Goal: Task Accomplishment & Management: Use online tool/utility

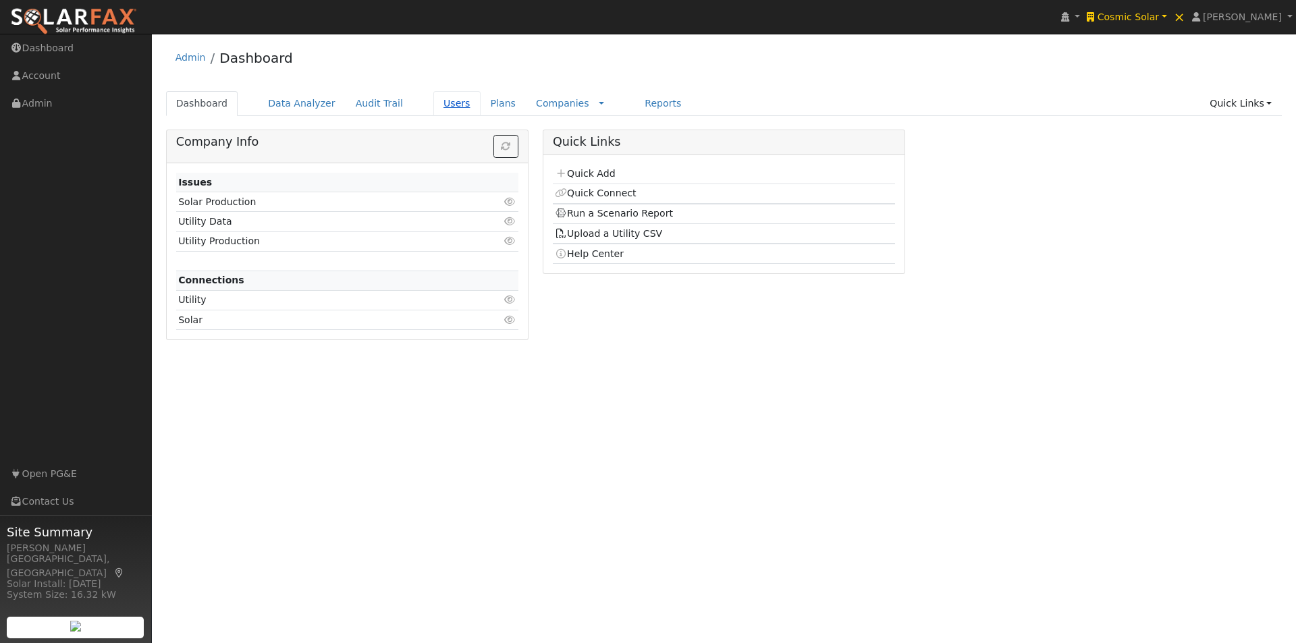
click at [433, 102] on link "Users" at bounding box center [456, 103] width 47 height 25
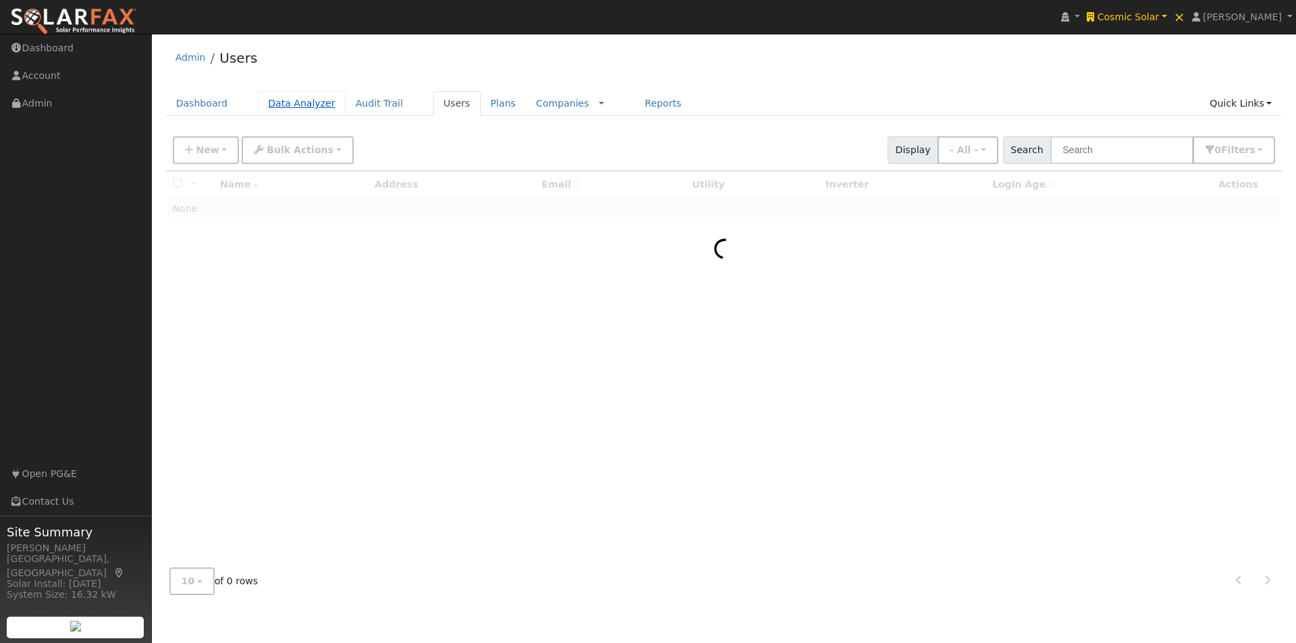
click at [296, 105] on link "Data Analyzer" at bounding box center [302, 103] width 88 height 25
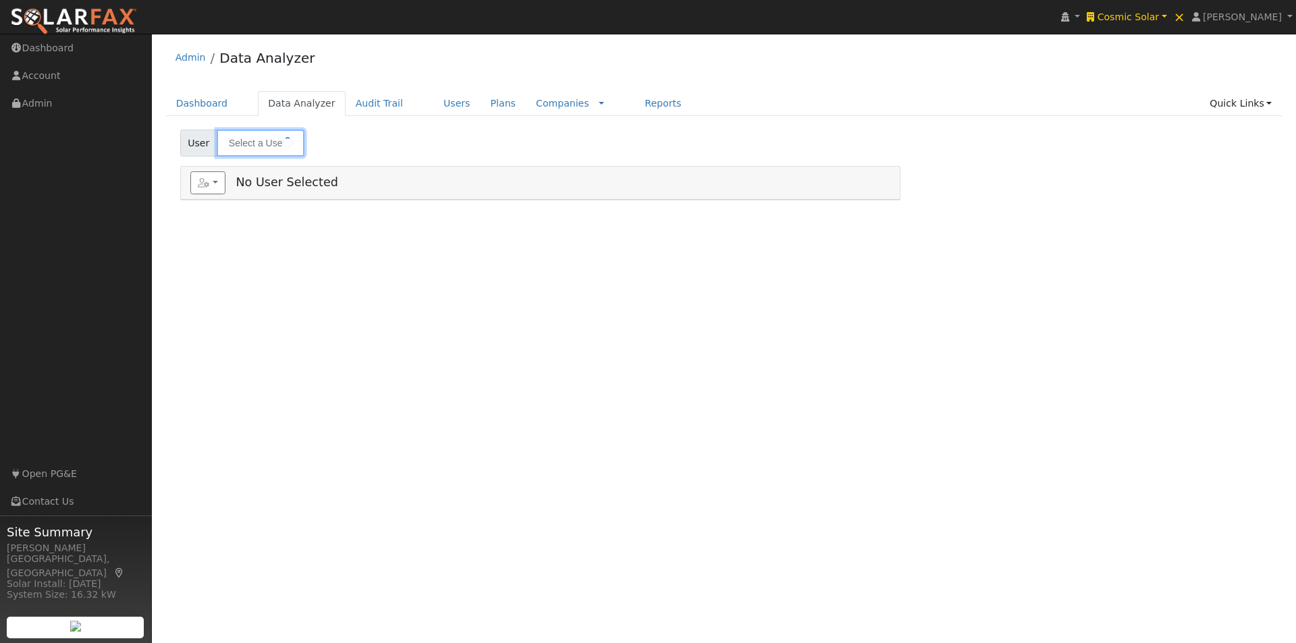
type input "Carmen Luevano"
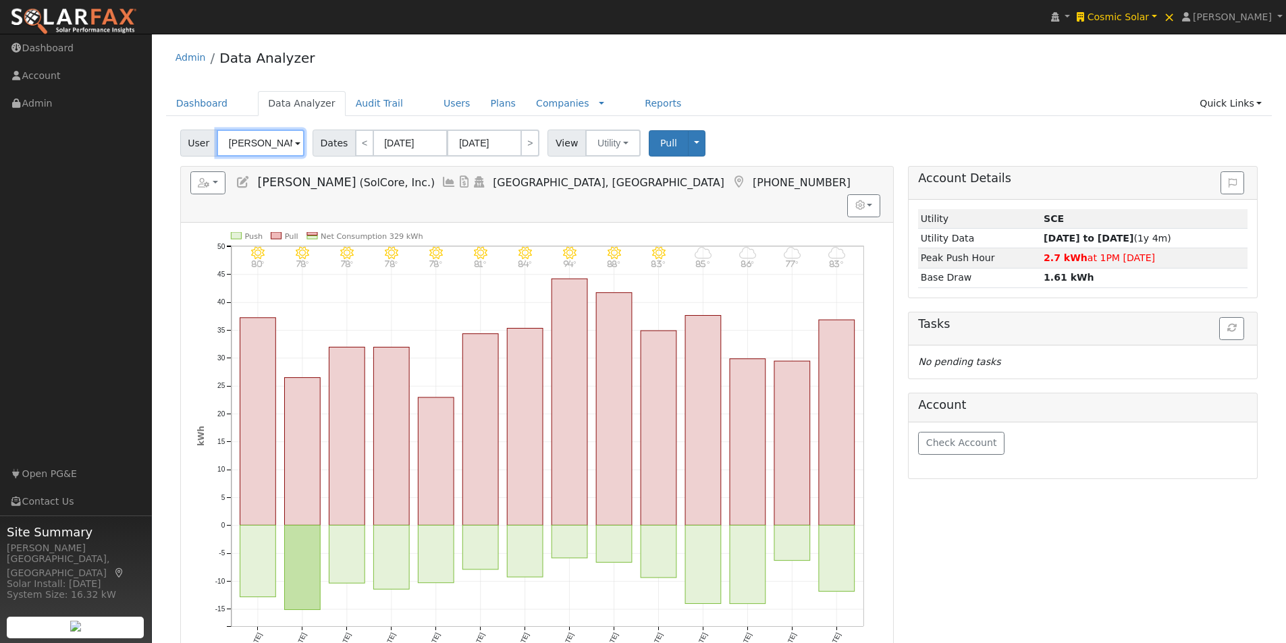
click at [248, 142] on input "Carmen Luevano" at bounding box center [261, 143] width 88 height 27
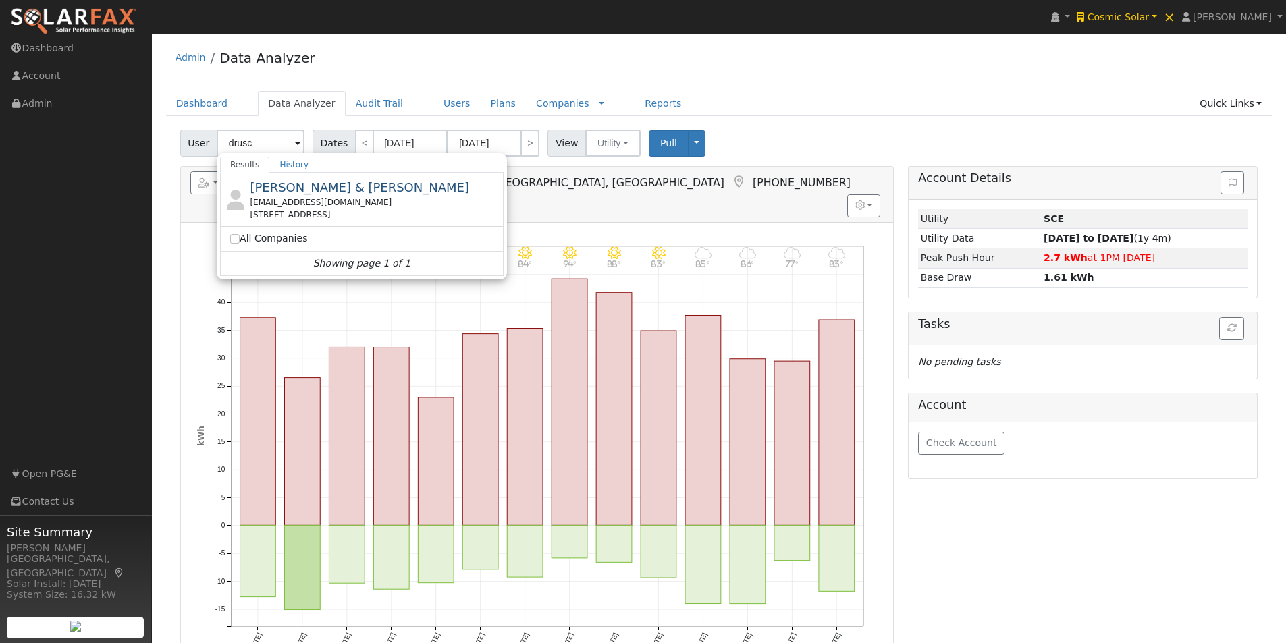
drag, startPoint x: 286, startPoint y: 188, endPoint x: 300, endPoint y: 181, distance: 15.4
click at [293, 184] on span "Jeff & Drusch Bezdeka" at bounding box center [359, 187] width 219 height 14
type input "Jeff & Drusch Bezdeka"
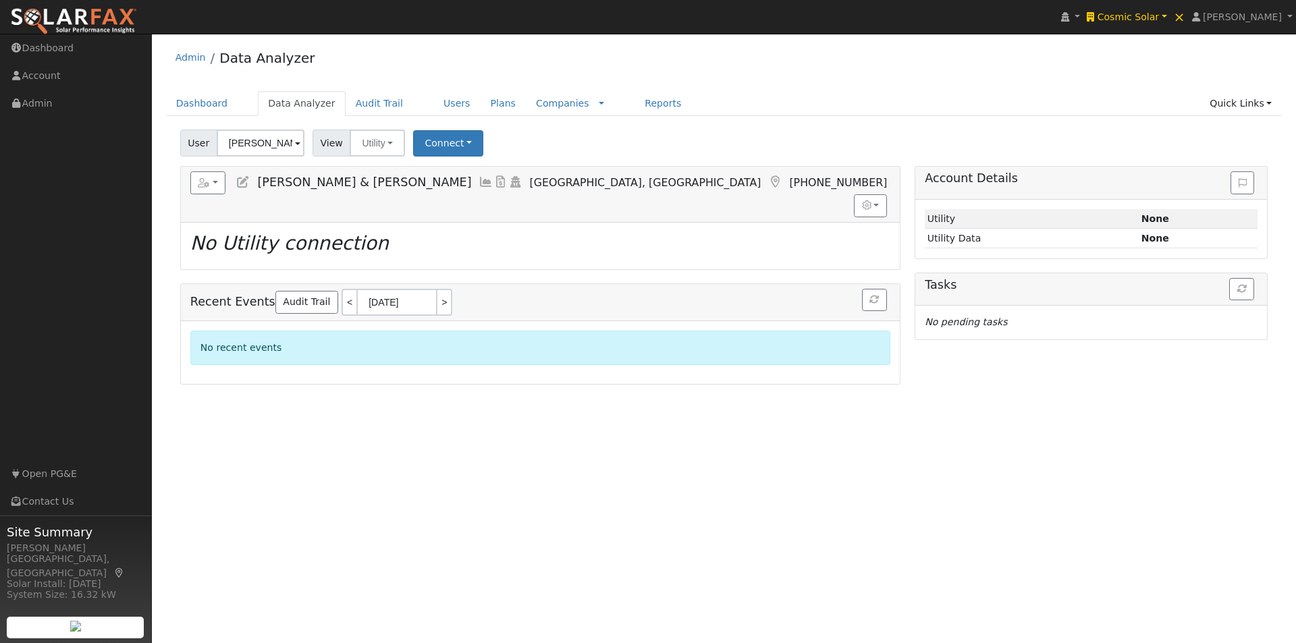
click at [242, 181] on icon at bounding box center [243, 182] width 15 height 12
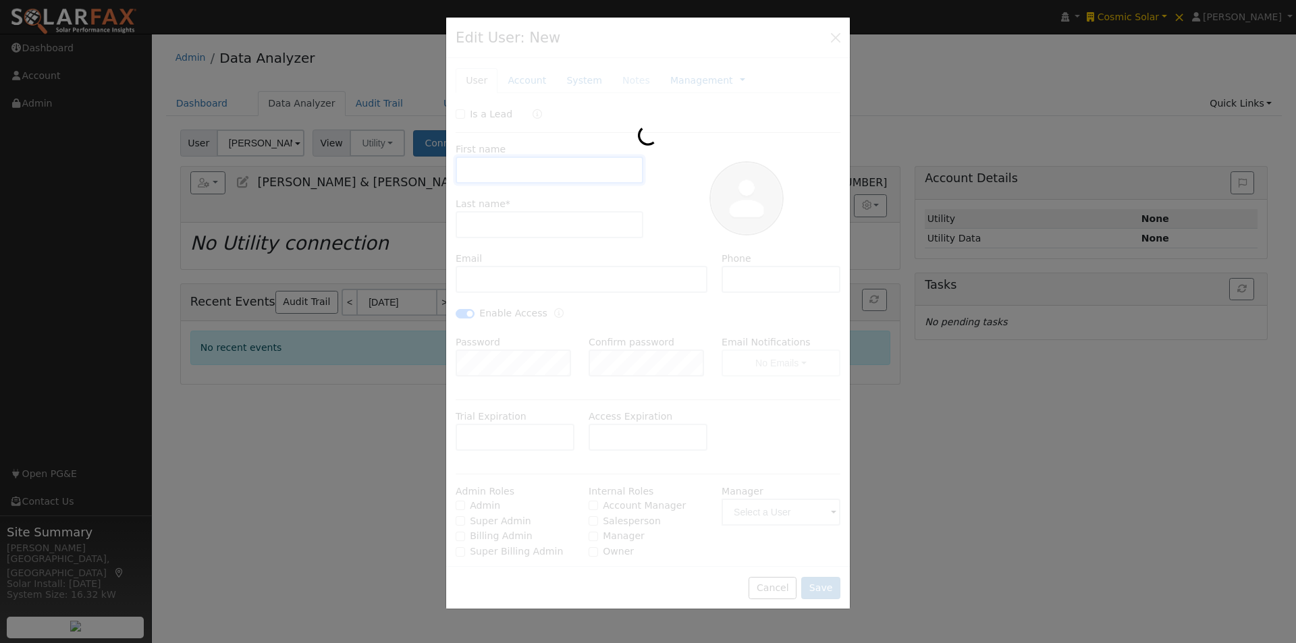
type input "Jeff & Drusch"
type input "Bezdeka"
type input "kimdrusch@gmail.com"
type input "760.580.9195Kim"
checkbox input "true"
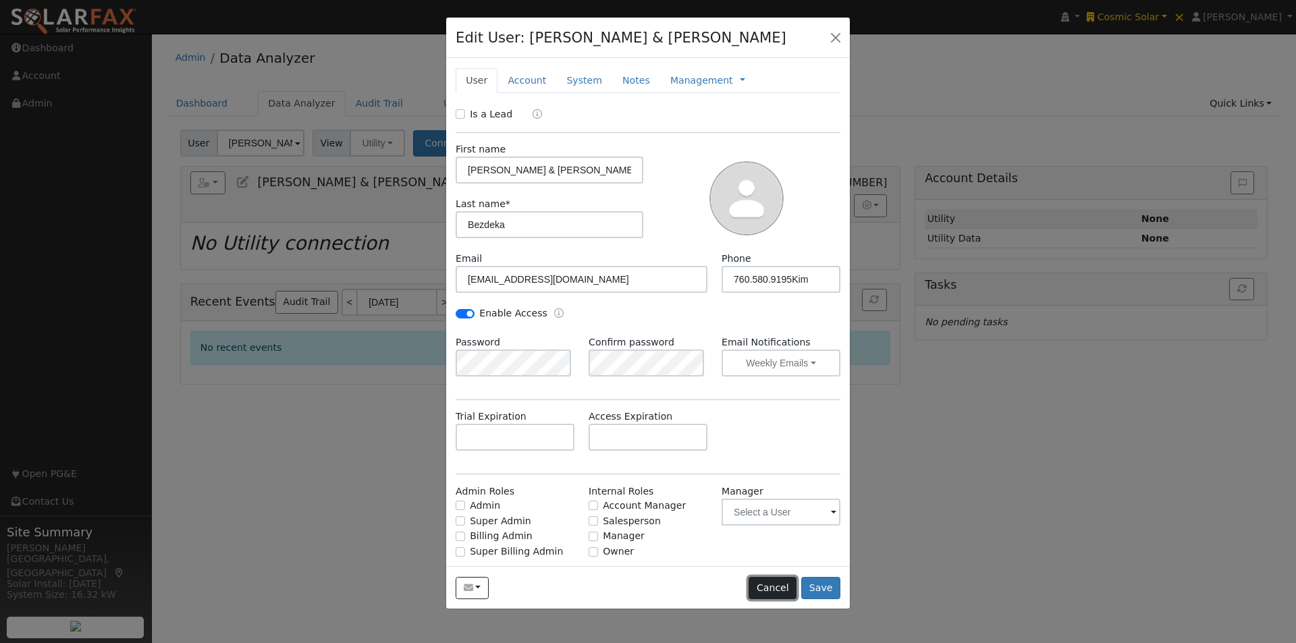
drag, startPoint x: 780, startPoint y: 594, endPoint x: 730, endPoint y: 419, distance: 182.0
click at [780, 592] on button "Cancel" at bounding box center [772, 588] width 48 height 23
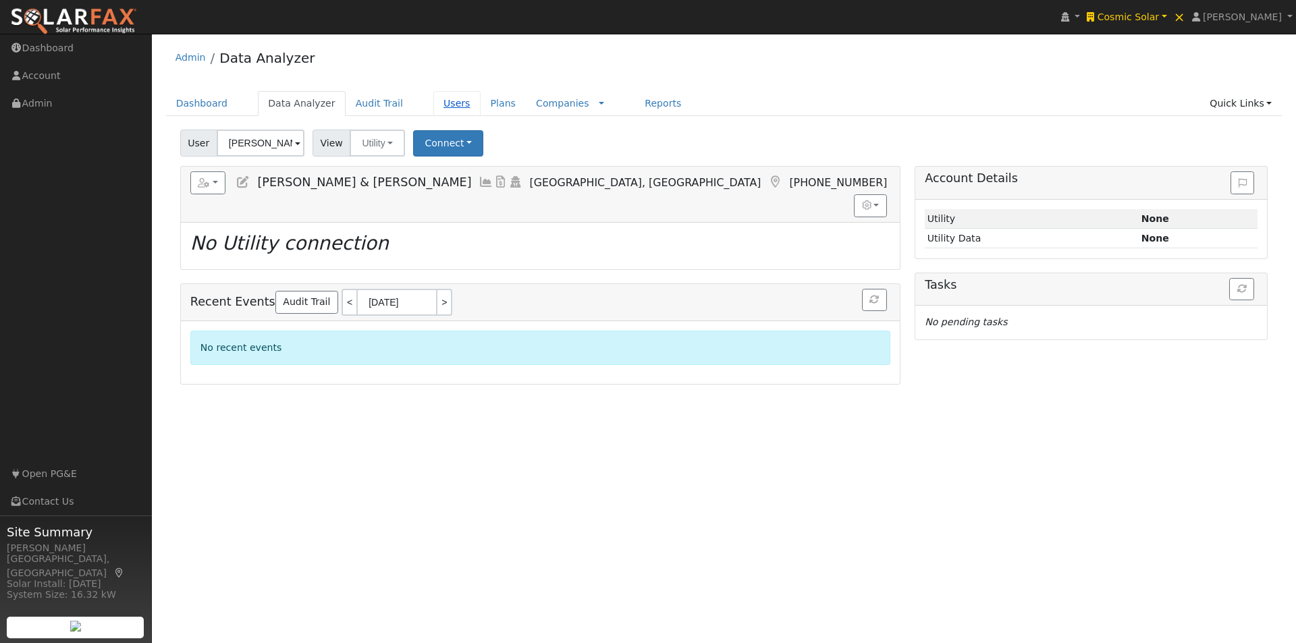
click at [433, 100] on link "Users" at bounding box center [456, 103] width 47 height 25
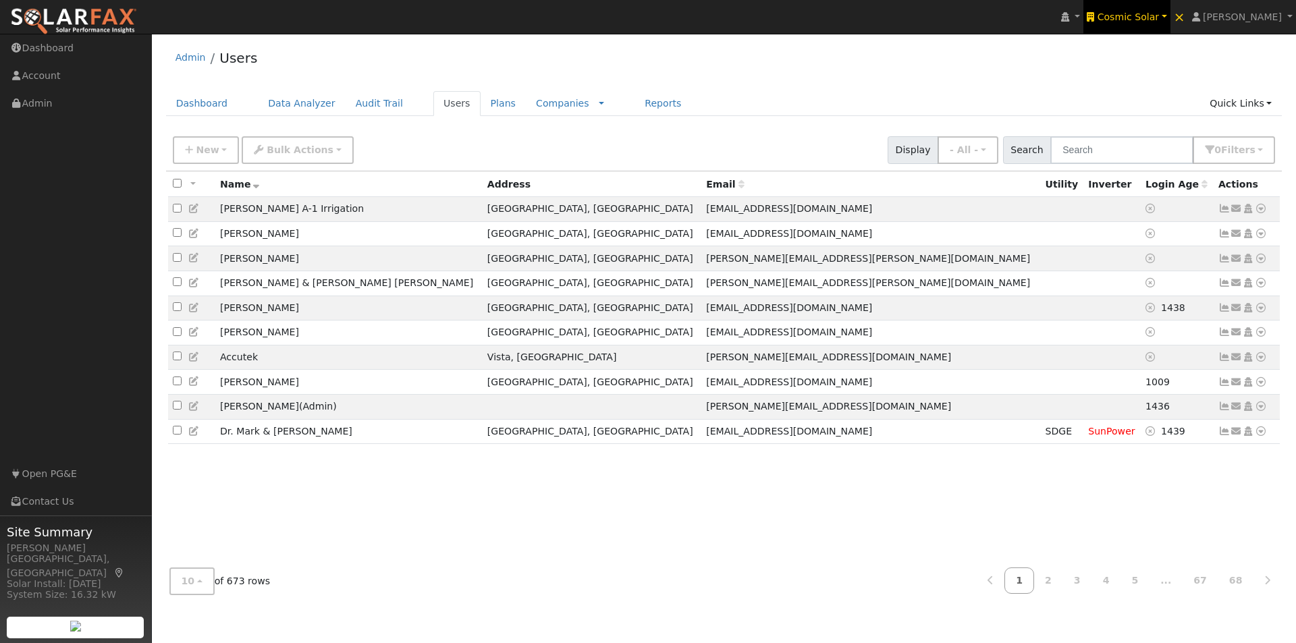
click at [1159, 16] on span "Cosmic Solar" at bounding box center [1128, 16] width 62 height 11
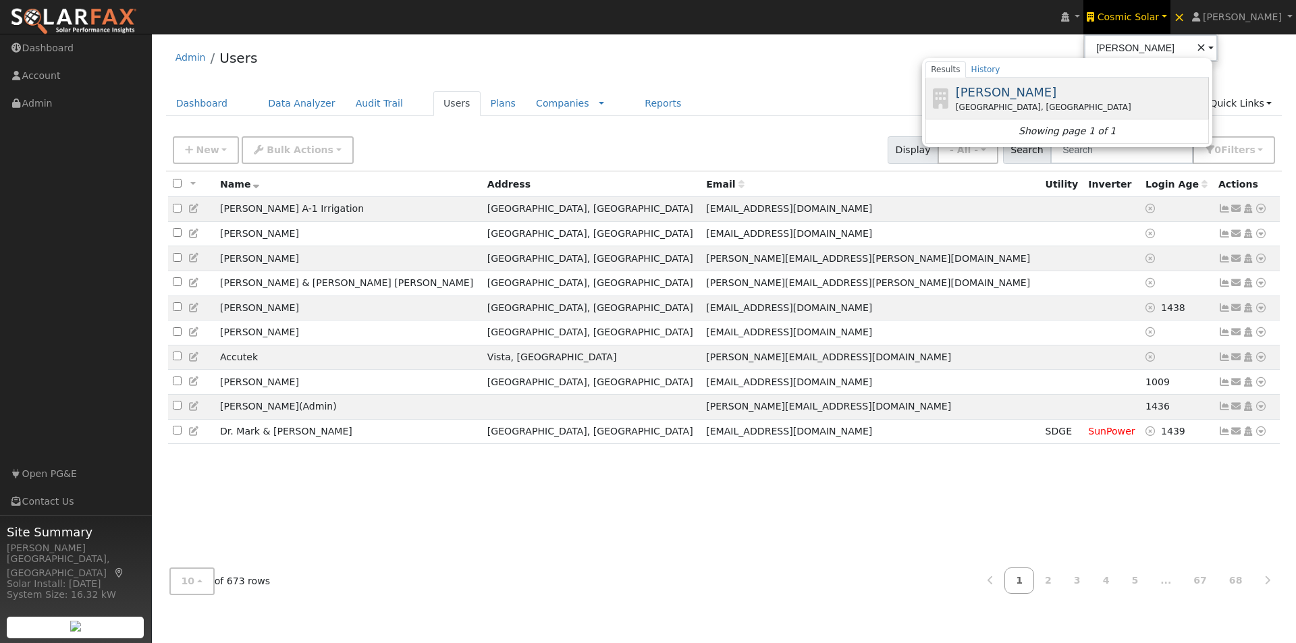
click at [997, 87] on span "[PERSON_NAME]" at bounding box center [1006, 92] width 101 height 14
type input "[PERSON_NAME]"
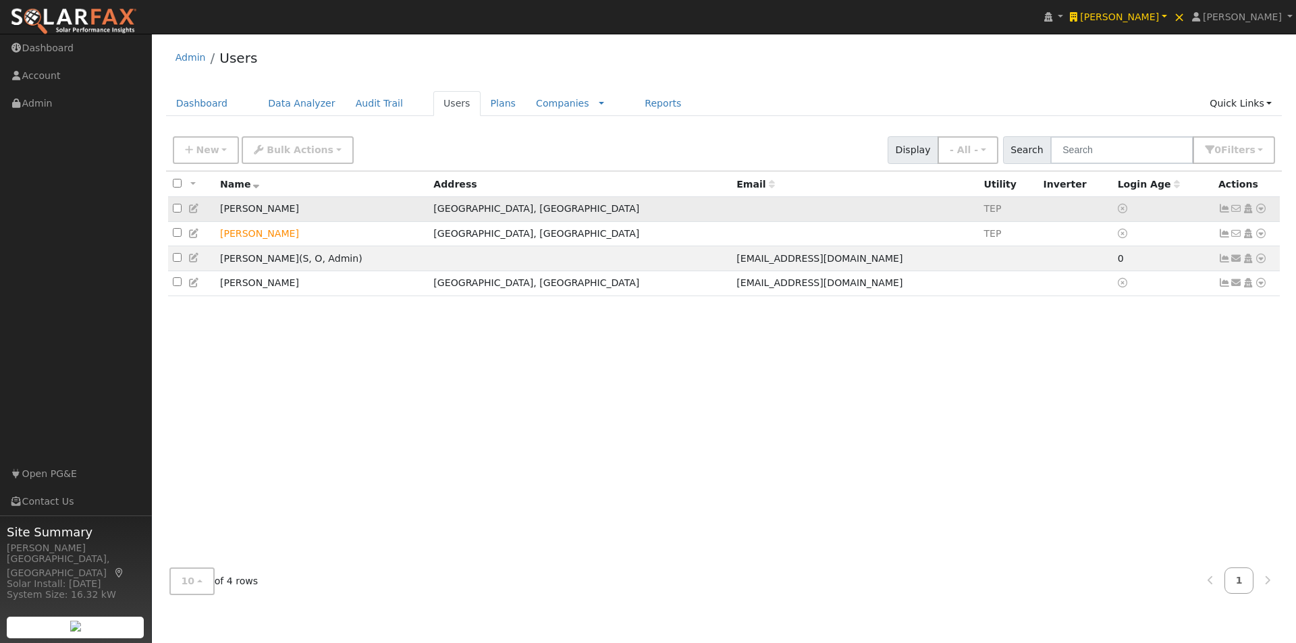
click at [1261, 211] on icon at bounding box center [1261, 208] width 12 height 9
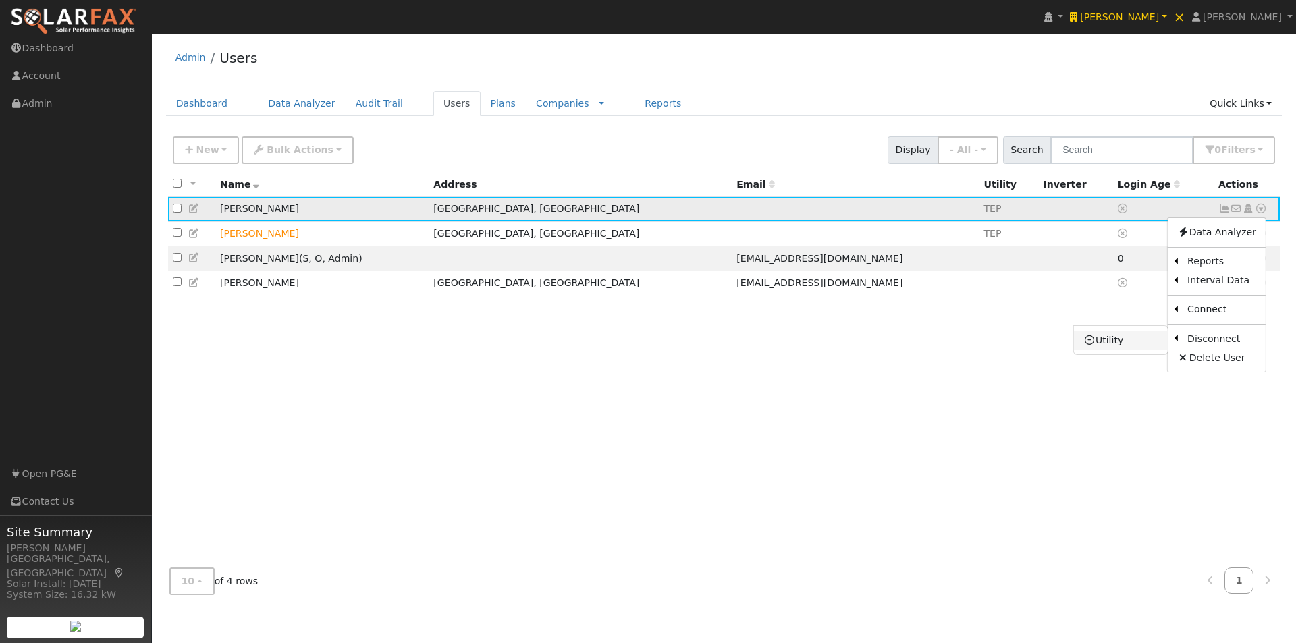
click at [1117, 344] on link "Utility" at bounding box center [1121, 340] width 94 height 19
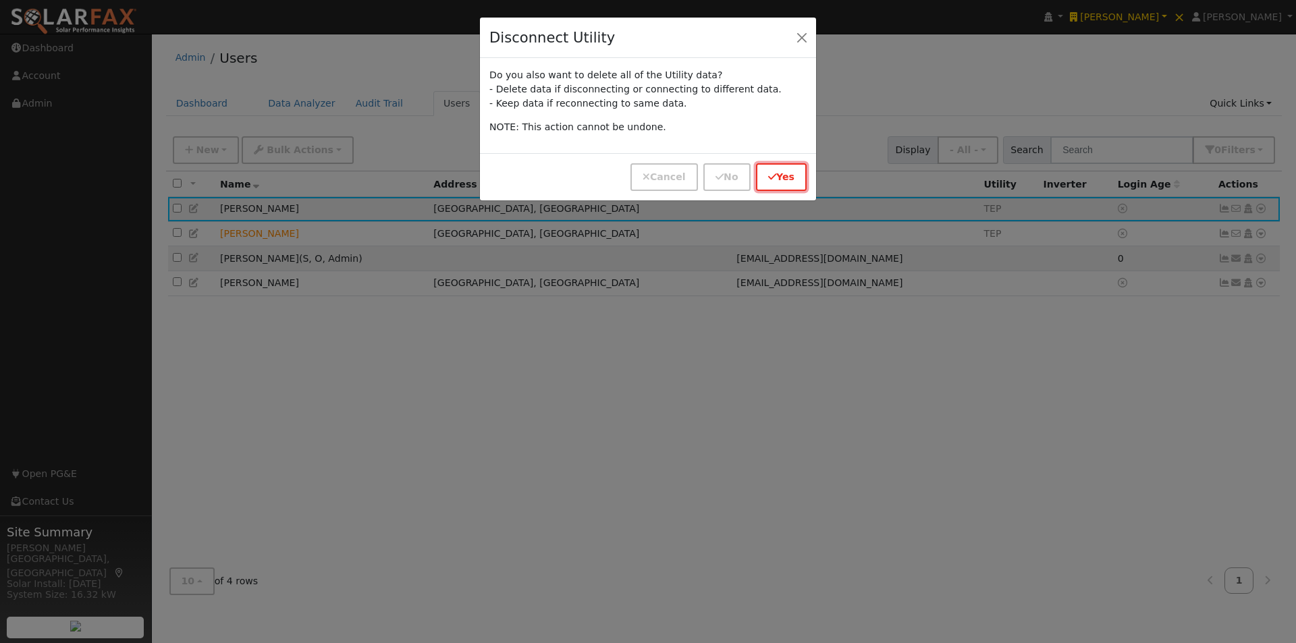
click at [783, 174] on button "Yes" at bounding box center [781, 177] width 51 height 28
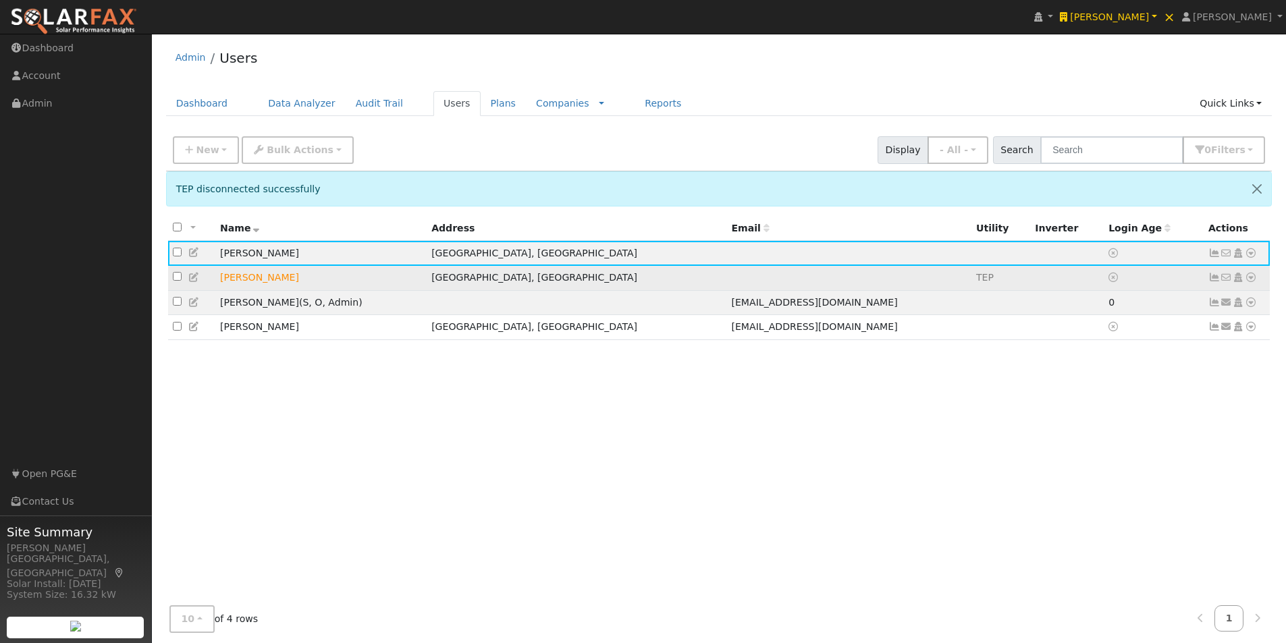
click at [971, 279] on td "TEP" at bounding box center [1000, 278] width 59 height 25
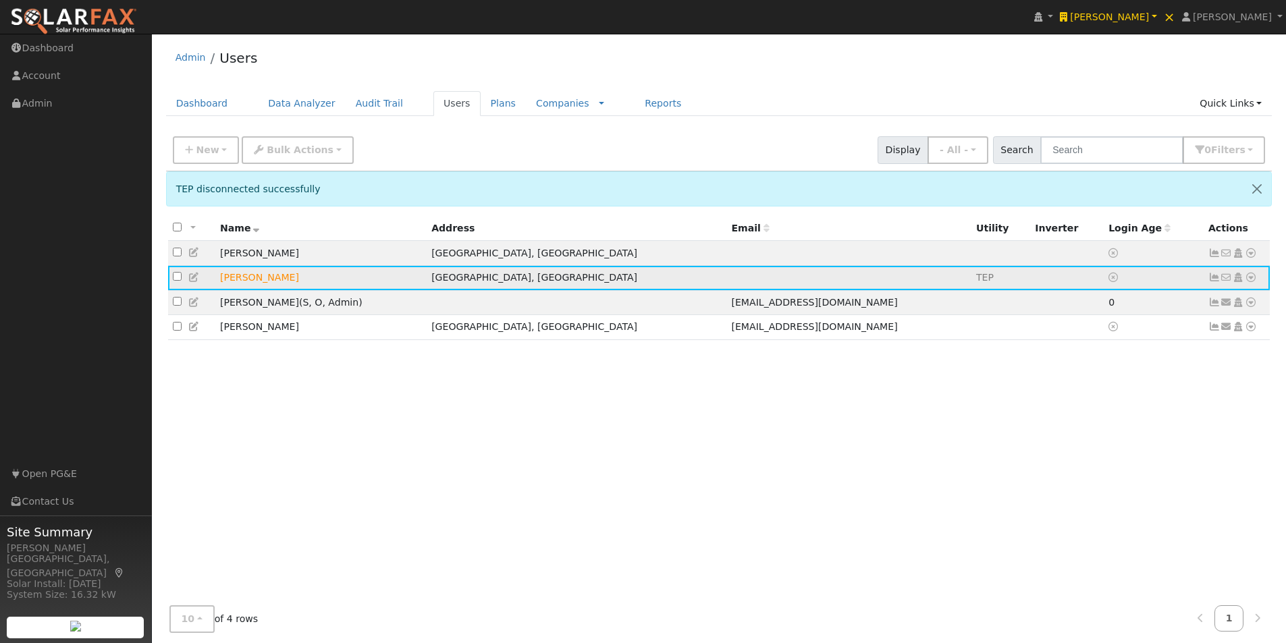
click at [1248, 281] on icon at bounding box center [1250, 277] width 12 height 9
click at [1092, 408] on link "Utility" at bounding box center [1111, 409] width 94 height 19
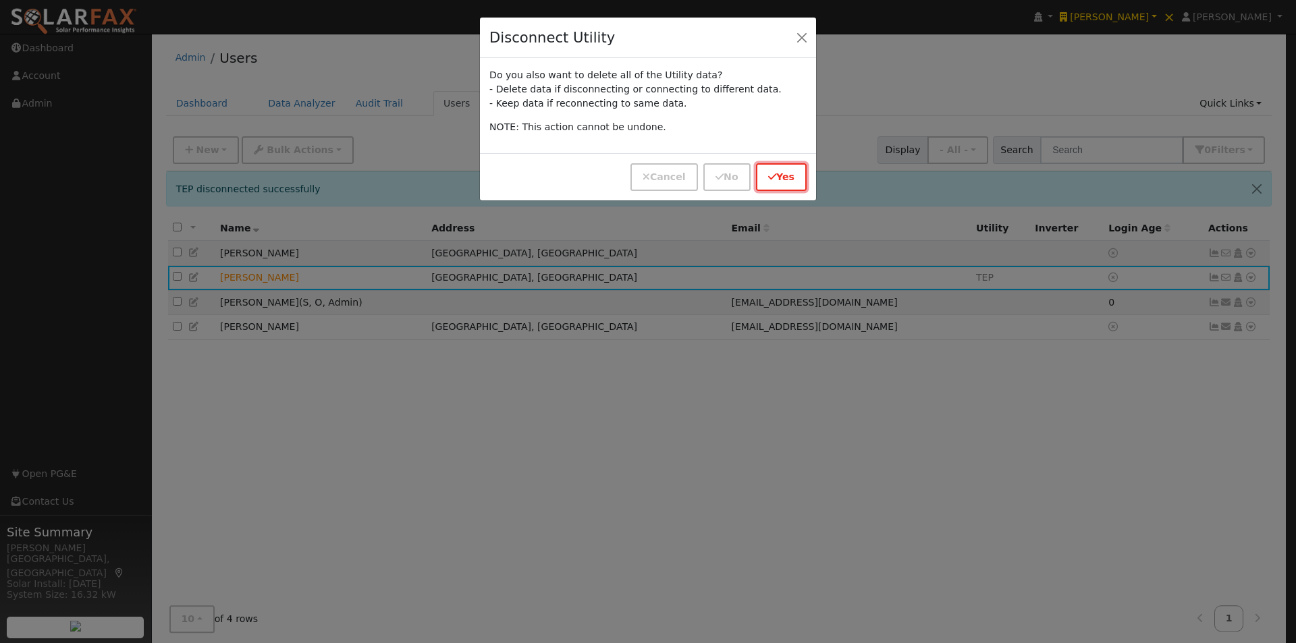
click at [785, 177] on button "Yes" at bounding box center [781, 177] width 51 height 28
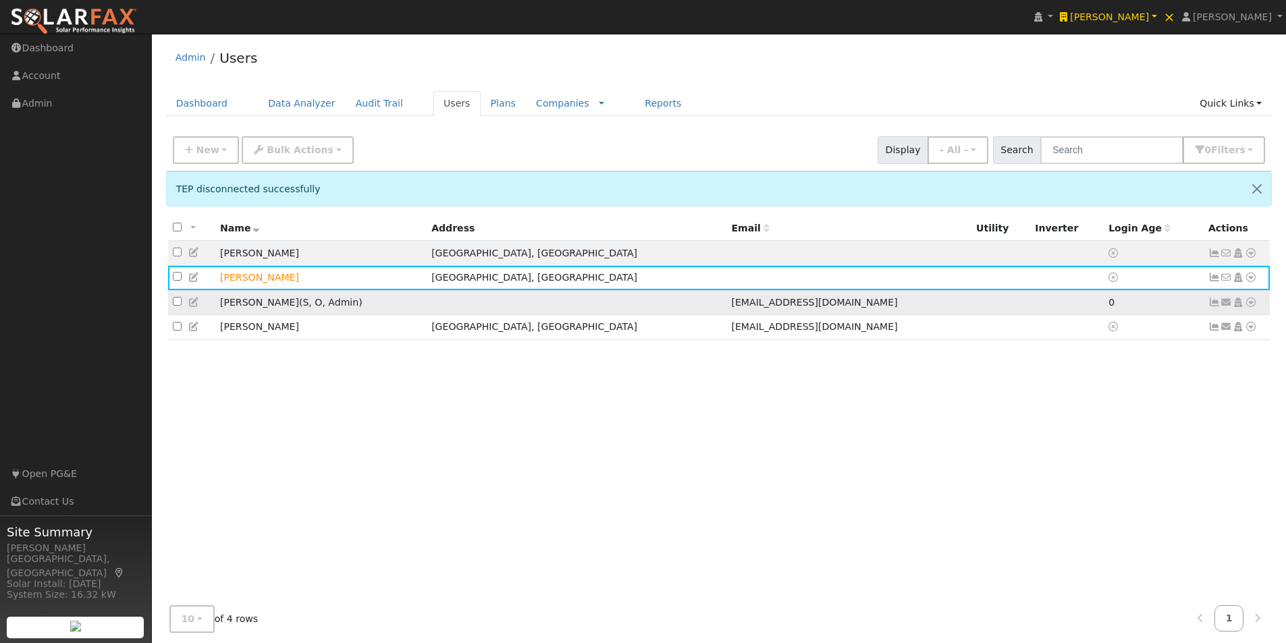
click at [192, 305] on icon at bounding box center [194, 302] width 12 height 9
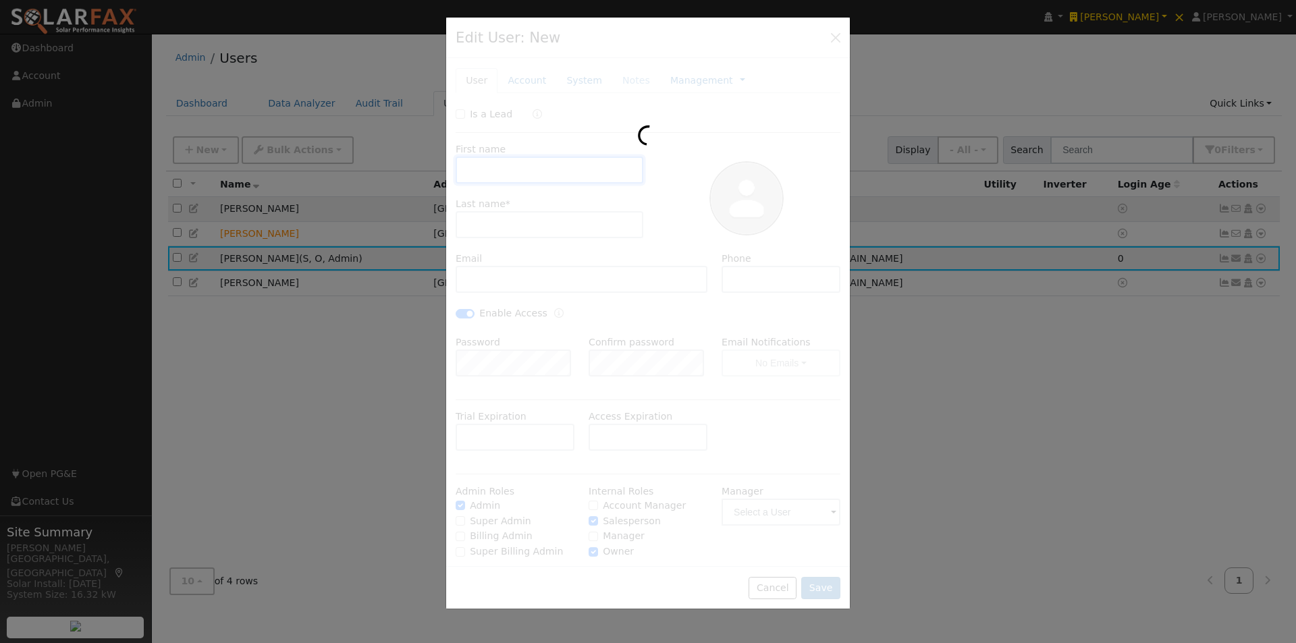
type input "Zach"
type input "Sweety"
type input "infozachsolar@gmail.com"
type input "(520) 247-1537"
checkbox input "true"
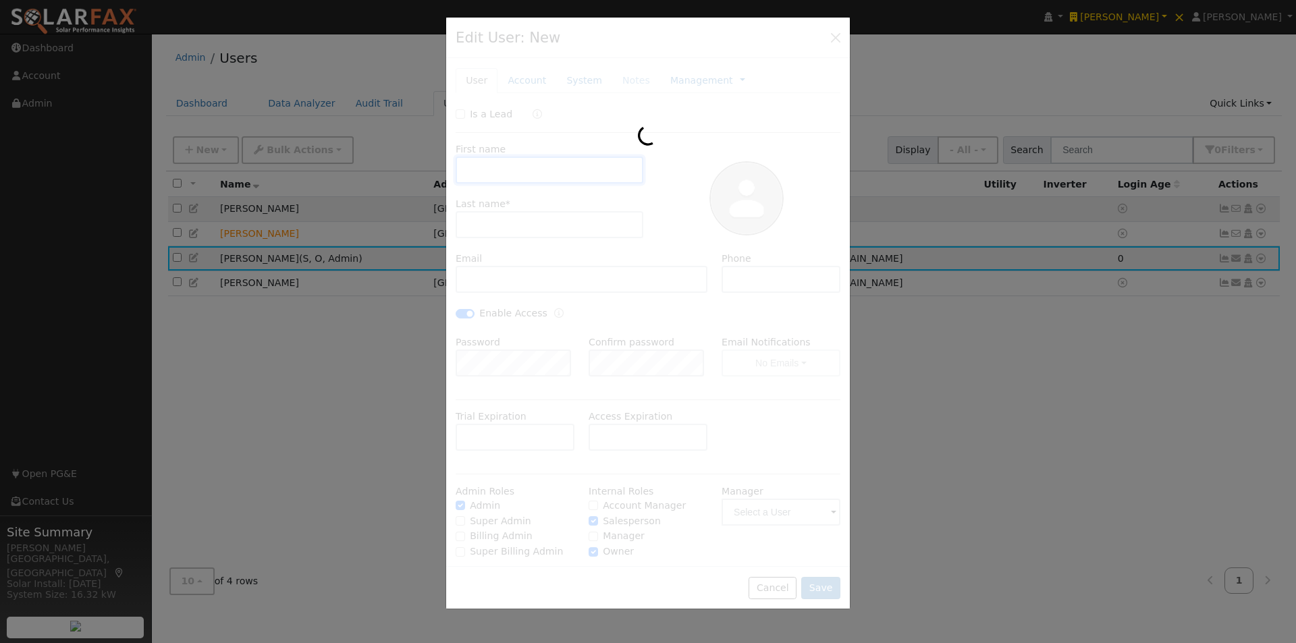
checkbox input "true"
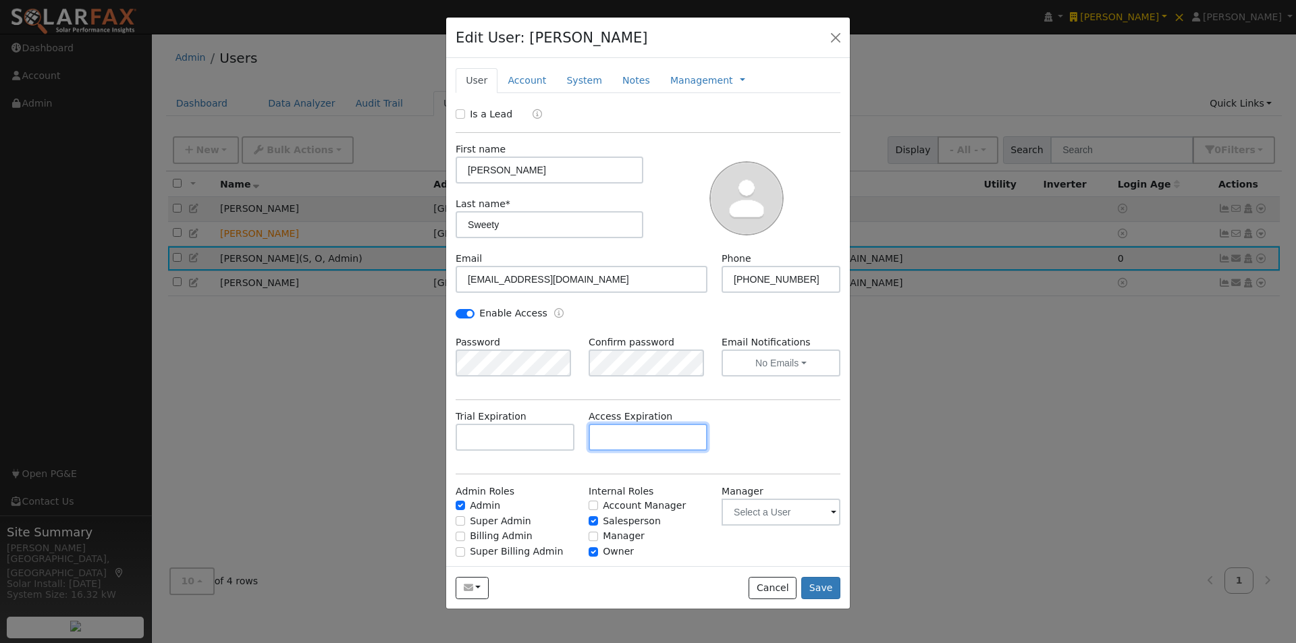
click at [665, 439] on input "text" at bounding box center [647, 437] width 119 height 27
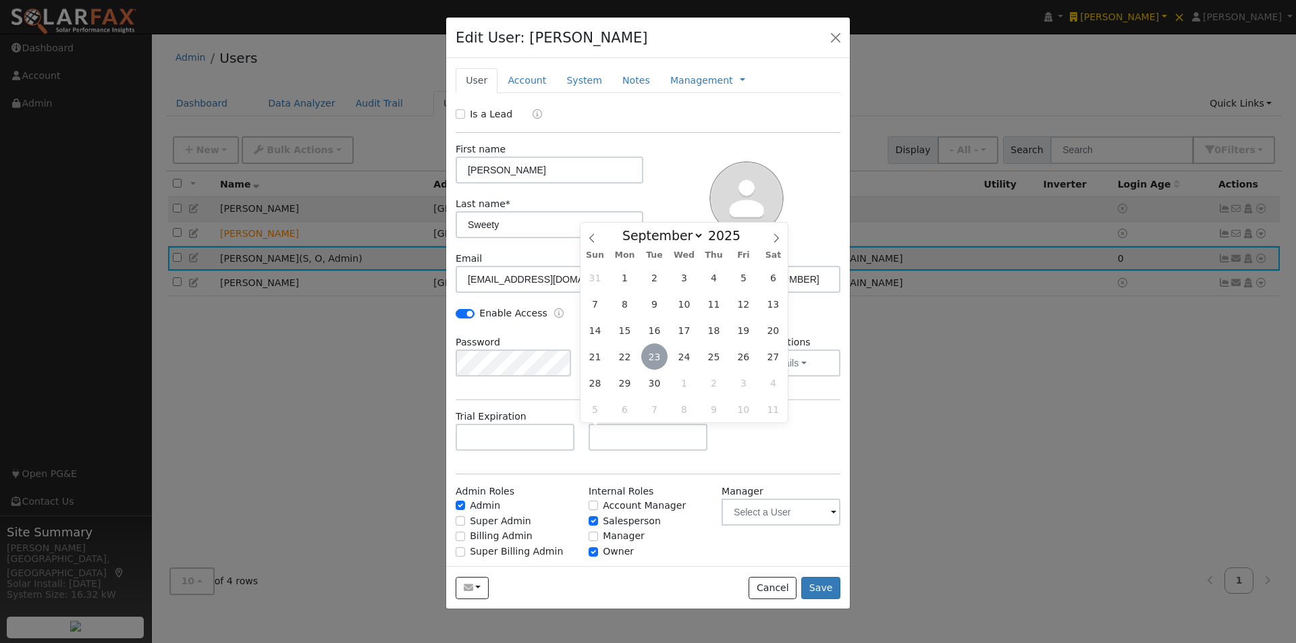
click at [653, 355] on span "23" at bounding box center [654, 357] width 26 height 26
type input "[DATE]"
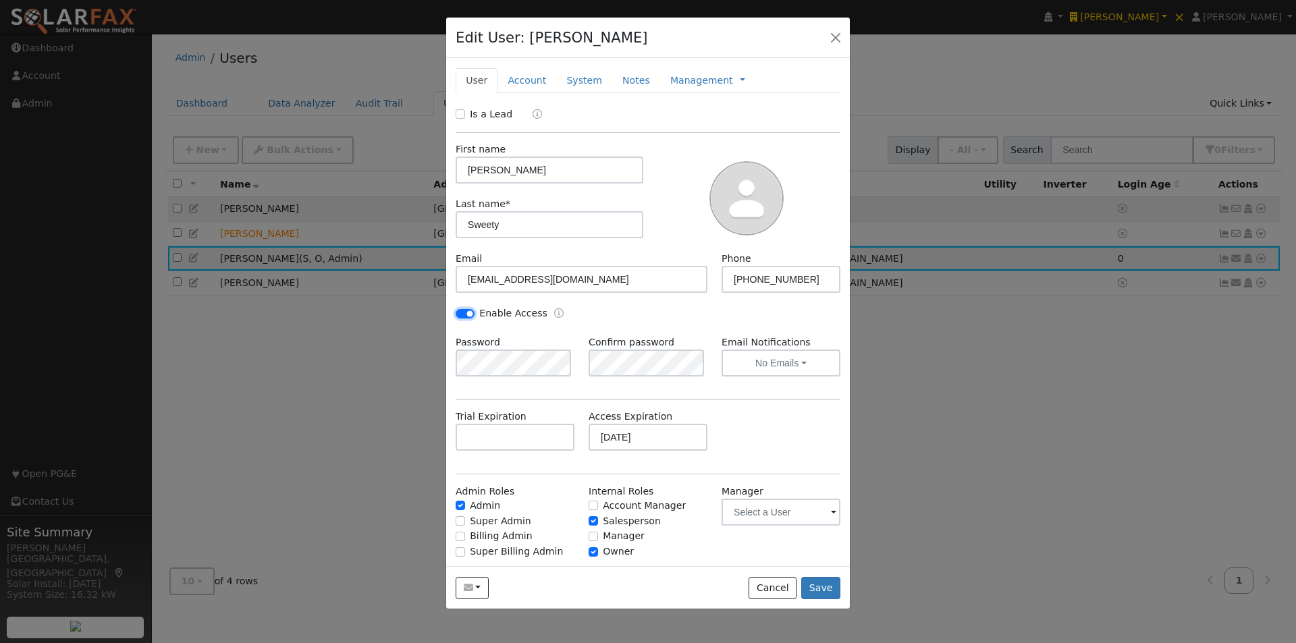
click at [470, 312] on input "Enable Access" at bounding box center [465, 313] width 19 height 9
checkbox input "false"
click at [823, 586] on button "Save" at bounding box center [820, 588] width 39 height 23
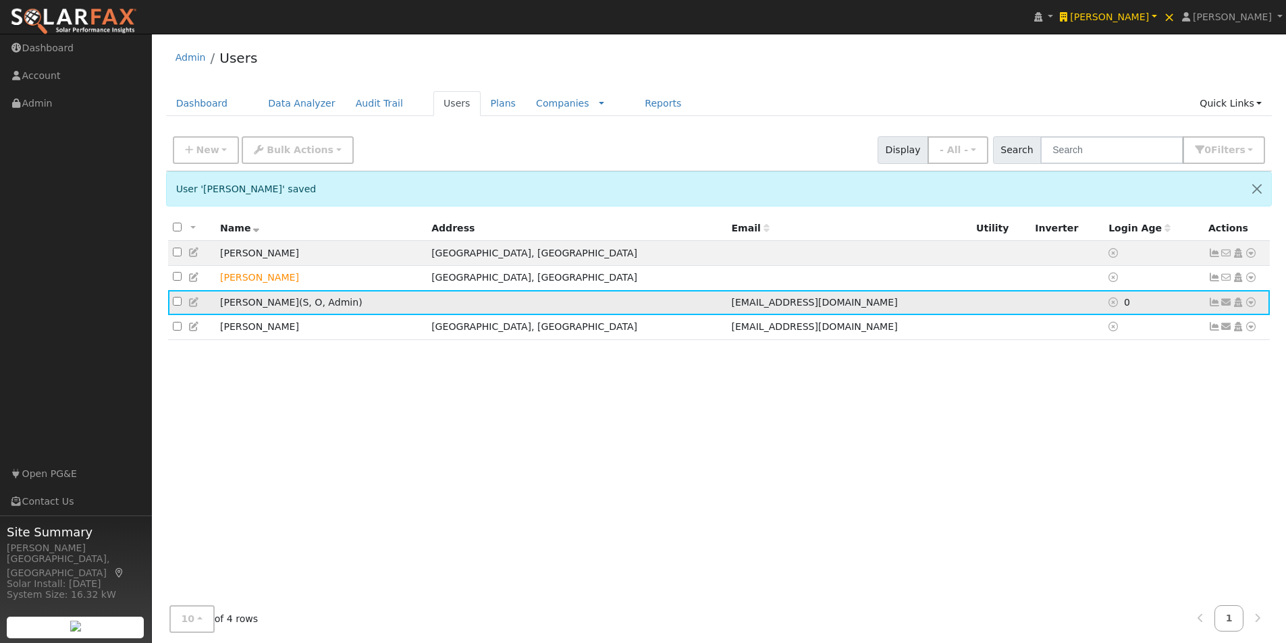
click at [195, 304] on icon at bounding box center [194, 302] width 12 height 9
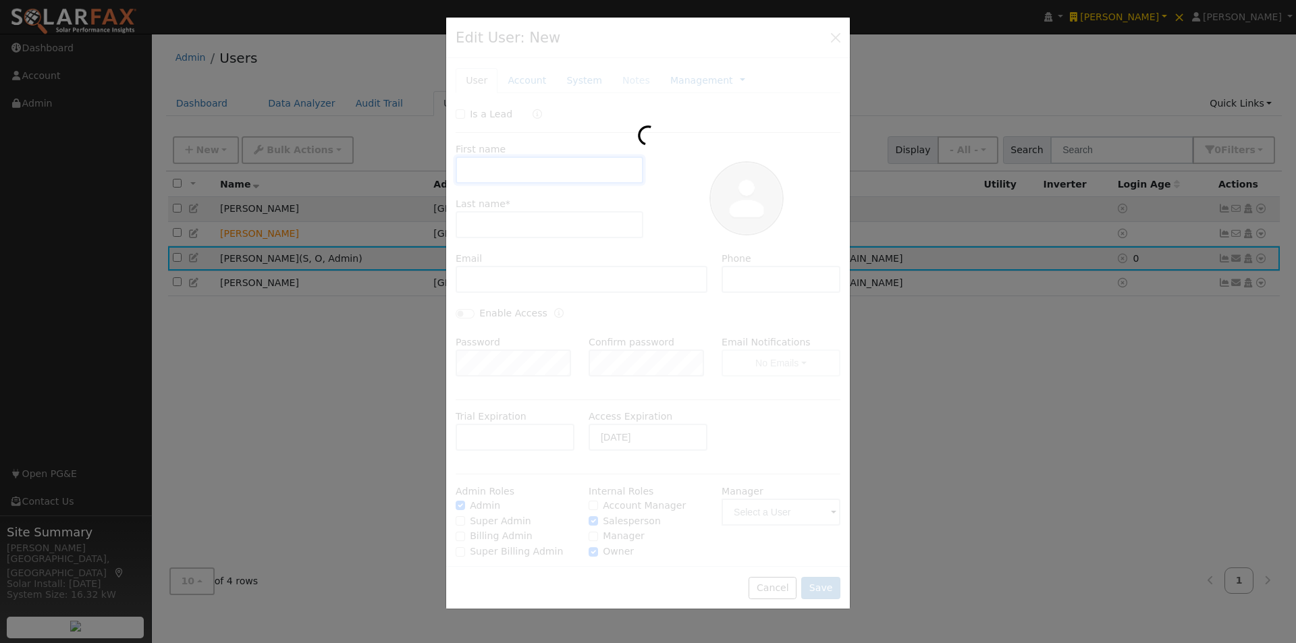
type input "Zach"
type input "Sweety"
type input "infozachsolar@gmail.com"
type input "(520) 247-1537"
checkbox input "true"
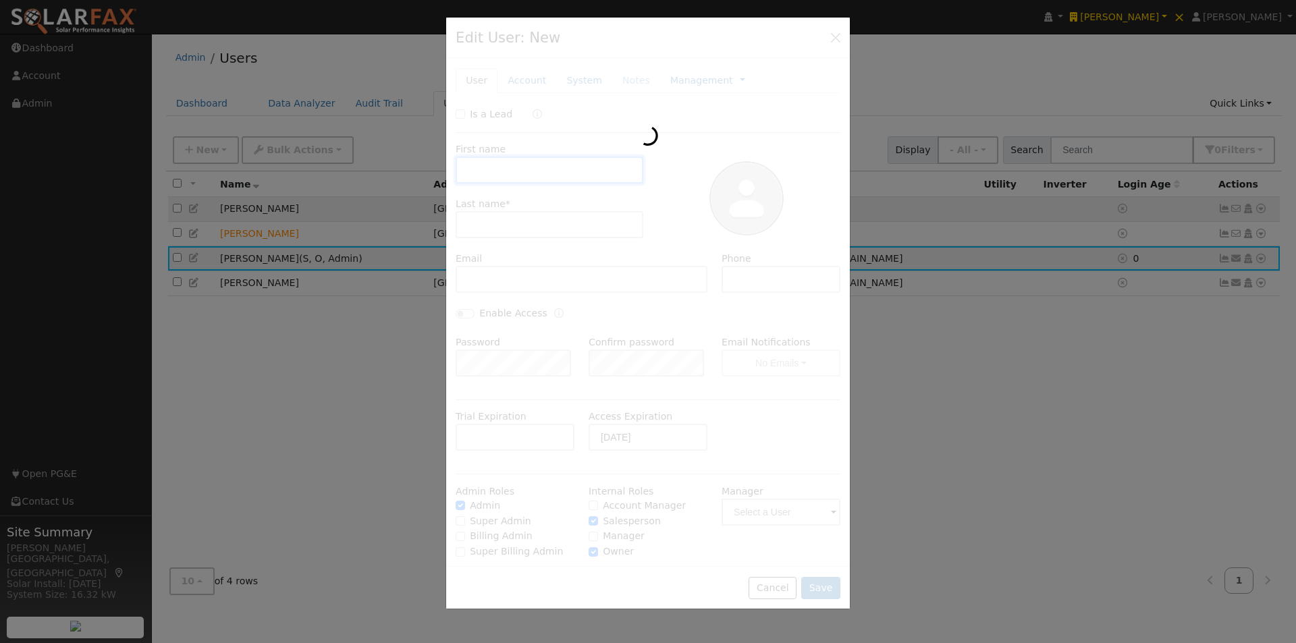
checkbox input "true"
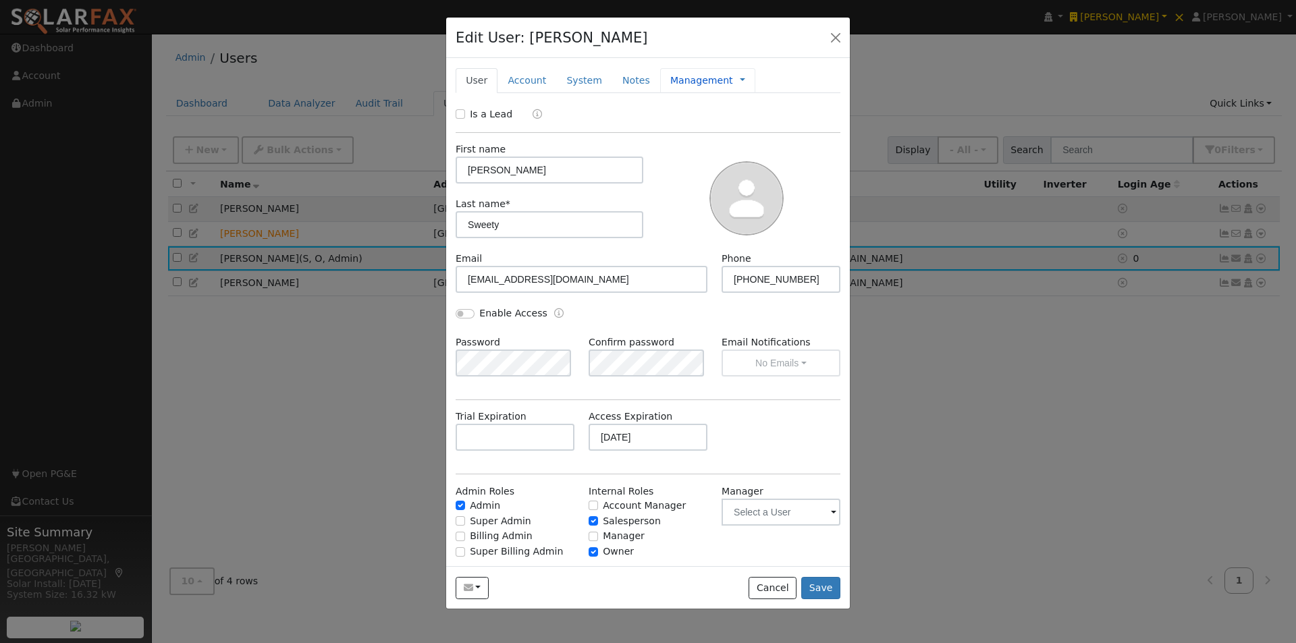
click at [670, 80] on link "Management" at bounding box center [701, 81] width 63 height 14
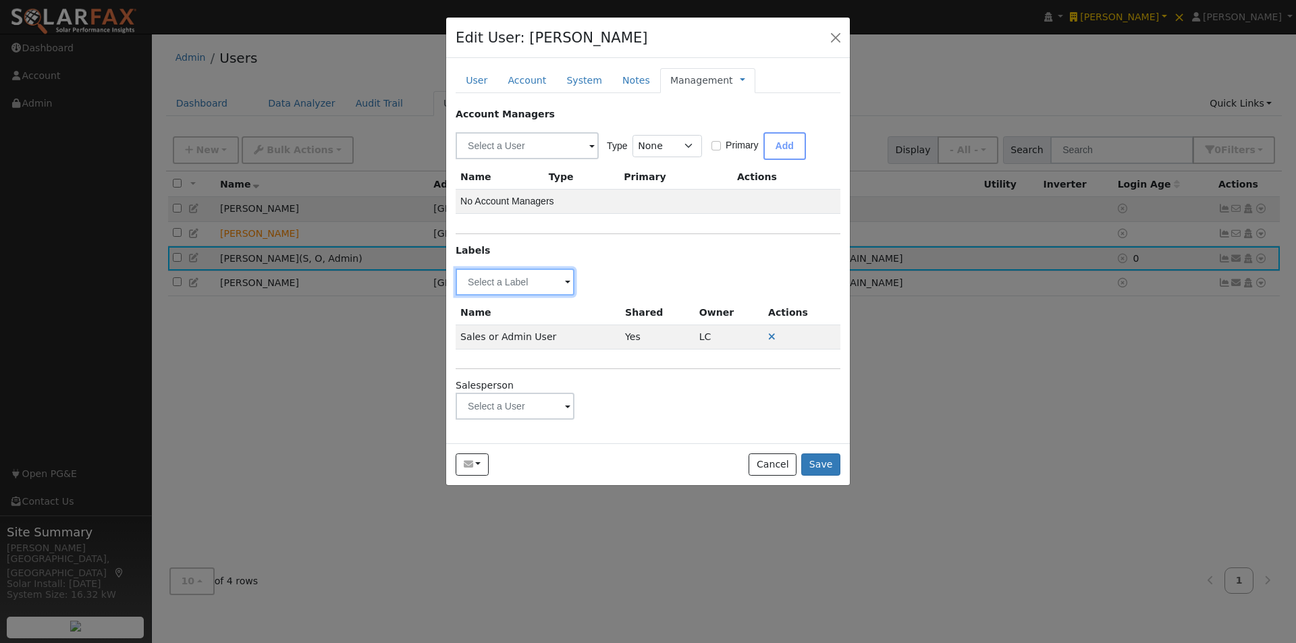
click at [532, 288] on input "text" at bounding box center [515, 282] width 119 height 27
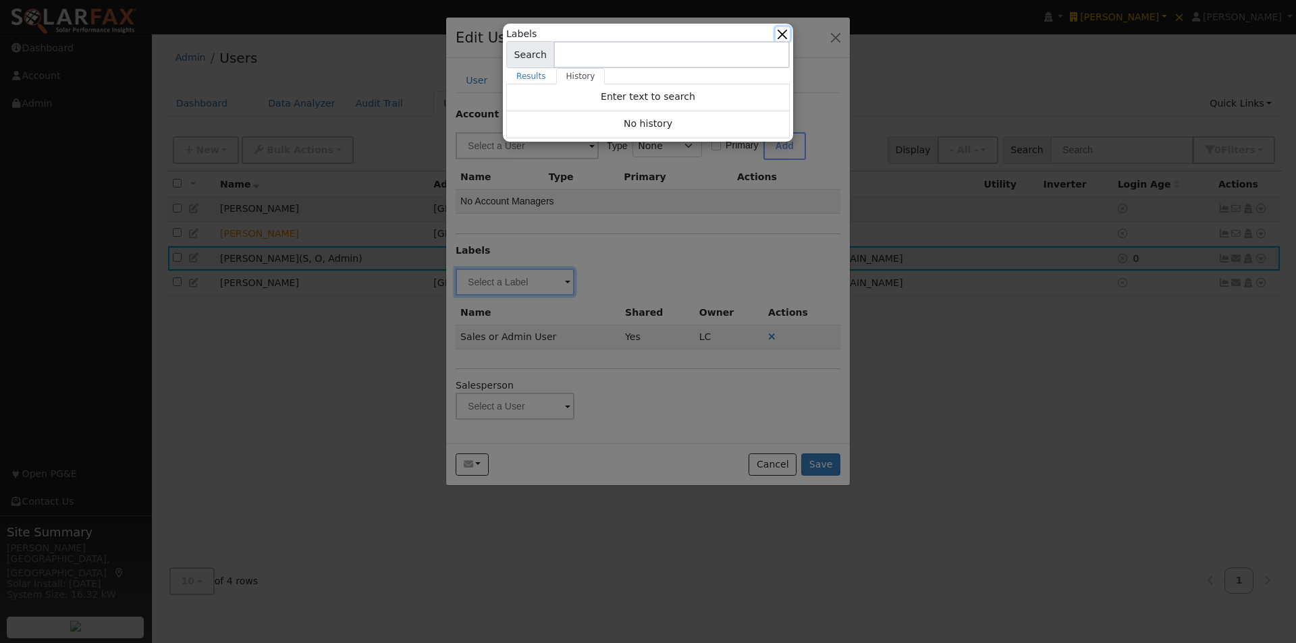
drag, startPoint x: 784, startPoint y: 30, endPoint x: 779, endPoint y: 58, distance: 28.9
click at [784, 30] on button "button" at bounding box center [782, 34] width 14 height 14
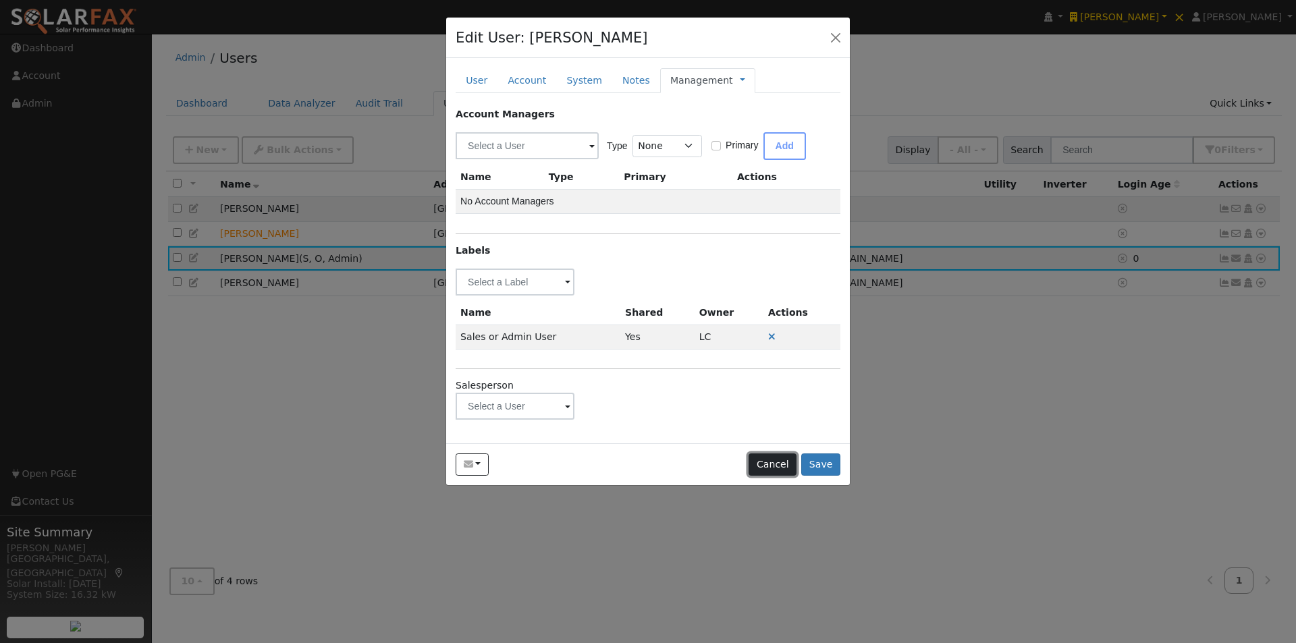
click at [766, 454] on button "Cancel" at bounding box center [772, 465] width 48 height 23
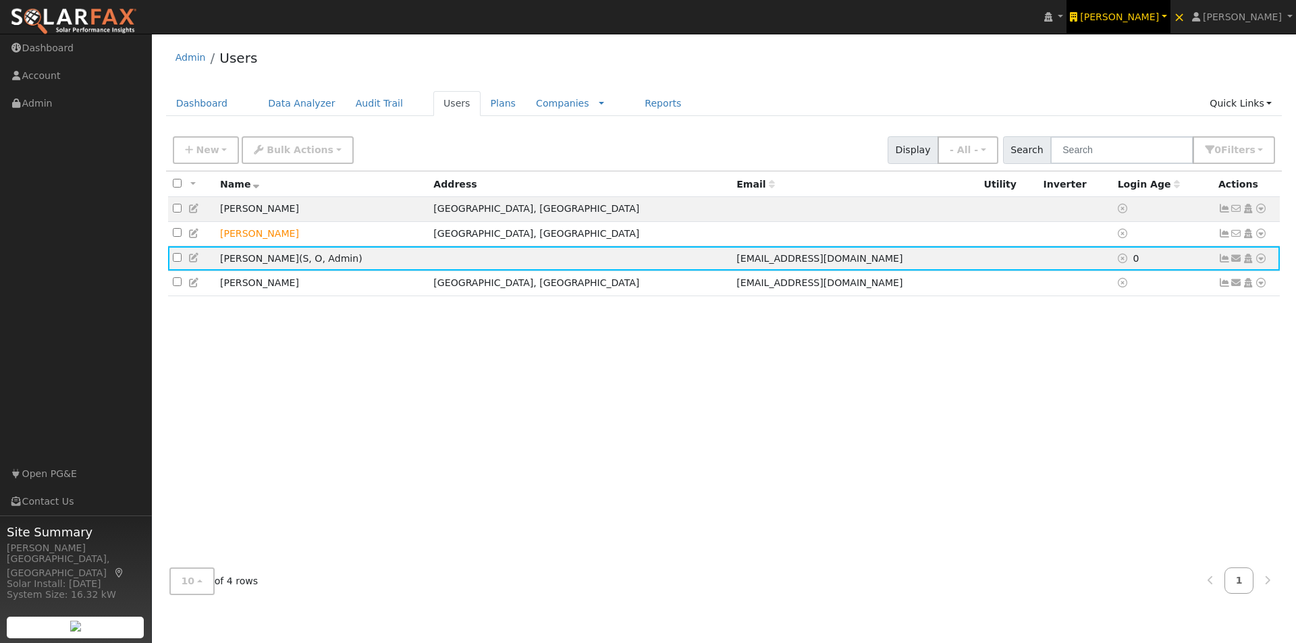
click at [1159, 16] on span "[PERSON_NAME]" at bounding box center [1119, 16] width 79 height 11
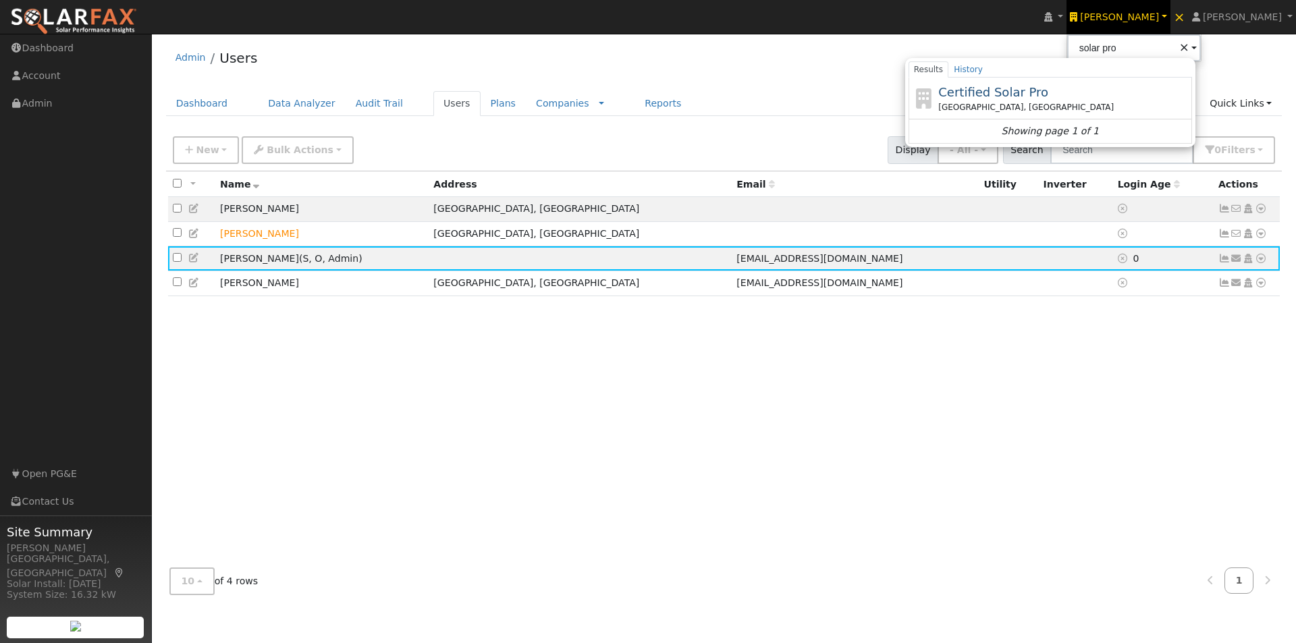
drag, startPoint x: 1010, startPoint y: 92, endPoint x: 1018, endPoint y: 91, distance: 7.5
click at [1013, 92] on span "Certified Solar Pro" at bounding box center [993, 92] width 110 height 14
type input "Certified Solar Pro"
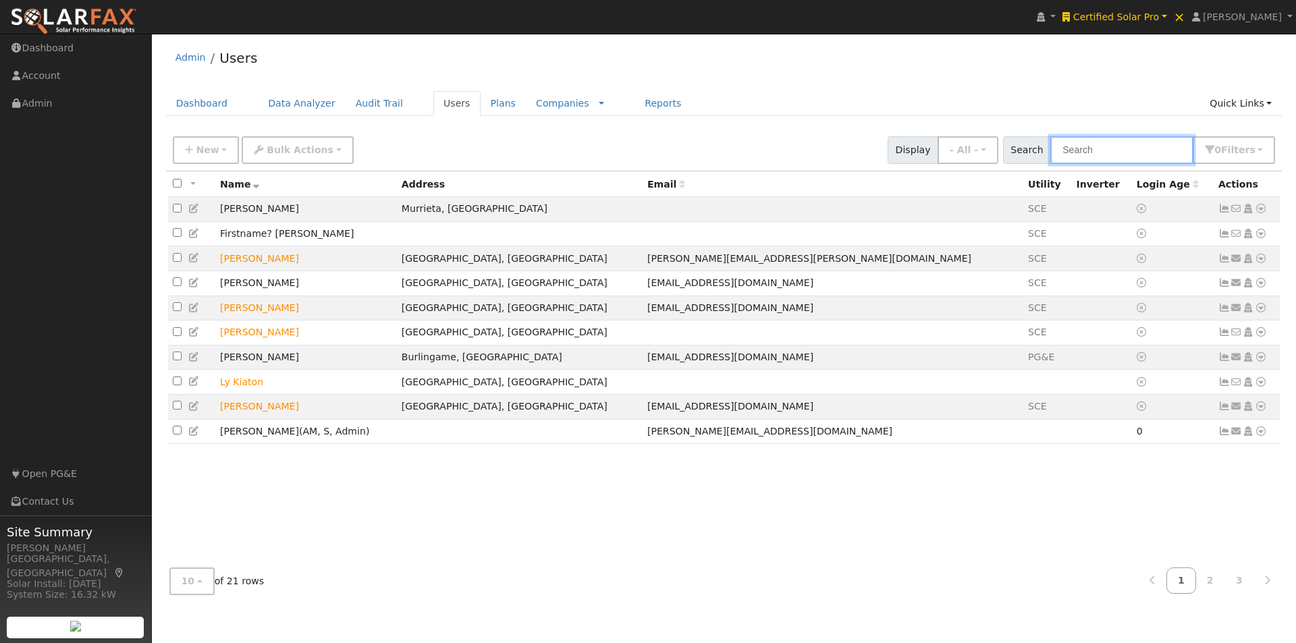
click at [1095, 143] on input "text" at bounding box center [1121, 150] width 143 height 28
paste input "Prinstein"
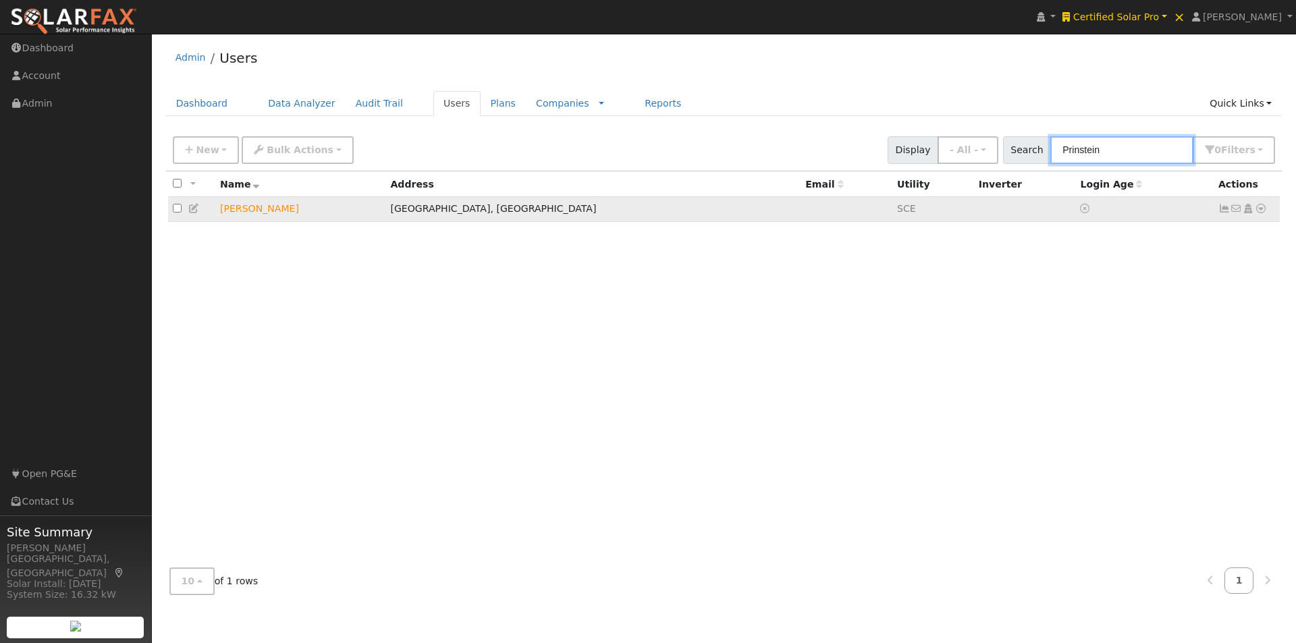
type input "Prinstein"
click at [800, 206] on td at bounding box center [846, 209] width 92 height 25
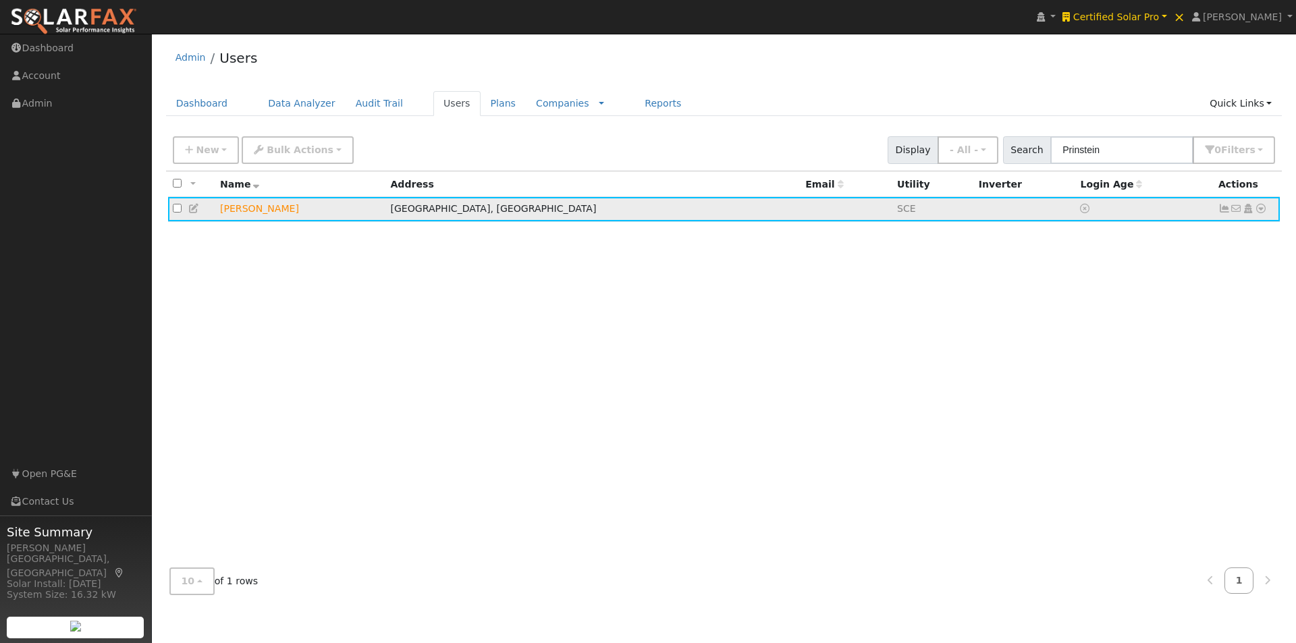
click at [1224, 207] on icon at bounding box center [1224, 208] width 12 height 9
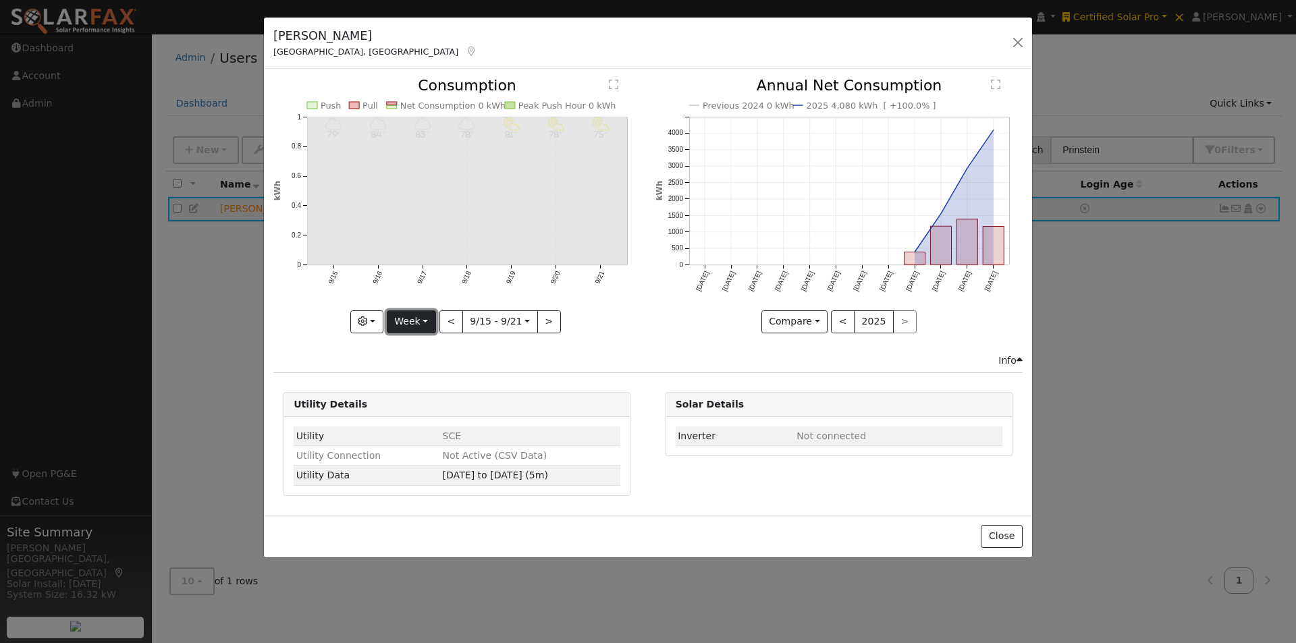
click at [411, 317] on button "Week" at bounding box center [411, 321] width 49 height 23
click at [424, 407] on link "Year" at bounding box center [434, 406] width 94 height 19
type input "[DATE]"
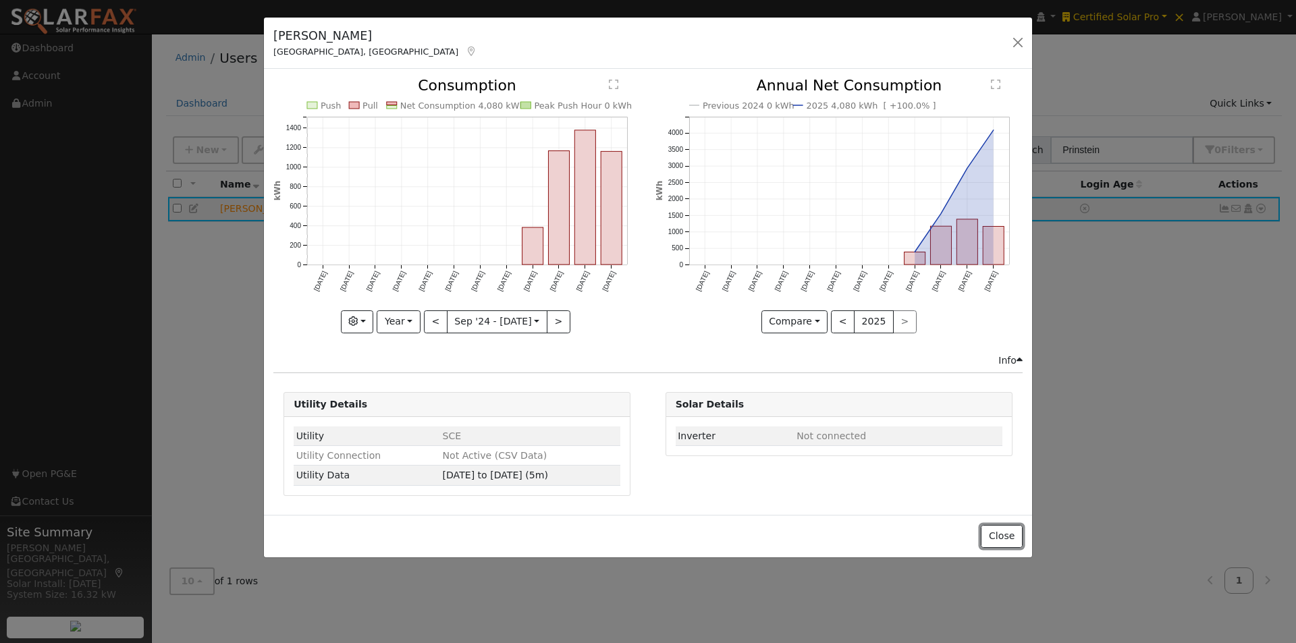
drag, startPoint x: 1008, startPoint y: 538, endPoint x: 996, endPoint y: 482, distance: 57.3
click at [1006, 526] on button "Close" at bounding box center [1001, 536] width 41 height 23
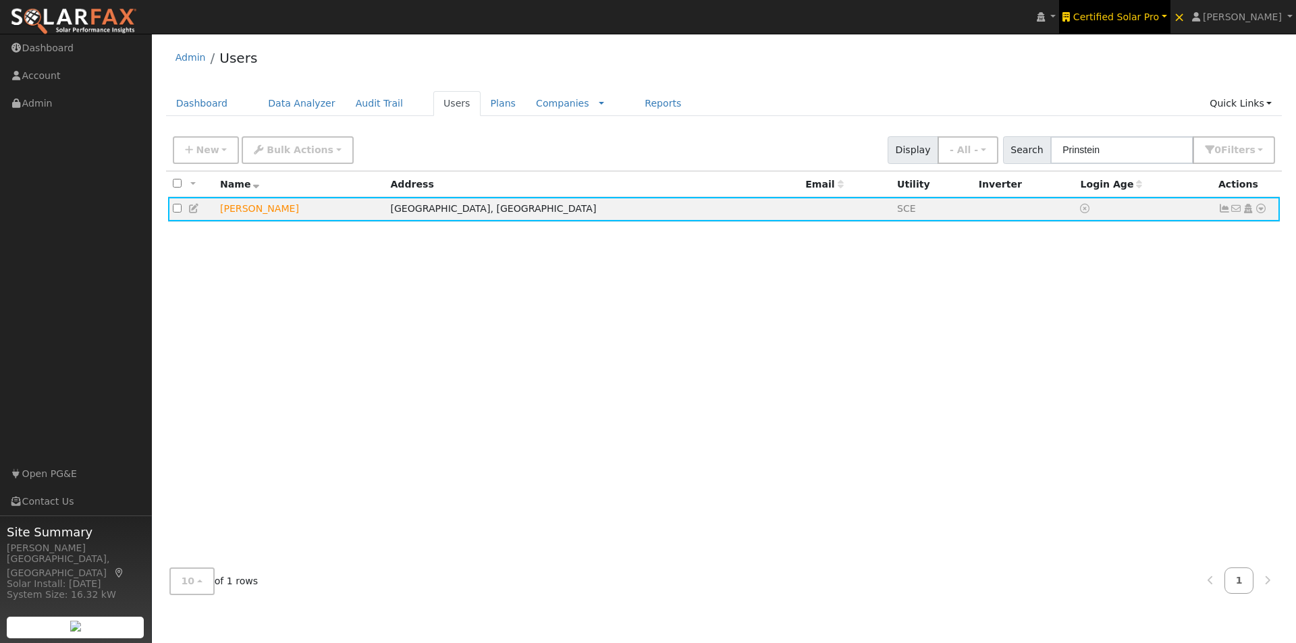
click at [1140, 17] on span "Certified Solar Pro" at bounding box center [1116, 16] width 86 height 11
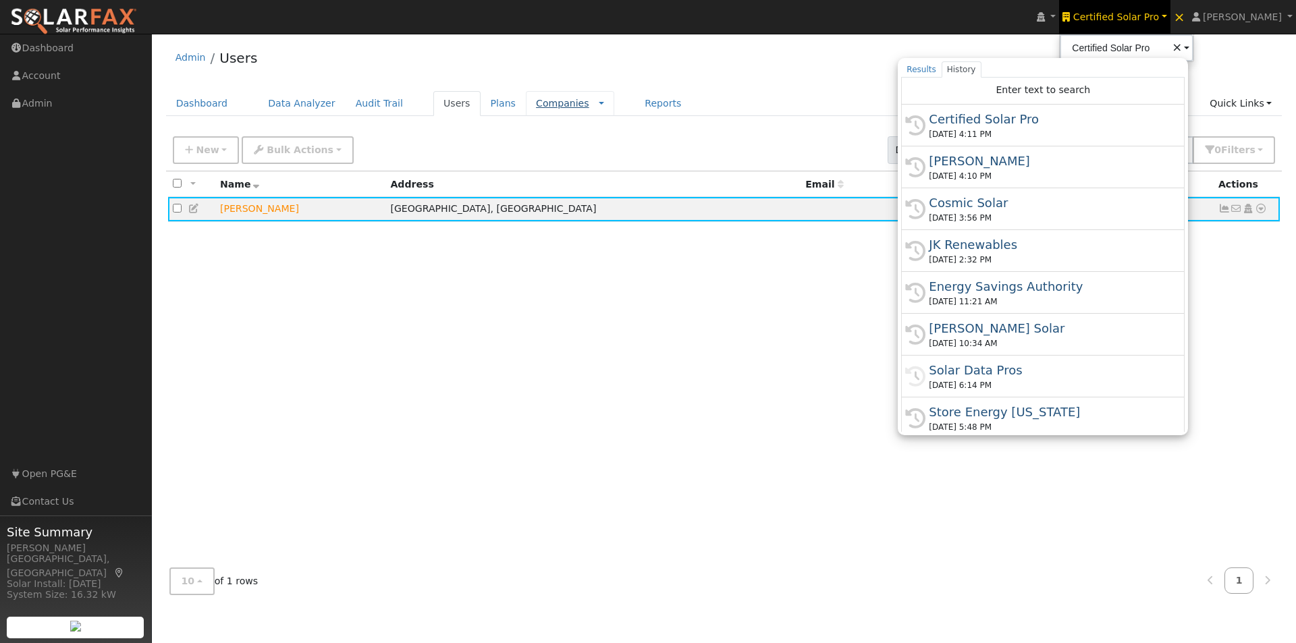
click at [536, 104] on link "Companies" at bounding box center [562, 103] width 53 height 11
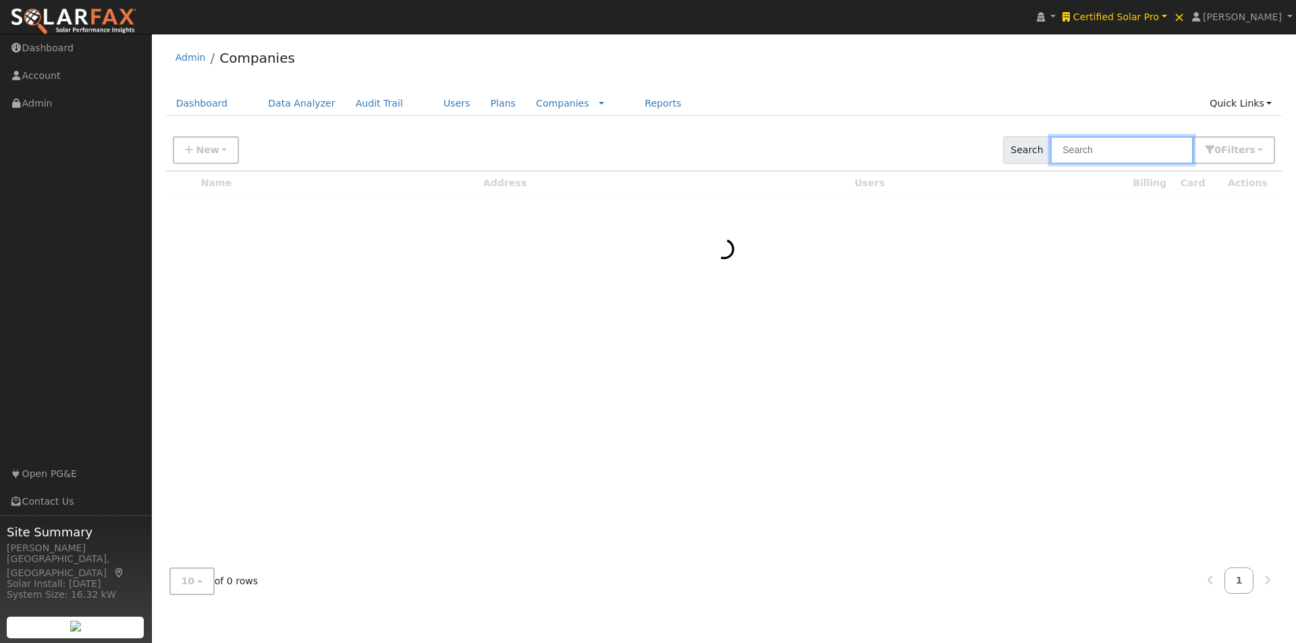
click at [1141, 147] on input "text" at bounding box center [1121, 150] width 143 height 28
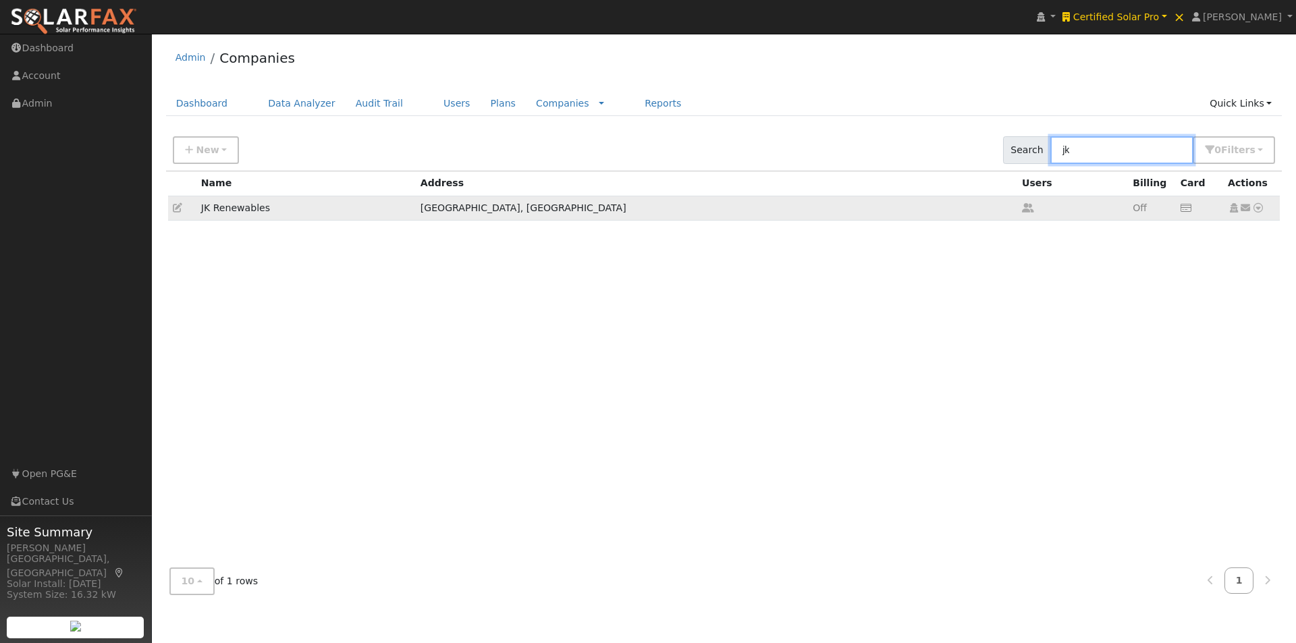
type input "jk"
click at [175, 206] on icon at bounding box center [177, 207] width 9 height 9
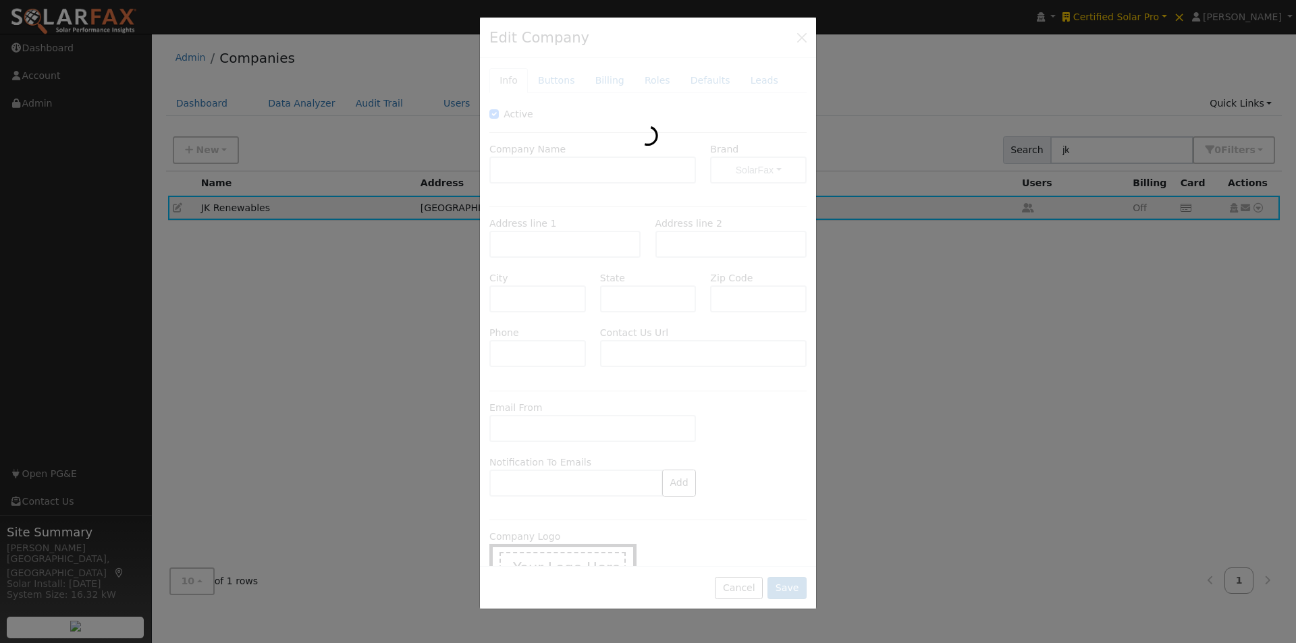
type input "JK Renewables"
type input "800 Kings Highway North"
type input "Suite-150"
type input "Cherry Hill"
type input "NJ"
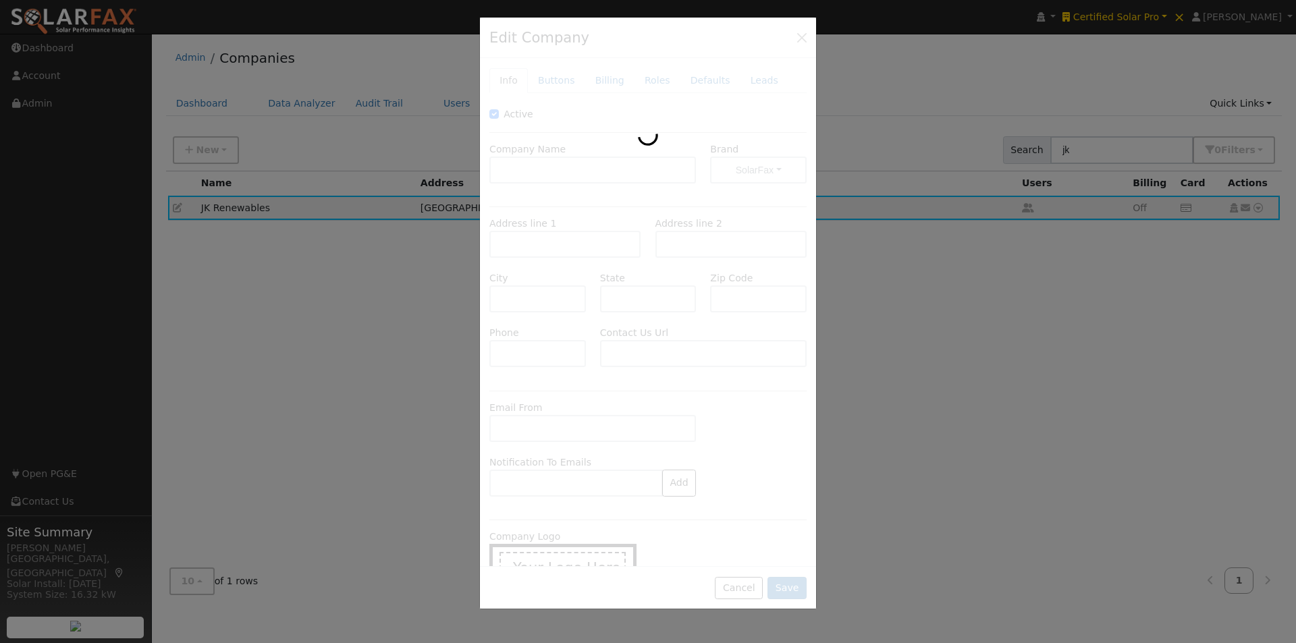
type input "08034"
type input "888-429-0105"
type input "https://www.jkrenewables.com/contact"
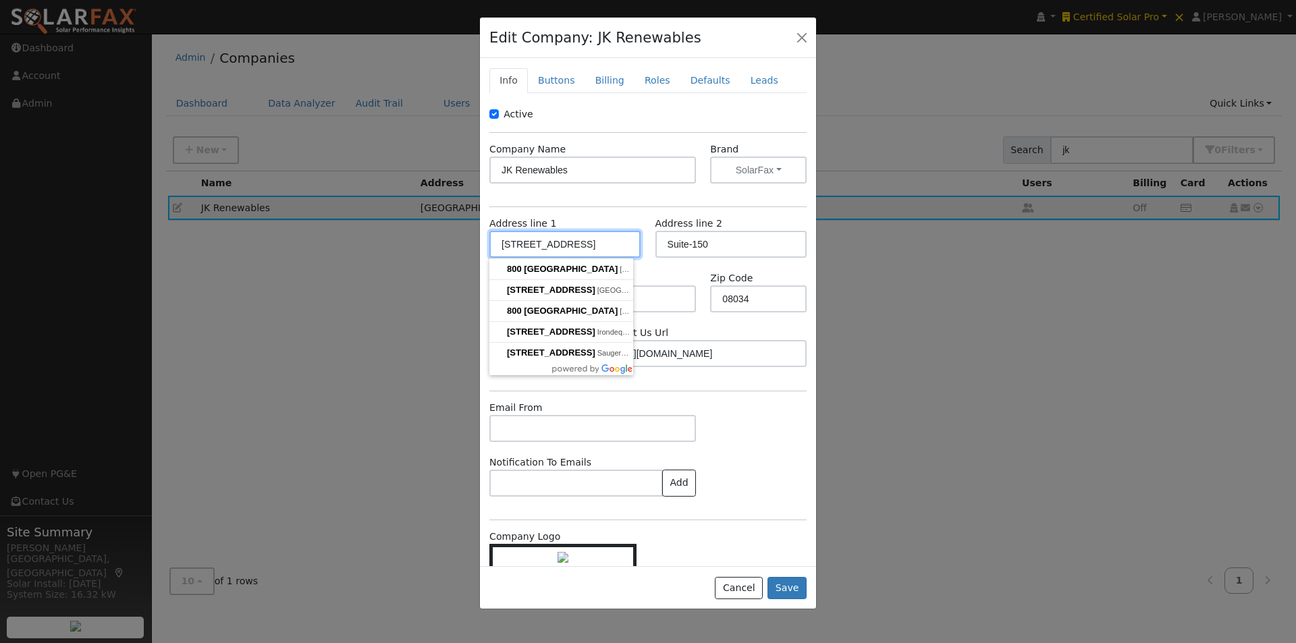
drag, startPoint x: 611, startPoint y: 244, endPoint x: 425, endPoint y: 245, distance: 186.3
click at [429, 244] on div "Edit Company: JK Renewables Info Buttons Billing Roles Defaults Leads Active Co…" at bounding box center [648, 321] width 1296 height 643
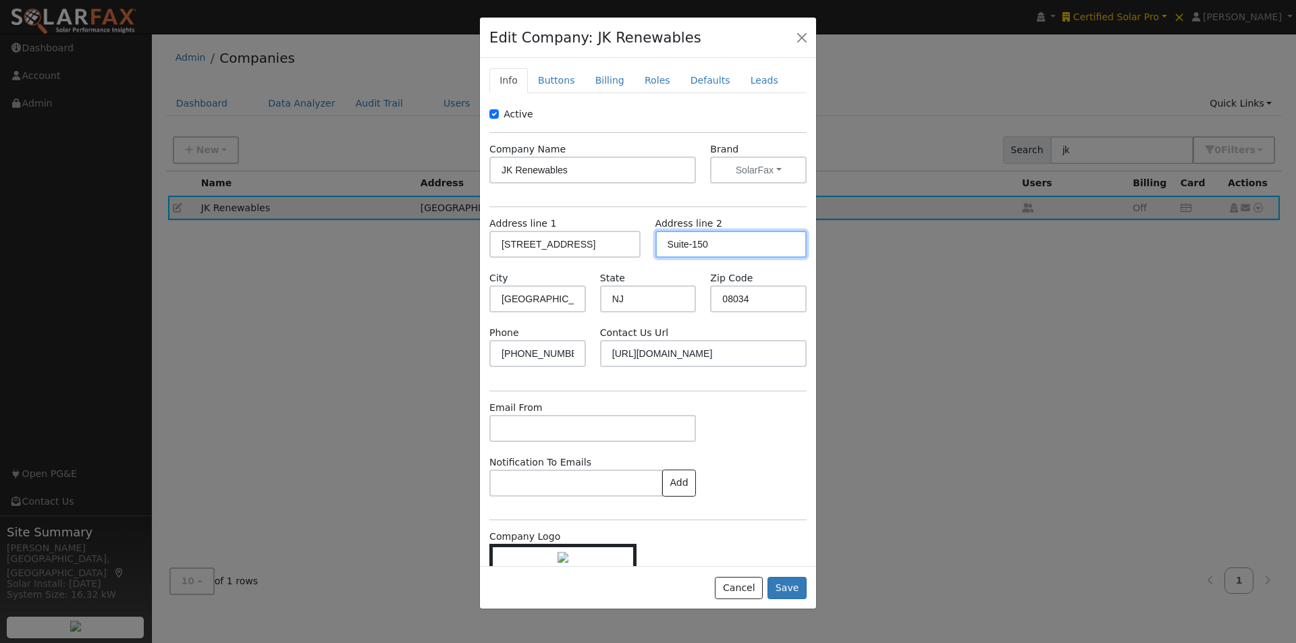
drag, startPoint x: 723, startPoint y: 245, endPoint x: 641, endPoint y: 237, distance: 82.1
click at [641, 237] on div "Address line 1 800 Kings Highway North Address line 2 Suite-150" at bounding box center [648, 244] width 331 height 55
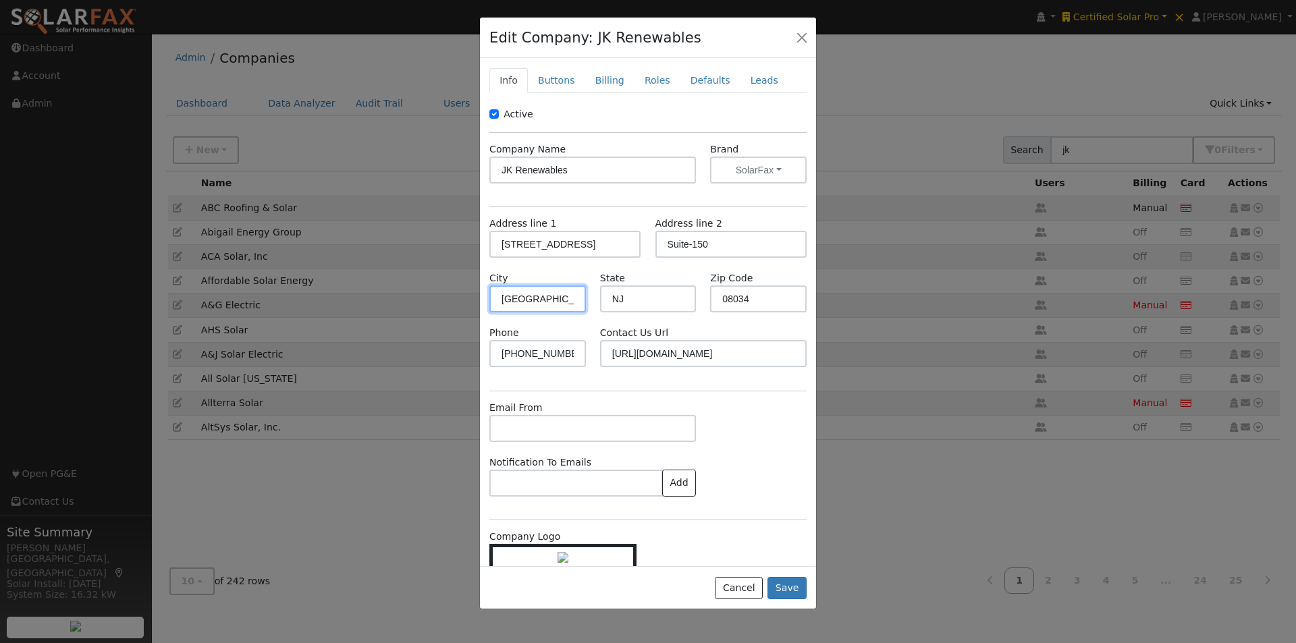
drag, startPoint x: 570, startPoint y: 296, endPoint x: 466, endPoint y: 298, distance: 104.6
click at [466, 298] on div "Edit Company: JK Renewables Info Buttons Billing Roles Defaults Leads Active Co…" at bounding box center [648, 321] width 1296 height 643
drag, startPoint x: 766, startPoint y: 300, endPoint x: 683, endPoint y: 331, distance: 88.9
click at [703, 298] on div "Zip Code 08034" at bounding box center [758, 291] width 111 height 41
drag, startPoint x: 747, startPoint y: 599, endPoint x: 743, endPoint y: 582, distance: 16.7
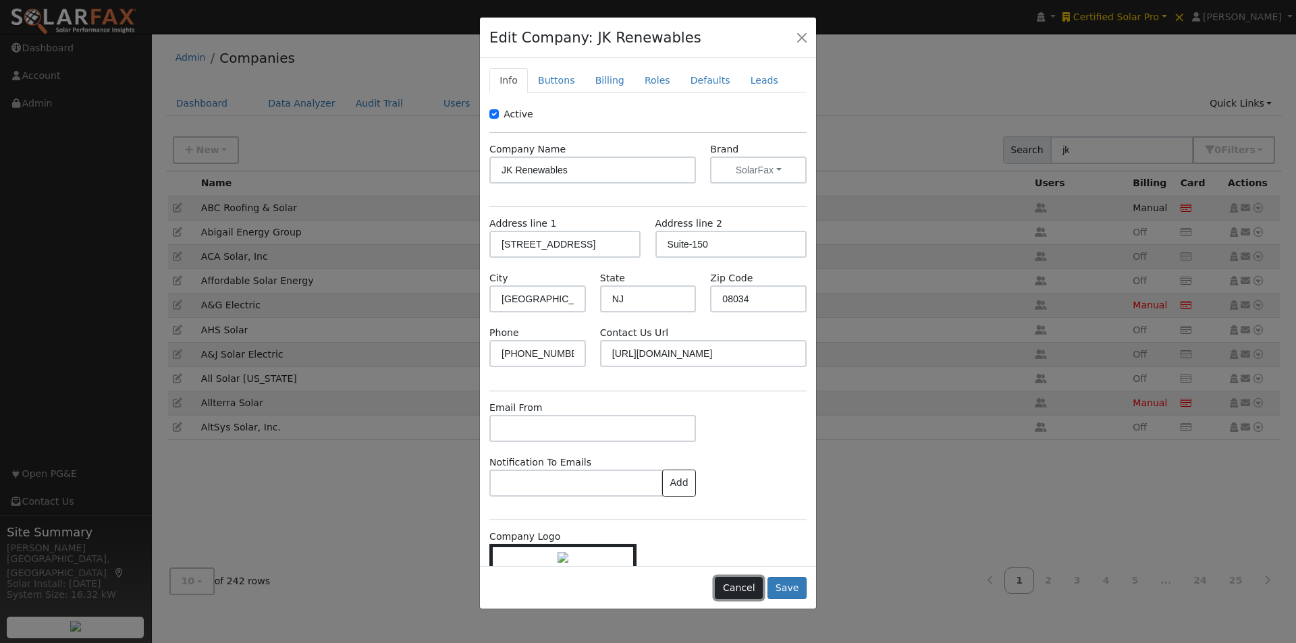
click at [746, 597] on button "Cancel" at bounding box center [739, 588] width 48 height 23
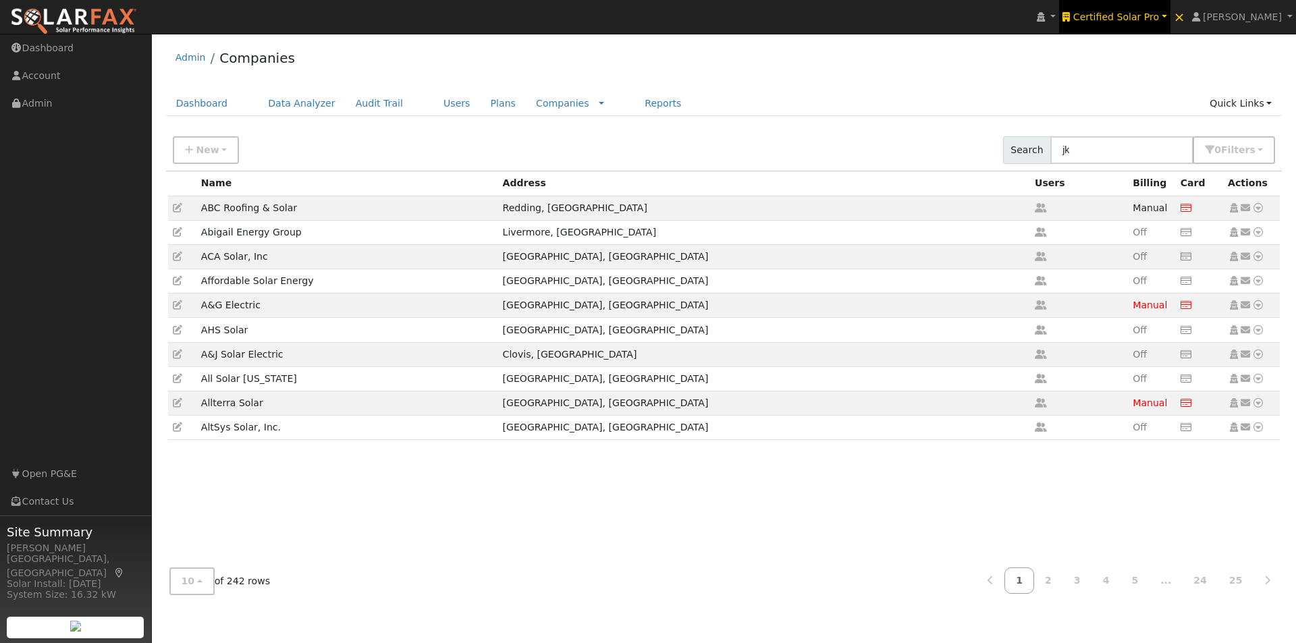
click at [1157, 12] on span "Certified Solar Pro" at bounding box center [1116, 16] width 86 height 11
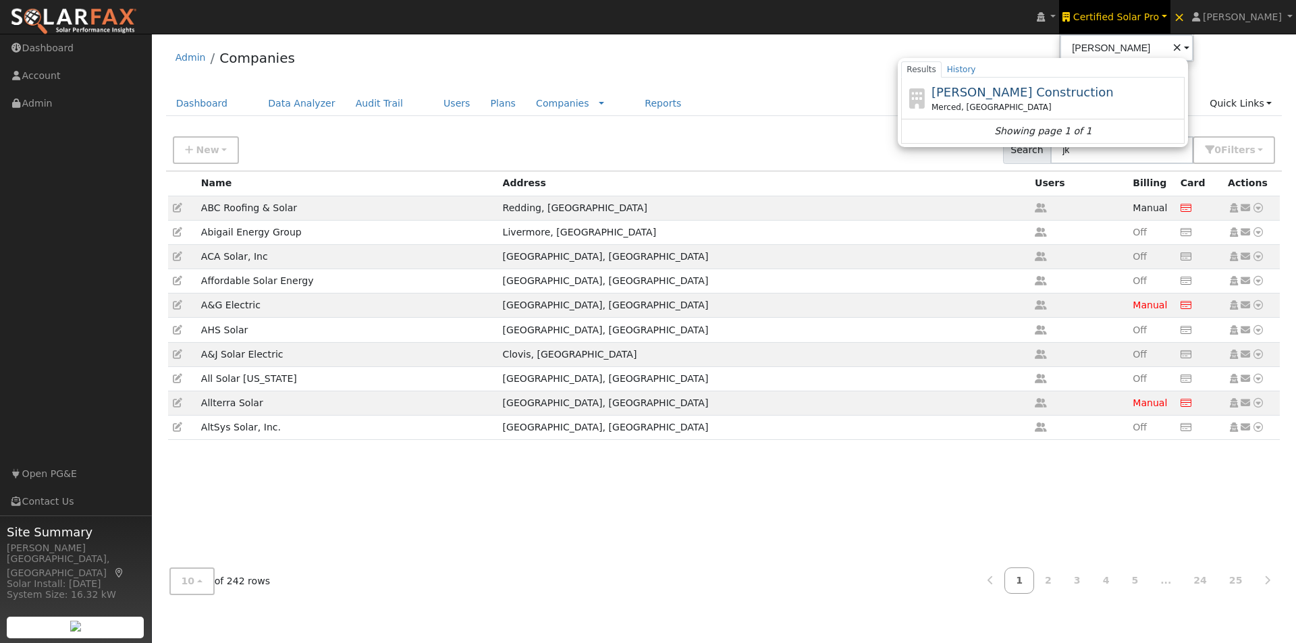
click at [998, 90] on span "R.T. Maher Construction" at bounding box center [1022, 92] width 182 height 14
type input "R.T. Maher Construction"
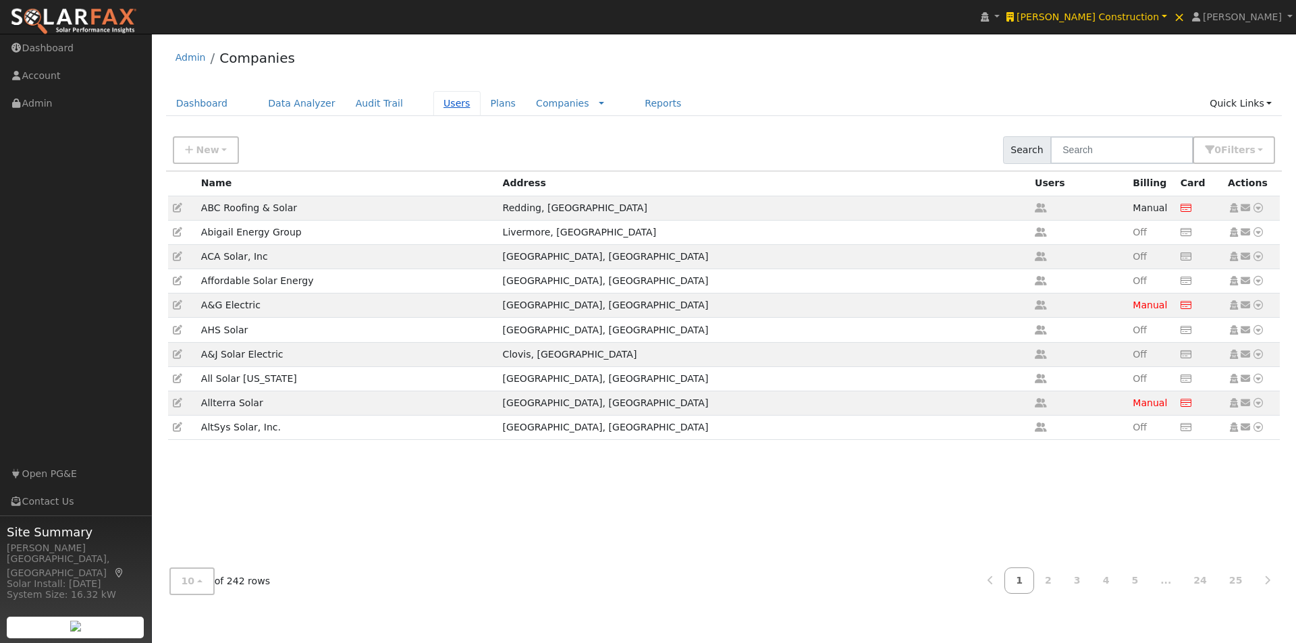
click at [433, 103] on link "Users" at bounding box center [456, 103] width 47 height 25
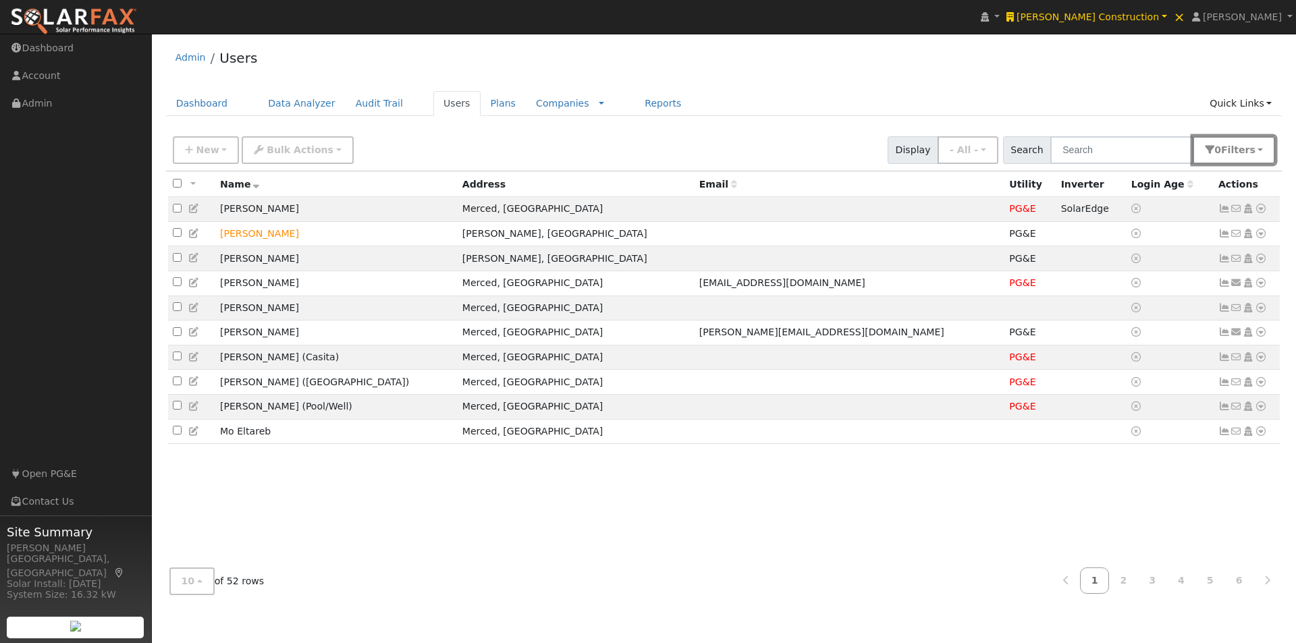
click at [1254, 142] on button "0 Filter s" at bounding box center [1234, 150] width 82 height 28
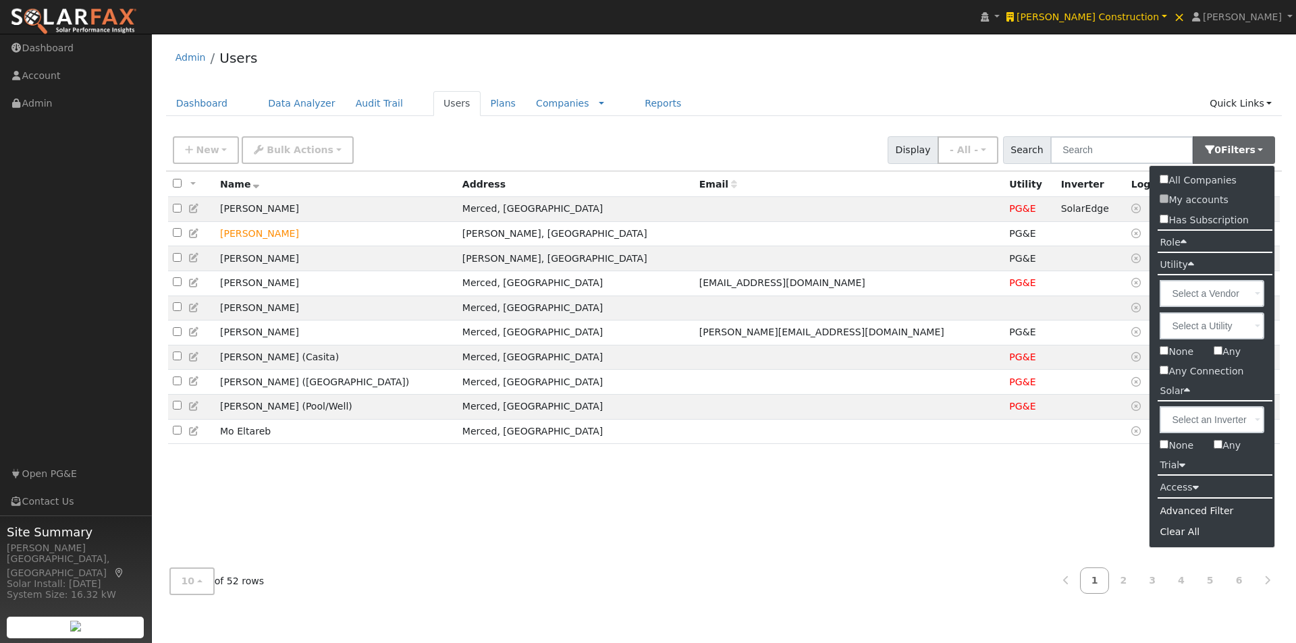
click at [1172, 240] on label "Role" at bounding box center [1172, 243] width 47 height 20
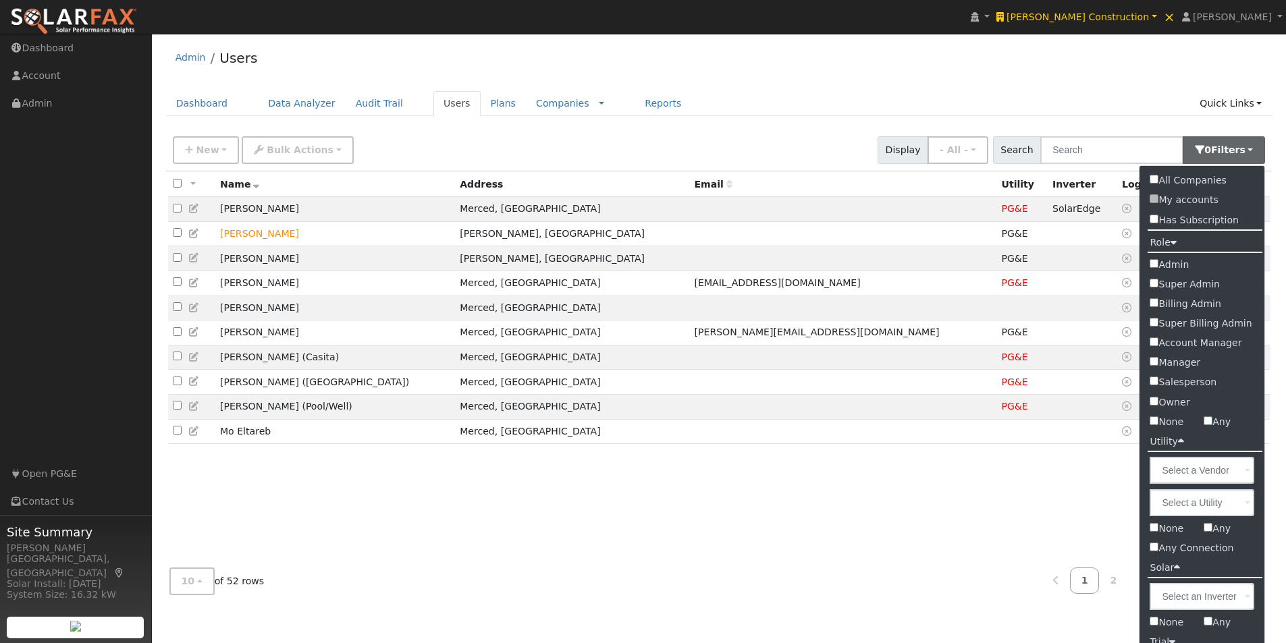
click at [1151, 256] on label "Admin" at bounding box center [1201, 265] width 125 height 20
click at [1151, 259] on input "Admin" at bounding box center [1153, 263] width 9 height 9
checkbox input "true"
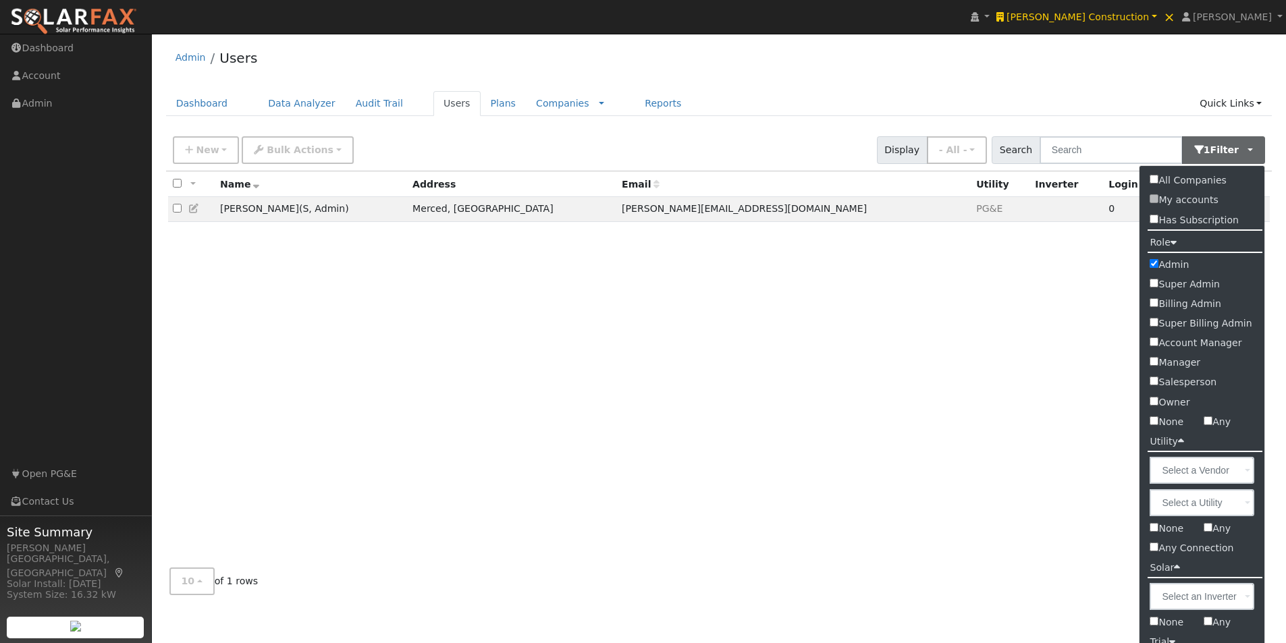
click at [834, 66] on div "Admin Users" at bounding box center [719, 60] width 1106 height 41
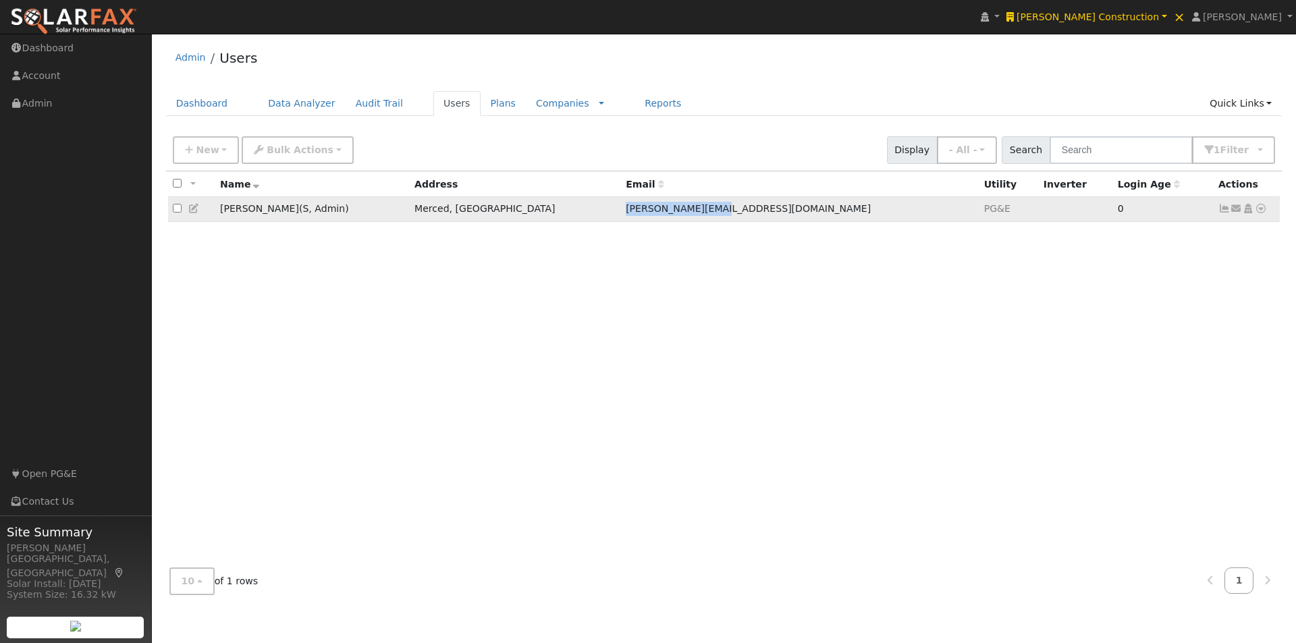
drag, startPoint x: 741, startPoint y: 213, endPoint x: 640, endPoint y: 213, distance: 100.6
click at [640, 213] on td "stacey@rtmaher.com" at bounding box center [800, 209] width 358 height 25
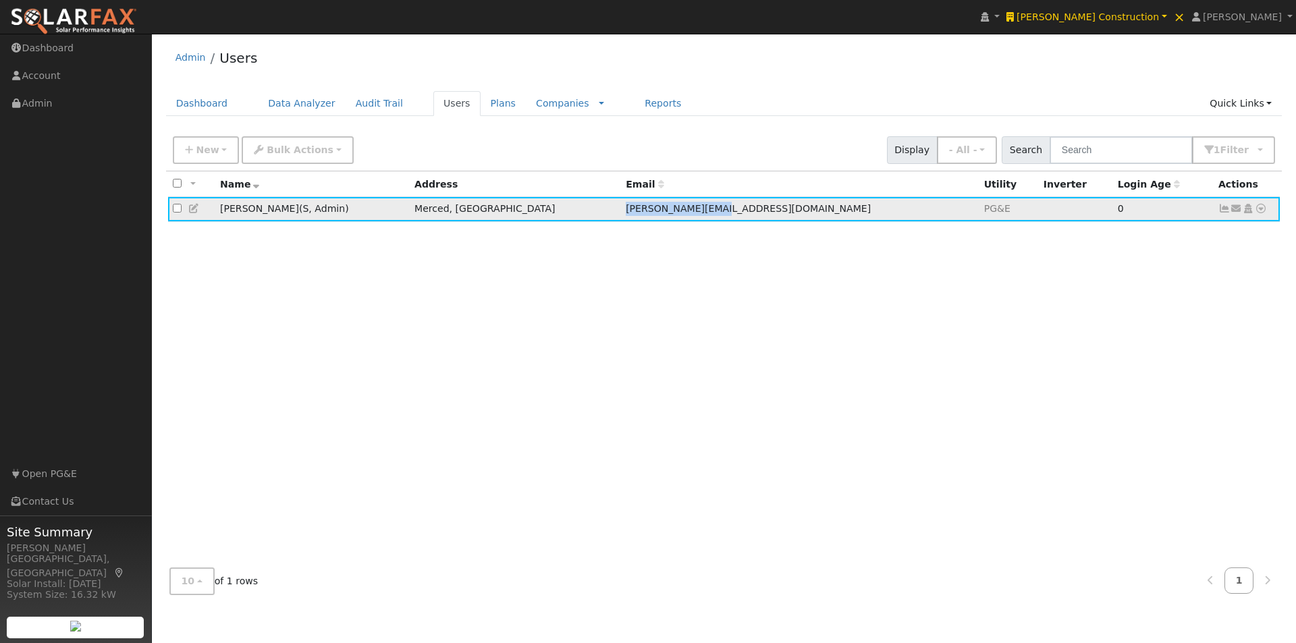
copy span "stacey@rtmaher.com"
click at [542, 102] on link "Companies" at bounding box center [562, 103] width 53 height 11
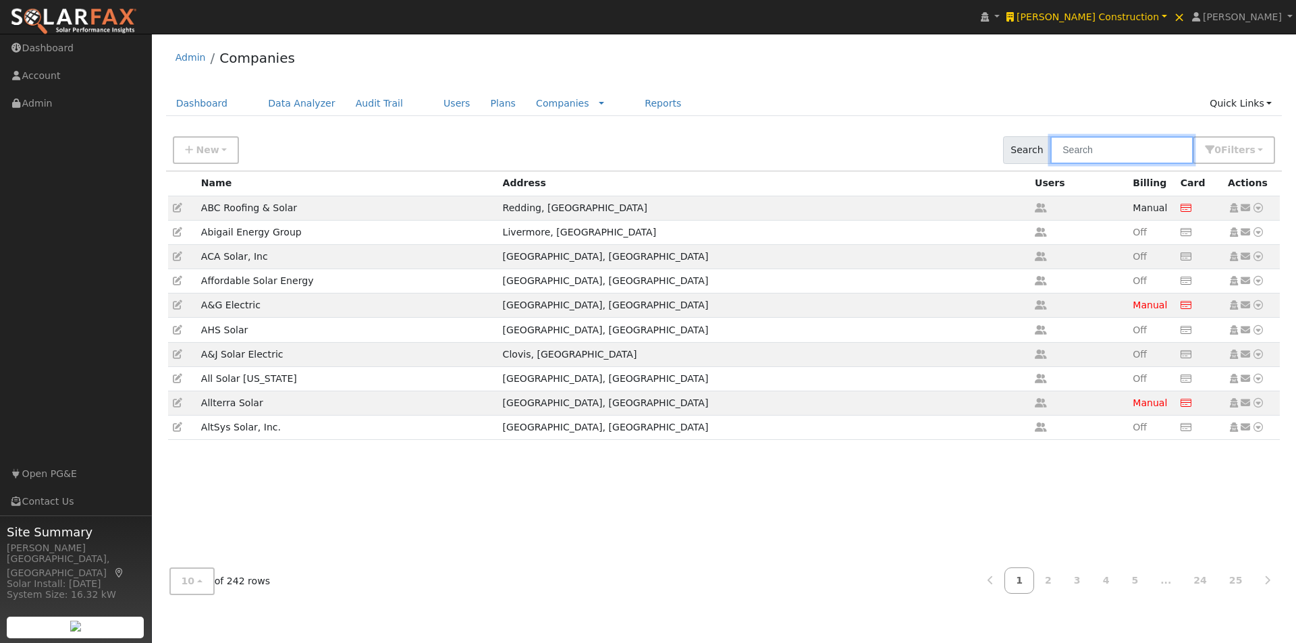
click at [1105, 156] on input "text" at bounding box center [1121, 150] width 143 height 28
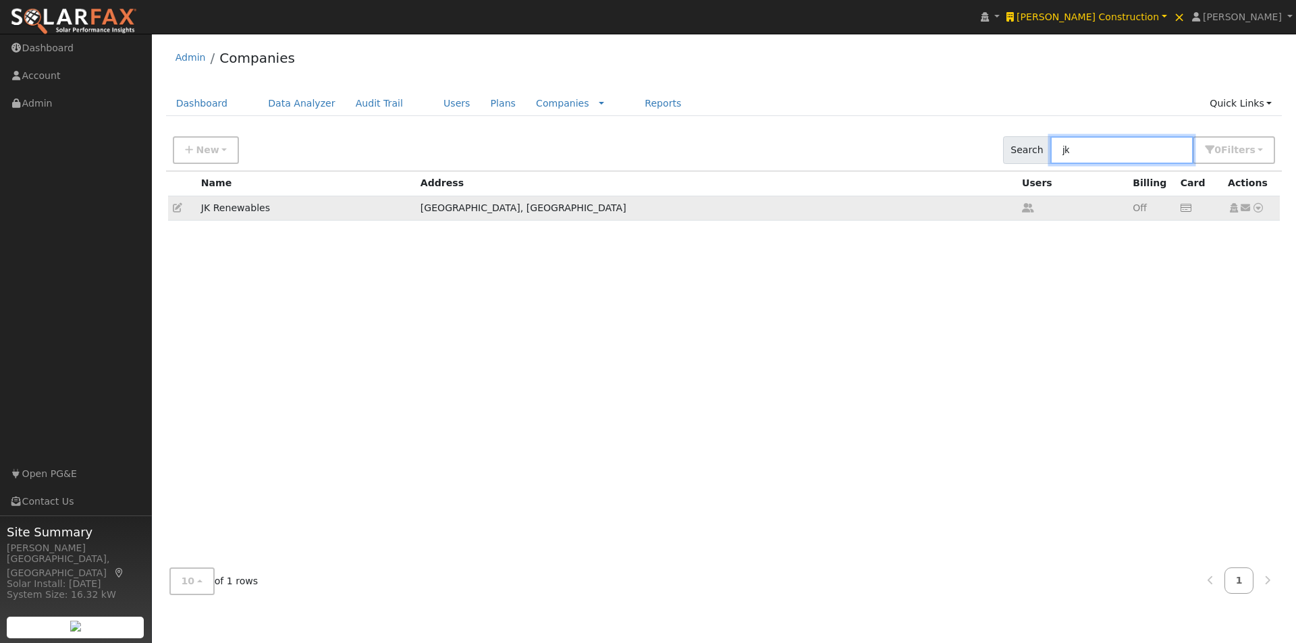
type input "jk"
click at [177, 209] on icon at bounding box center [177, 207] width 9 height 9
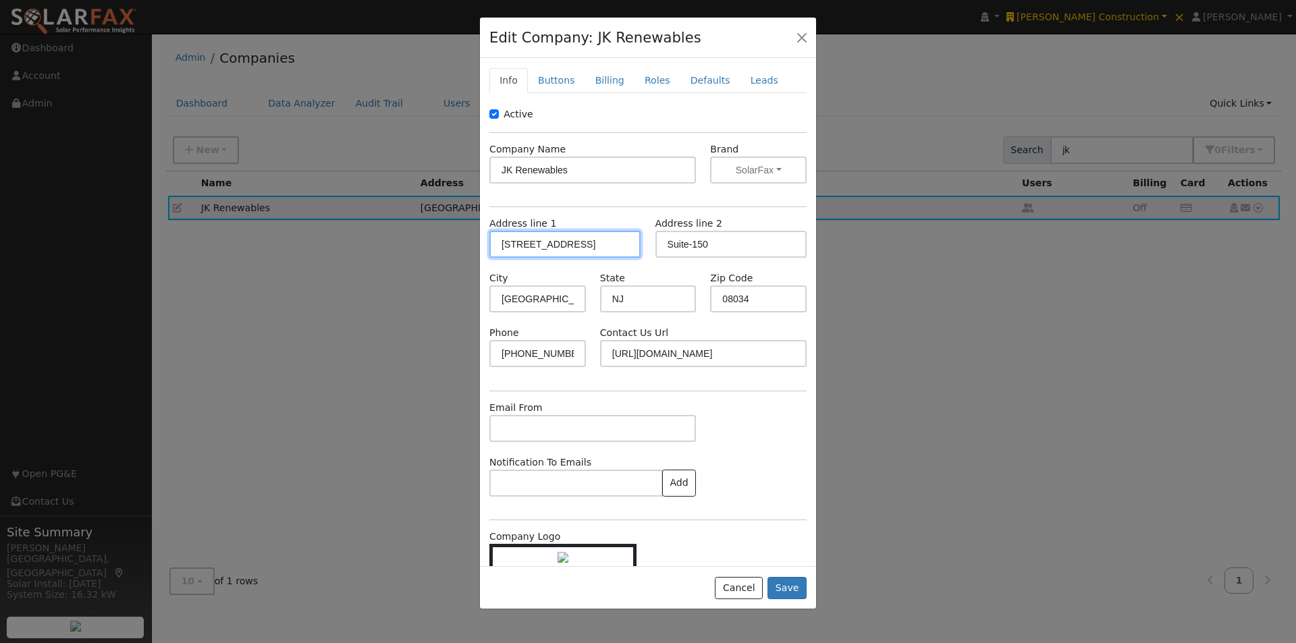
drag, startPoint x: 617, startPoint y: 245, endPoint x: 395, endPoint y: 238, distance: 221.5
click at [395, 238] on div "Edit Company: JK Renewables Info Buttons Billing Roles Defaults Leads Active Co…" at bounding box center [648, 321] width 1296 height 643
drag, startPoint x: 701, startPoint y: 248, endPoint x: 636, endPoint y: 248, distance: 64.1
click at [636, 248] on div "Address line 1 Address line 2 Suite-150" at bounding box center [648, 244] width 331 height 55
drag, startPoint x: 779, startPoint y: 306, endPoint x: 632, endPoint y: 305, distance: 146.5
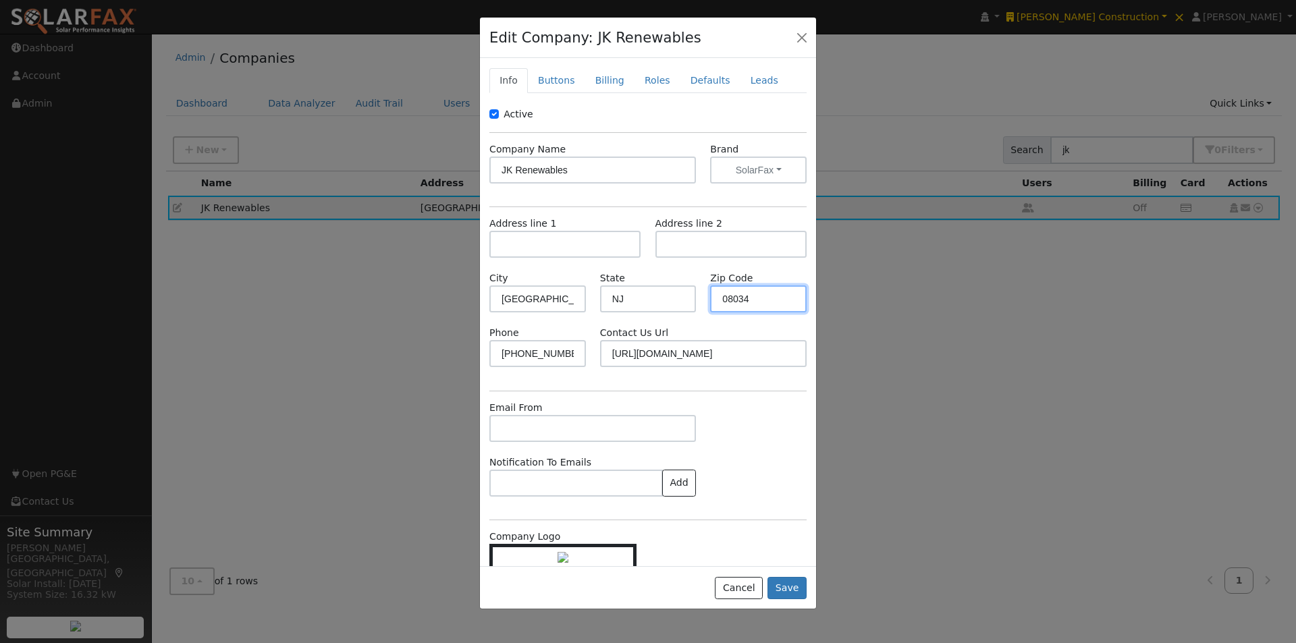
click at [690, 305] on div "City Cherry Hill State NJ Zip Code 08034" at bounding box center [648, 298] width 331 height 55
drag, startPoint x: 632, startPoint y: 302, endPoint x: 543, endPoint y: 301, distance: 89.1
click at [543, 301] on div "City Cherry Hill State NJ Zip Code" at bounding box center [648, 298] width 331 height 55
drag, startPoint x: 547, startPoint y: 297, endPoint x: 488, endPoint y: 285, distance: 60.6
click at [468, 305] on div "Edit Company: JK Renewables Info Buttons Billing Roles Defaults Leads Active Co…" at bounding box center [648, 321] width 1296 height 643
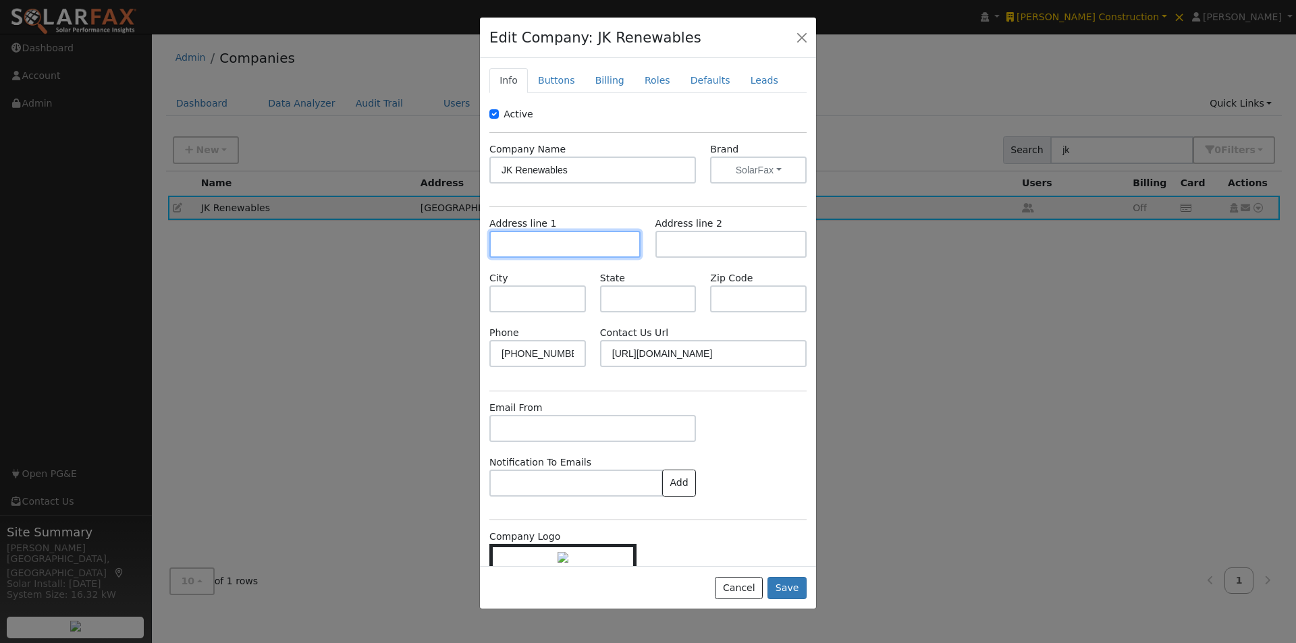
click at [539, 242] on input "text" at bounding box center [564, 244] width 151 height 27
paste input "19 Myers Corner Dr, suite 103, Staunton, Va, 24401"
type input "19 Myers Corner Drive"
type input "Staunton"
type input "VA"
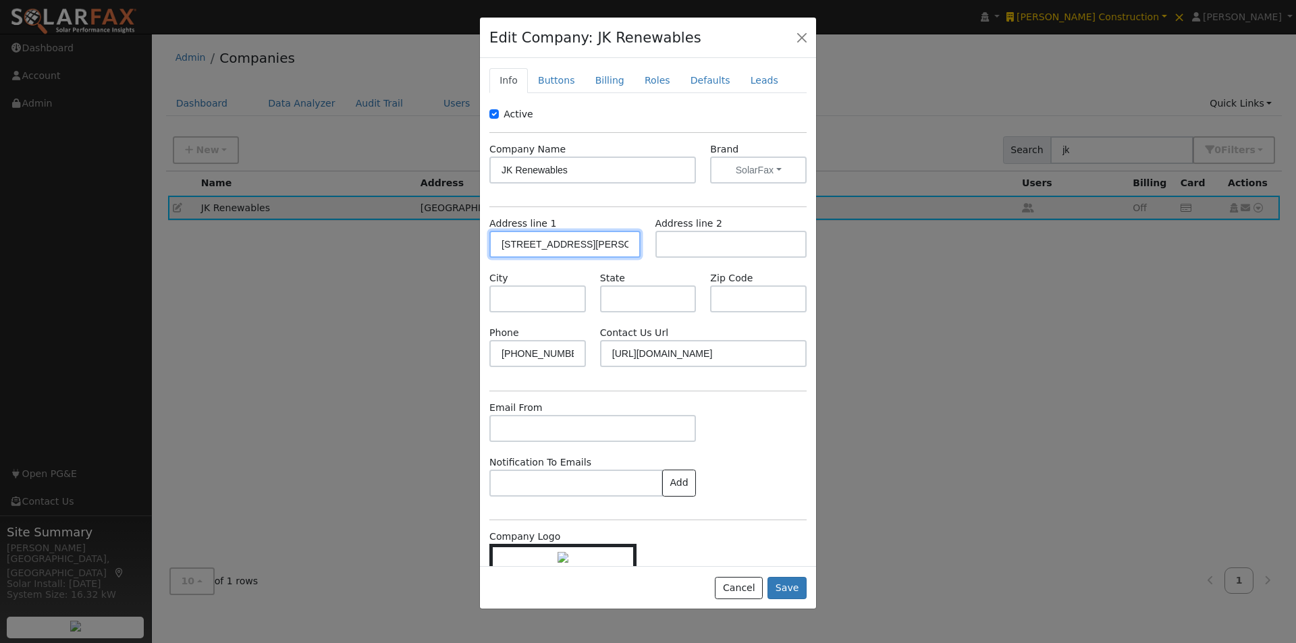
type input "24401"
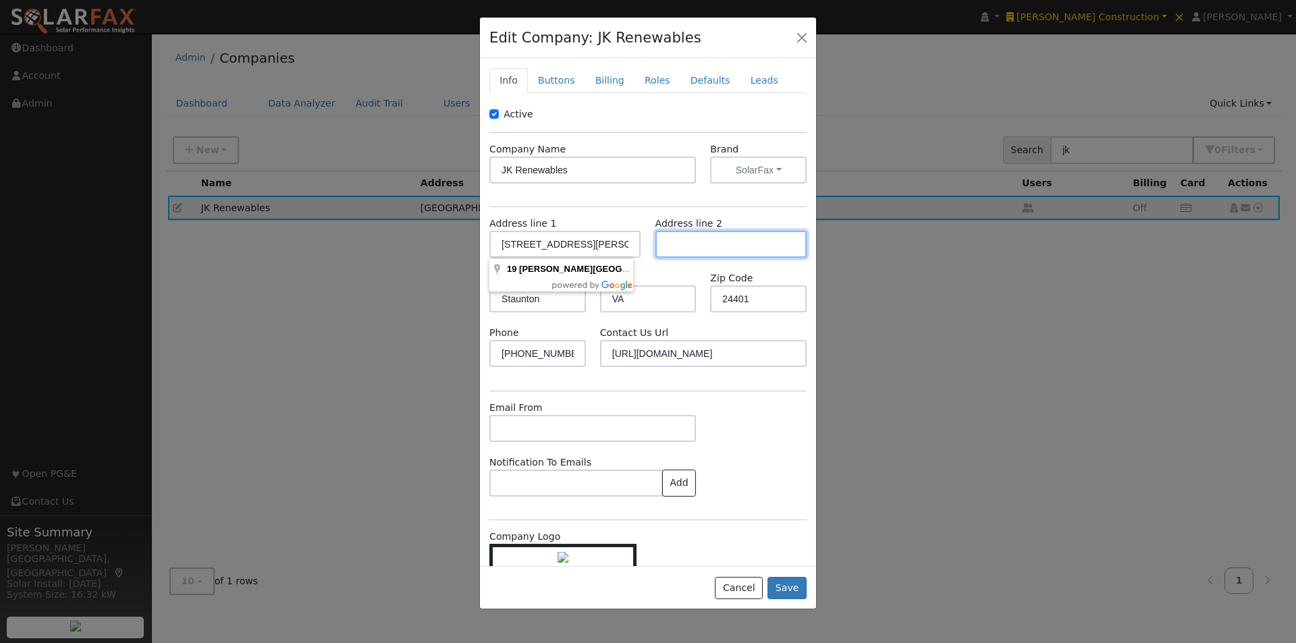
click at [699, 244] on input "text" at bounding box center [730, 244] width 151 height 27
paste input "suite 103"
click at [659, 234] on input "suite 103" at bounding box center [730, 244] width 151 height 27
type input "Suite 103"
click at [790, 584] on button "Save" at bounding box center [786, 588] width 39 height 23
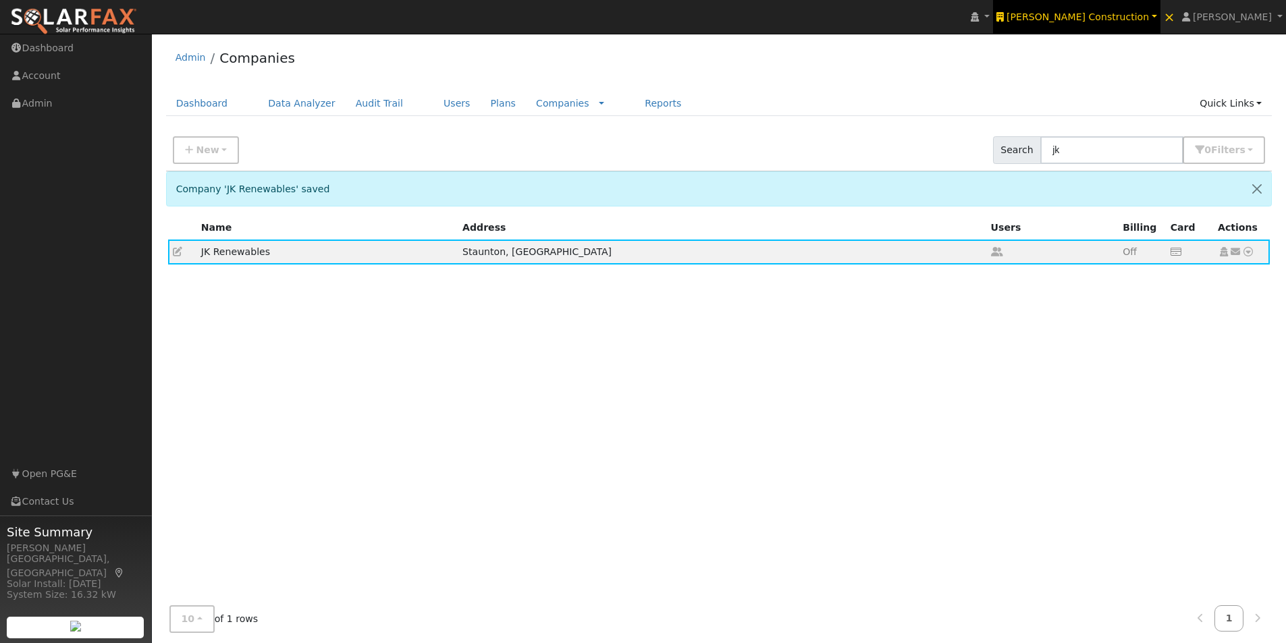
click at [1126, 17] on span "R.T. Maher Construction" at bounding box center [1077, 16] width 142 height 11
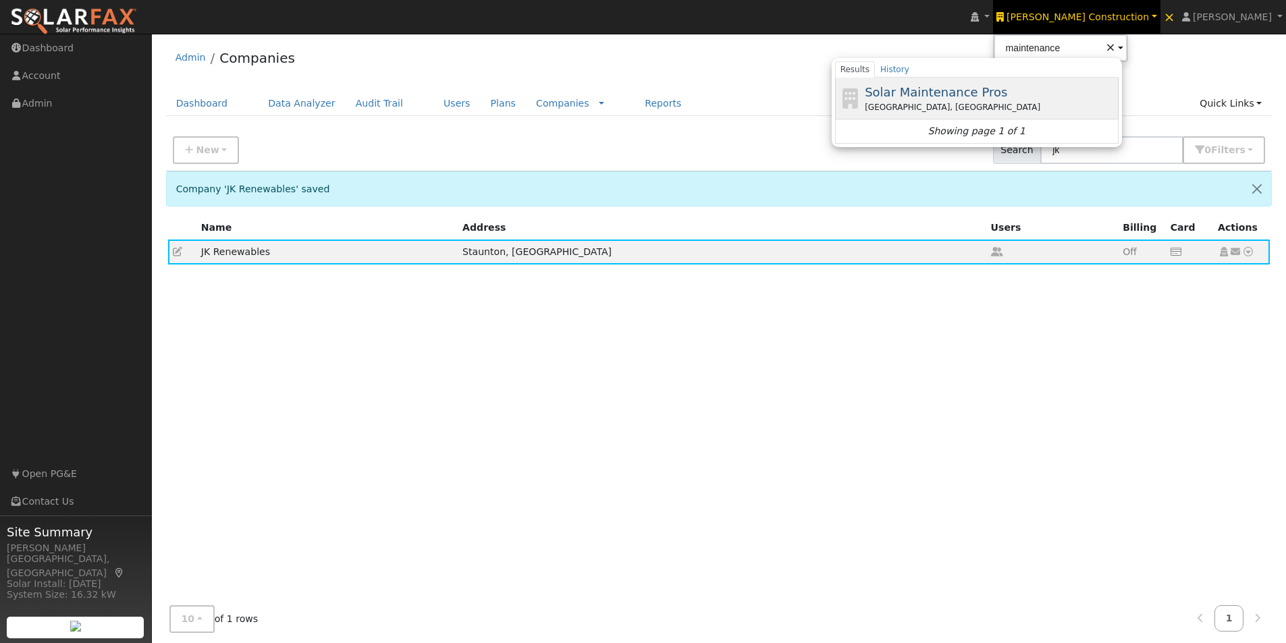
click at [972, 89] on span "Solar Maintenance Pros" at bounding box center [936, 92] width 142 height 14
type input "Solar Maintenance Pros"
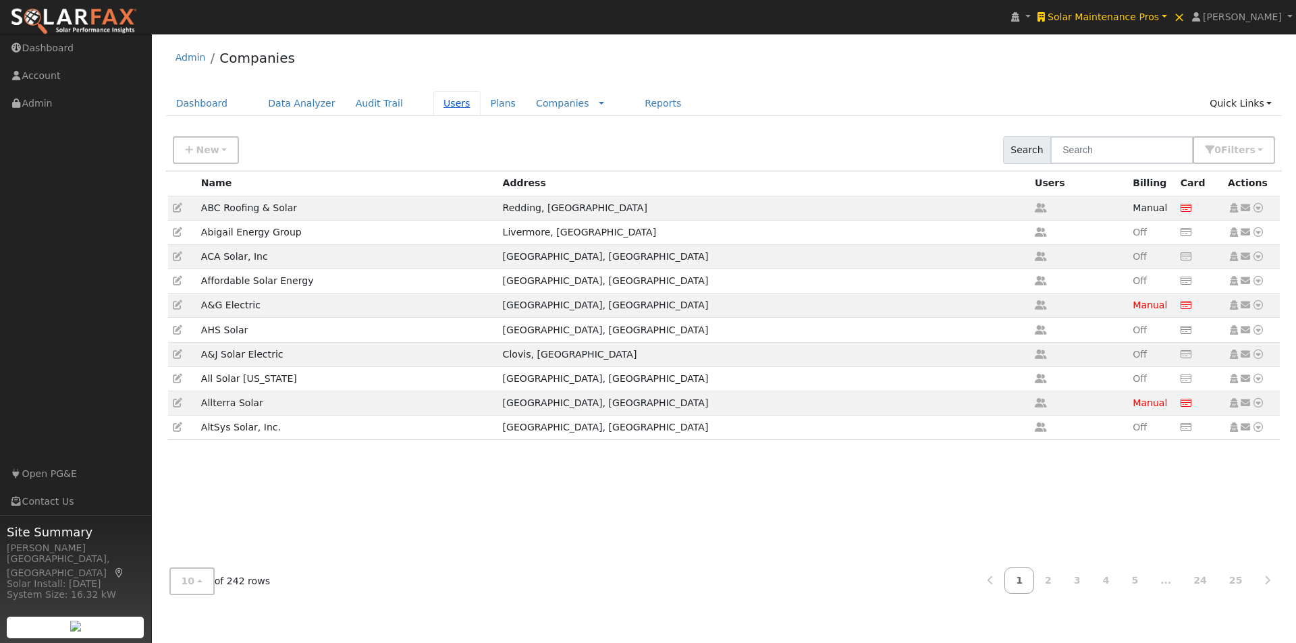
click at [433, 101] on link "Users" at bounding box center [456, 103] width 47 height 25
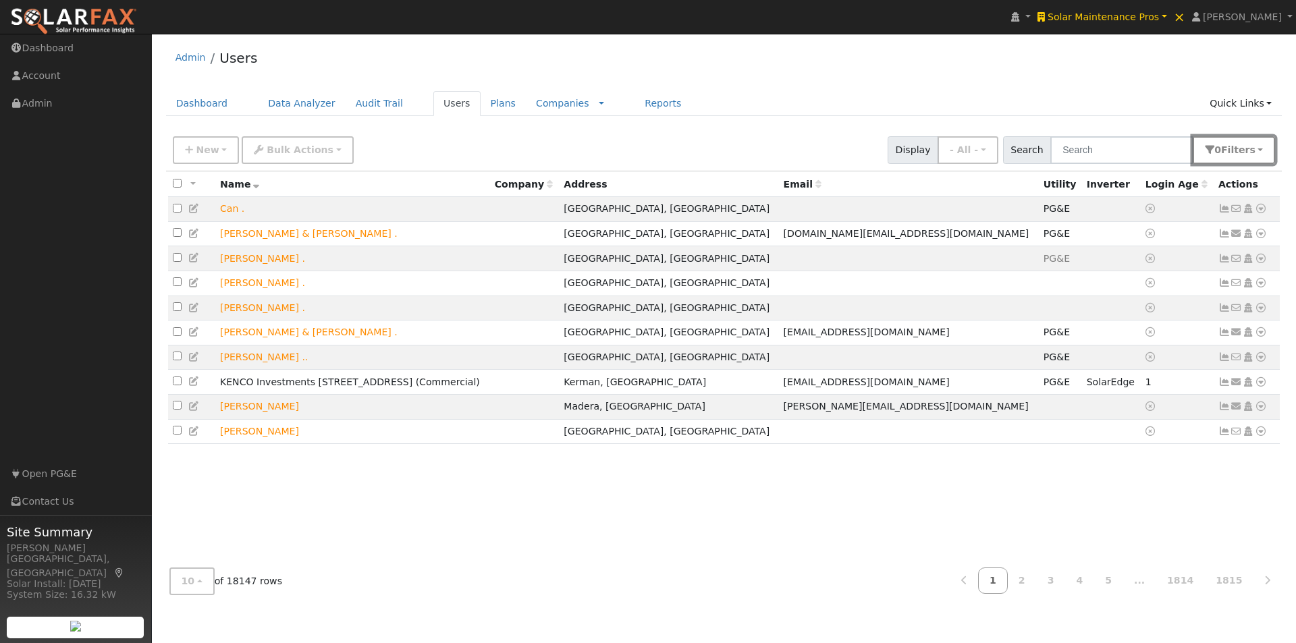
click at [1261, 149] on button "0 Filter s" at bounding box center [1234, 150] width 82 height 28
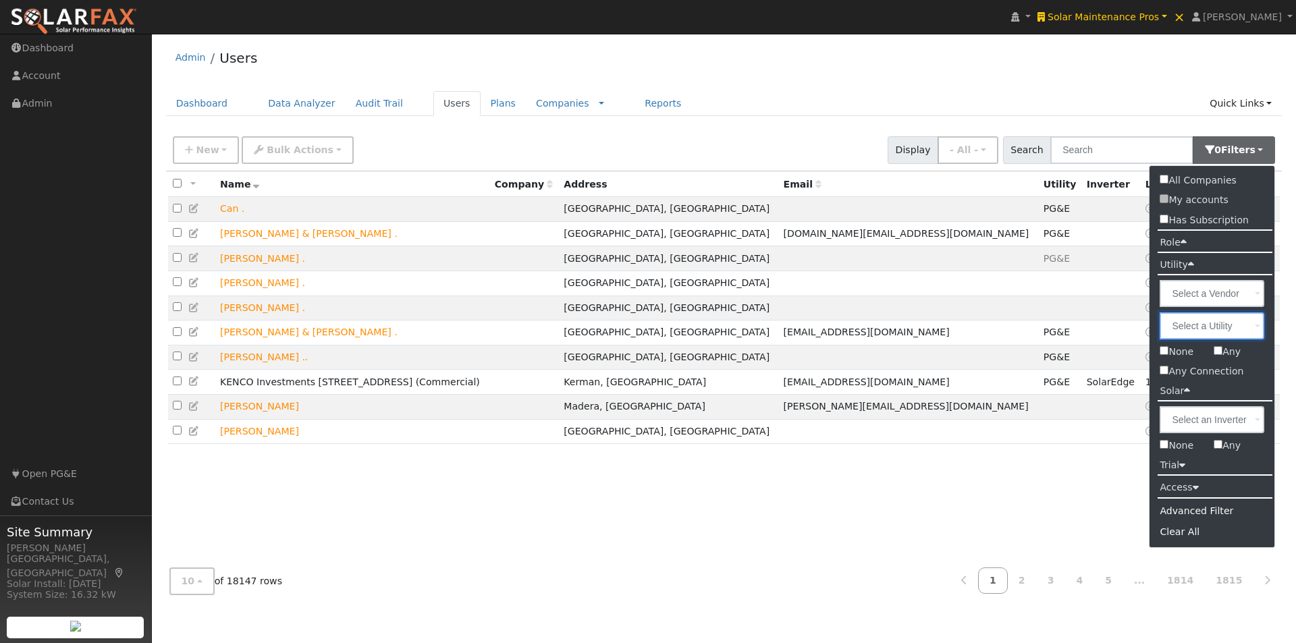
click at [1249, 331] on input "text" at bounding box center [1211, 325] width 105 height 27
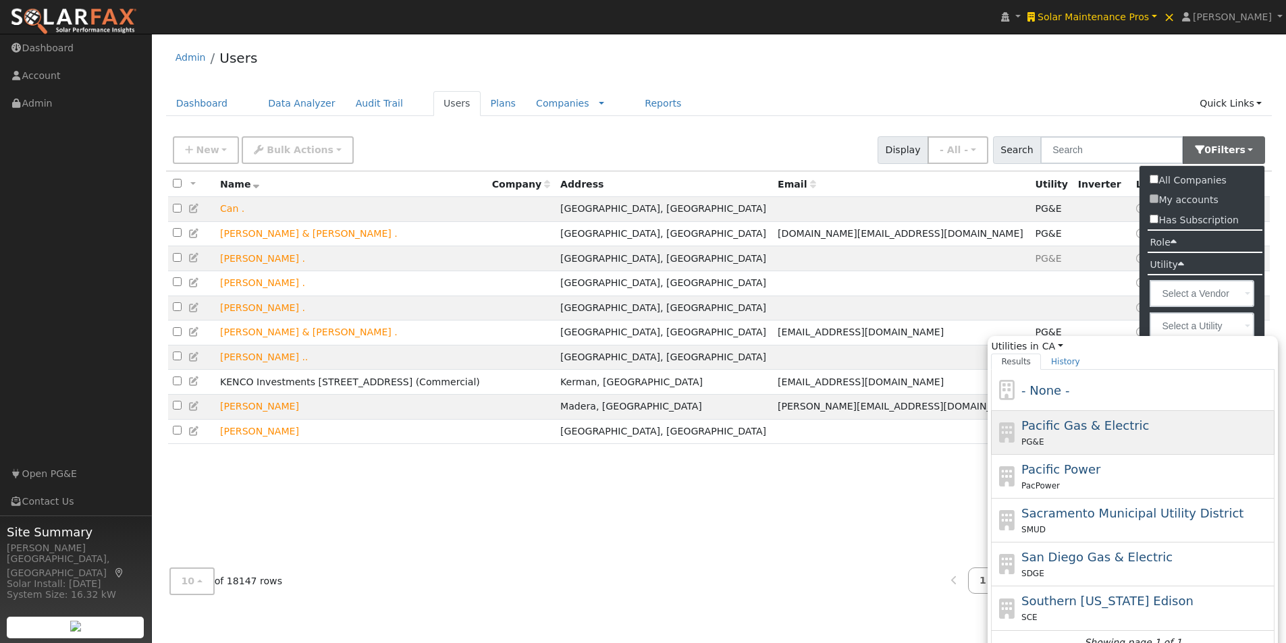
click at [1058, 422] on span "Pacific Gas & Electric" at bounding box center [1085, 425] width 128 height 14
click at [0, 0] on input "Utilities in CA All States AL AK AZ AR CA CO CT DE FL GA HI ID IL IN IA KS KY L…" at bounding box center [0, 0] width 0 height 0
type input "Pacific Gas & Electric"
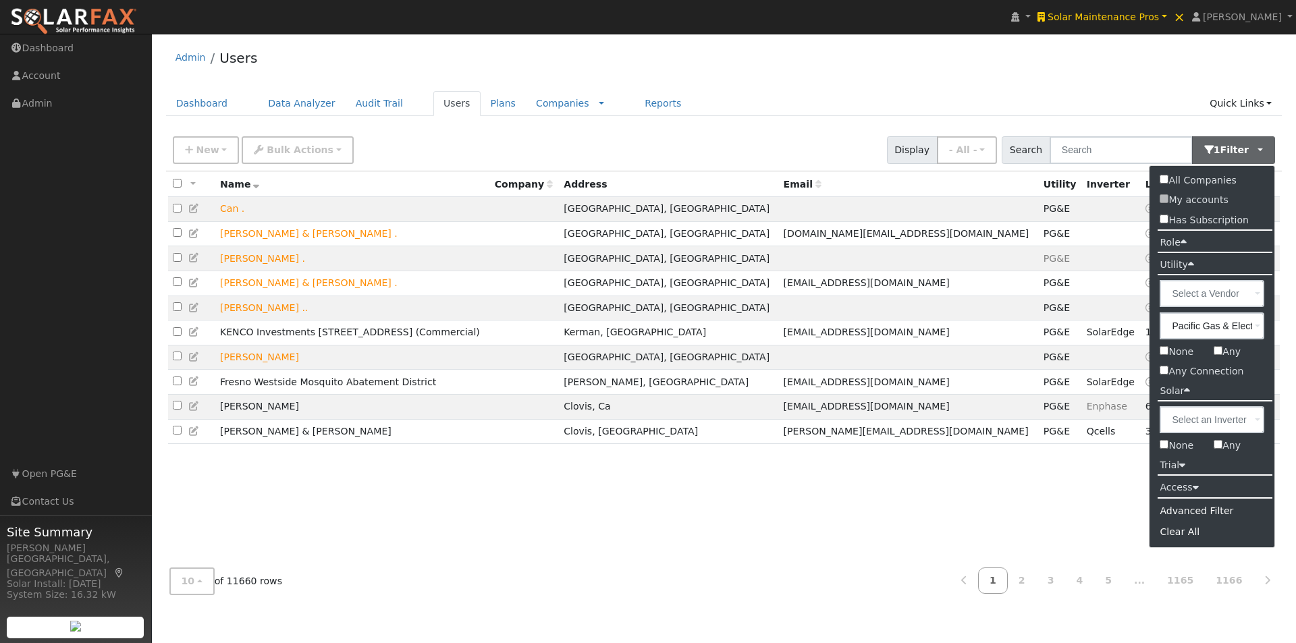
click at [904, 61] on div "Admin Users" at bounding box center [724, 60] width 1116 height 41
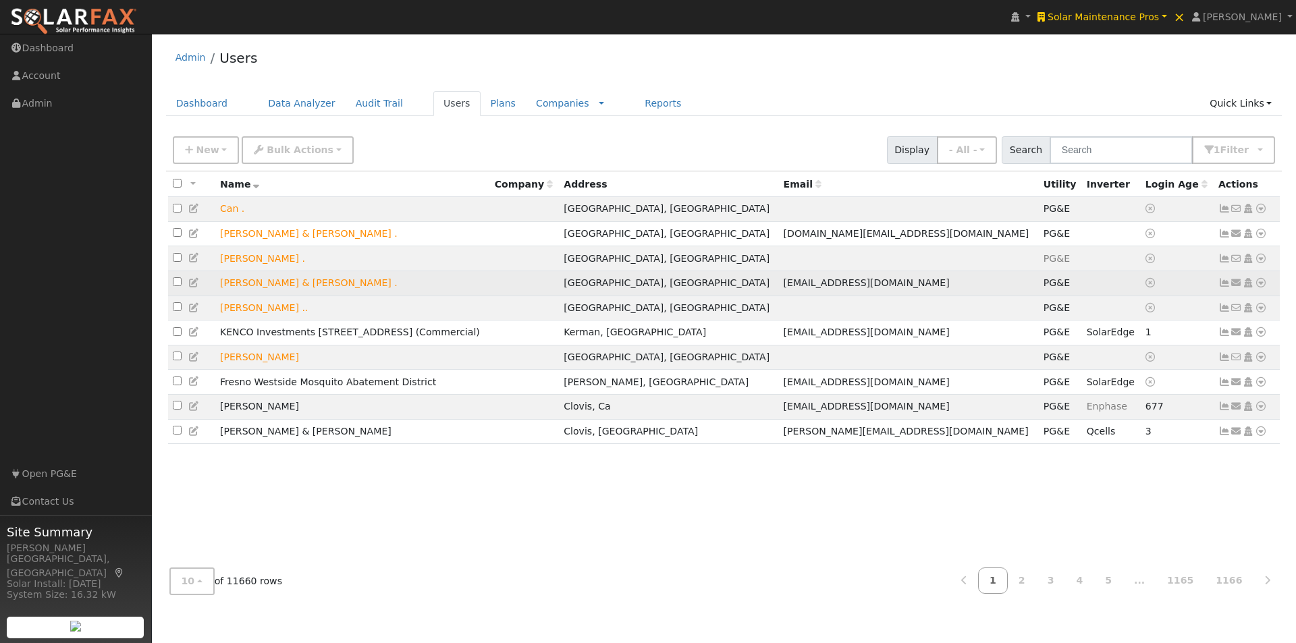
drag, startPoint x: 1222, startPoint y: 286, endPoint x: 1213, endPoint y: 285, distance: 8.8
click at [1223, 287] on icon at bounding box center [1224, 282] width 12 height 9
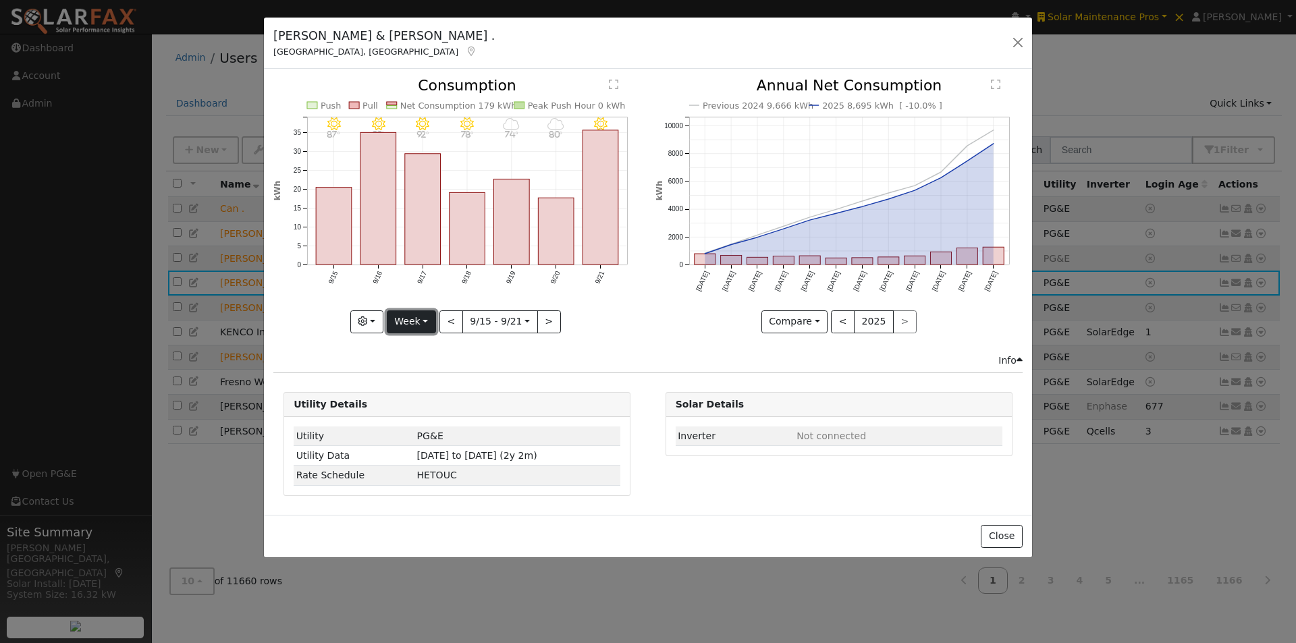
click at [416, 317] on button "Week" at bounding box center [411, 321] width 49 height 23
click at [411, 407] on link "Year" at bounding box center [434, 406] width 94 height 19
type input "2024-09-01"
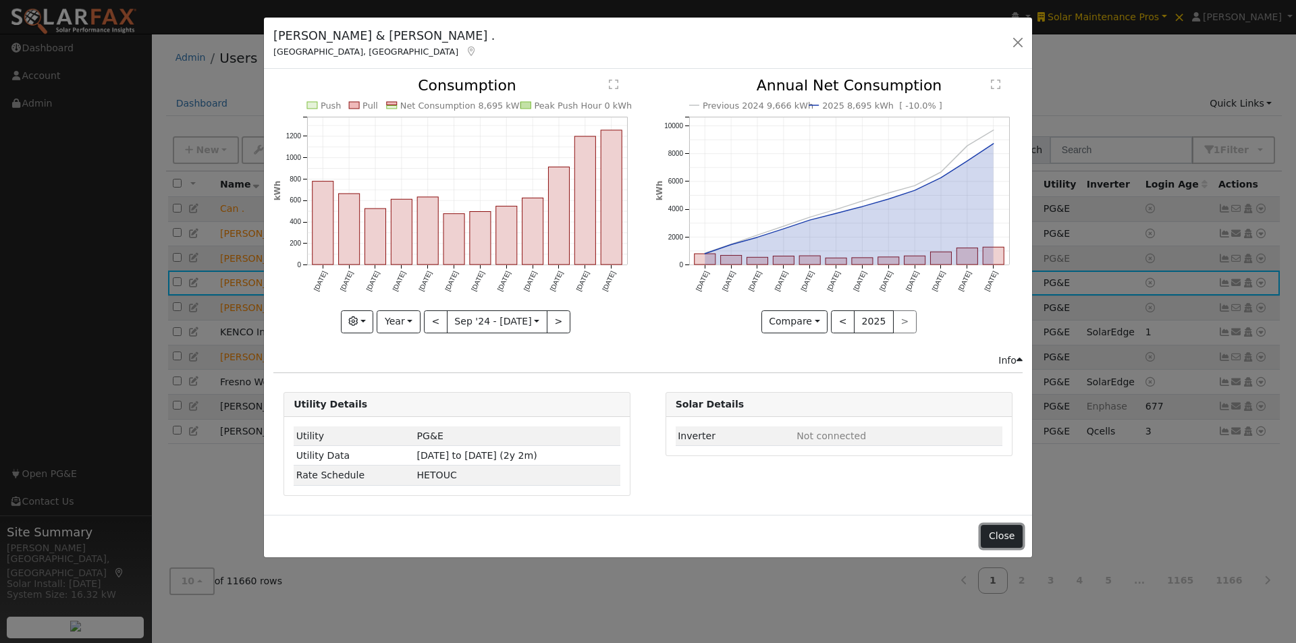
drag, startPoint x: 1005, startPoint y: 537, endPoint x: 1066, endPoint y: 472, distance: 88.8
click at [1006, 537] on button "Close" at bounding box center [1001, 536] width 41 height 23
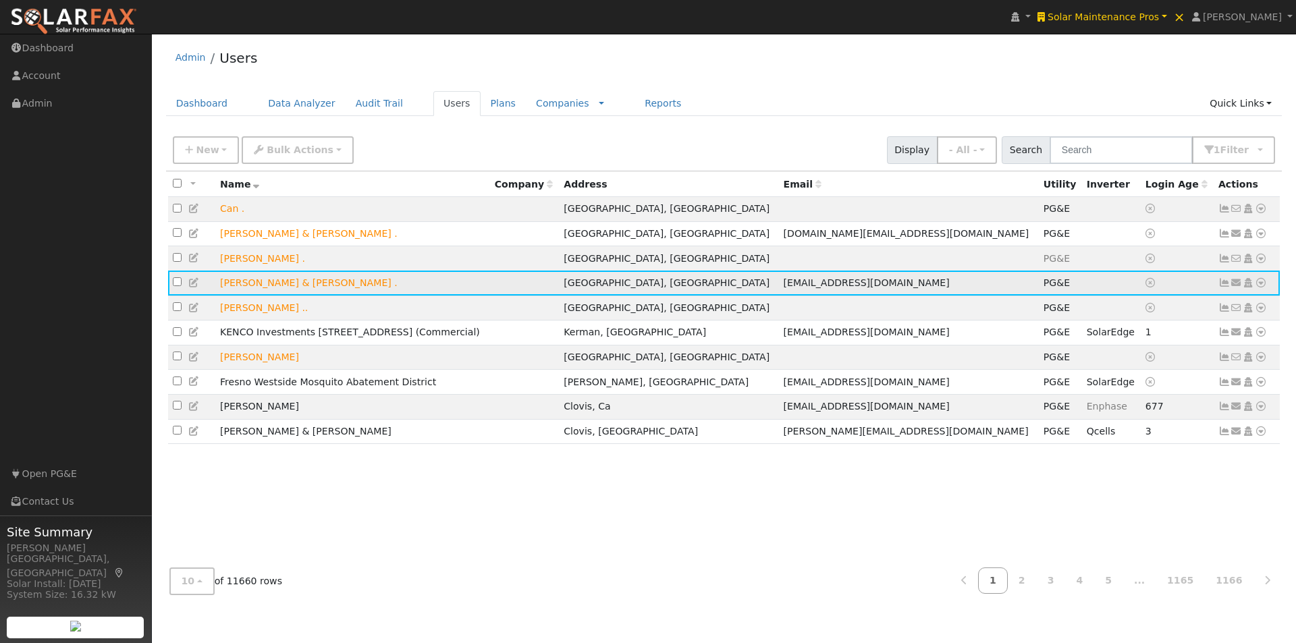
click at [1259, 288] on icon at bounding box center [1261, 282] width 12 height 9
click at [1102, 382] on link "Export to CSV" at bounding box center [1117, 375] width 99 height 19
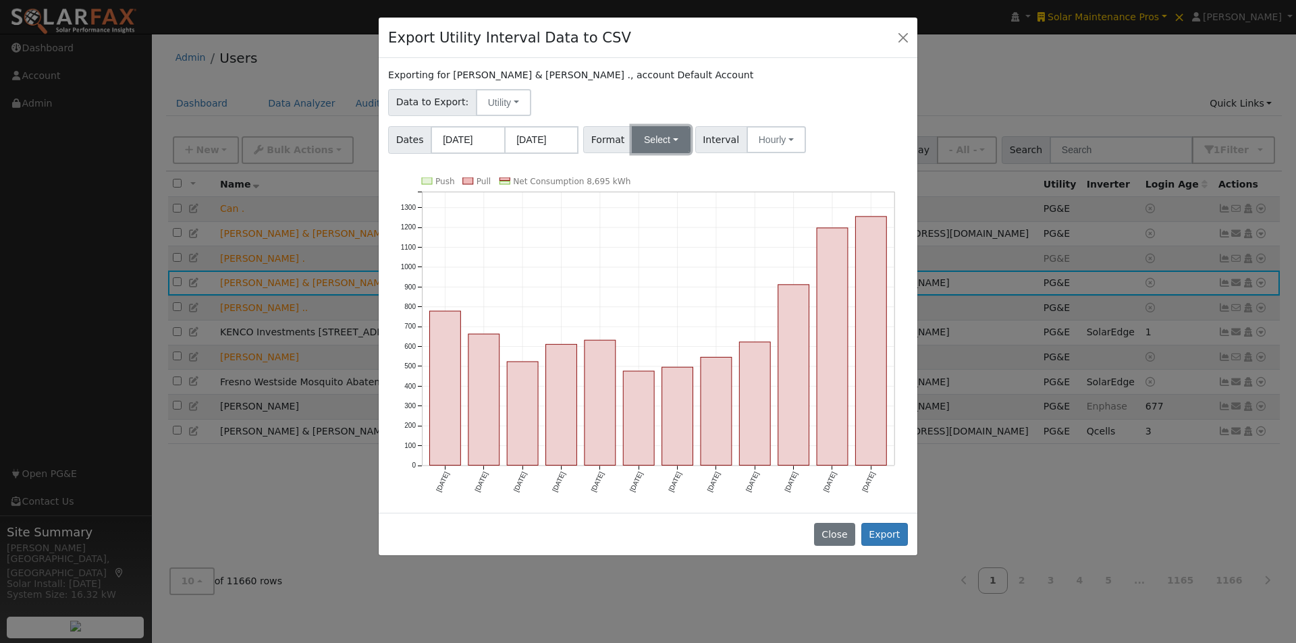
click at [651, 132] on button "Select" at bounding box center [661, 139] width 59 height 27
click at [645, 173] on link "Generic" at bounding box center [676, 169] width 97 height 19
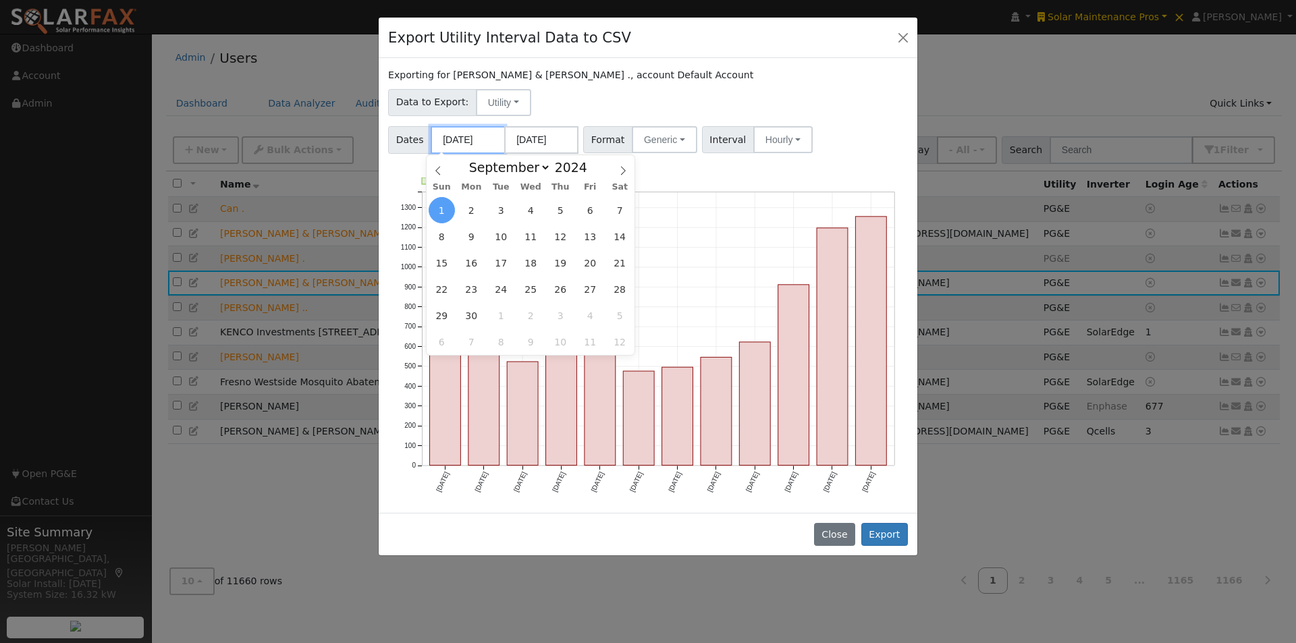
click at [467, 144] on input "09/01/2024" at bounding box center [468, 140] width 74 height 28
drag, startPoint x: 545, startPoint y: 167, endPoint x: 539, endPoint y: 170, distance: 7.5
click at [545, 167] on select "January February March April May June July August September October November De…" at bounding box center [506, 167] width 88 height 16
select select "0"
click at [473, 159] on select "January February March April May June July August September October November De…" at bounding box center [506, 167] width 88 height 16
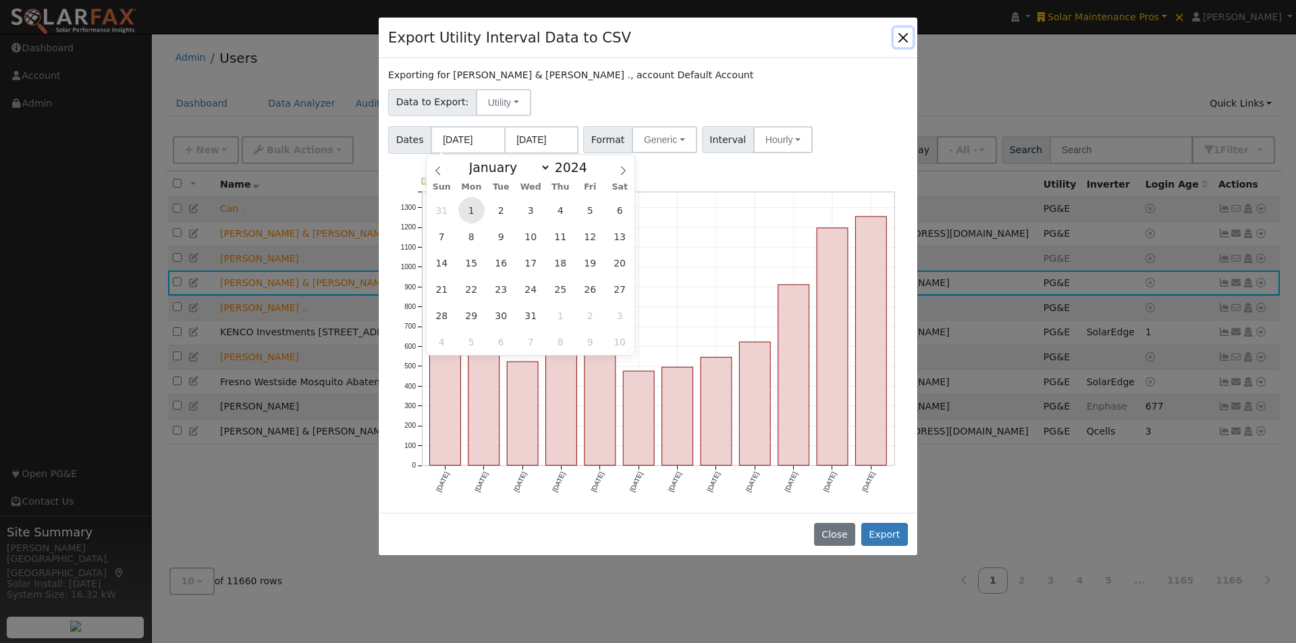
click at [469, 209] on span "1" at bounding box center [471, 210] width 26 height 26
type input "01/01/2024"
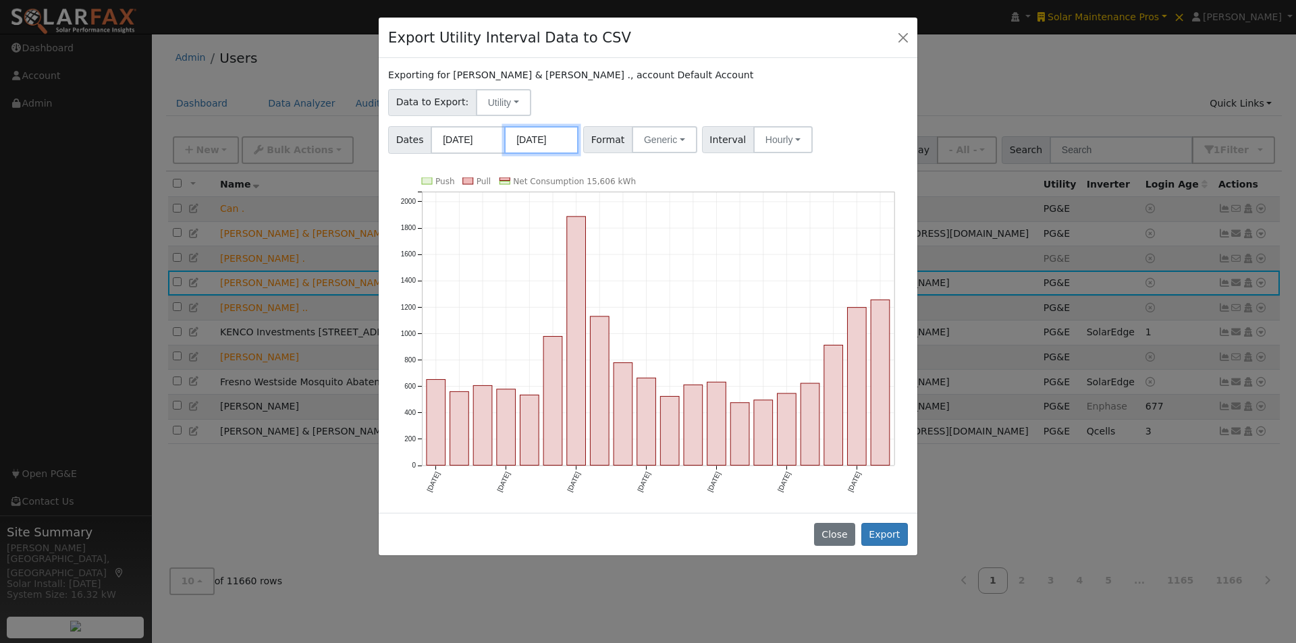
click at [553, 139] on input "08/31/2025" at bounding box center [541, 140] width 74 height 28
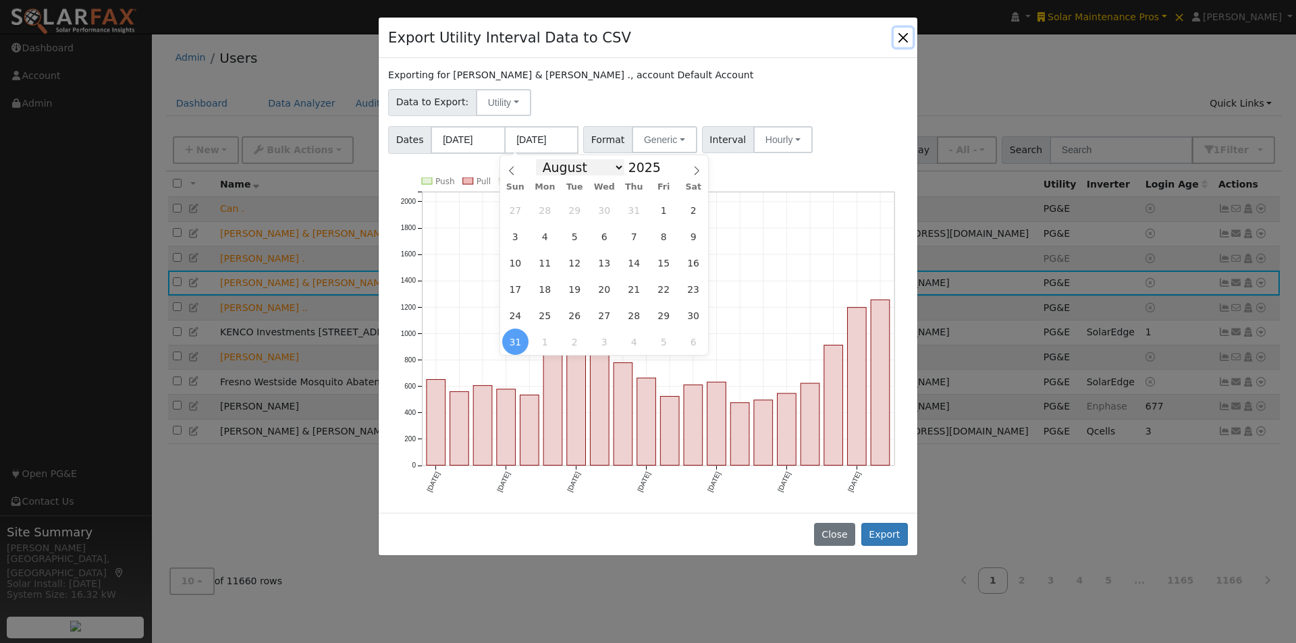
click at [615, 170] on select "January February March April May June July August September October November De…" at bounding box center [580, 167] width 88 height 16
select select "11"
click at [547, 159] on select "January February March April May June July August September October November De…" at bounding box center [580, 167] width 88 height 16
click at [663, 172] on span at bounding box center [667, 170] width 9 height 7
type input "2024"
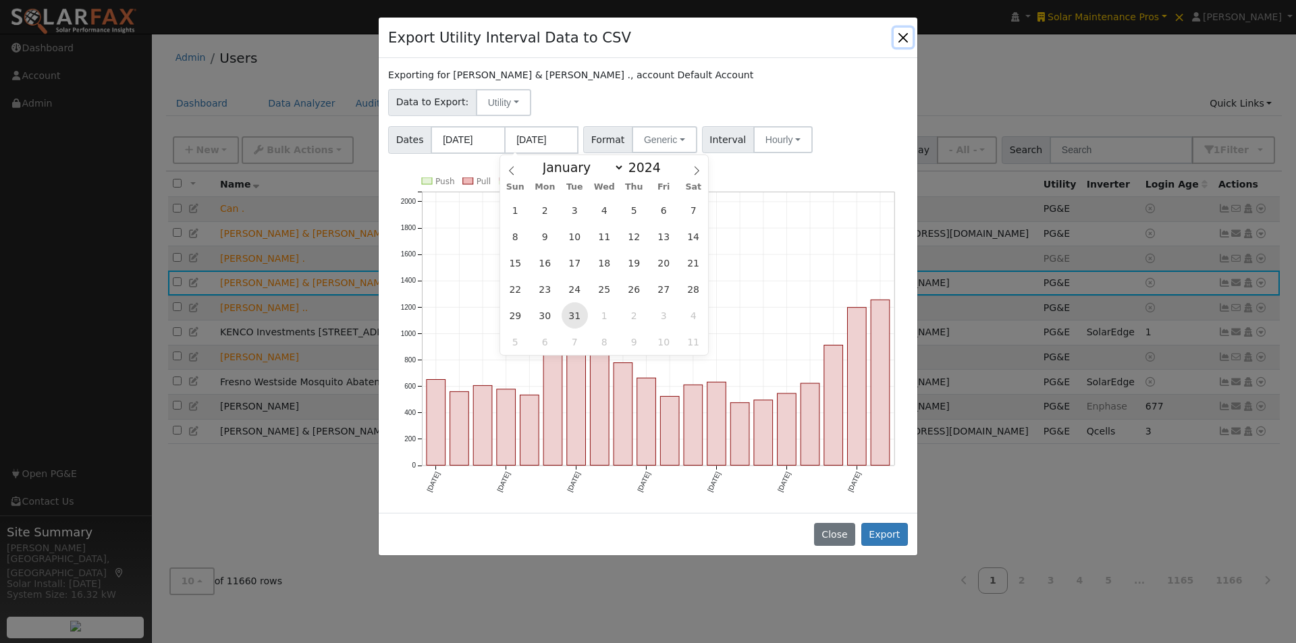
click at [574, 312] on span "31" at bounding box center [575, 315] width 26 height 26
type input "12/31/2024"
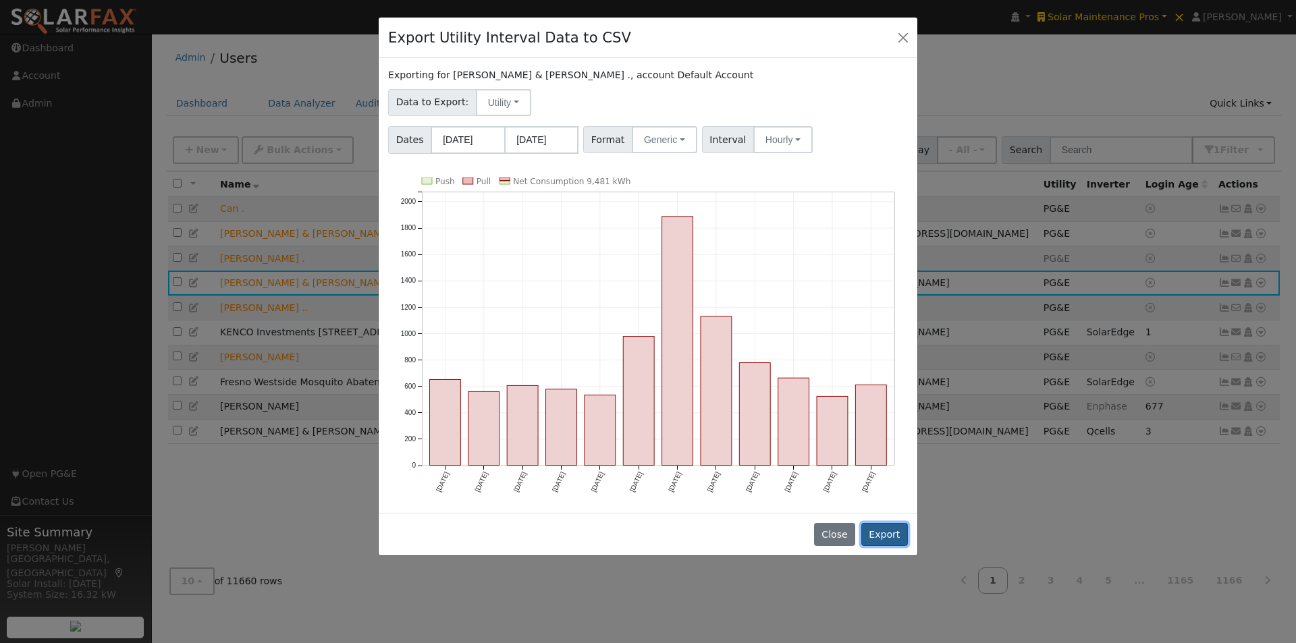
click at [887, 534] on button "Export" at bounding box center [884, 534] width 47 height 23
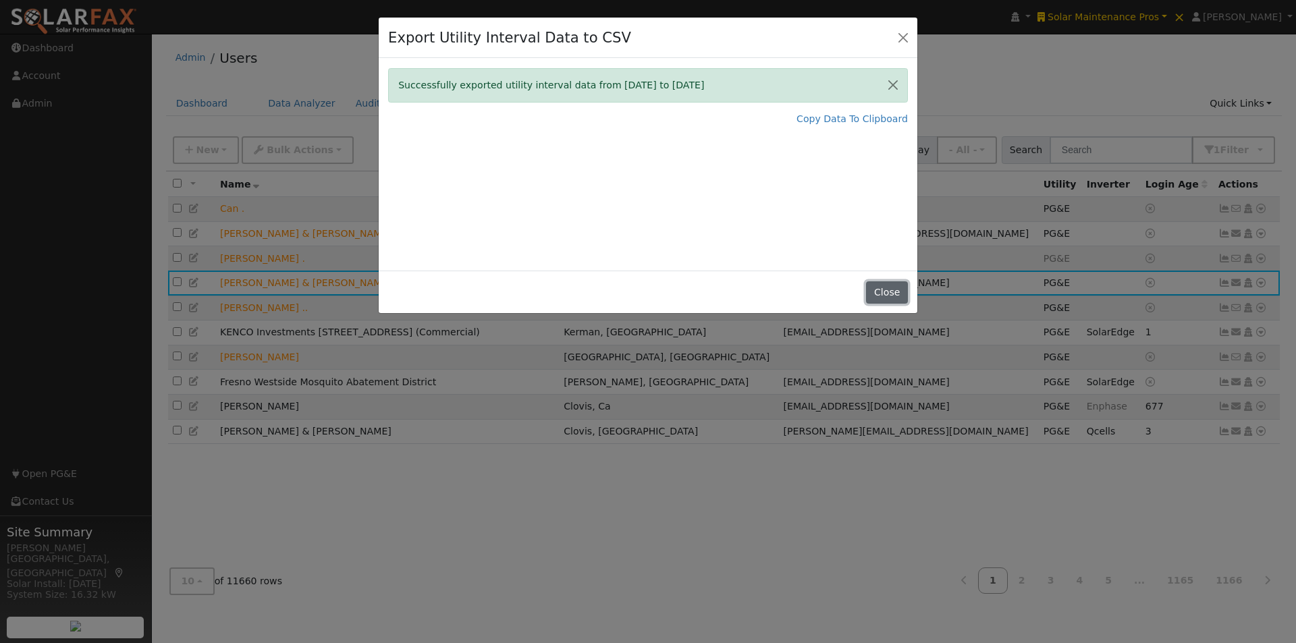
click at [882, 298] on button "Close" at bounding box center [886, 292] width 41 height 23
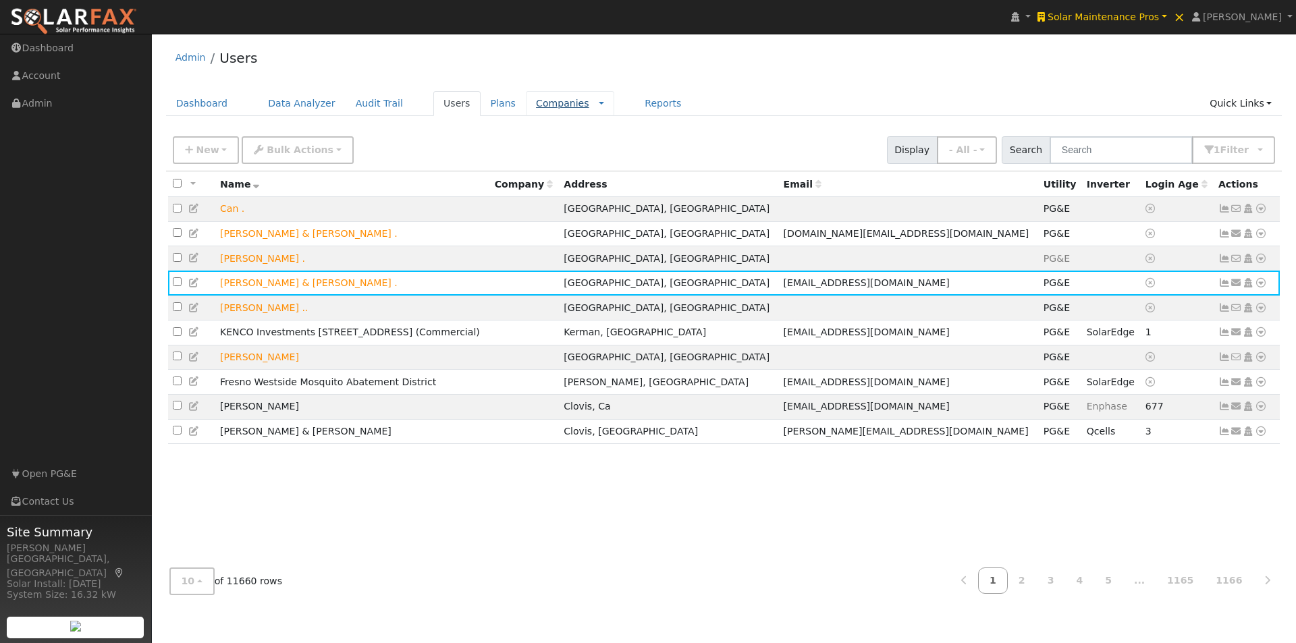
click at [536, 105] on link "Companies" at bounding box center [562, 103] width 53 height 11
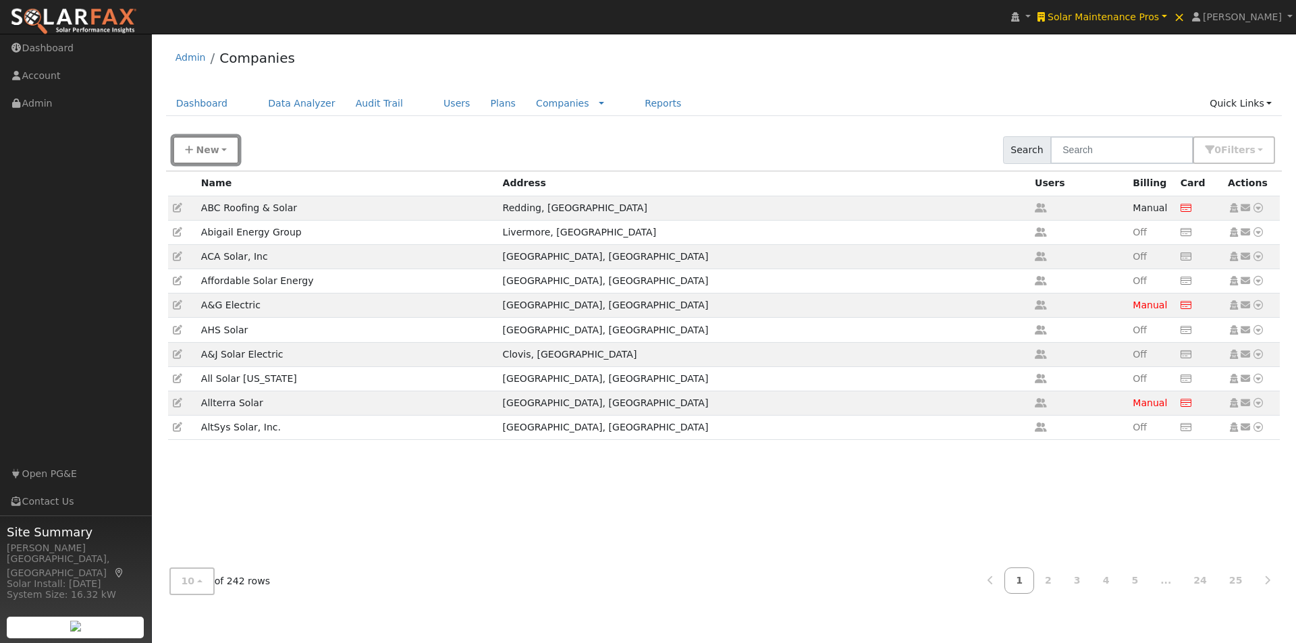
click at [228, 144] on button "New" at bounding box center [206, 150] width 67 height 28
click at [205, 212] on link "Quick Setup Company" at bounding box center [235, 209] width 125 height 19
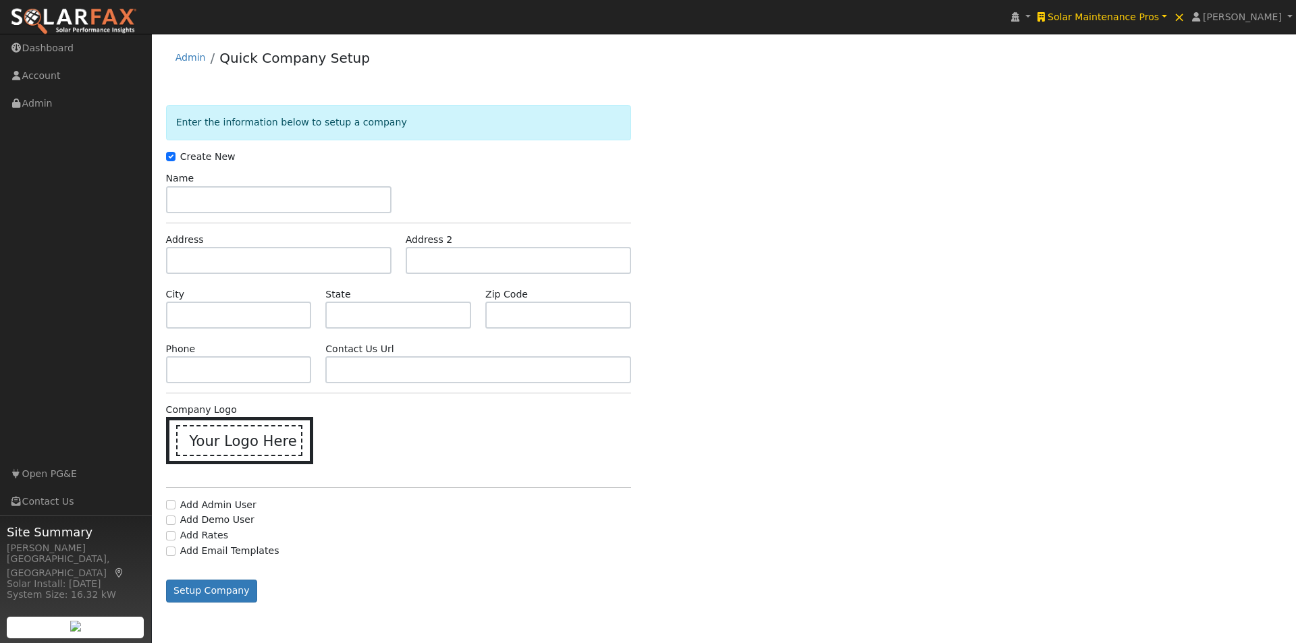
click at [308, 202] on input "text" at bounding box center [278, 199] width 225 height 27
type input "Green Hydrogen Baja"
click at [292, 249] on input "text" at bounding box center [278, 260] width 225 height 27
paste input "2127 Olympic Pkwy, STE 1006 -166 Chula Vista, Ca. 91915"
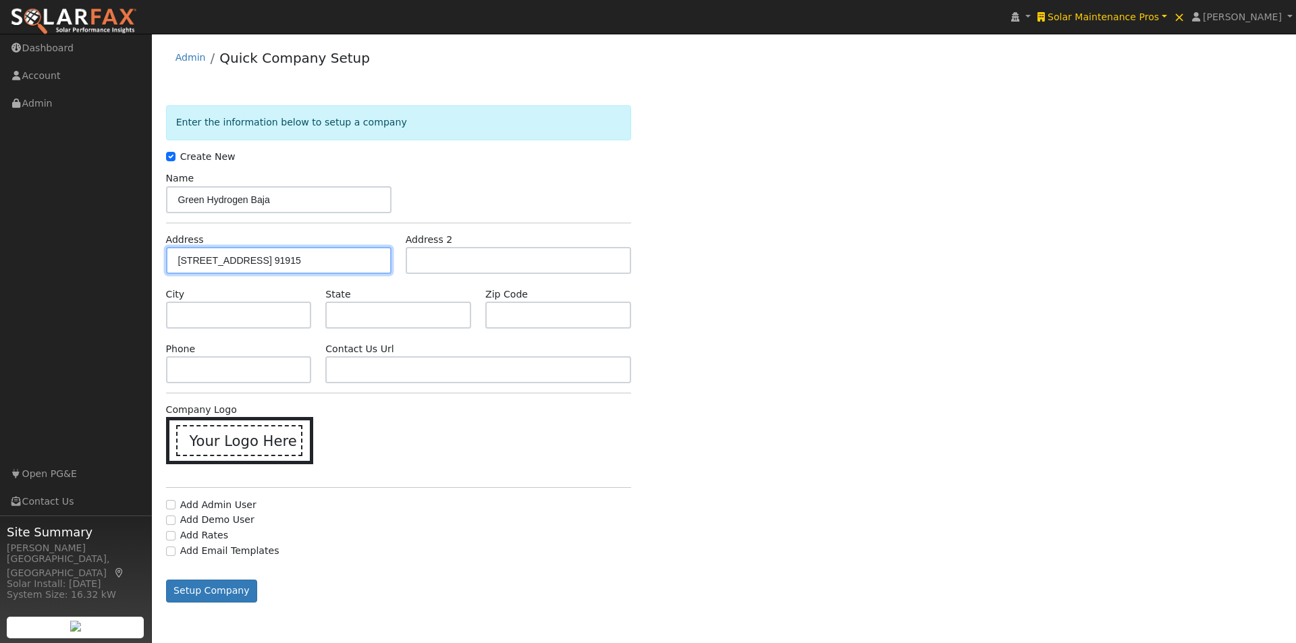
drag, startPoint x: 350, startPoint y: 260, endPoint x: 336, endPoint y: 296, distance: 38.2
click at [349, 261] on input "2127 Olympic Pkwy, STE 1006 -166 Chula Vista, Ca. 91915" at bounding box center [278, 260] width 225 height 27
click at [285, 261] on input "2127 Olympic Pkwy, STE 1006 -166 Chula Vista, CA 91915" at bounding box center [278, 260] width 225 height 27
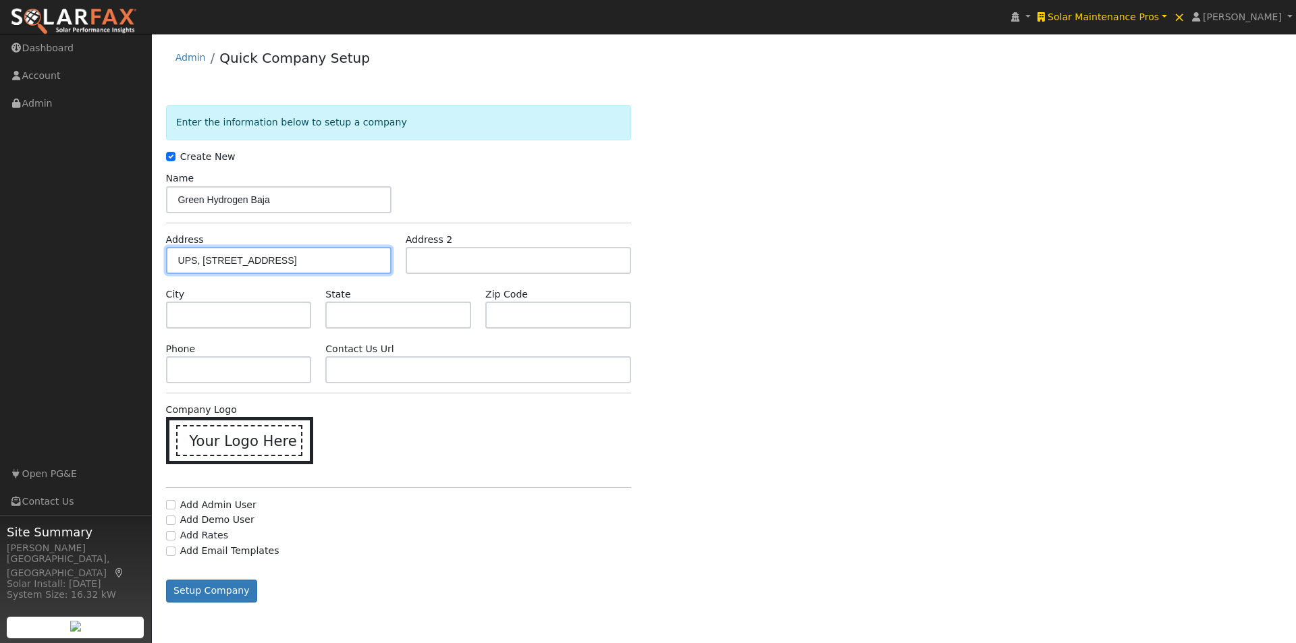
type input "2127 Olympic Parkway"
type input "Chula Vista"
type input "CA"
type input "91915"
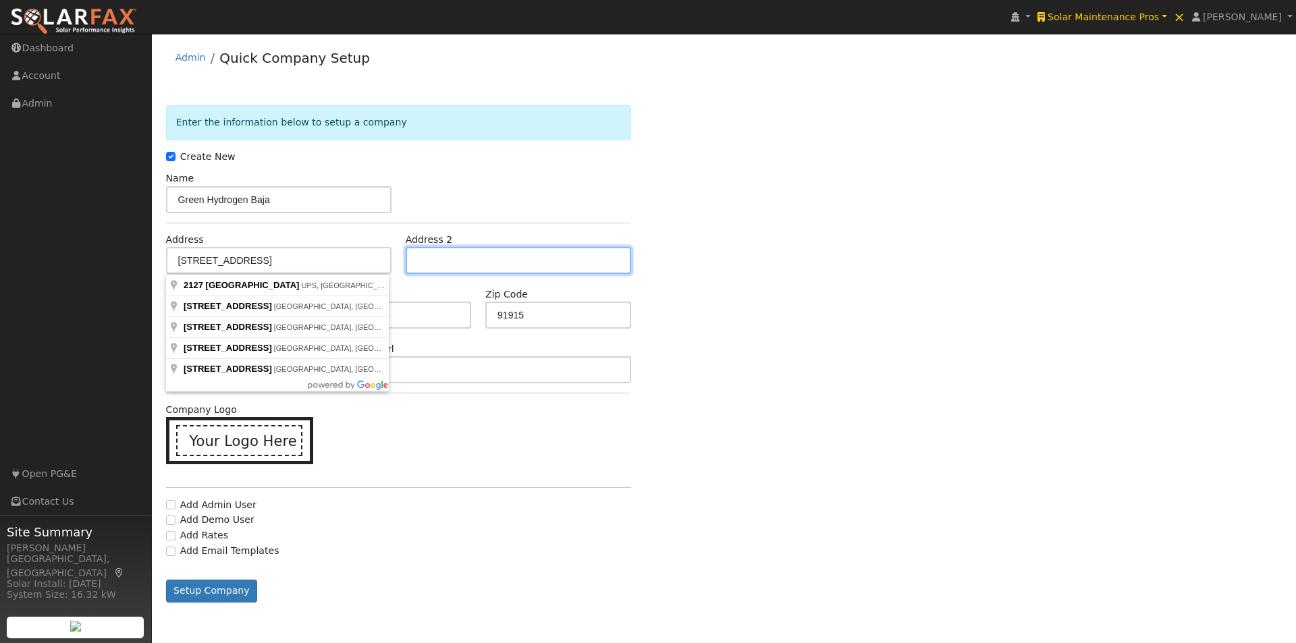
click at [477, 254] on input "text" at bounding box center [518, 260] width 225 height 27
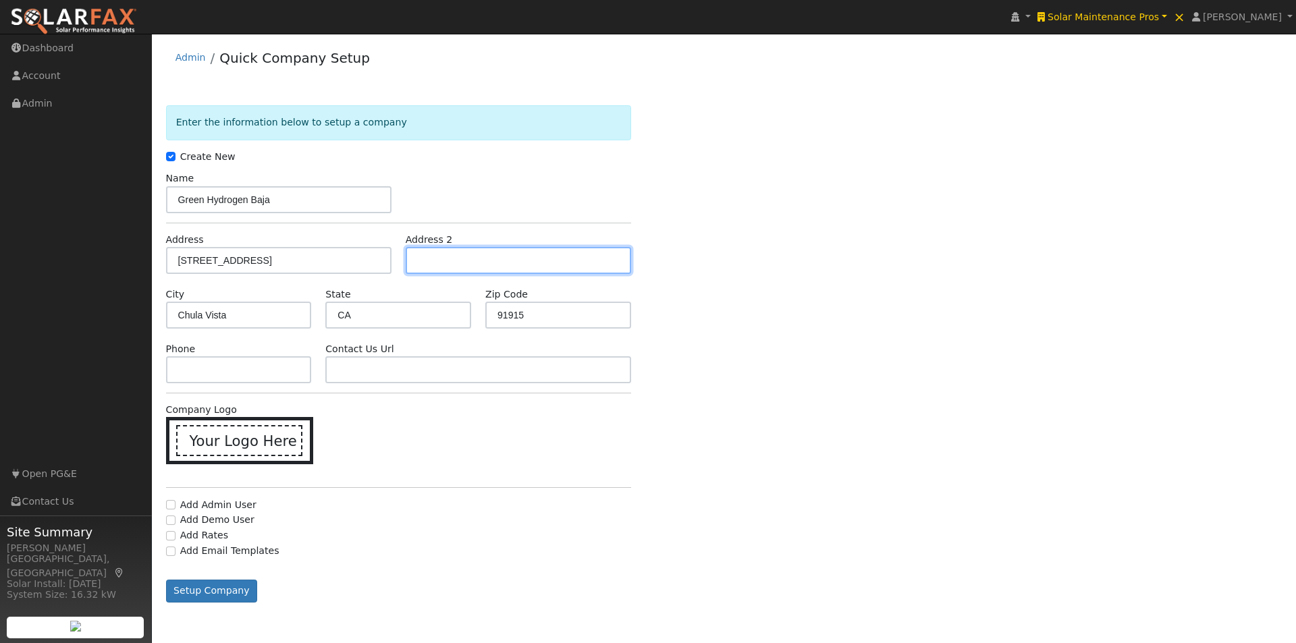
paste input "STE 1006 -166"
drag, startPoint x: 436, startPoint y: 258, endPoint x: 246, endPoint y: 225, distance: 192.5
click at [240, 242] on div "Address 2127 Olympic Parkway Address 2 STE 1006 -166" at bounding box center [398, 253] width 479 height 41
type input "Suite 1006 -166"
click at [689, 242] on div "Enter the information below to setup a company Create New Company Name Green Hy…" at bounding box center [724, 367] width 1116 height 524
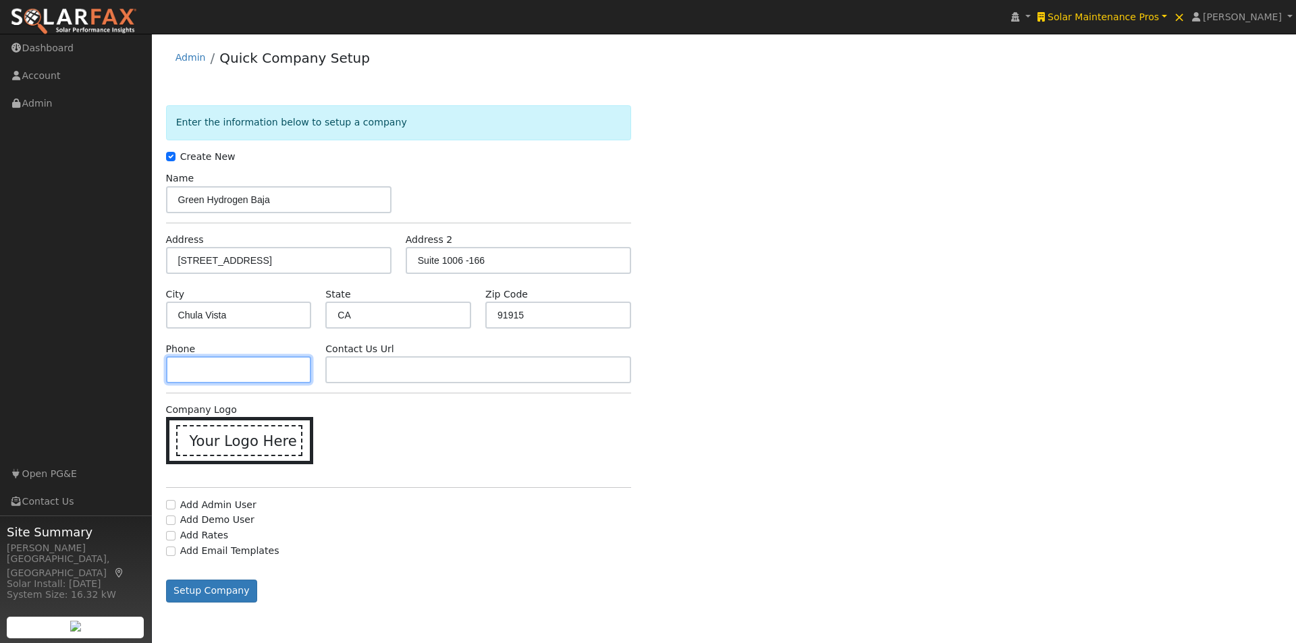
click at [213, 361] on input "text" at bounding box center [239, 369] width 146 height 27
paste input "619.947.1620"
drag, startPoint x: 194, startPoint y: 368, endPoint x: 226, endPoint y: 393, distance: 41.3
click at [194, 367] on input "619.947.1620" at bounding box center [239, 369] width 146 height 27
type input "619-947-1620"
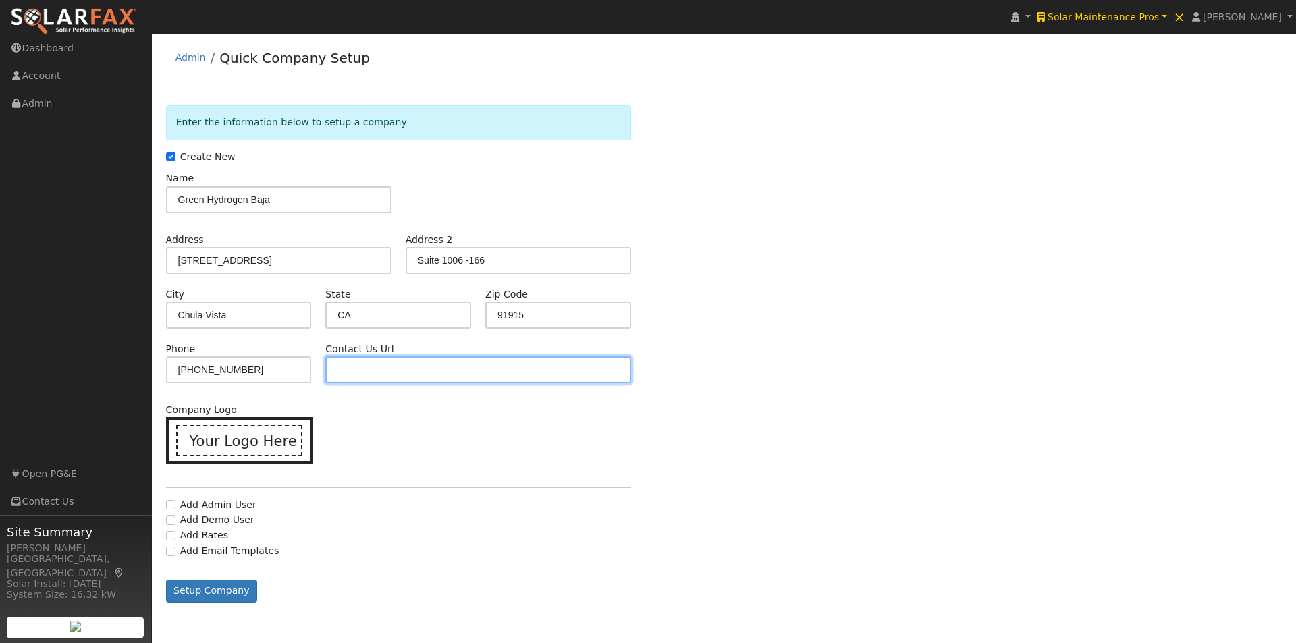
drag, startPoint x: 379, startPoint y: 371, endPoint x: 387, endPoint y: 371, distance: 8.8
click at [381, 371] on input "text" at bounding box center [477, 369] width 305 height 27
paste input "https://www.greenh2baja.com/"
type input "https://www.greenh2baja.com/"
click at [246, 438] on icon at bounding box center [243, 440] width 20 height 20
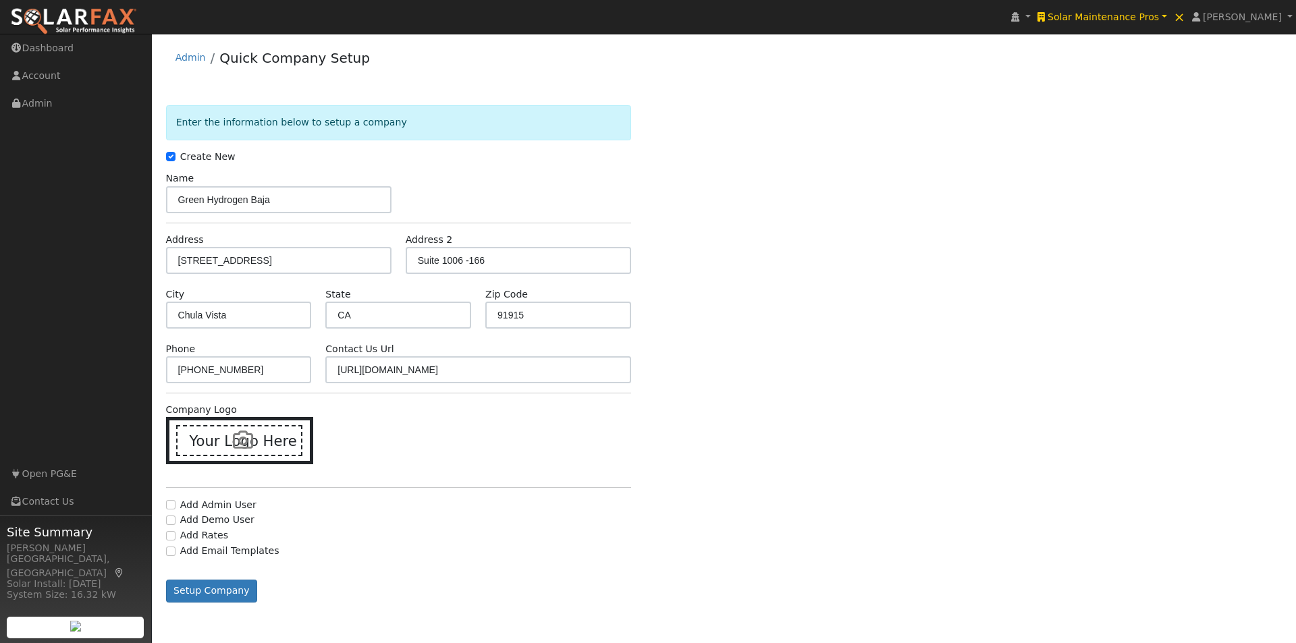
click at [0, 0] on input "Your Logo Here" at bounding box center [0, 0] width 0 height 0
click at [169, 501] on input "Add Admin User" at bounding box center [170, 501] width 9 height 9
checkbox input "true"
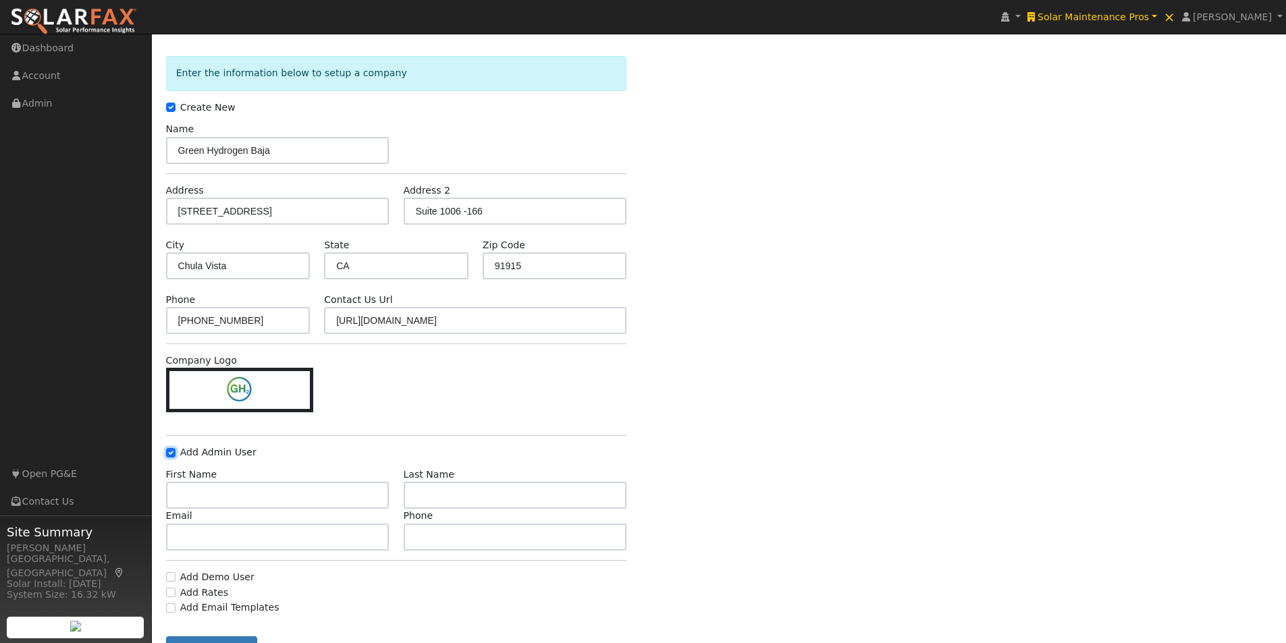
scroll to position [99, 0]
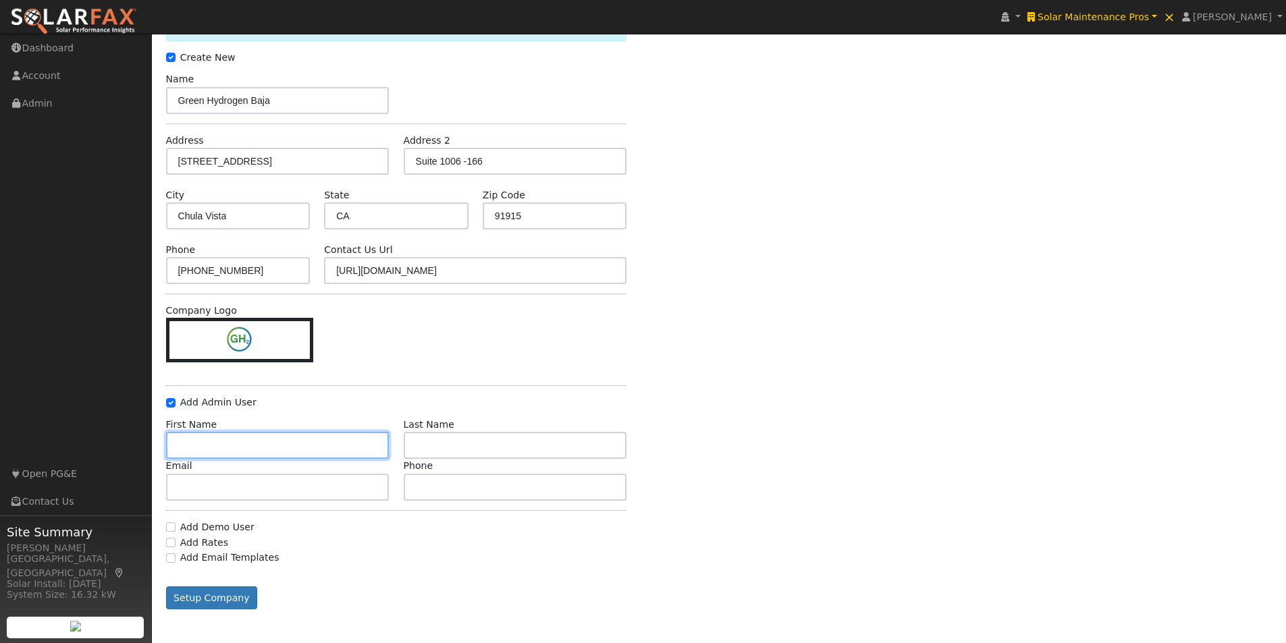
click at [331, 446] on input "text" at bounding box center [277, 445] width 223 height 27
paste input "Miguel Vildosola <m.vildosola@greenh2baja.com>"
drag, startPoint x: 378, startPoint y: 444, endPoint x: 244, endPoint y: 447, distance: 134.3
click at [244, 447] on input "Miguel Vildosola <m.vildosola@greenh2baja.com>" at bounding box center [277, 445] width 223 height 27
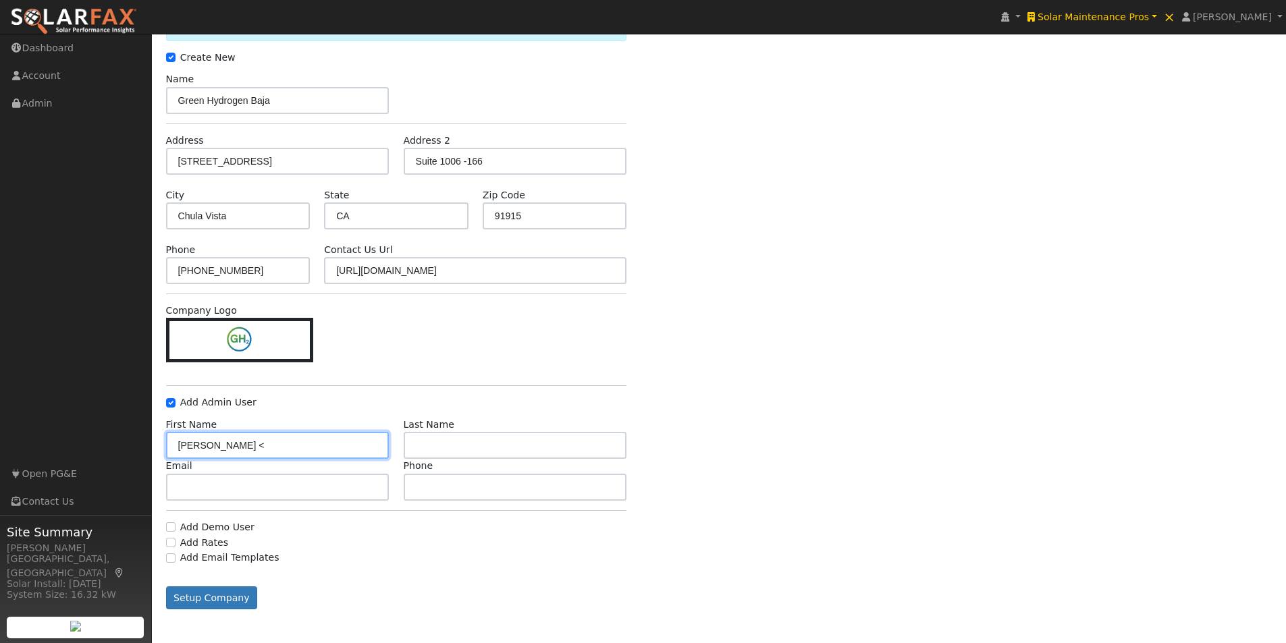
scroll to position [0, 0]
type input "Miguel Vildosola <"
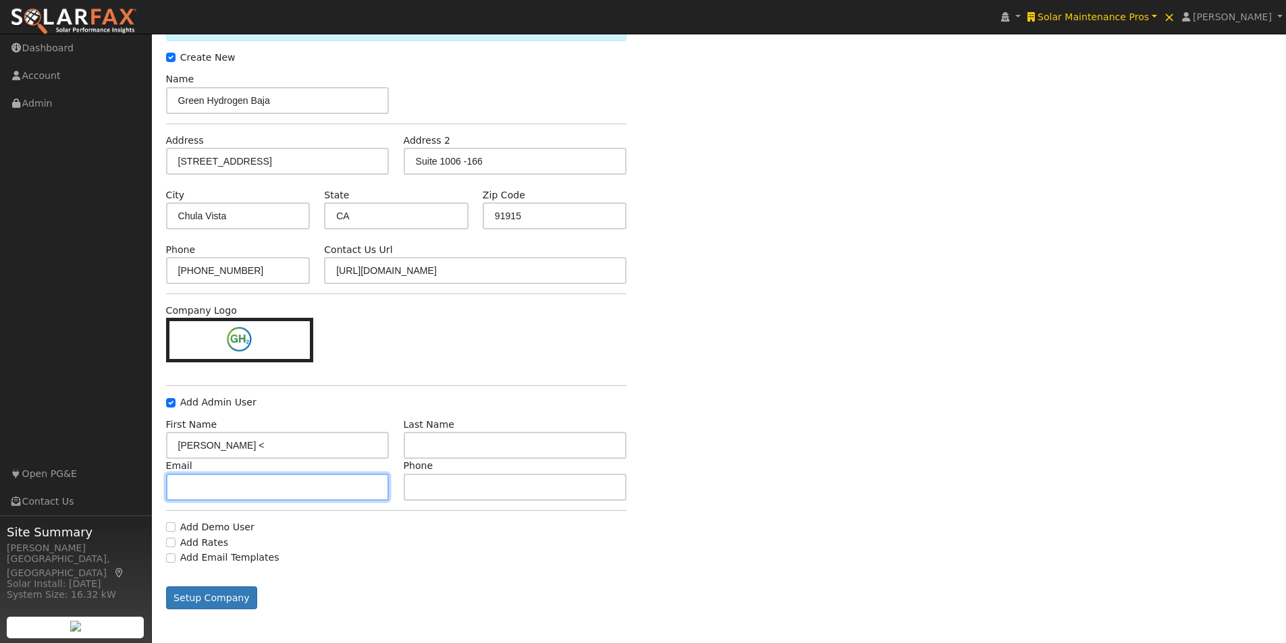
click at [271, 480] on input "text" at bounding box center [277, 487] width 223 height 27
paste input "m.vildosola@greenh2baja.com>"
type input "m.vildosola@greenh2baja.com"
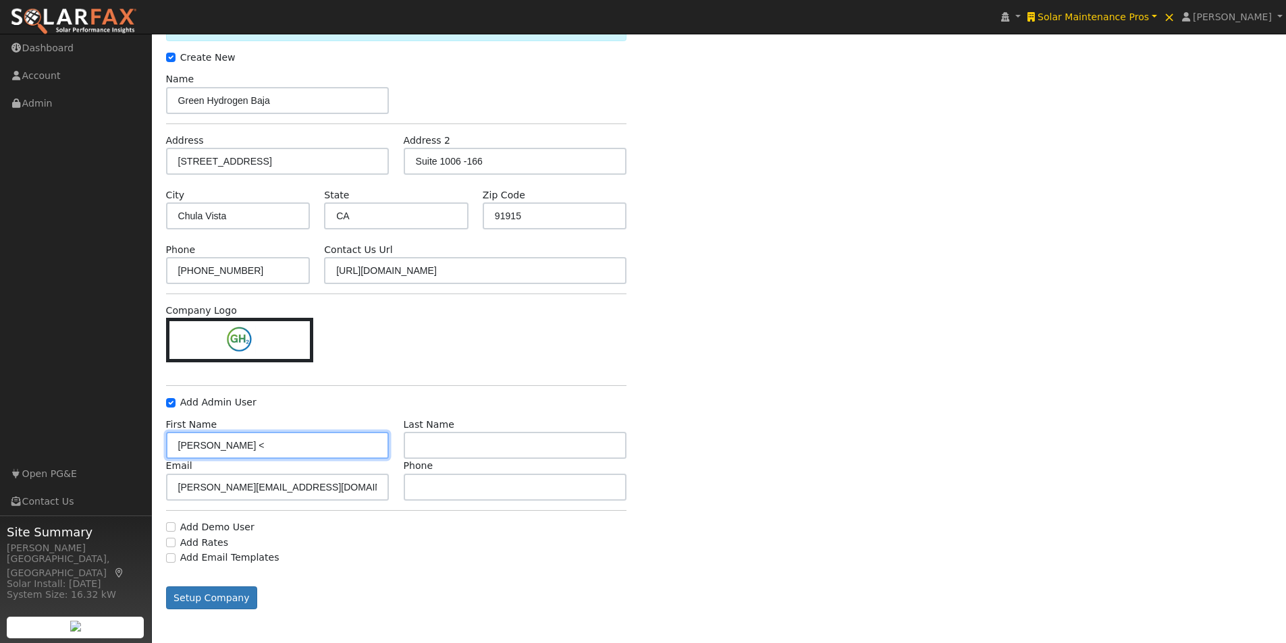
click at [302, 436] on input "Miguel Vildosola <" at bounding box center [277, 445] width 223 height 27
type input "Miguel"
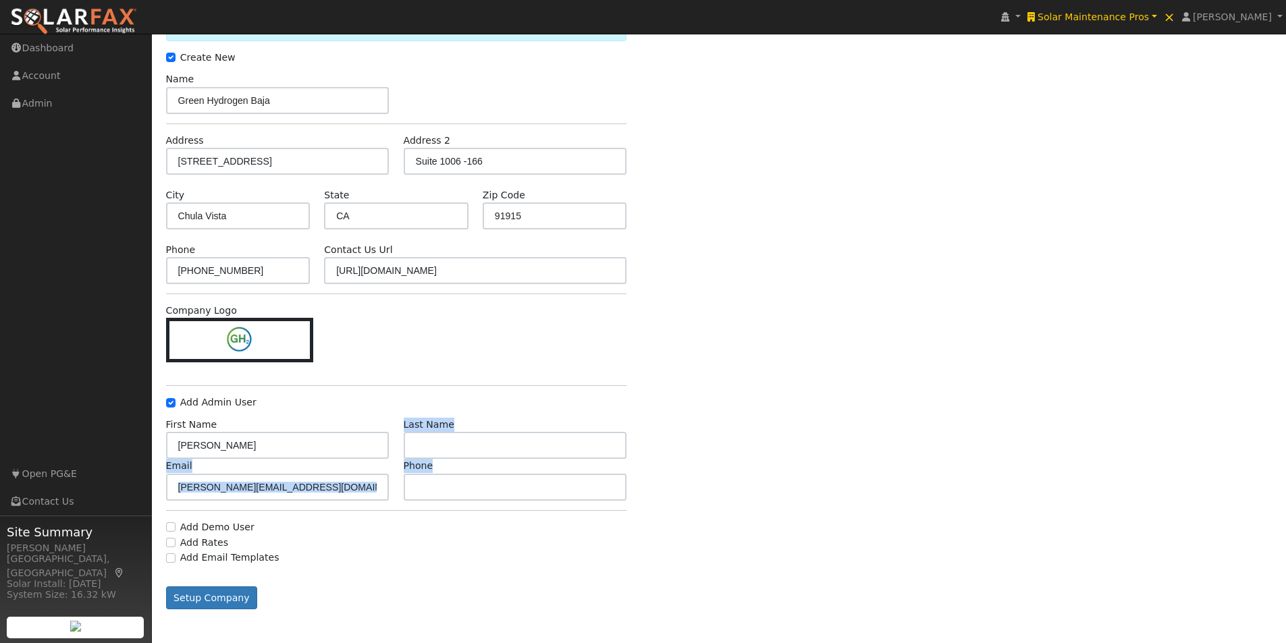
drag, startPoint x: 512, startPoint y: 460, endPoint x: 491, endPoint y: 445, distance: 25.7
click at [501, 449] on div "First Name Miguel Last Name Email m.vildosola@greenh2baja.com Phone" at bounding box center [396, 464] width 461 height 92
click at [491, 445] on input "text" at bounding box center [515, 445] width 223 height 27
paste input "Vildosola"
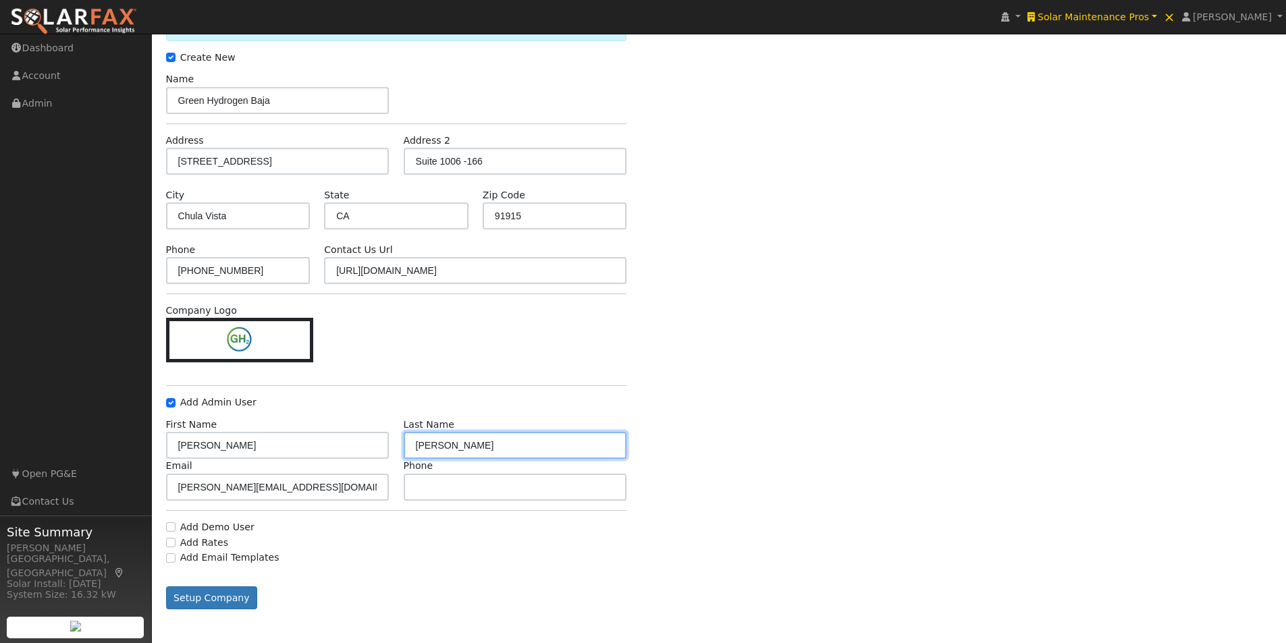
type input "Vildosola"
click at [397, 446] on div "Last Name Vildosola" at bounding box center [515, 438] width 238 height 41
click at [409, 445] on input "Vildosola" at bounding box center [515, 445] width 223 height 27
click at [491, 451] on input "Vildosola" at bounding box center [515, 445] width 223 height 27
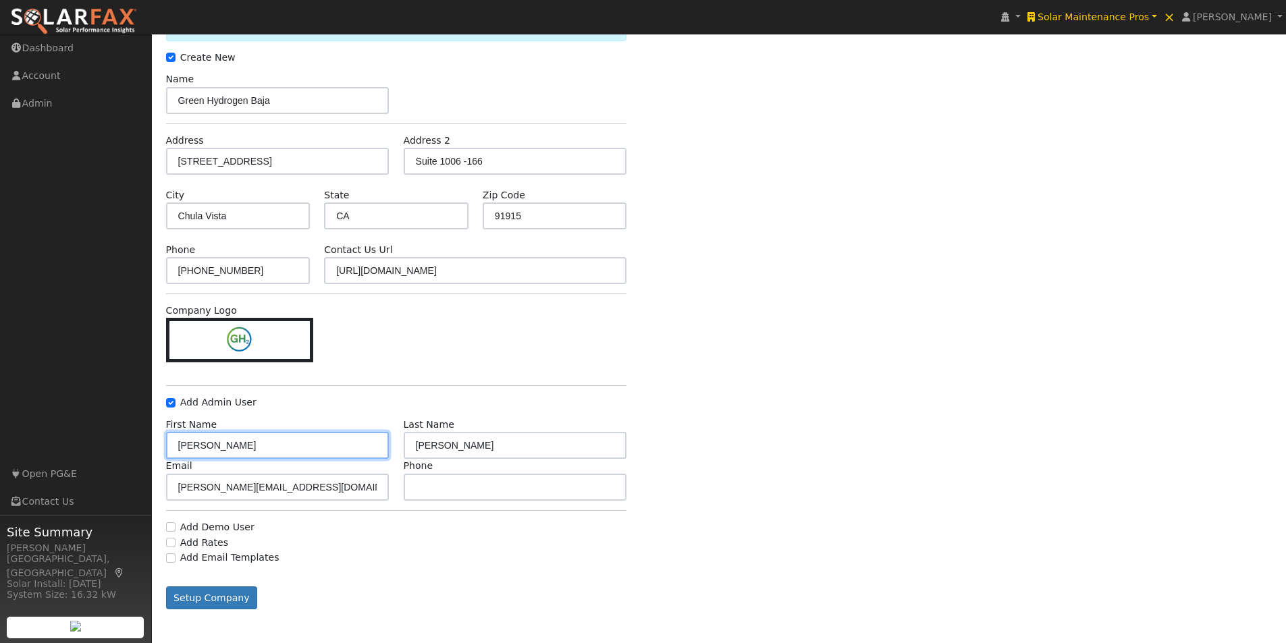
click at [284, 448] on input "Miguel" at bounding box center [277, 445] width 223 height 27
type input "Miguel"
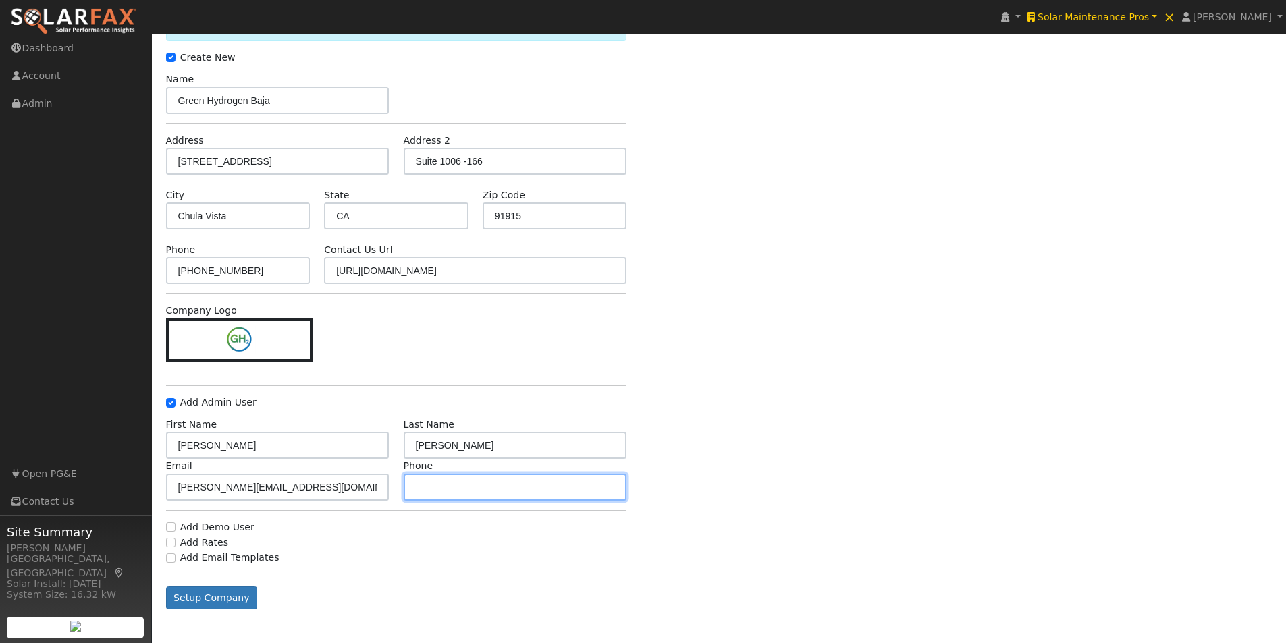
click at [515, 493] on input "text" at bounding box center [515, 487] width 223 height 27
paste input "619 947 1620"
type input "619 947 1620"
drag, startPoint x: 521, startPoint y: 484, endPoint x: 385, endPoint y: 485, distance: 135.7
click at [385, 485] on div "Email m.vildosola@greenh2baja.com Phone 619 947 1620" at bounding box center [396, 479] width 475 height 41
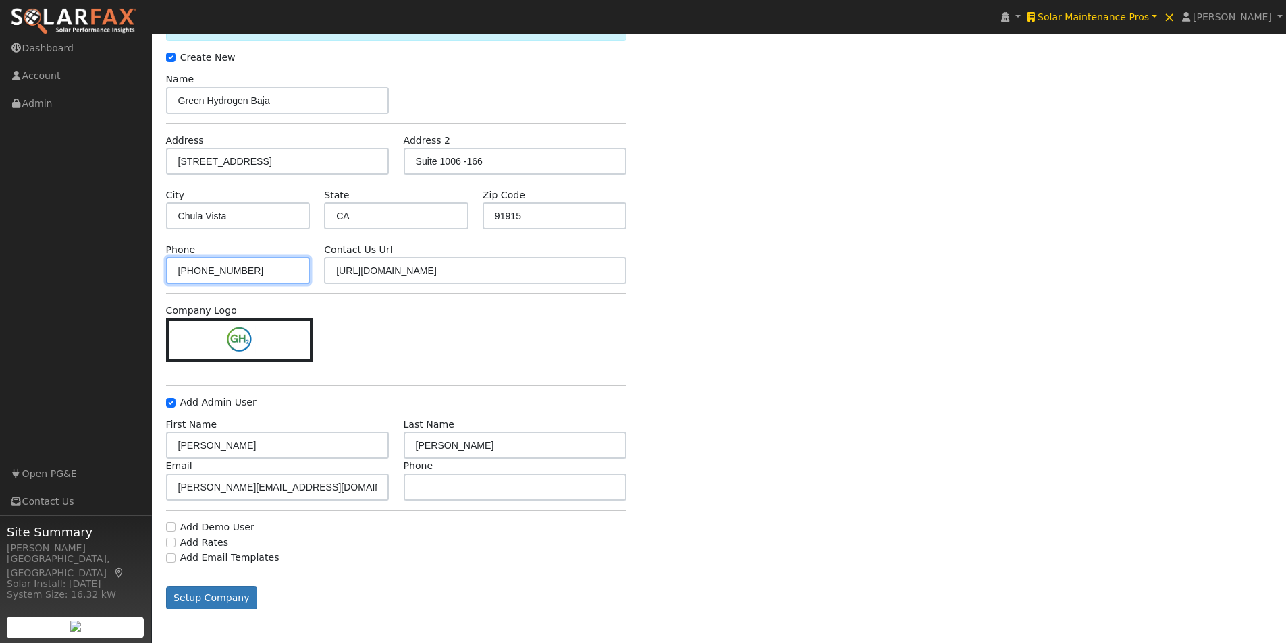
drag, startPoint x: 253, startPoint y: 271, endPoint x: 158, endPoint y: 263, distance: 95.4
click at [158, 263] on div "User Profile First name Last name Email Email Notifications No Emails No Emails…" at bounding box center [719, 289] width 1134 height 709
click at [489, 488] on input "text" at bounding box center [515, 487] width 223 height 27
paste input "619-947-1620"
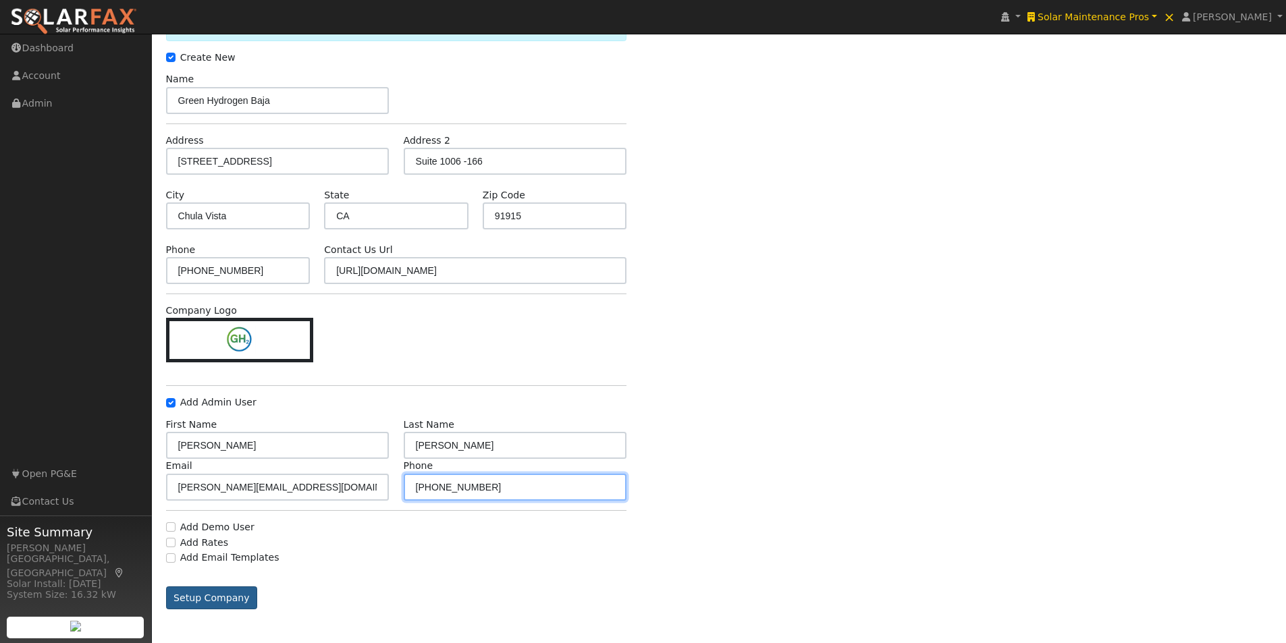
type input "619-947-1620"
click at [198, 592] on button "Setup Company" at bounding box center [212, 597] width 92 height 23
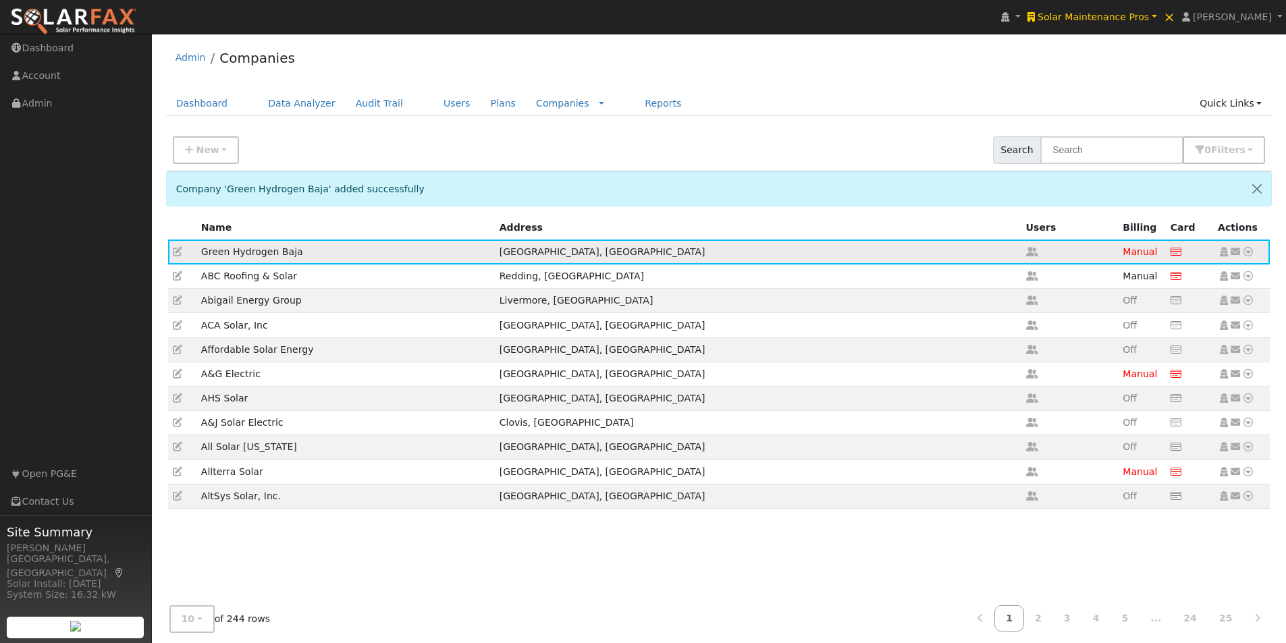
click at [1226, 252] on icon at bounding box center [1223, 251] width 12 height 9
click at [433, 101] on link "Users" at bounding box center [456, 103] width 47 height 25
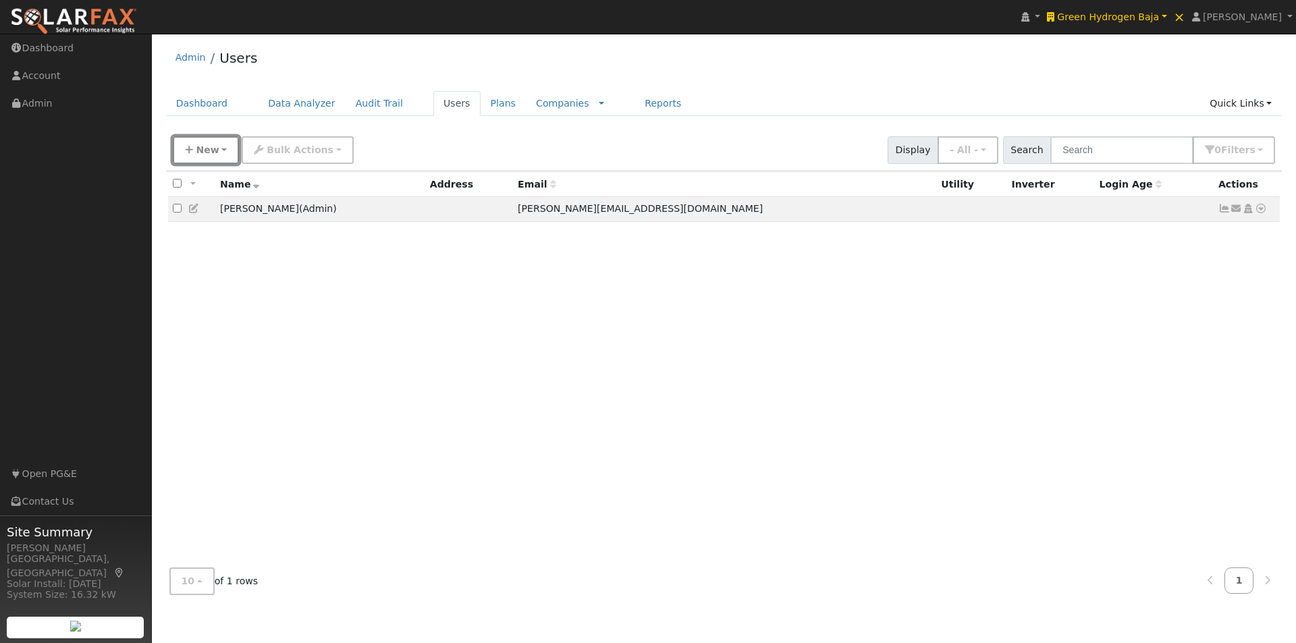
click at [205, 148] on span "New" at bounding box center [207, 149] width 23 height 11
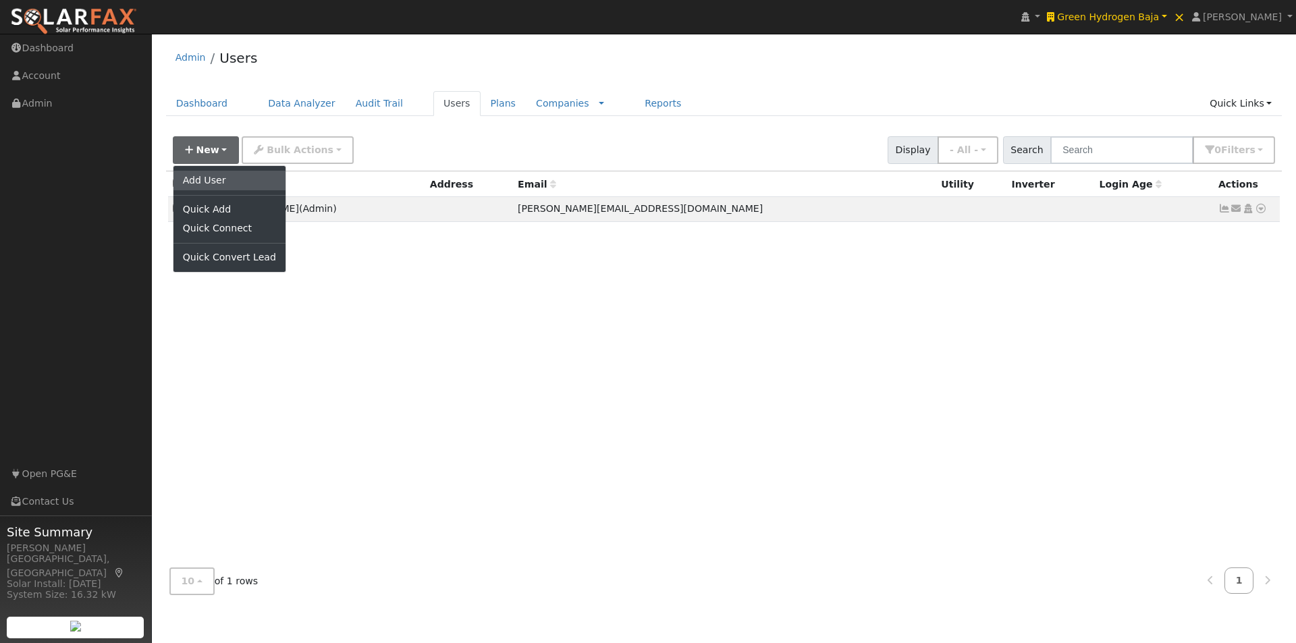
drag, startPoint x: 190, startPoint y: 178, endPoint x: 440, endPoint y: 178, distance: 249.7
click at [192, 178] on link "Add User" at bounding box center [229, 180] width 112 height 19
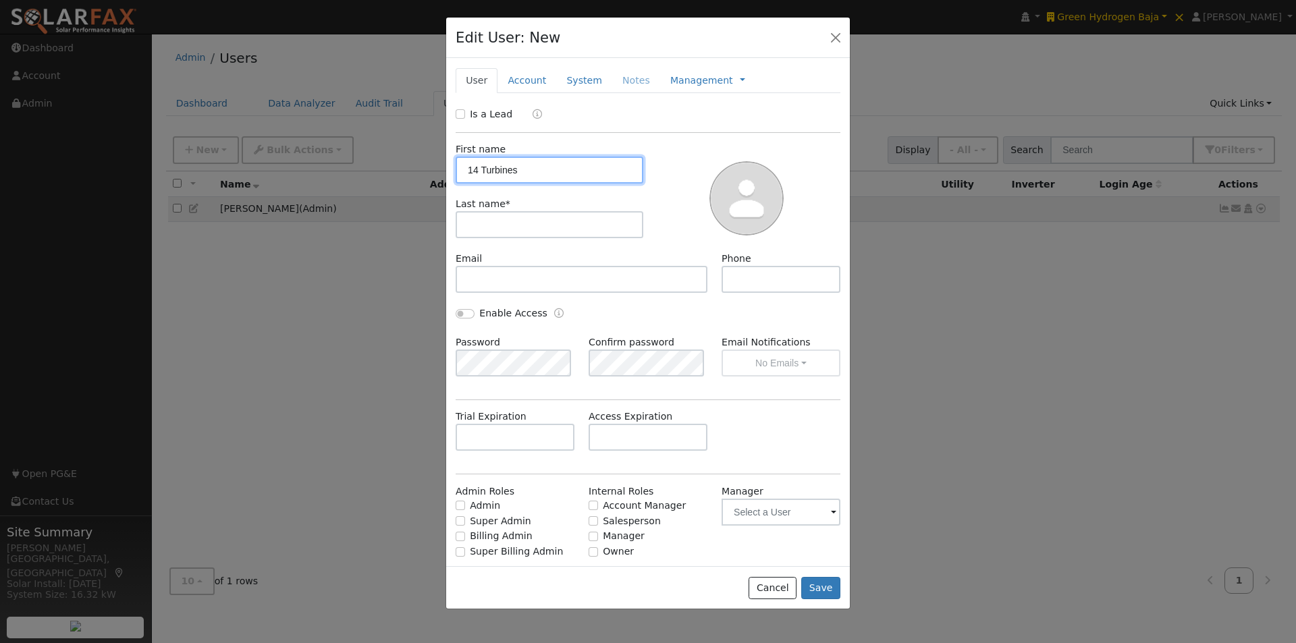
type input "14 Turbines"
click at [551, 224] on input "text" at bounding box center [550, 224] width 188 height 27
click at [779, 582] on button "Cancel" at bounding box center [772, 588] width 48 height 23
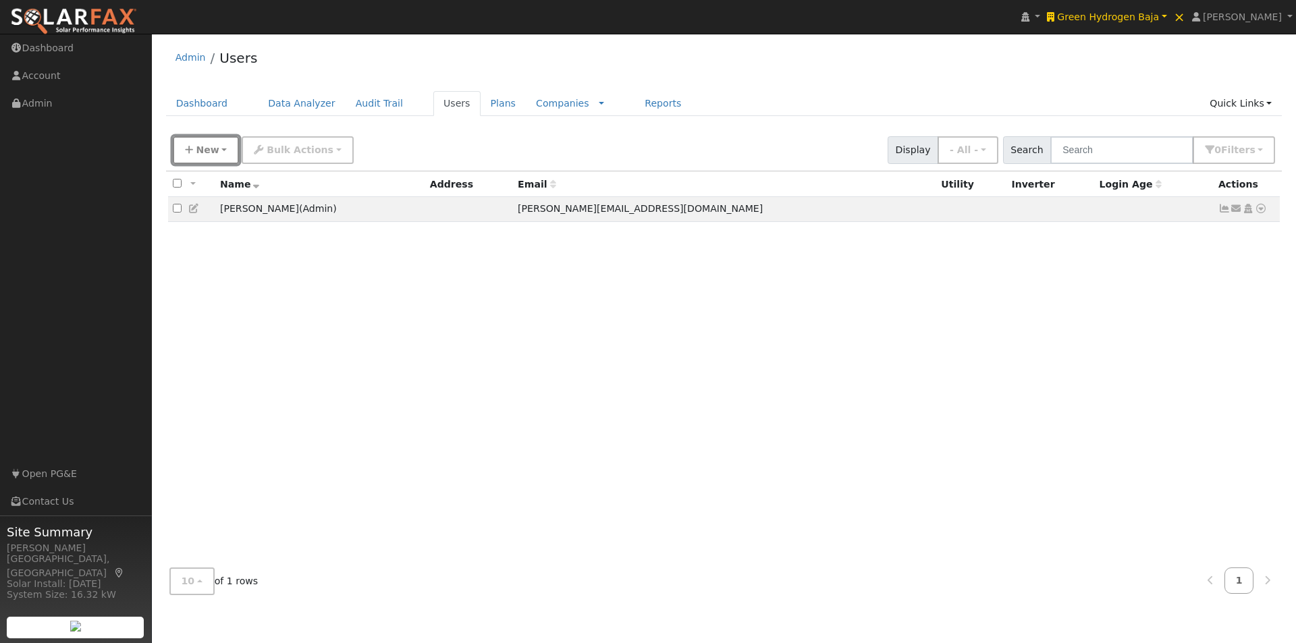
click at [202, 143] on button "New" at bounding box center [206, 150] width 67 height 28
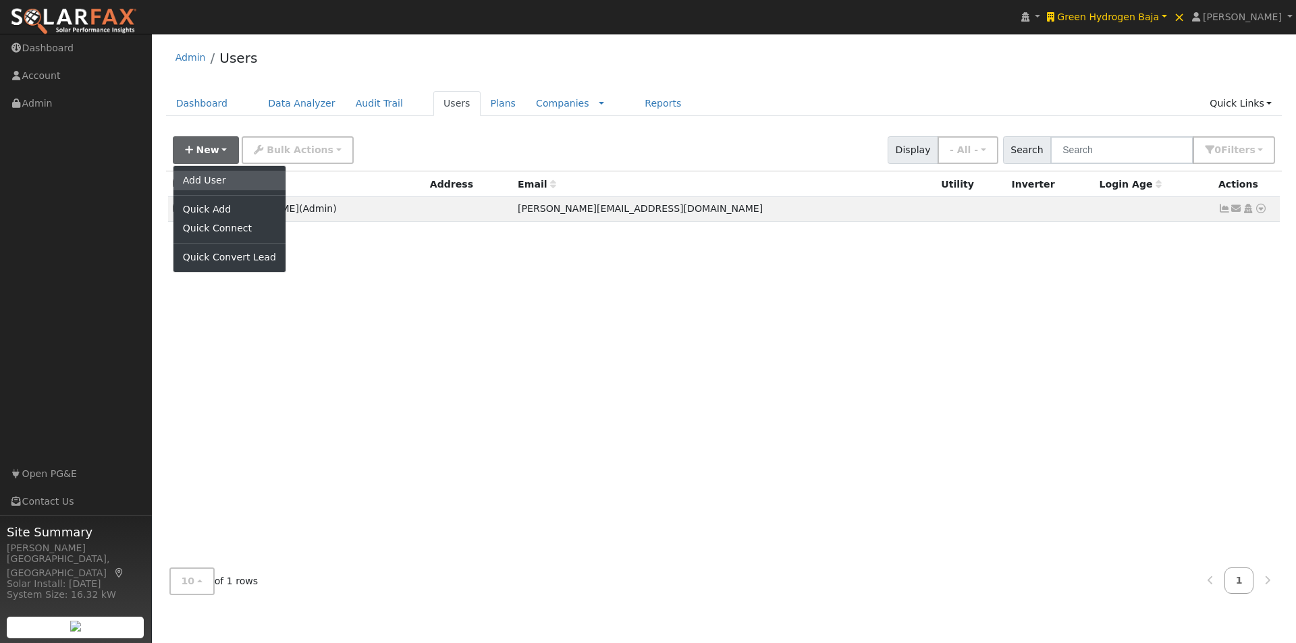
click at [194, 173] on link "Add User" at bounding box center [229, 180] width 112 height 19
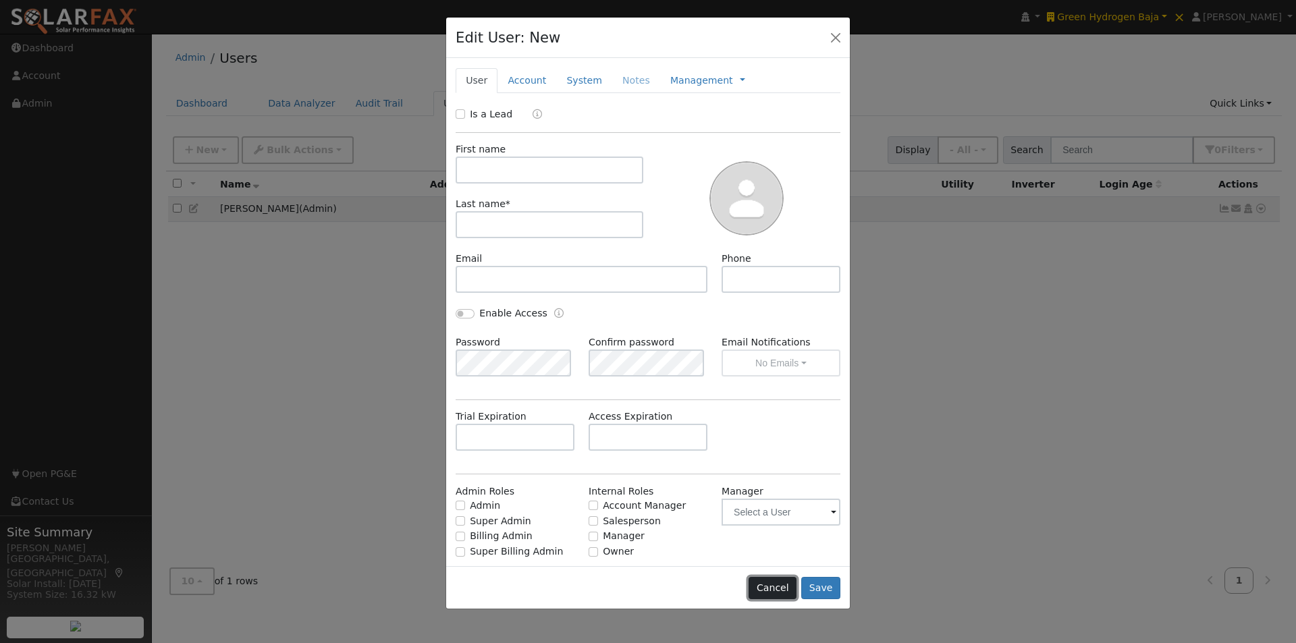
click at [773, 583] on button "Cancel" at bounding box center [772, 588] width 48 height 23
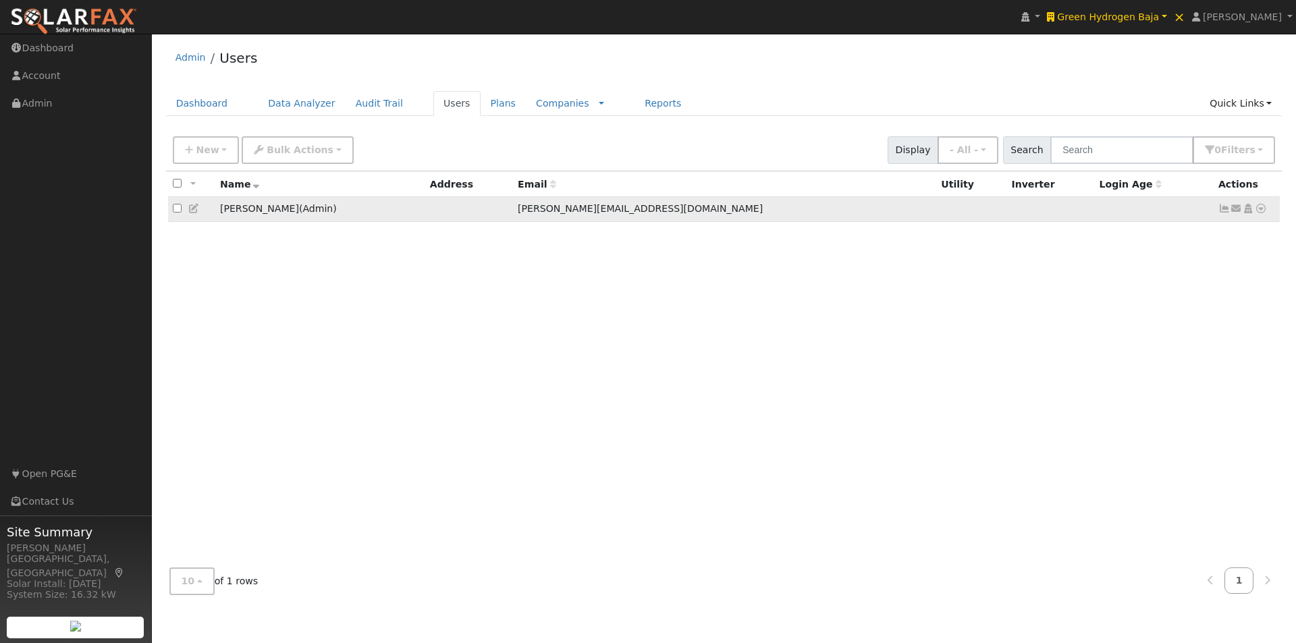
click at [1260, 213] on icon at bounding box center [1261, 208] width 12 height 9
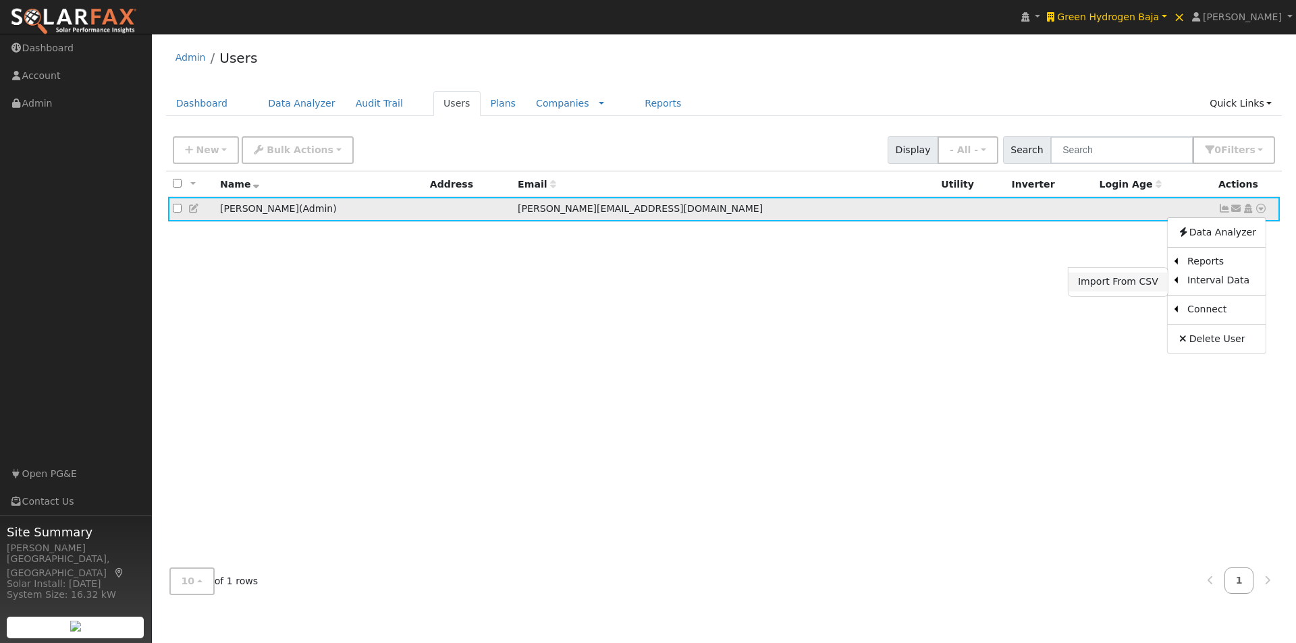
click at [1124, 281] on link "Import From CSV" at bounding box center [1117, 282] width 99 height 19
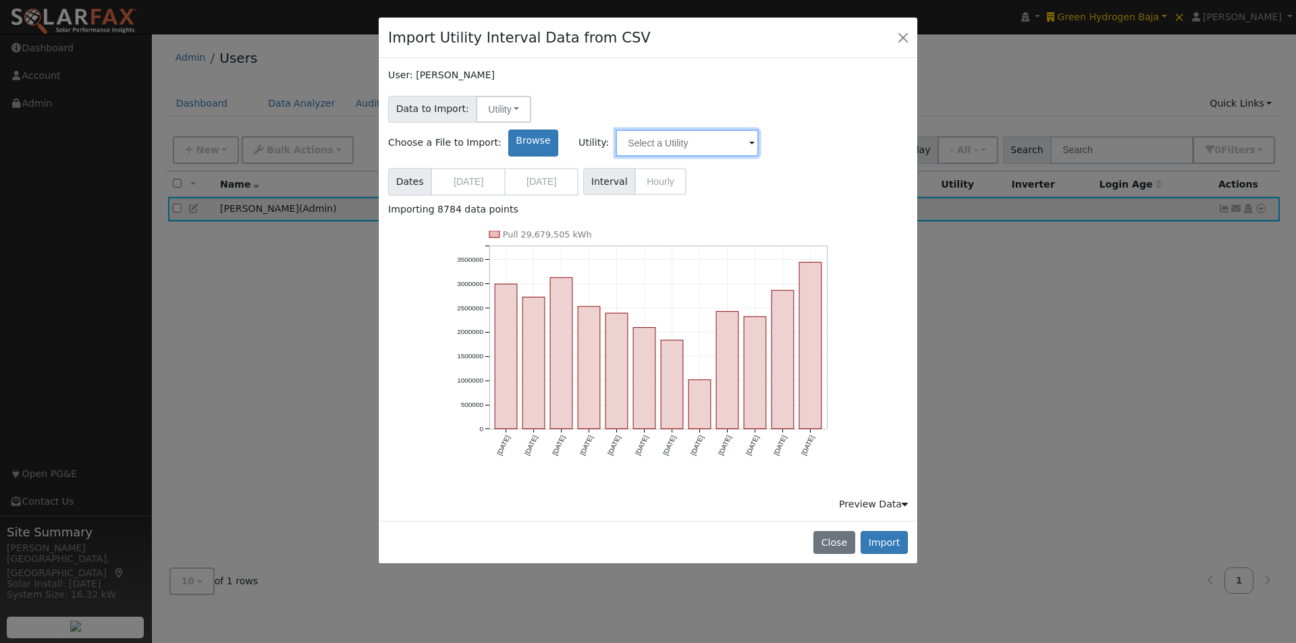
click at [759, 130] on input "text" at bounding box center [686, 143] width 143 height 27
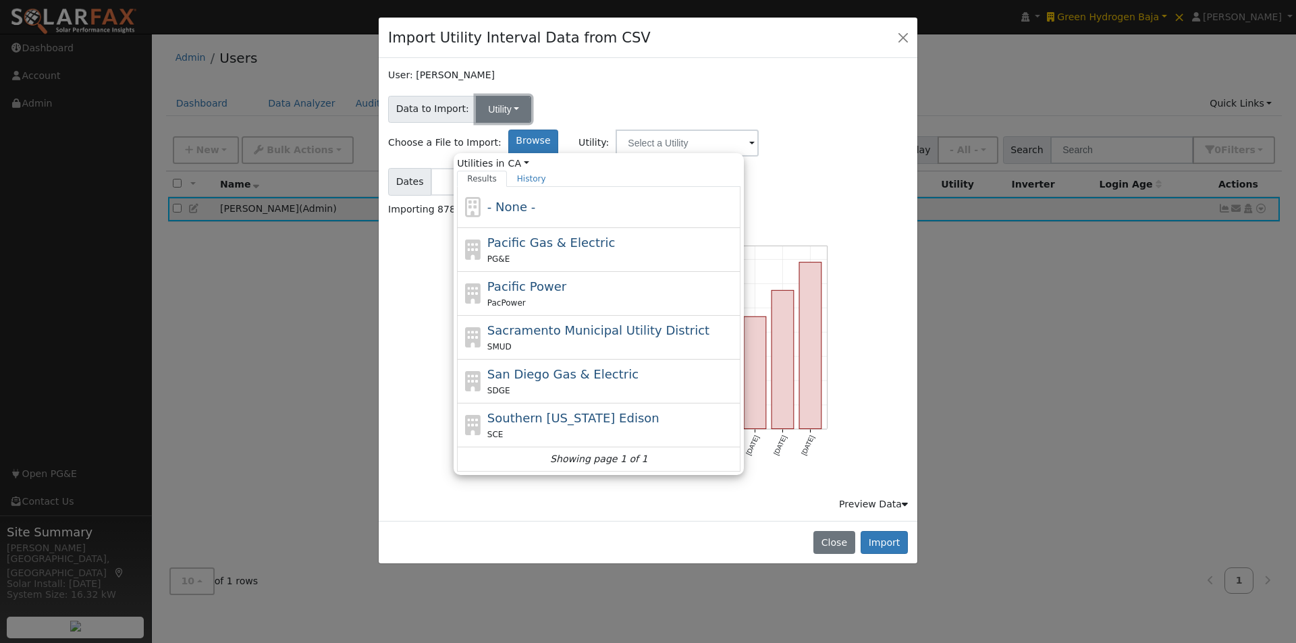
click at [507, 109] on button "Utility" at bounding box center [503, 109] width 55 height 27
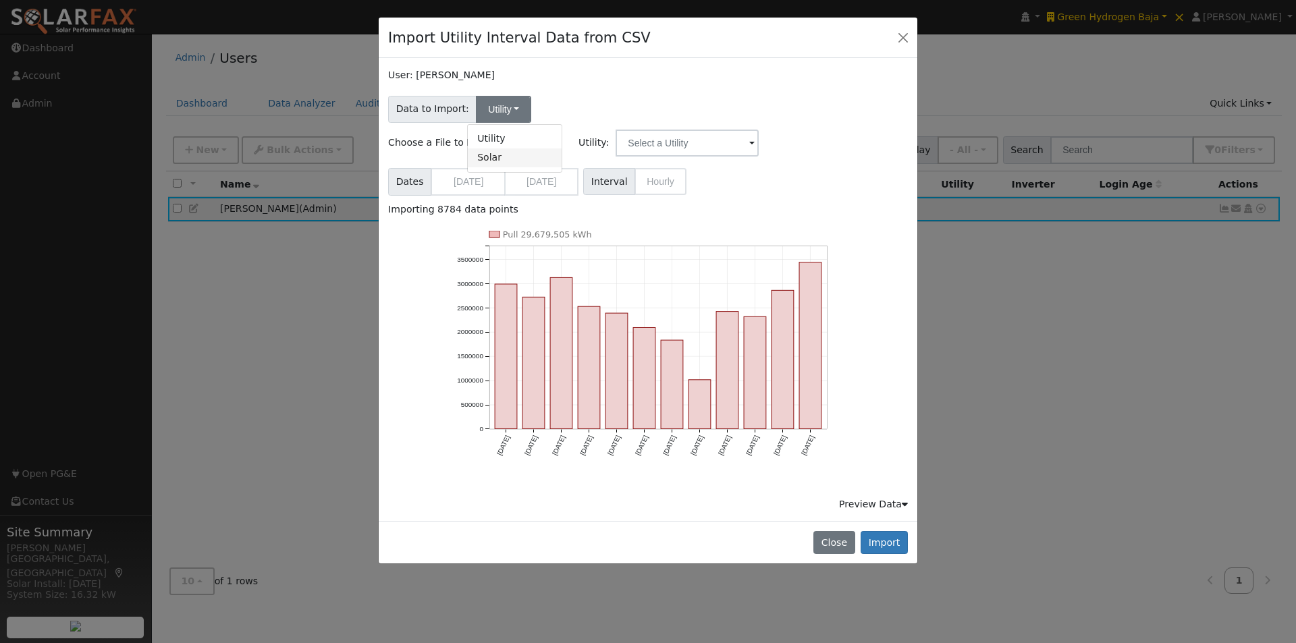
click at [487, 157] on link "Solar" at bounding box center [515, 157] width 94 height 19
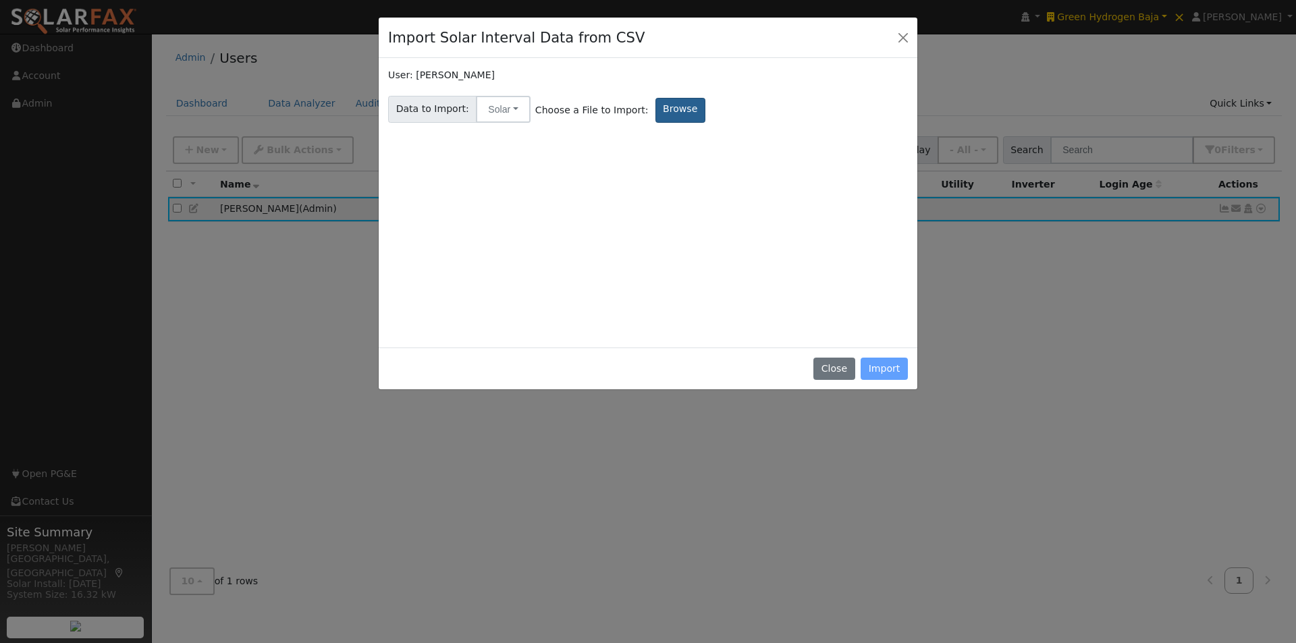
click at [655, 105] on label "Browse" at bounding box center [680, 110] width 50 height 25
click at [0, 0] on input "Browse" at bounding box center [0, 0] width 0 height 0
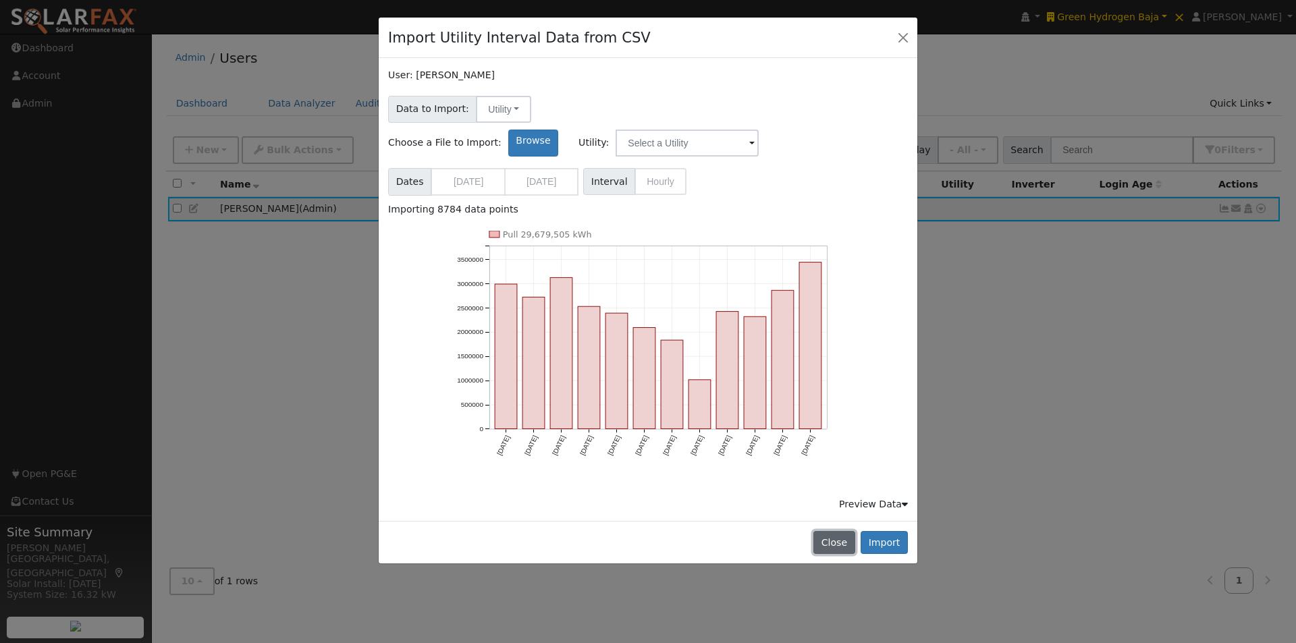
drag, startPoint x: 845, startPoint y: 508, endPoint x: 860, endPoint y: 458, distance: 52.1
click at [844, 531] on button "Close" at bounding box center [833, 542] width 41 height 23
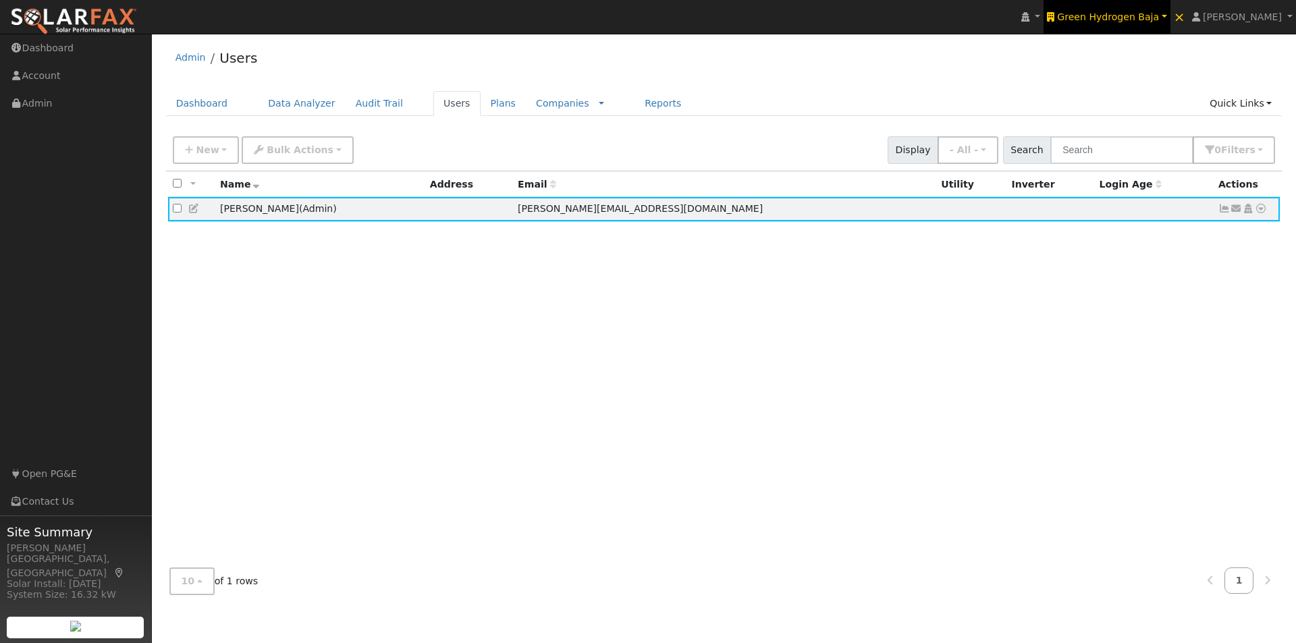
click at [1120, 16] on span "Green Hydrogen Baja" at bounding box center [1108, 16] width 102 height 11
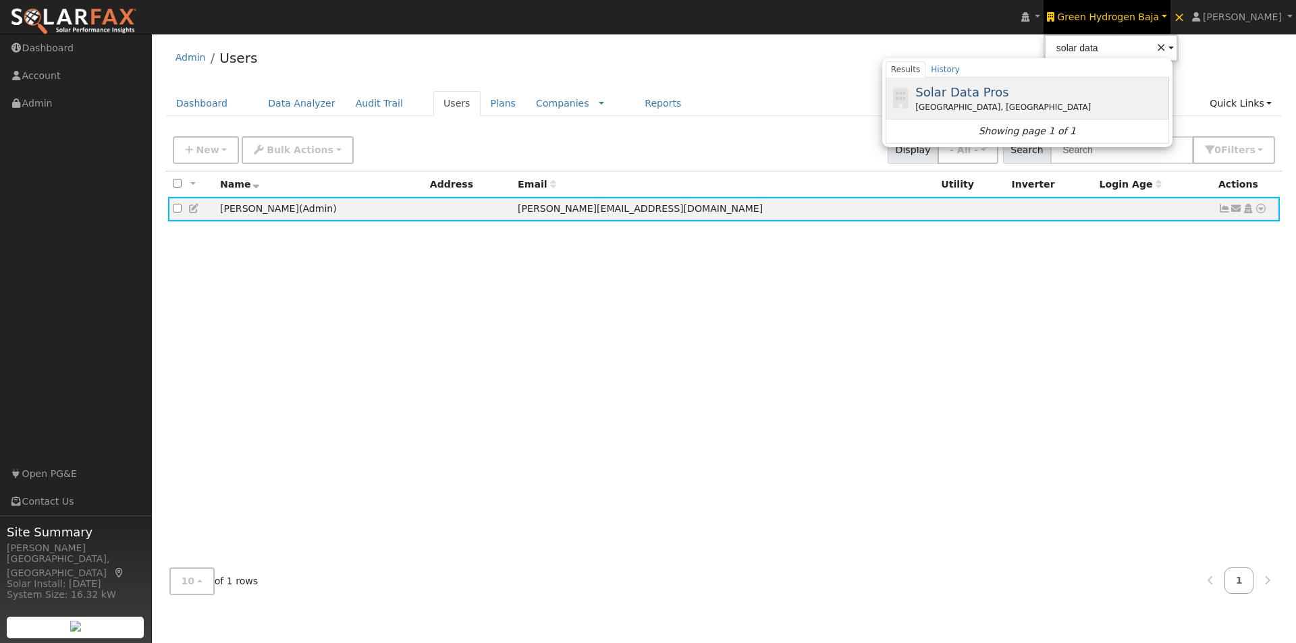
click at [1001, 88] on span "Solar Data Pros" at bounding box center [961, 92] width 93 height 14
type input "Solar Data Pros"
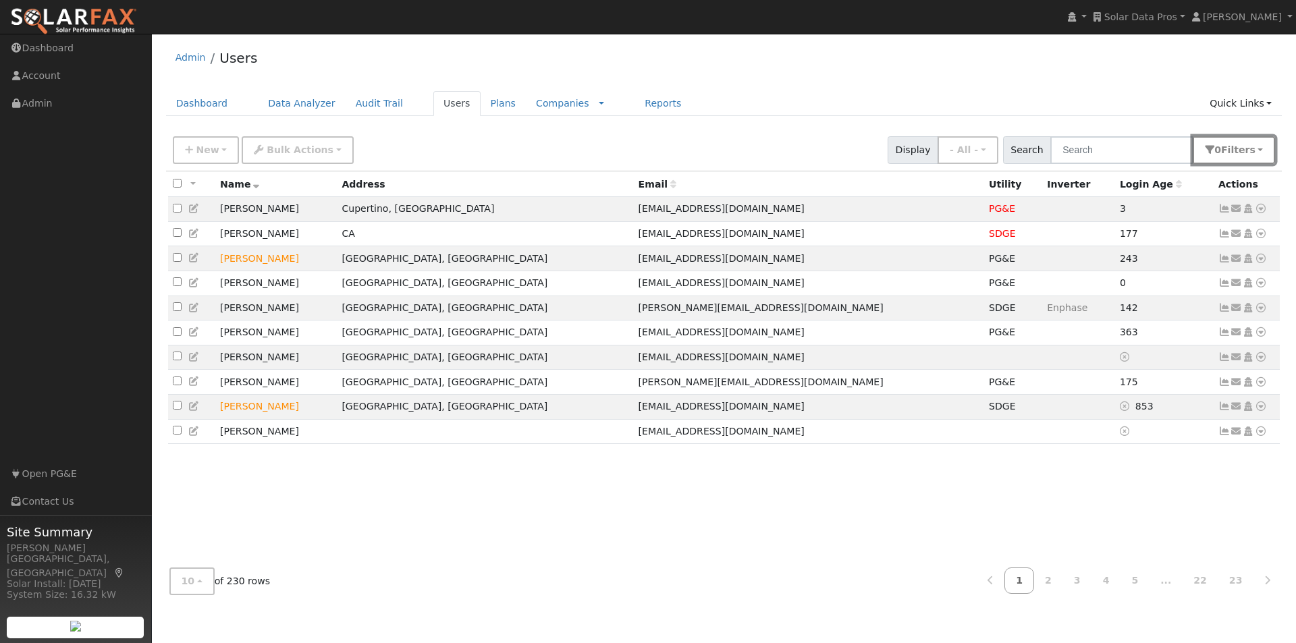
click at [1250, 151] on span "Filter s" at bounding box center [1238, 149] width 34 height 11
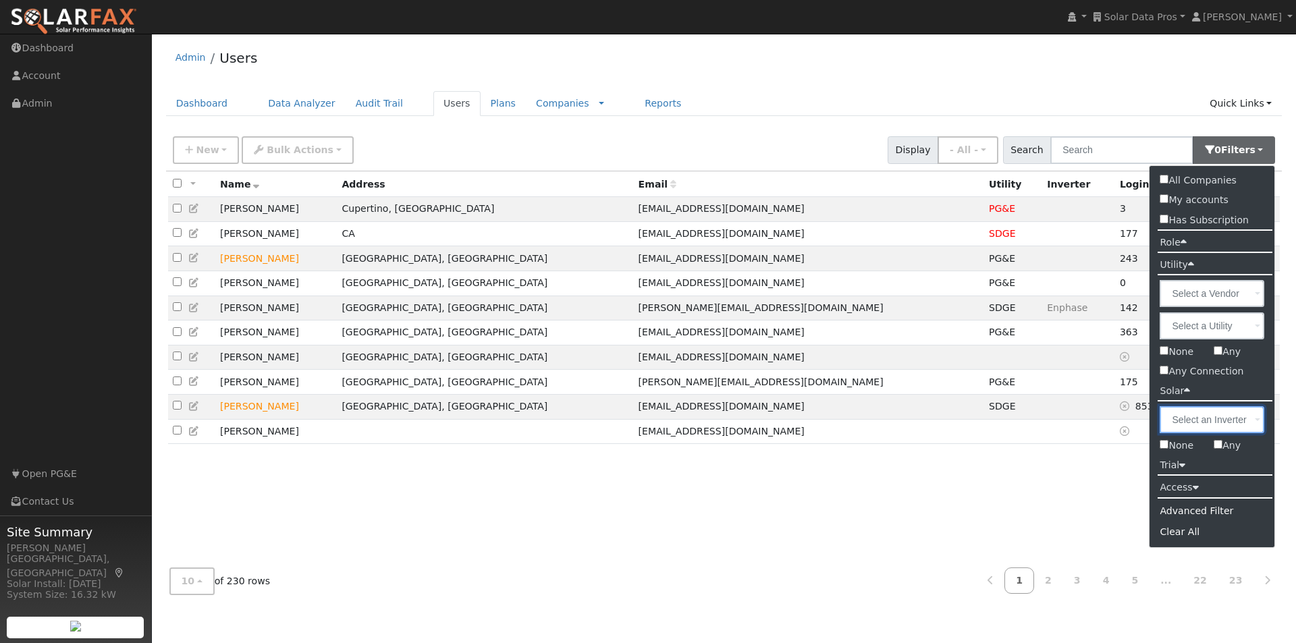
click at [1227, 418] on input "text" at bounding box center [1211, 419] width 105 height 27
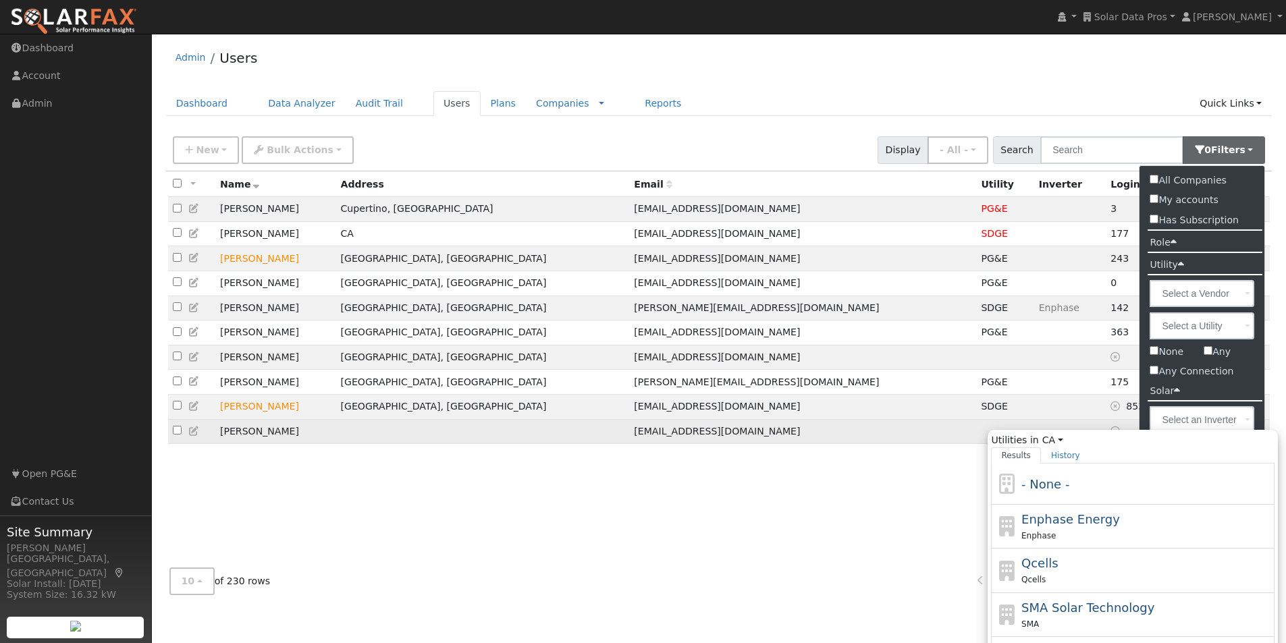
drag, startPoint x: 949, startPoint y: 482, endPoint x: 1159, endPoint y: 451, distance: 212.7
click at [964, 482] on div "All None All on page None on page Name Address Email Utility Inverter Login Age…" at bounding box center [719, 364] width 1106 height 386
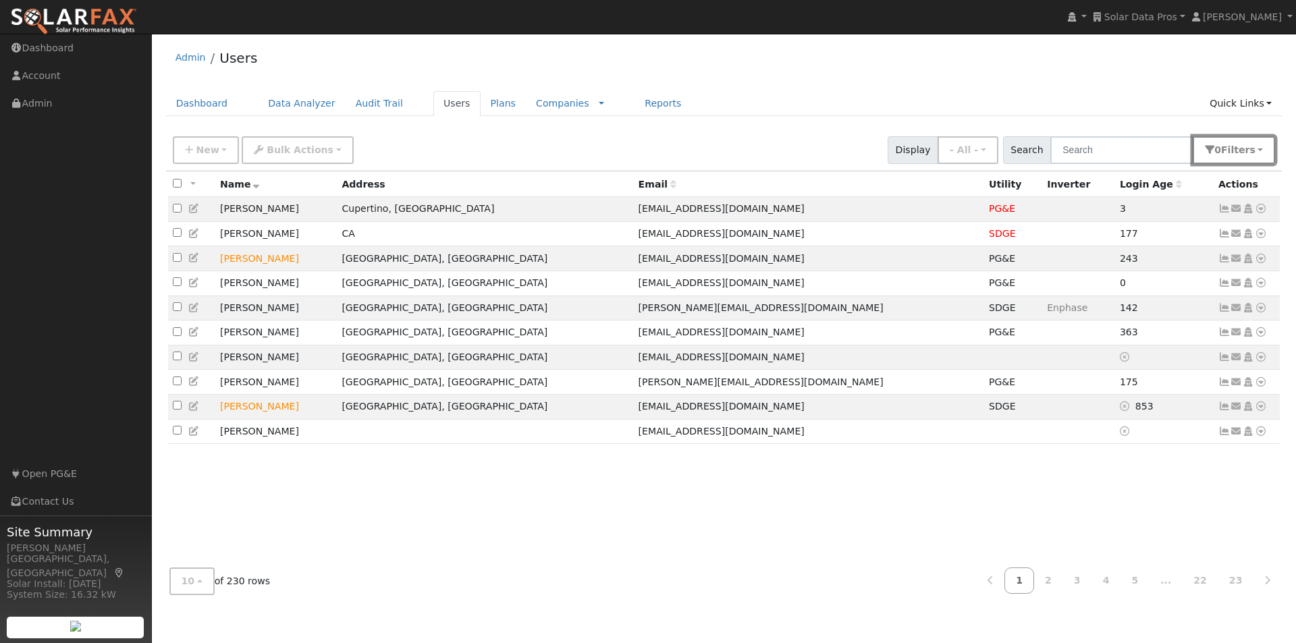
drag, startPoint x: 1261, startPoint y: 147, endPoint x: 1259, endPoint y: 300, distance: 152.5
click at [1260, 148] on button "0 Filter s" at bounding box center [1234, 150] width 82 height 28
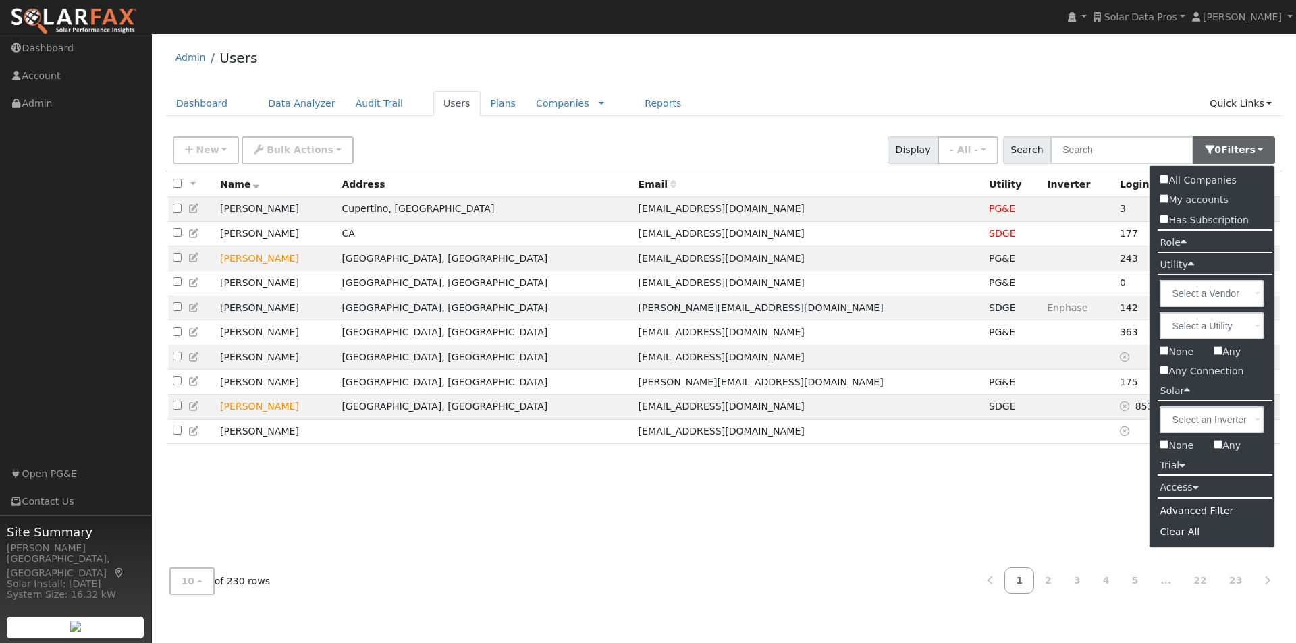
drag, startPoint x: 1220, startPoint y: 443, endPoint x: 1219, endPoint y: 408, distance: 35.1
click at [1219, 443] on input "Any" at bounding box center [1217, 444] width 9 height 9
checkbox input "true"
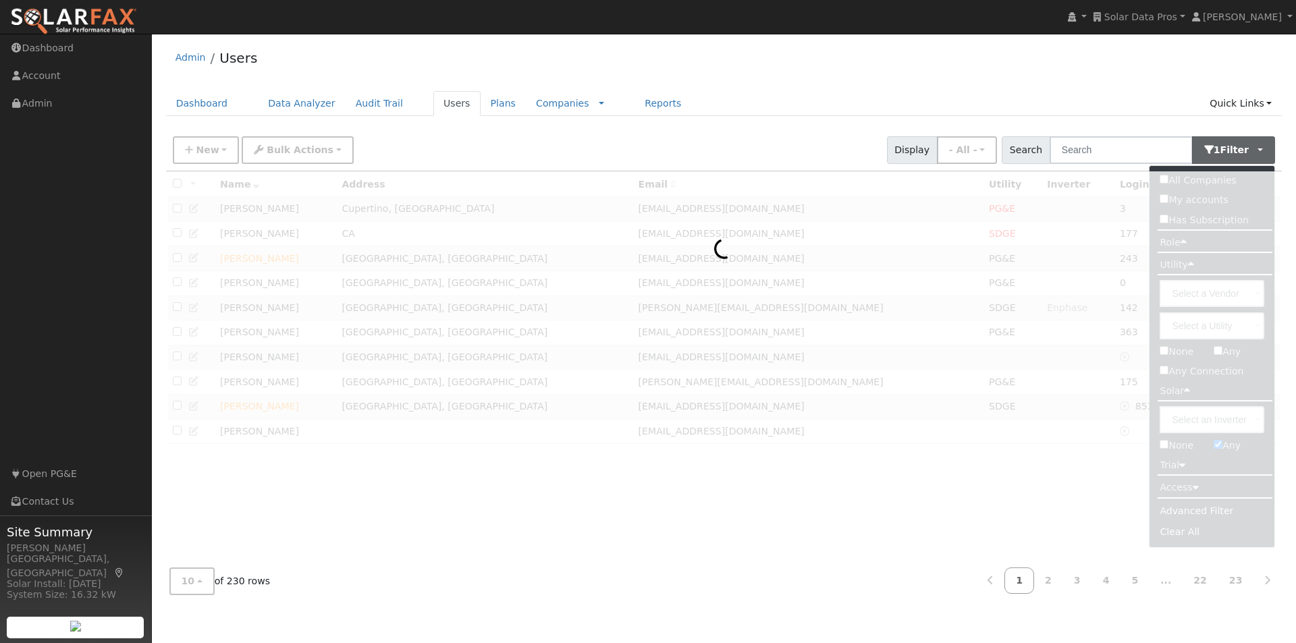
click at [1014, 92] on ul "Dashboard Data Analyzer Audit Trail Users Plans Companies Rate Schedules Compan…" at bounding box center [724, 103] width 1116 height 25
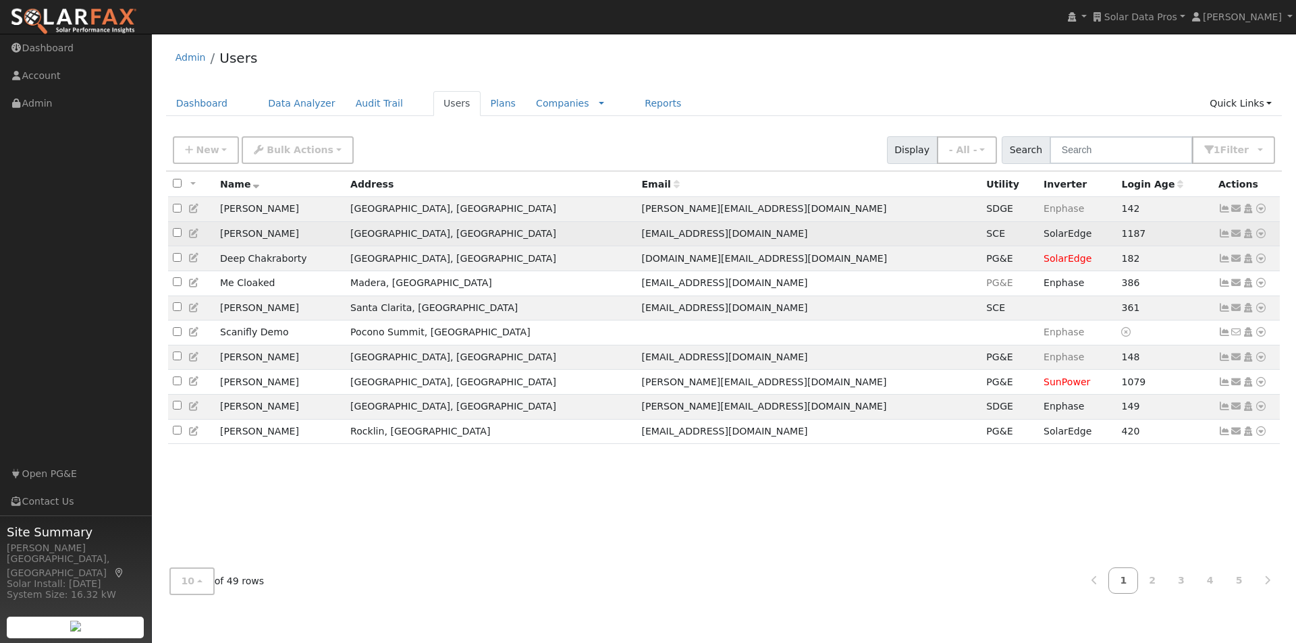
click at [1224, 235] on icon at bounding box center [1224, 233] width 12 height 9
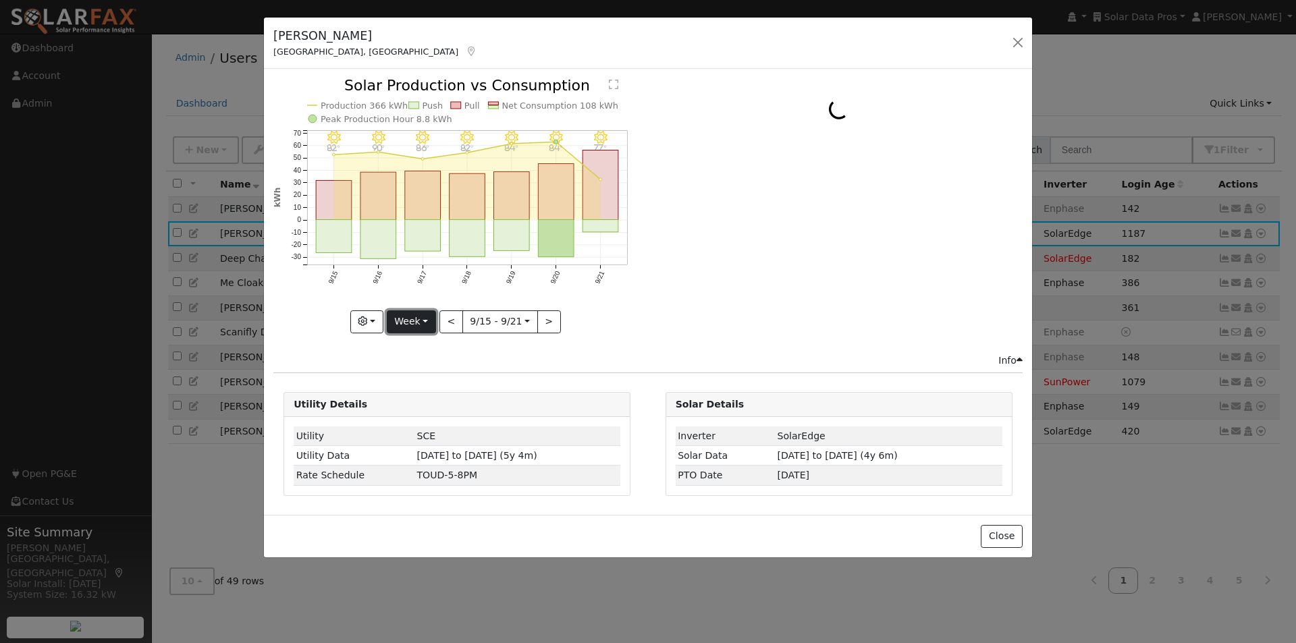
click at [414, 323] on button "Week" at bounding box center [411, 321] width 49 height 23
click at [412, 406] on link "Year" at bounding box center [434, 406] width 94 height 19
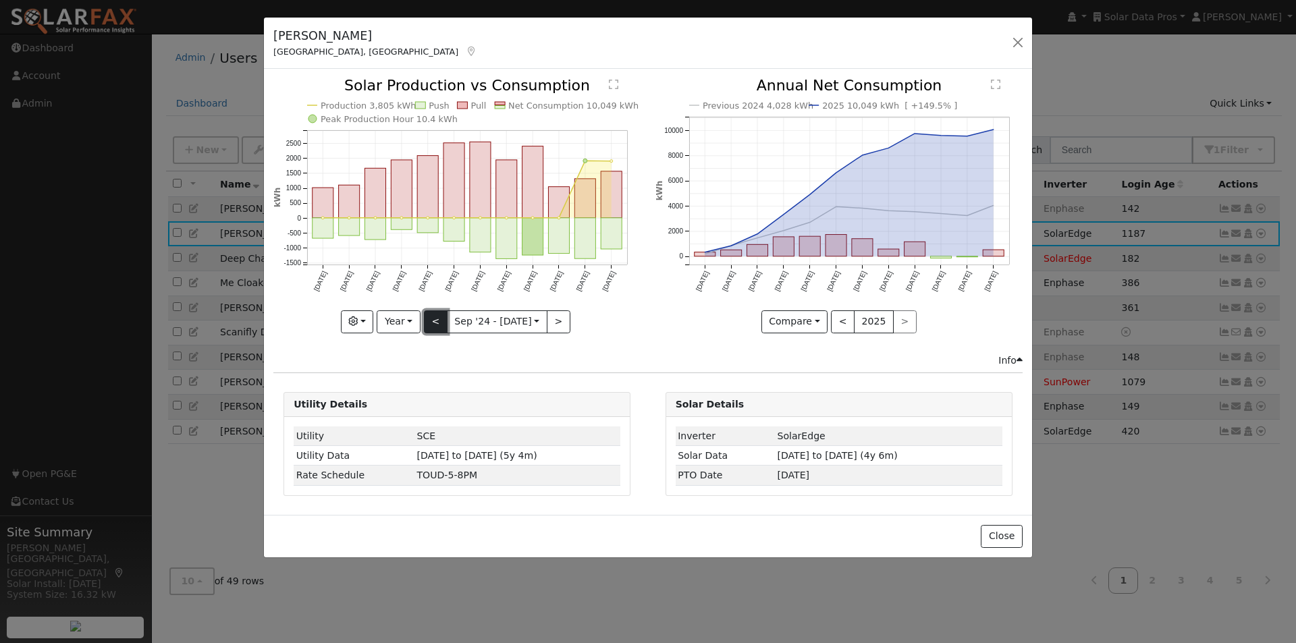
click at [433, 323] on button "<" at bounding box center [436, 321] width 24 height 23
type input "2023-09-01"
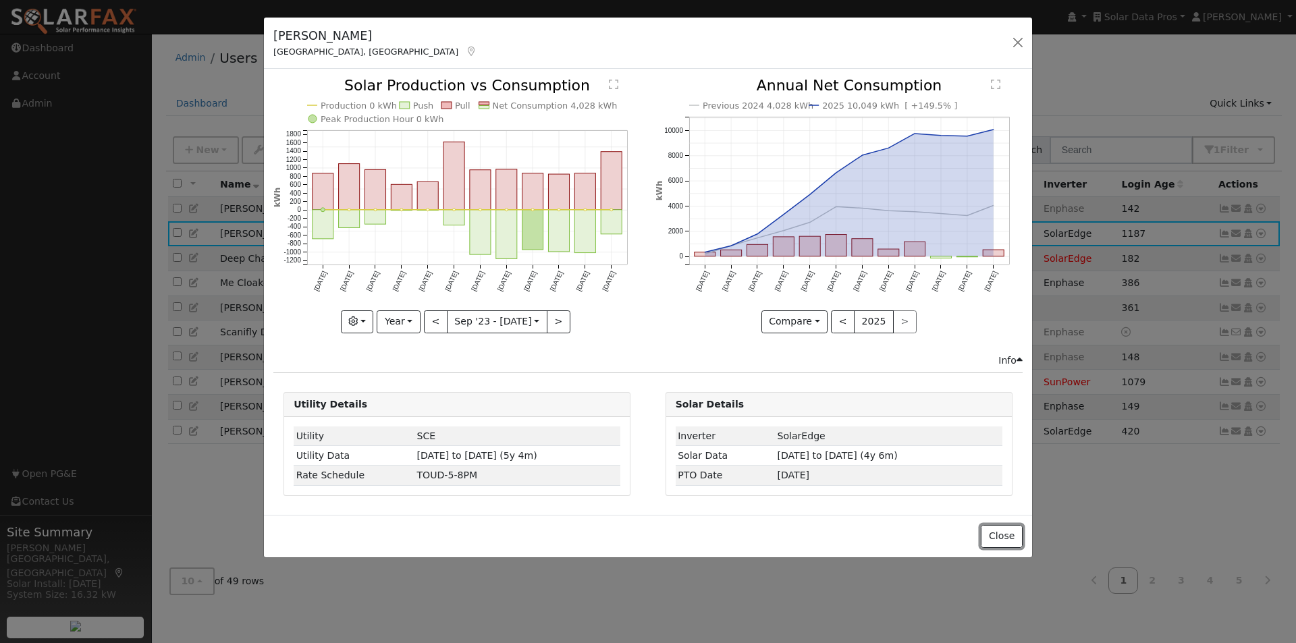
drag, startPoint x: 1004, startPoint y: 532, endPoint x: 1076, endPoint y: 363, distance: 183.8
click at [1004, 522] on div "Close" at bounding box center [648, 536] width 768 height 43
drag, startPoint x: 997, startPoint y: 540, endPoint x: 1028, endPoint y: 335, distance: 206.8
click at [997, 532] on button "Close" at bounding box center [1001, 536] width 41 height 23
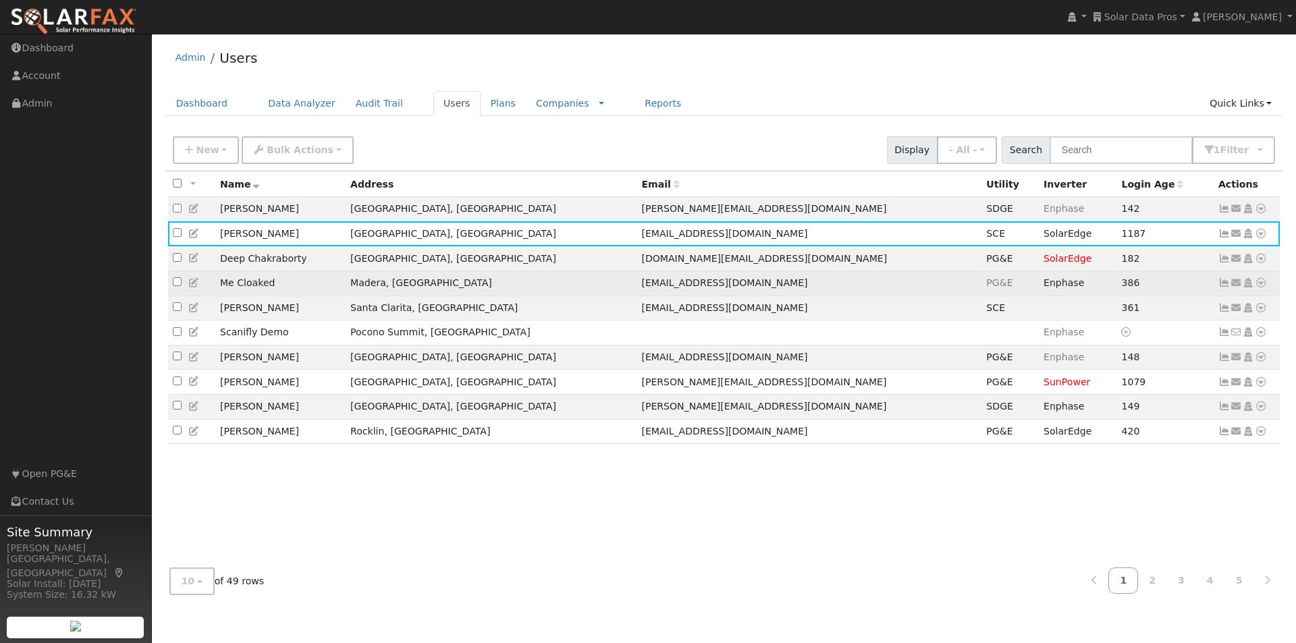
click at [1153, 286] on td "386" at bounding box center [1164, 283] width 97 height 25
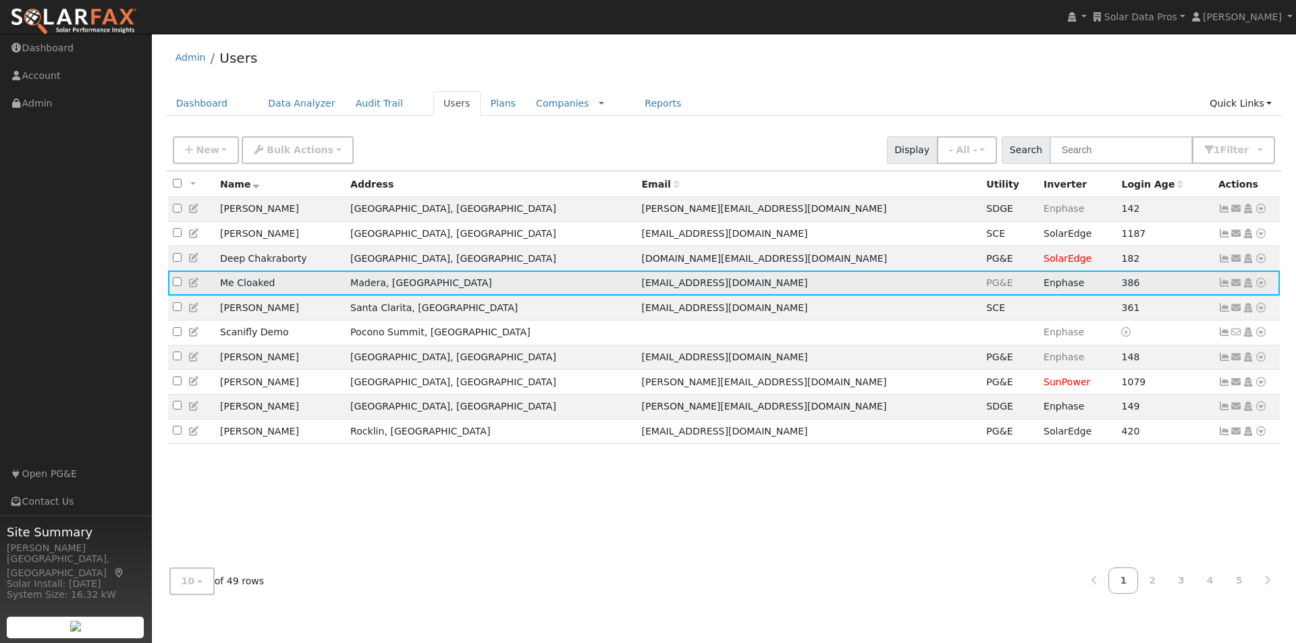
click at [1226, 287] on icon at bounding box center [1224, 282] width 12 height 9
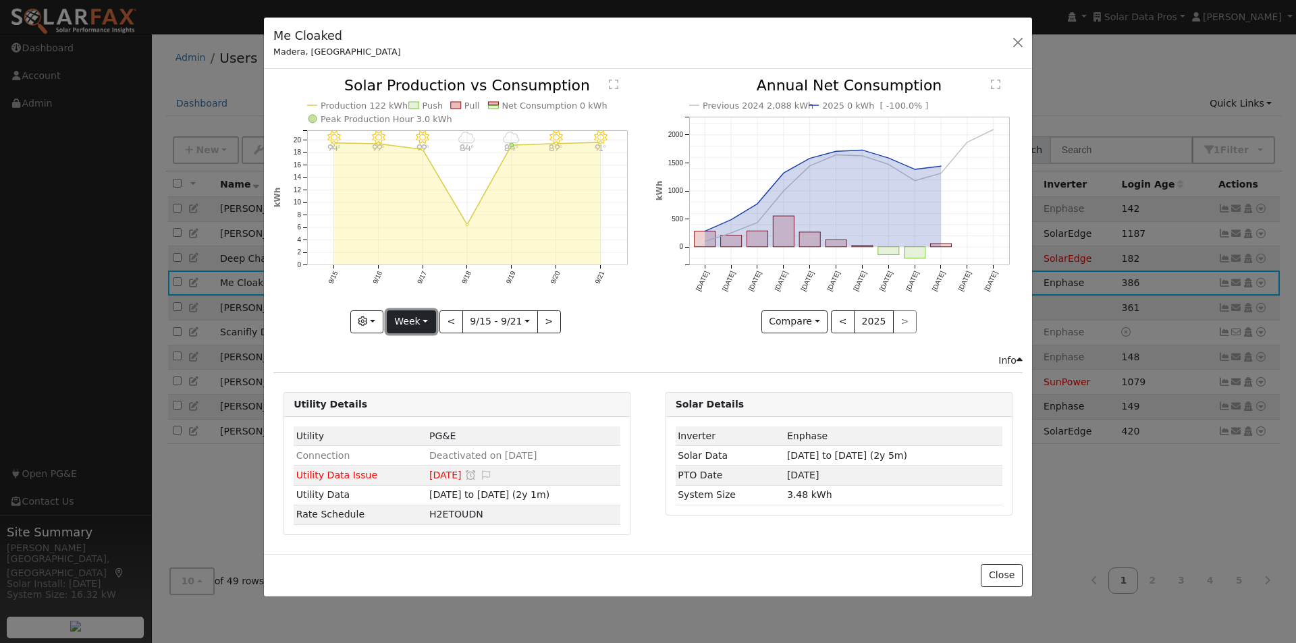
click at [413, 321] on button "Week" at bounding box center [411, 321] width 49 height 23
click at [418, 400] on link "Year" at bounding box center [434, 406] width 94 height 19
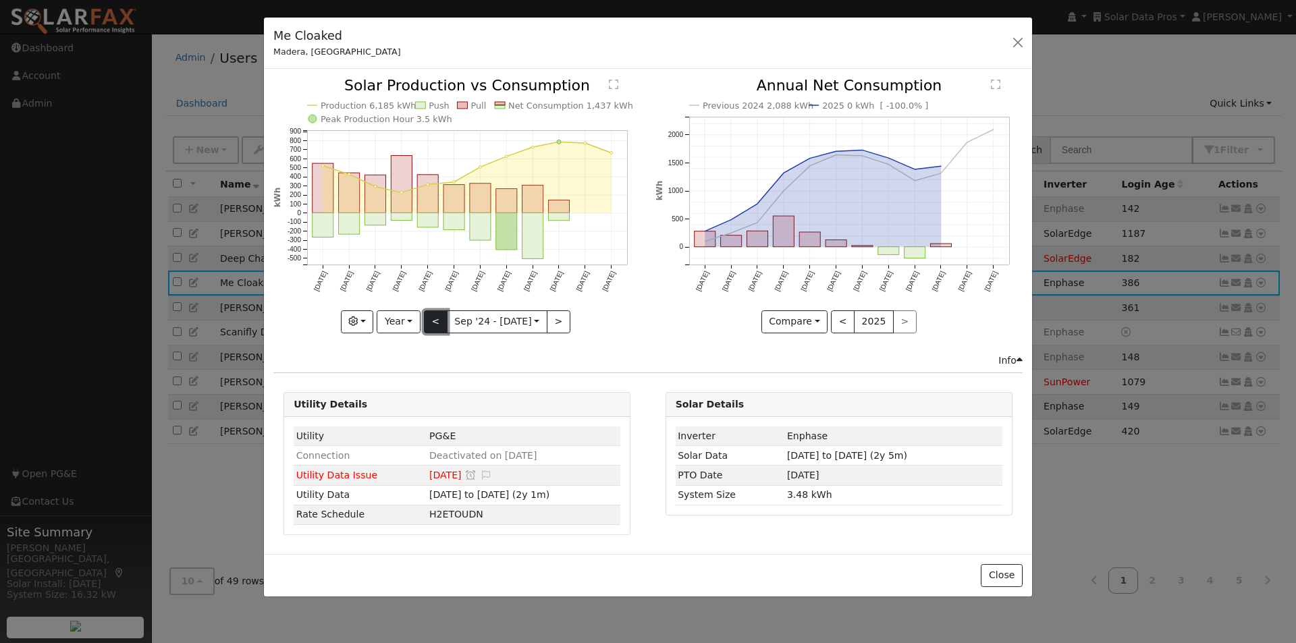
click at [442, 317] on button "<" at bounding box center [436, 321] width 24 height 23
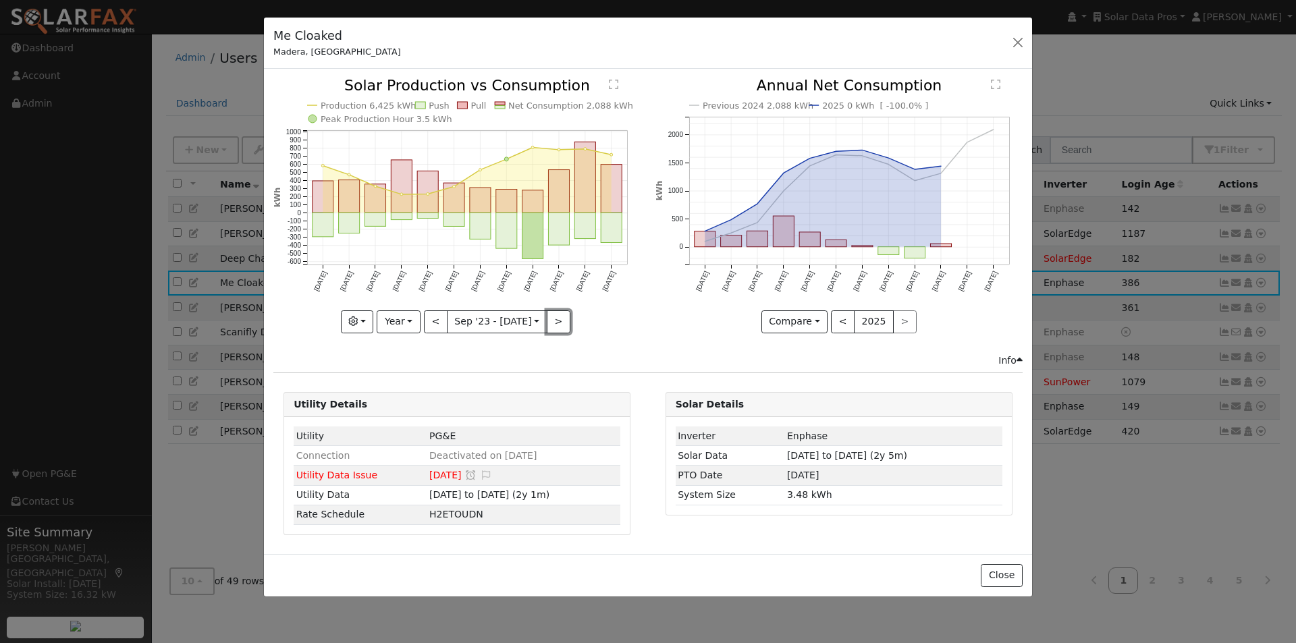
click at [557, 318] on button ">" at bounding box center [559, 321] width 24 height 23
type input "2024-09-01"
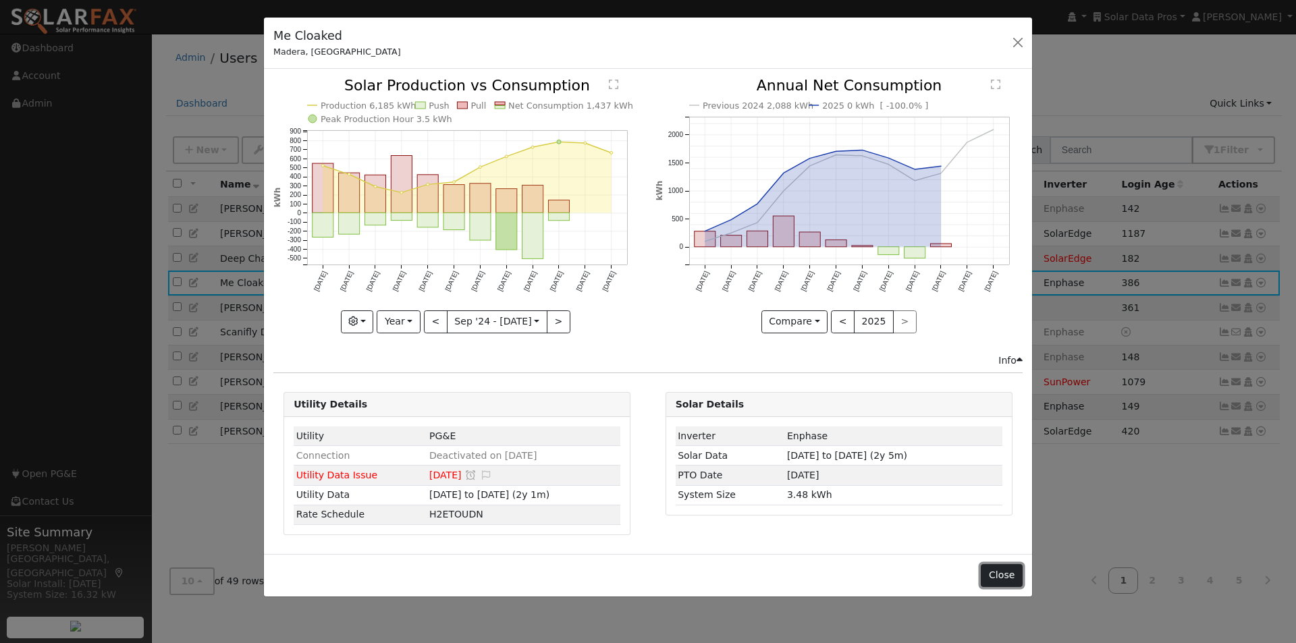
drag, startPoint x: 1008, startPoint y: 576, endPoint x: 1035, endPoint y: 535, distance: 49.6
click at [1009, 574] on button "Close" at bounding box center [1001, 575] width 41 height 23
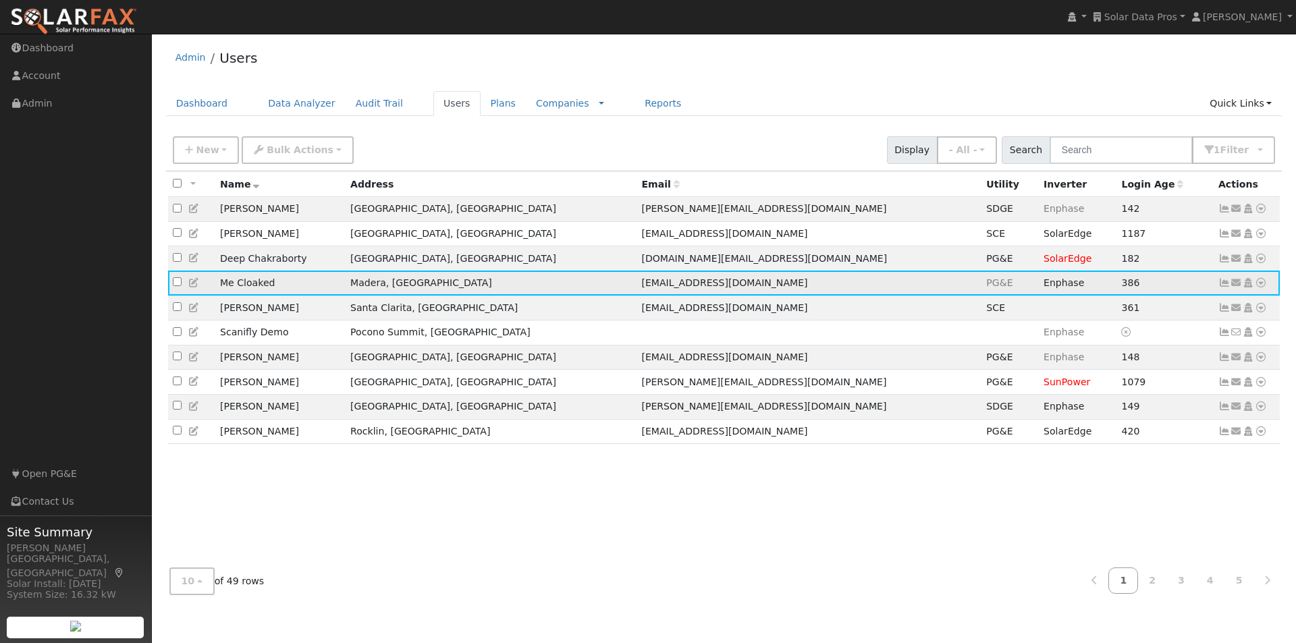
click at [1259, 286] on icon at bounding box center [1261, 282] width 12 height 9
click at [1097, 379] on link "Export to CSV" at bounding box center [1117, 375] width 99 height 19
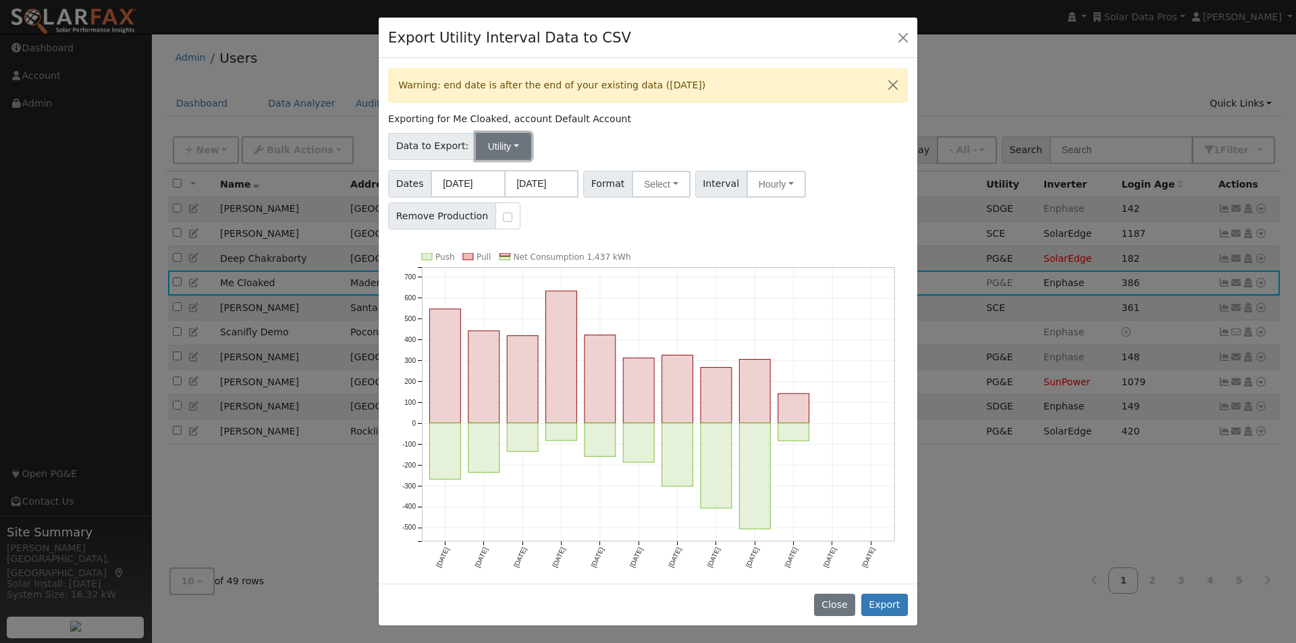
click at [497, 147] on button "Utility" at bounding box center [503, 146] width 55 height 27
click at [481, 196] on link "Solar" at bounding box center [513, 195] width 94 height 19
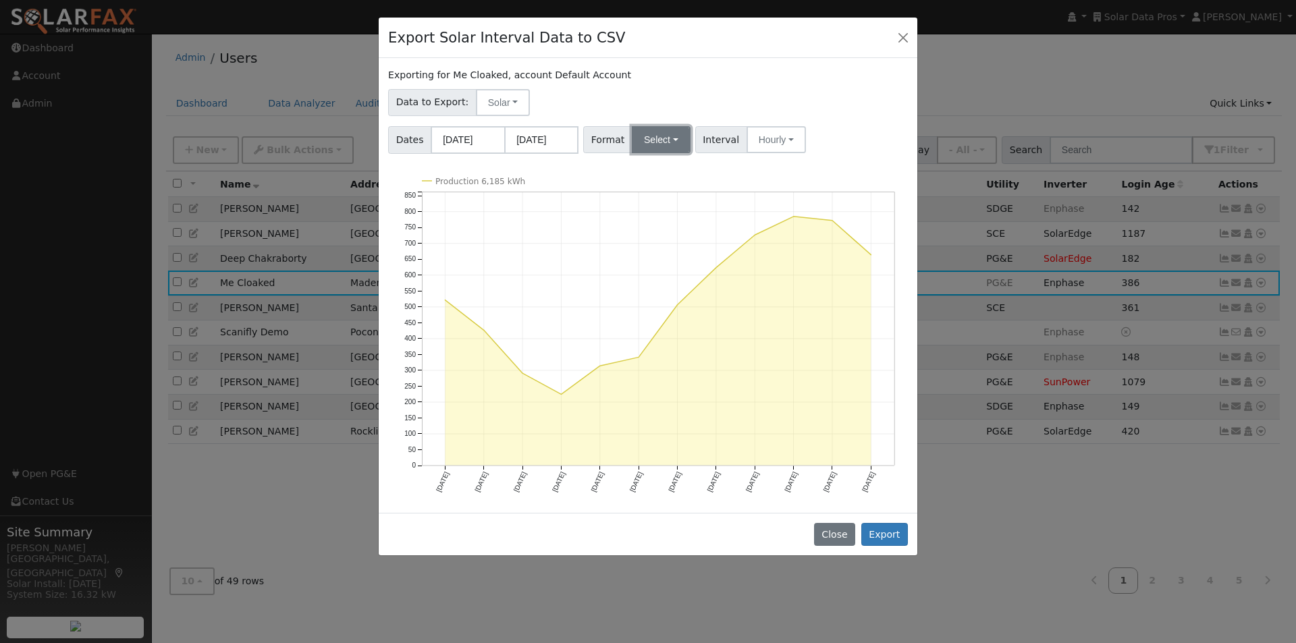
click at [669, 139] on button "Select" at bounding box center [661, 139] width 59 height 27
click at [639, 166] on link "Aurora" at bounding box center [675, 169] width 94 height 19
click at [470, 134] on input "[DATE]" at bounding box center [468, 140] width 74 height 28
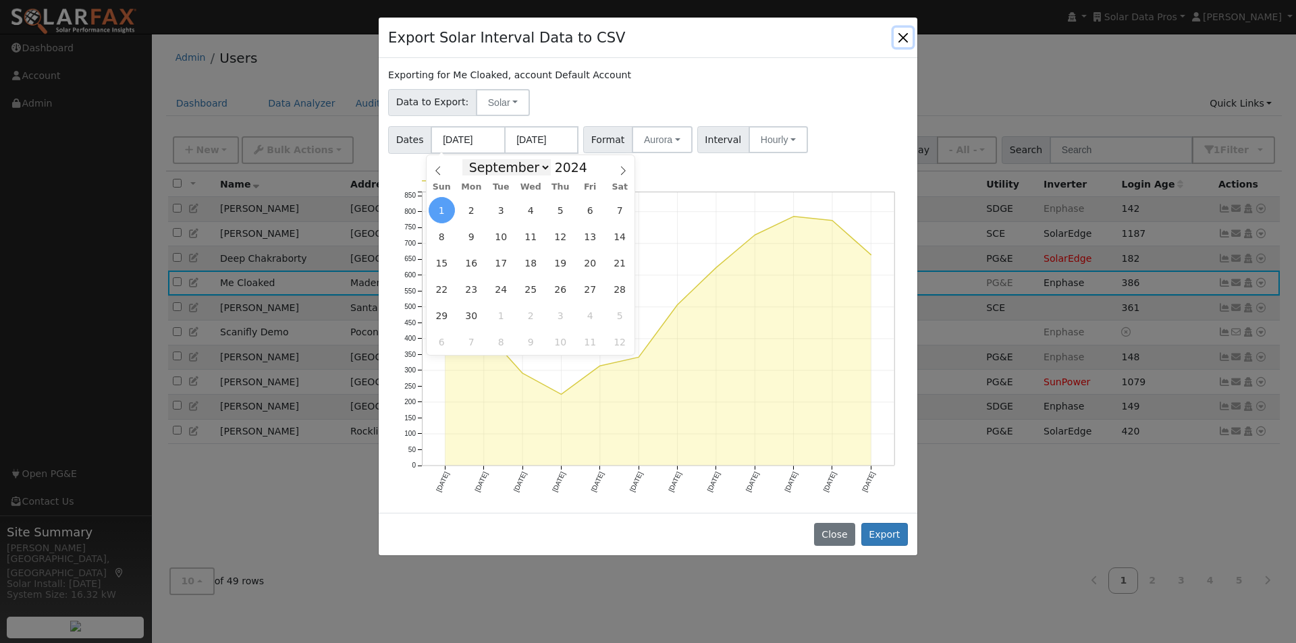
drag, startPoint x: 541, startPoint y: 169, endPoint x: 532, endPoint y: 177, distance: 12.0
click at [541, 169] on select "January February March April May June July August September October November De…" at bounding box center [506, 167] width 88 height 16
select select "0"
click at [473, 159] on select "January February March April May June July August September October November De…" at bounding box center [506, 167] width 88 height 16
click at [468, 206] on span "1" at bounding box center [471, 210] width 26 height 26
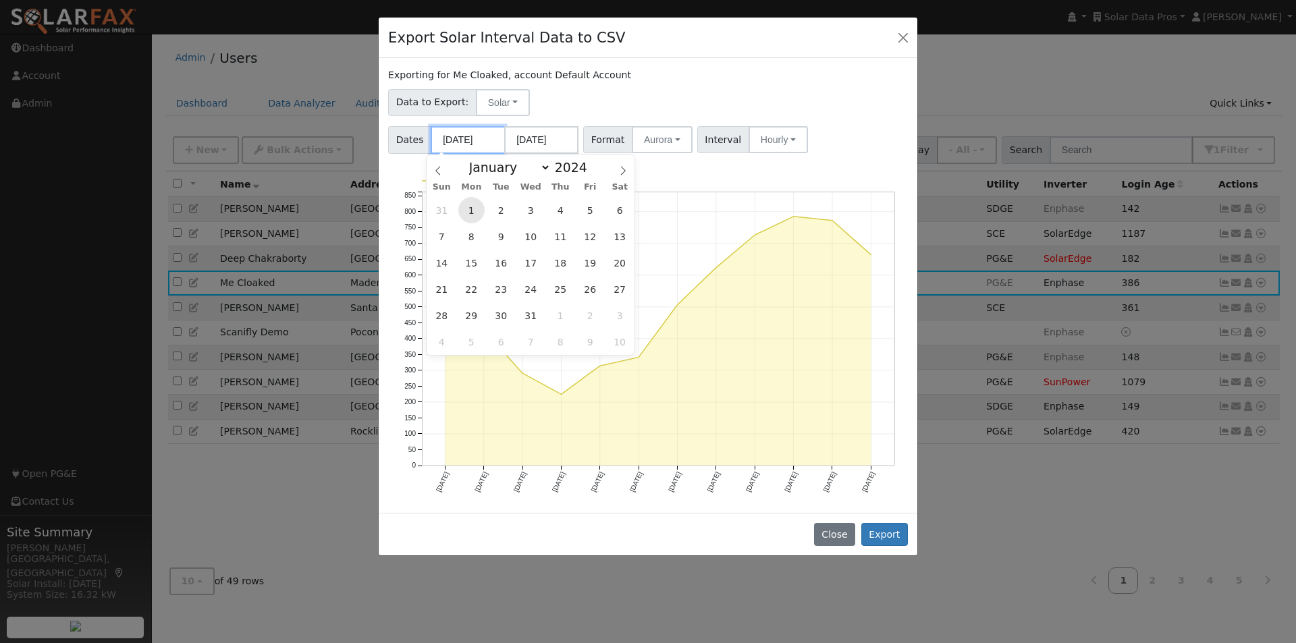
type input "01/01/2024"
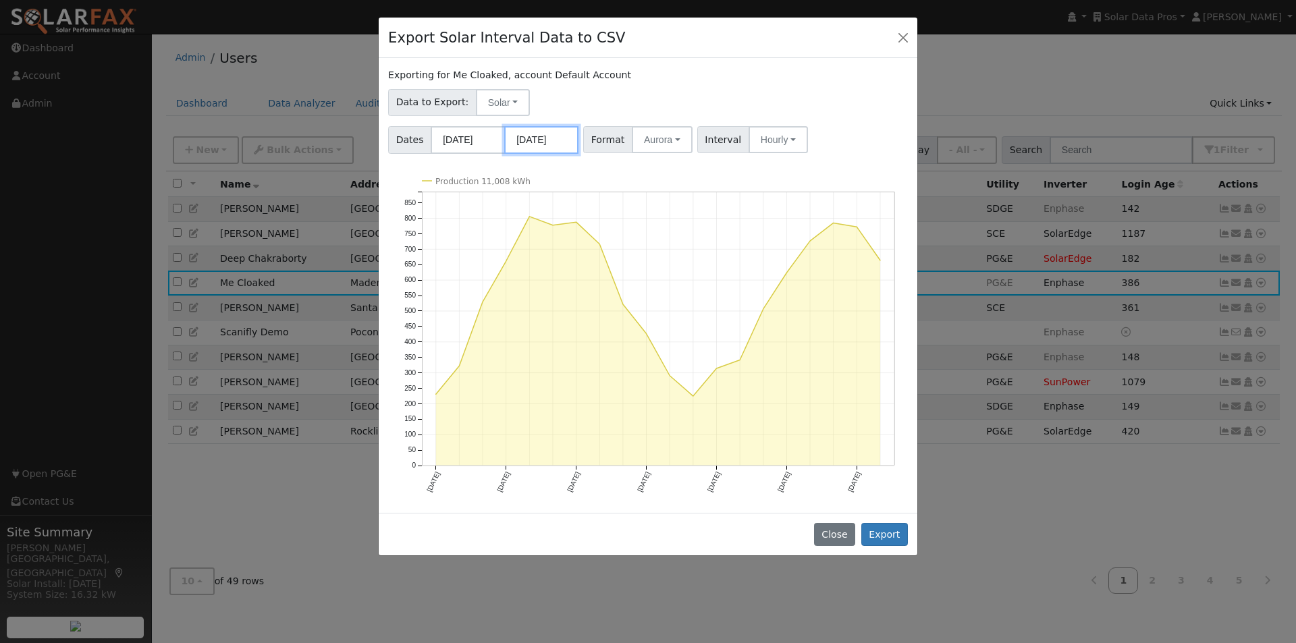
drag, startPoint x: 537, startPoint y: 138, endPoint x: 537, endPoint y: 164, distance: 26.3
click at [537, 140] on input "[DATE]" at bounding box center [541, 140] width 74 height 28
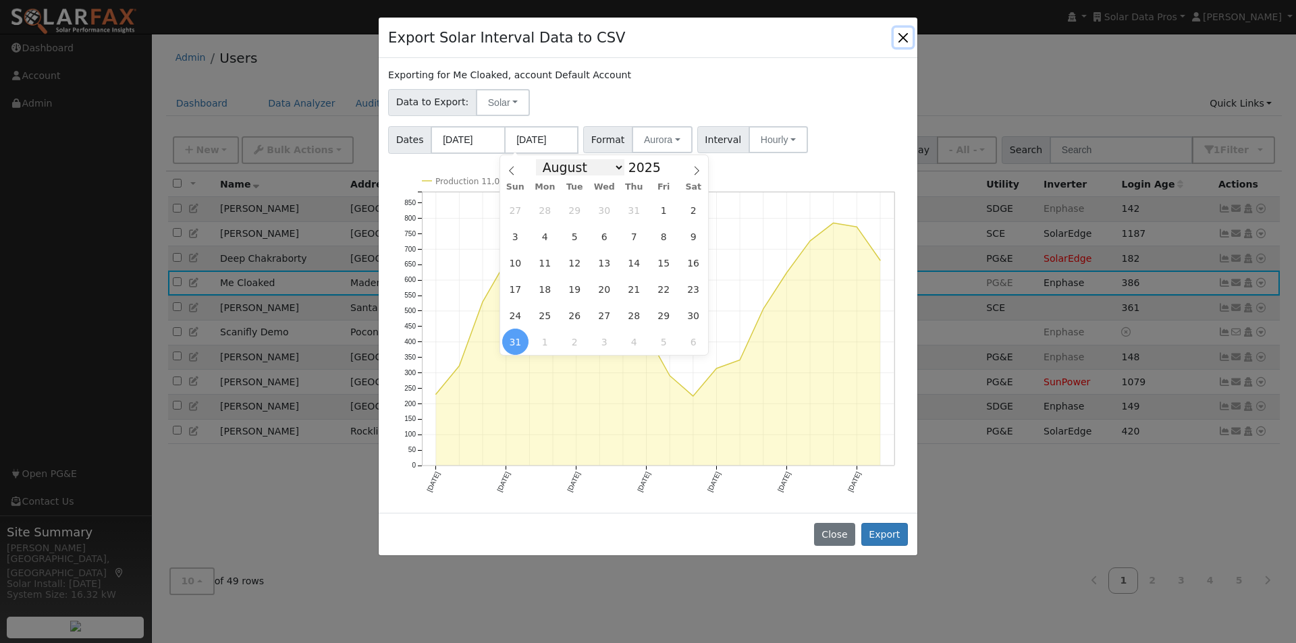
click at [614, 169] on select "January February March April May June July August September October November De…" at bounding box center [580, 167] width 88 height 16
select select "11"
click at [547, 159] on select "January February March April May June July August September October November De…" at bounding box center [580, 167] width 88 height 16
click at [663, 171] on span at bounding box center [667, 170] width 9 height 7
type input "2024"
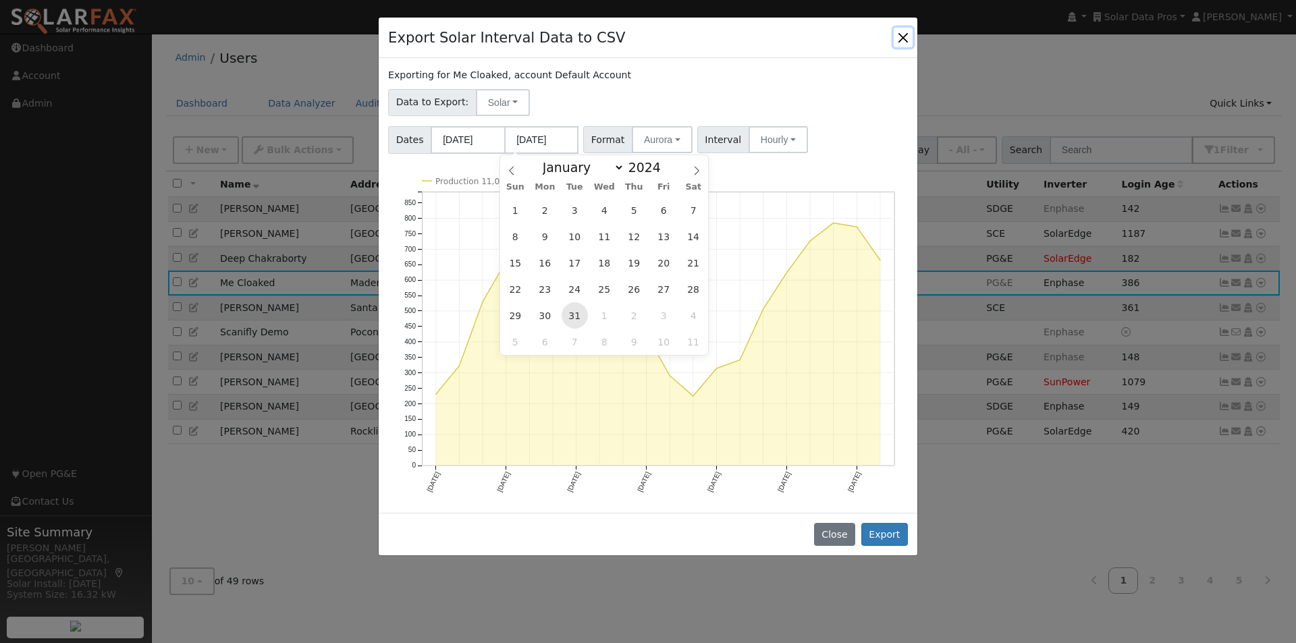
click at [568, 315] on span "31" at bounding box center [575, 315] width 26 height 26
type input "12/31/2024"
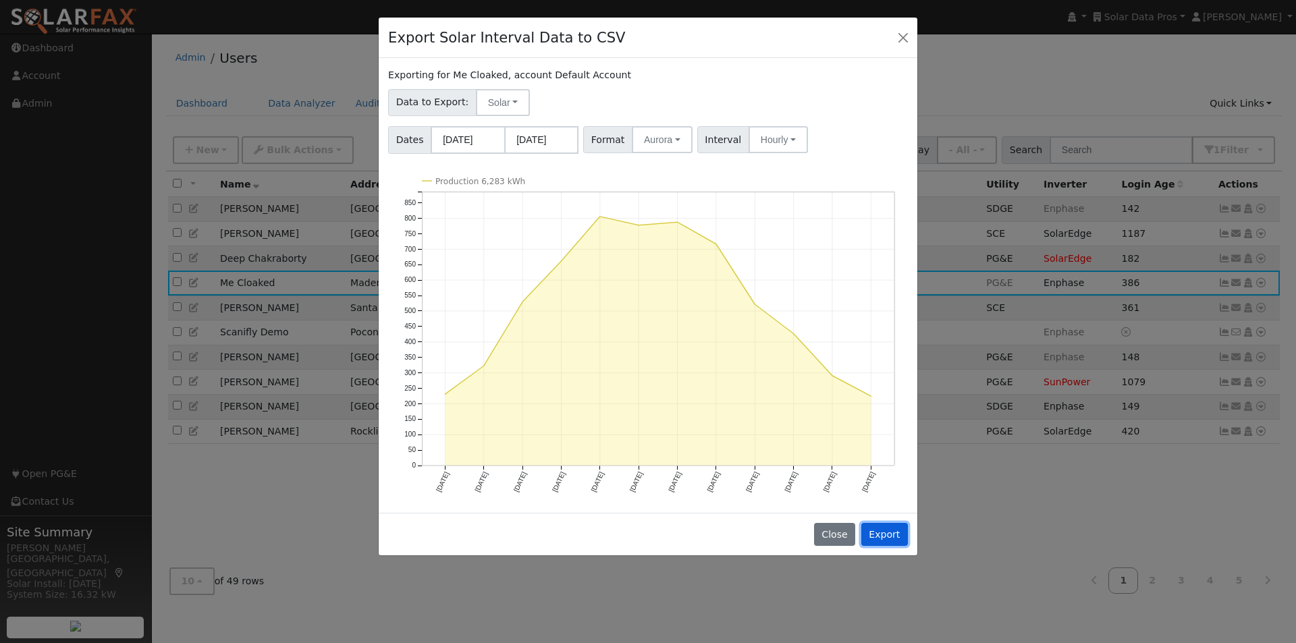
drag, startPoint x: 889, startPoint y: 533, endPoint x: 892, endPoint y: 516, distance: 17.1
click at [892, 532] on button "Export" at bounding box center [884, 534] width 47 height 23
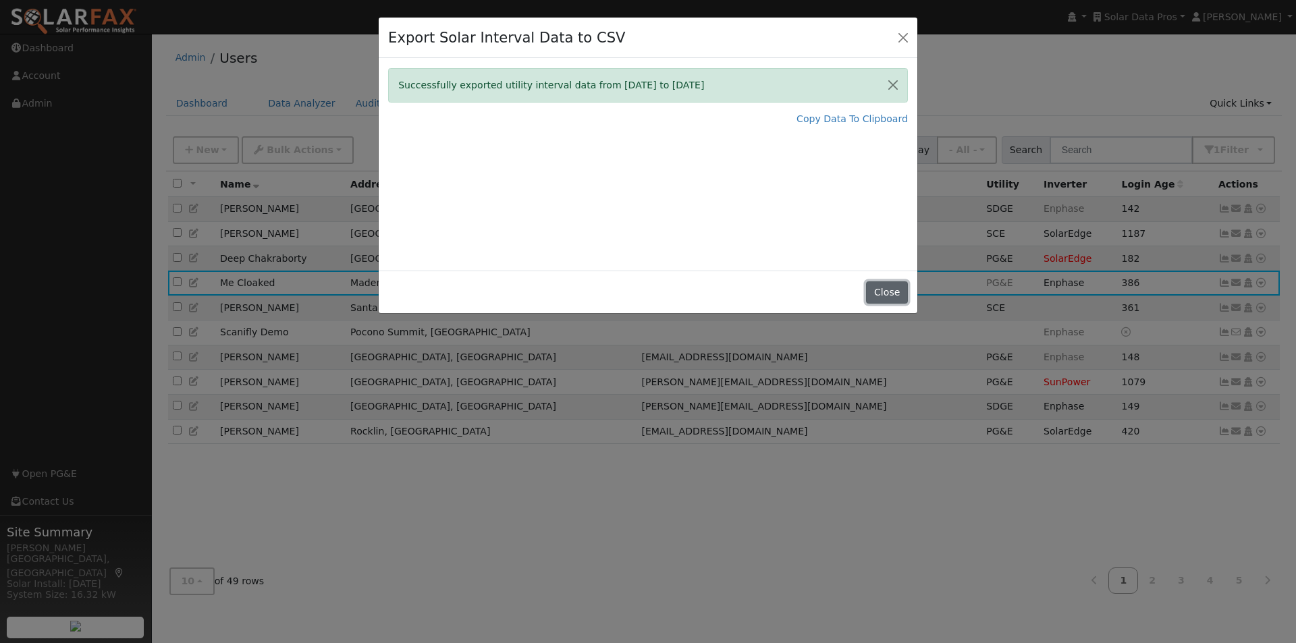
click at [892, 292] on button "Close" at bounding box center [886, 292] width 41 height 23
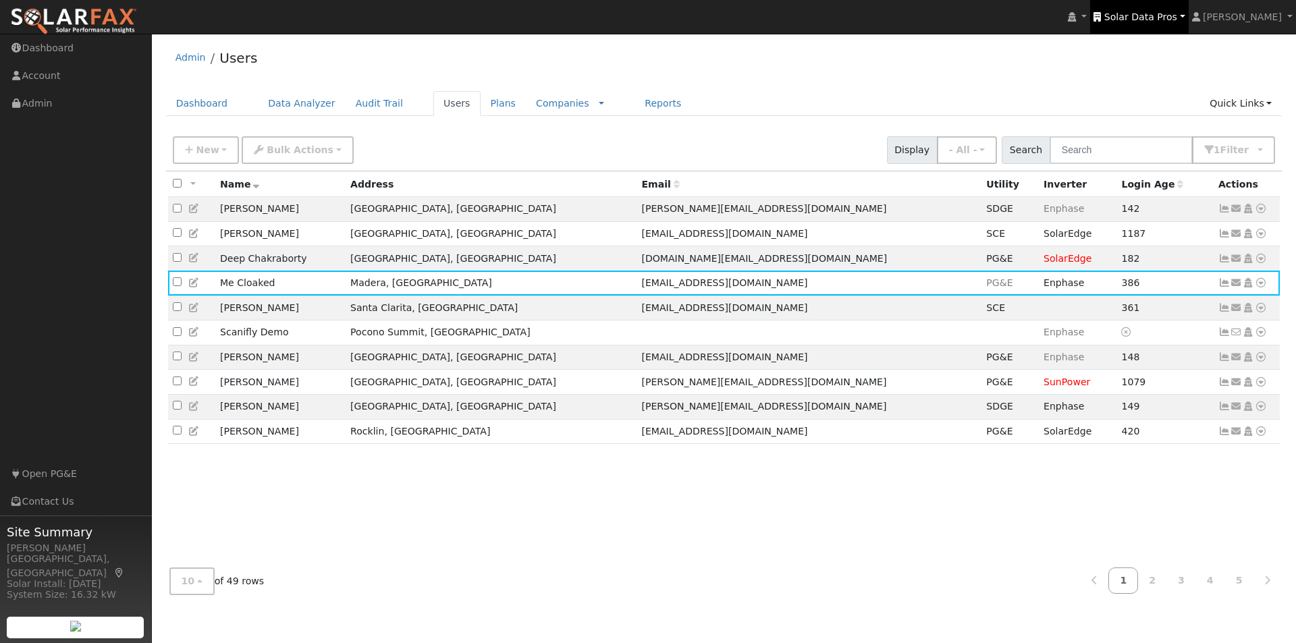
click at [1164, 18] on span "Solar Data Pros" at bounding box center [1140, 16] width 73 height 11
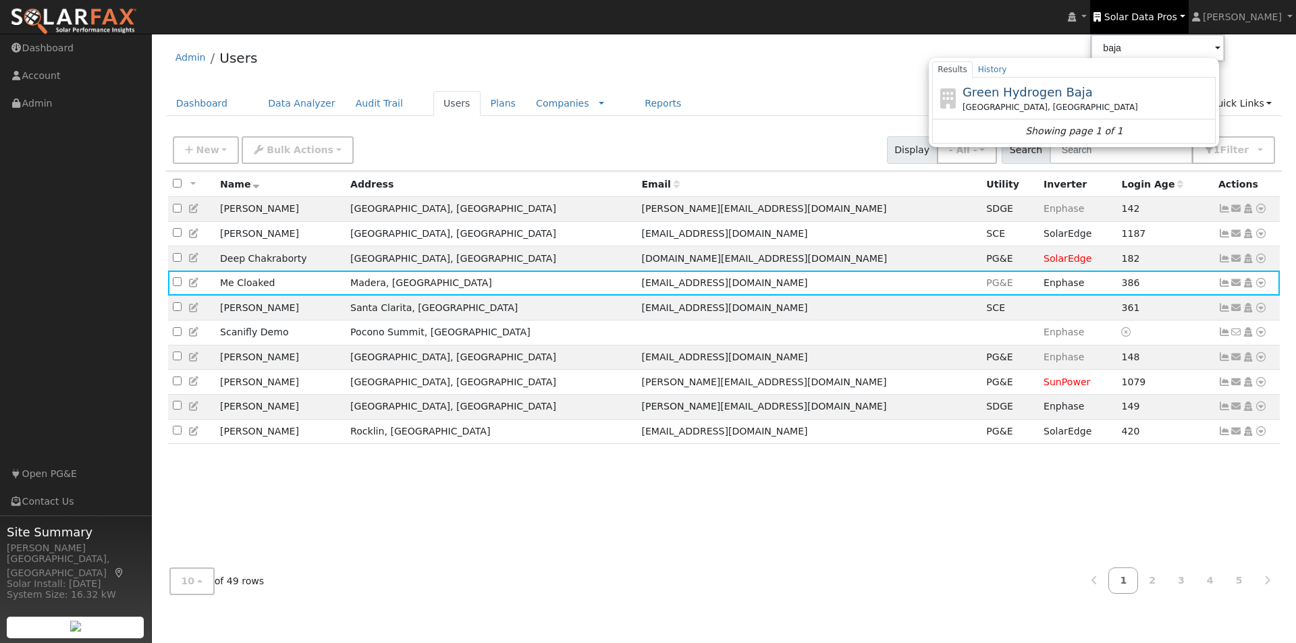
drag, startPoint x: 1014, startPoint y: 86, endPoint x: 991, endPoint y: 84, distance: 23.0
click at [1013, 87] on span "Green Hydrogen Baja" at bounding box center [1027, 92] width 130 height 14
type input "Green Hydrogen Baja"
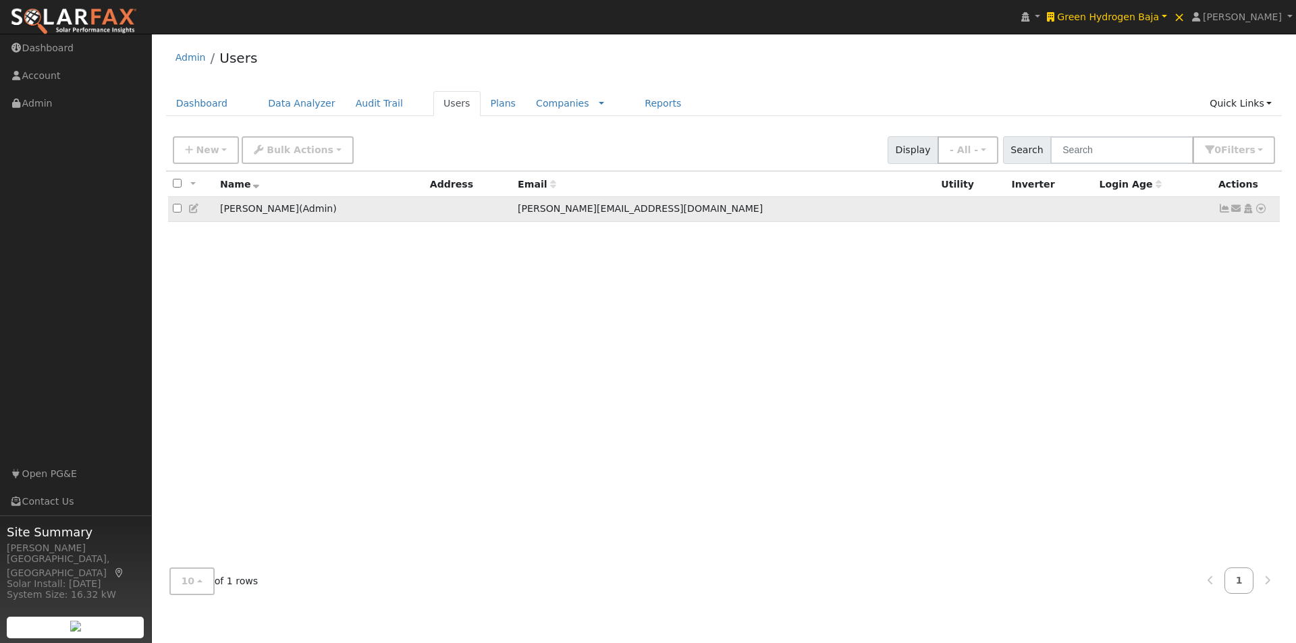
click at [1261, 210] on icon at bounding box center [1261, 208] width 12 height 9
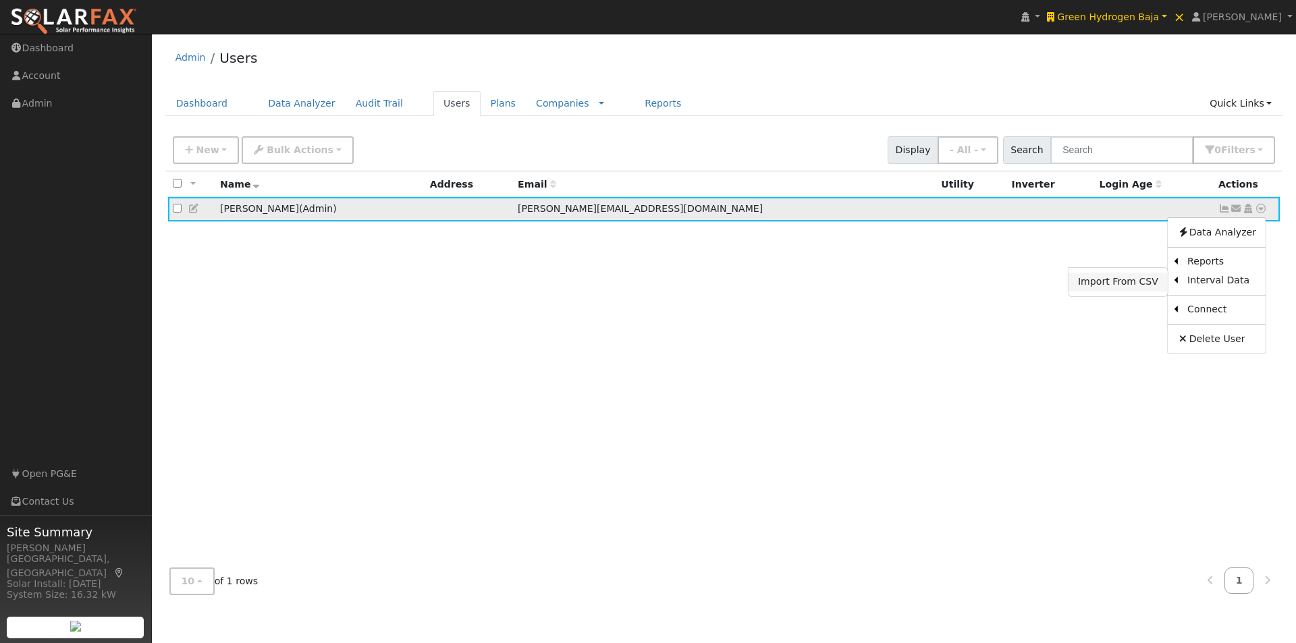
click at [1130, 280] on link "Import From CSV" at bounding box center [1117, 282] width 99 height 19
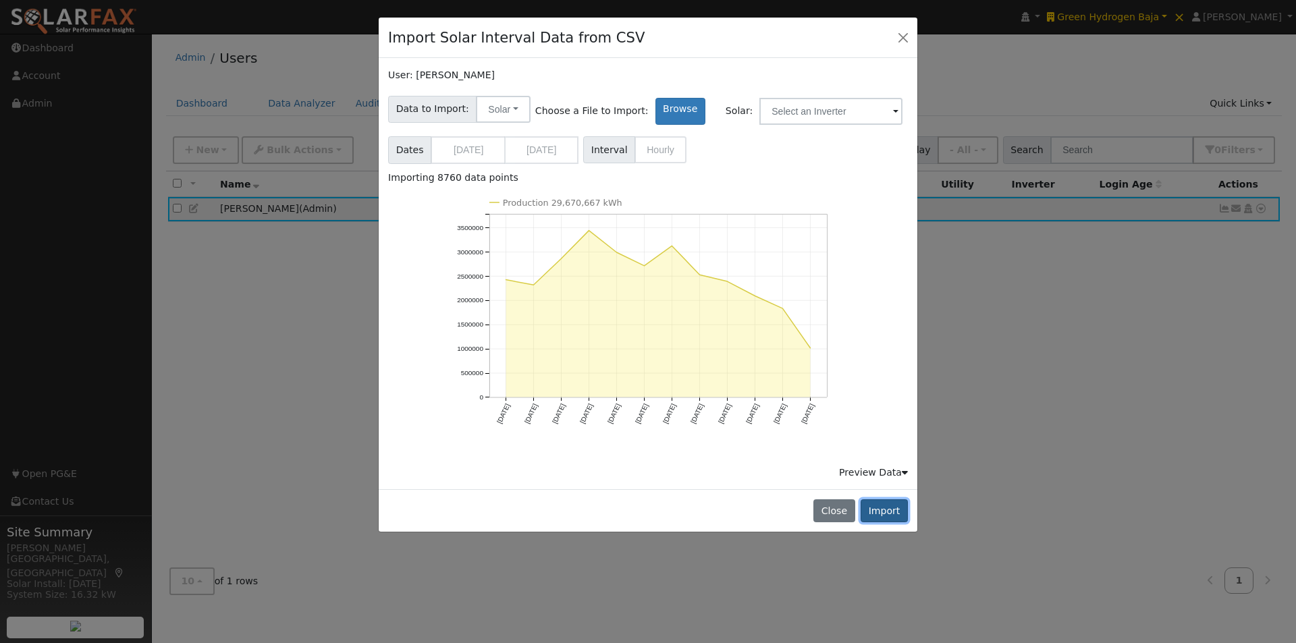
click at [892, 508] on button "Import" at bounding box center [883, 510] width 47 height 23
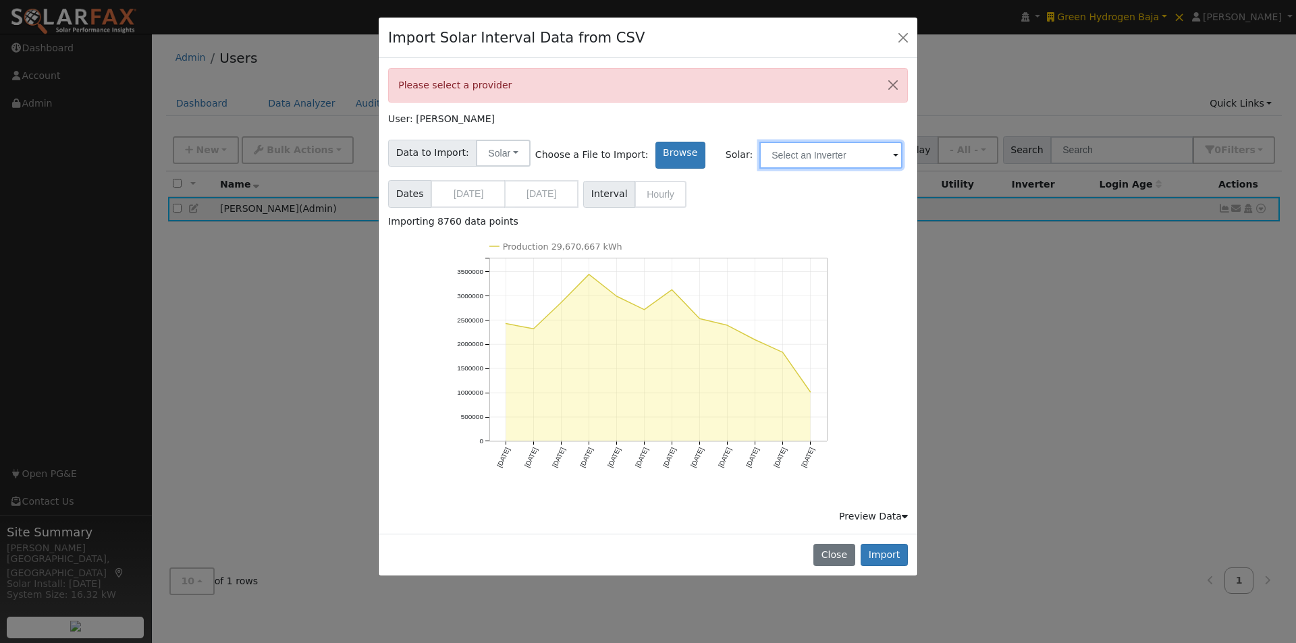
click at [800, 146] on input "text" at bounding box center [830, 155] width 143 height 27
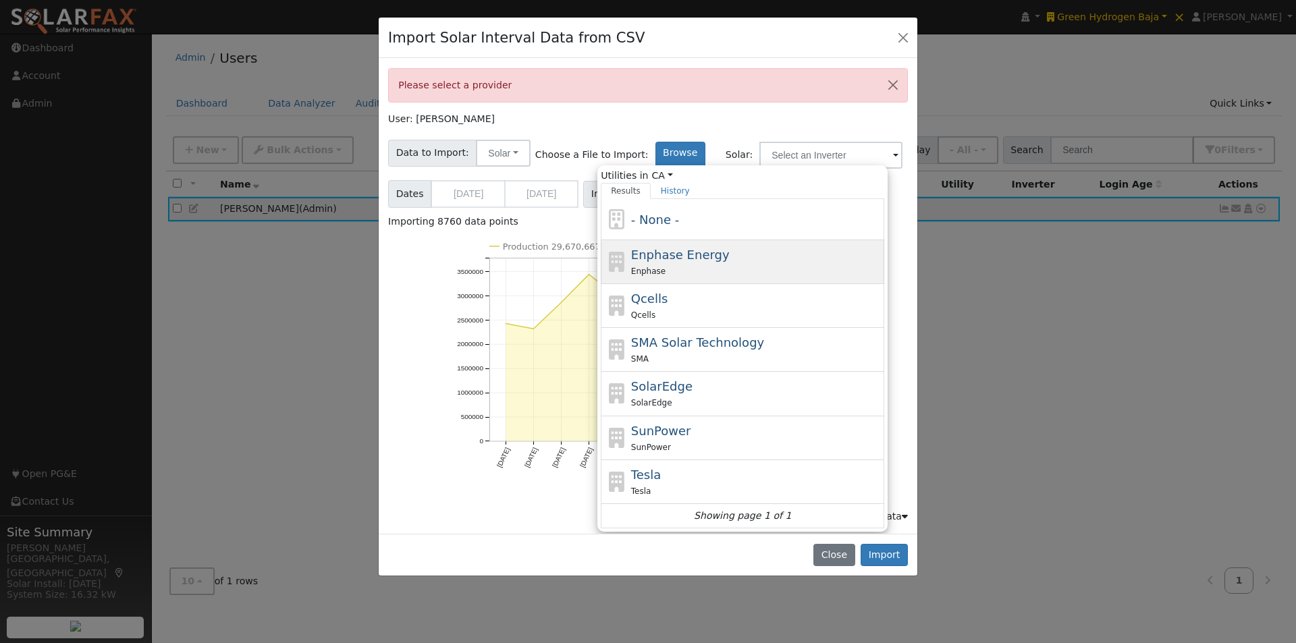
click at [631, 249] on span "Enphase Energy" at bounding box center [680, 255] width 99 height 14
type input "Enphase Energy"
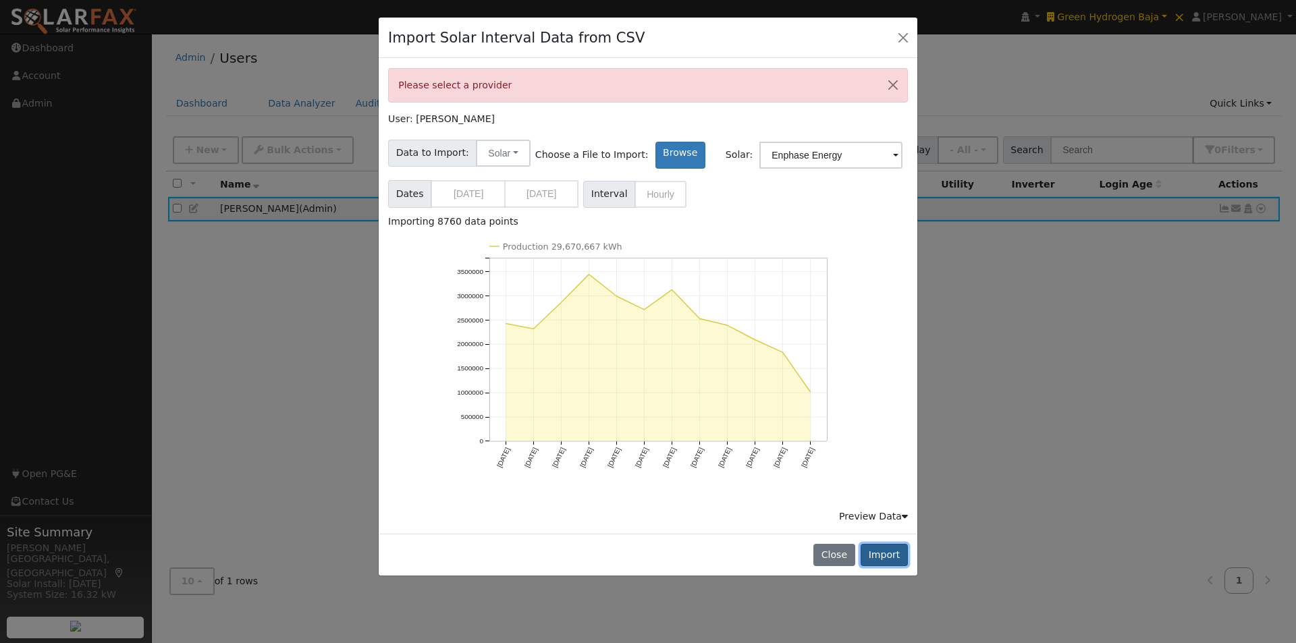
click at [881, 552] on button "Import" at bounding box center [883, 555] width 47 height 23
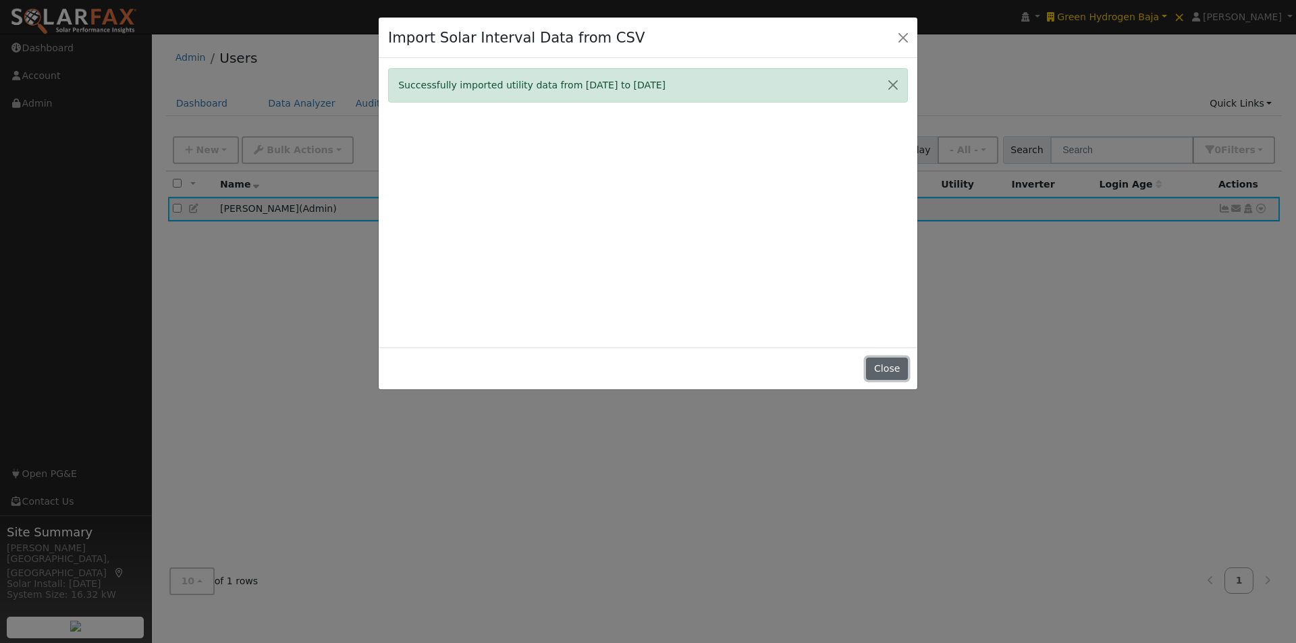
click at [888, 366] on button "Close" at bounding box center [886, 369] width 41 height 23
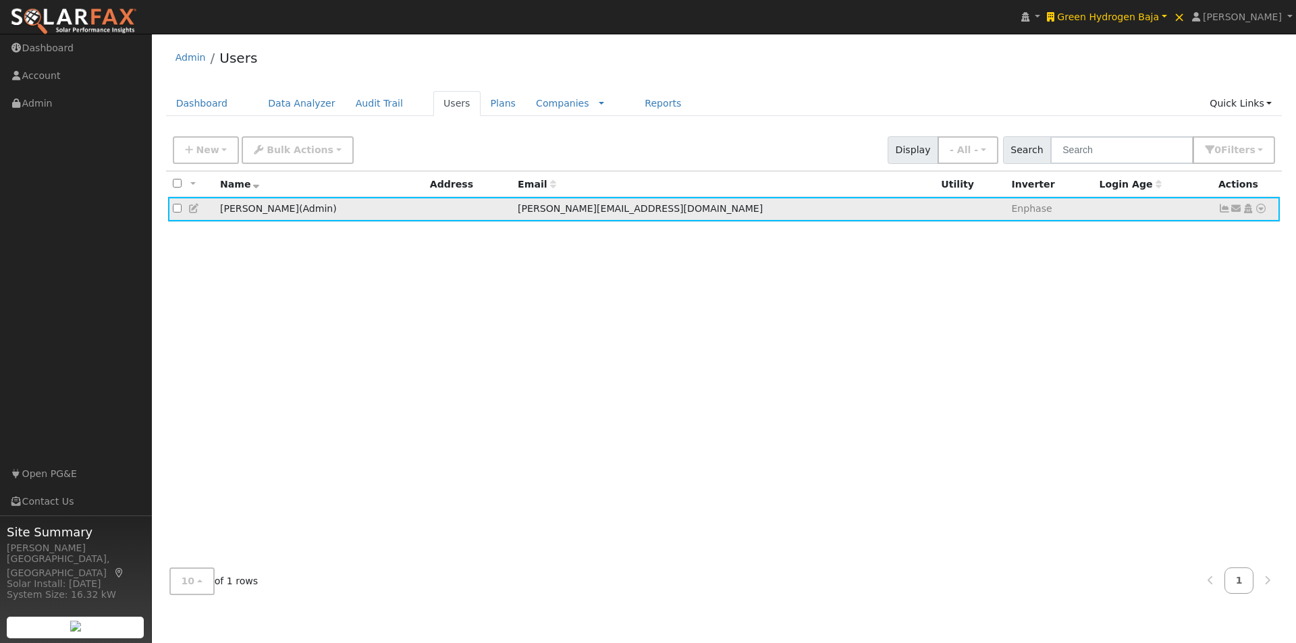
click at [1225, 213] on icon at bounding box center [1224, 208] width 12 height 9
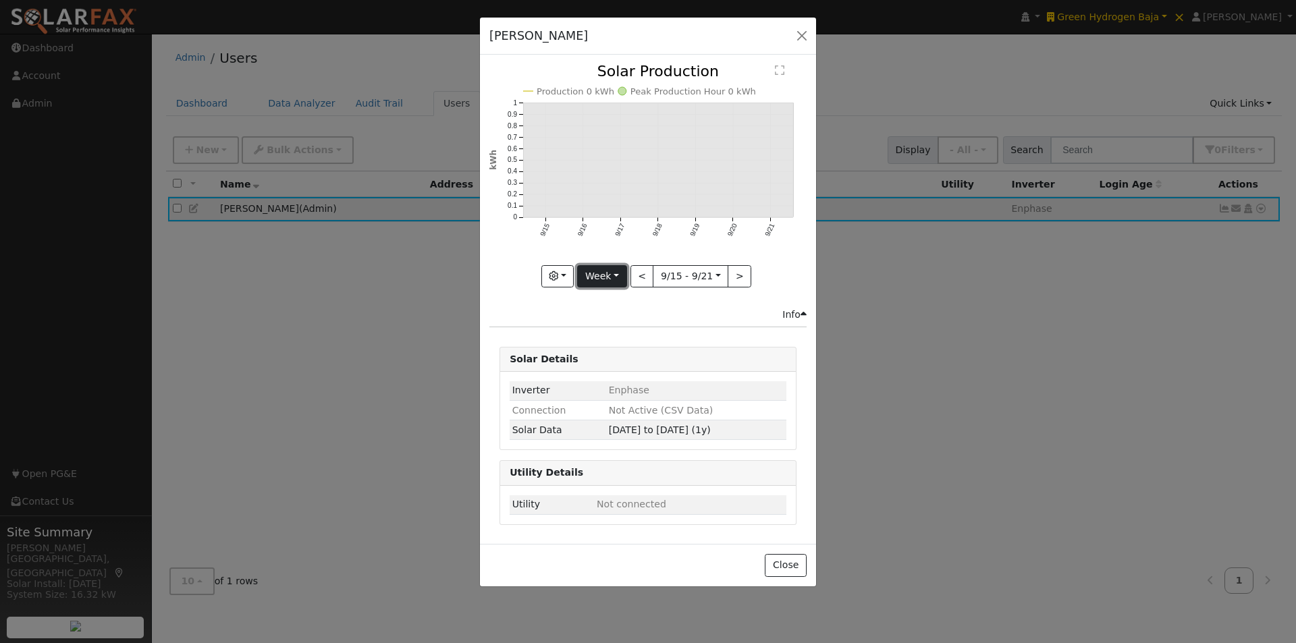
click at [596, 276] on button "Week" at bounding box center [601, 276] width 49 height 23
click at [599, 356] on link "Year" at bounding box center [625, 361] width 94 height 19
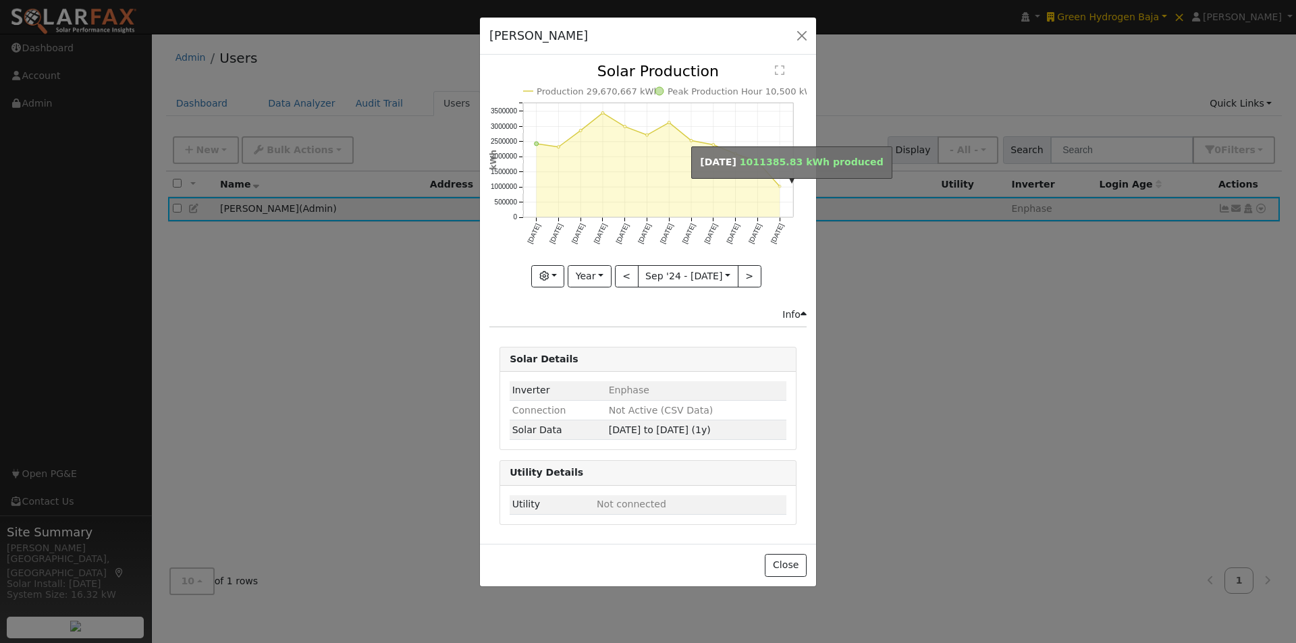
click at [779, 187] on circle "onclick=""" at bounding box center [779, 186] width 3 height 3
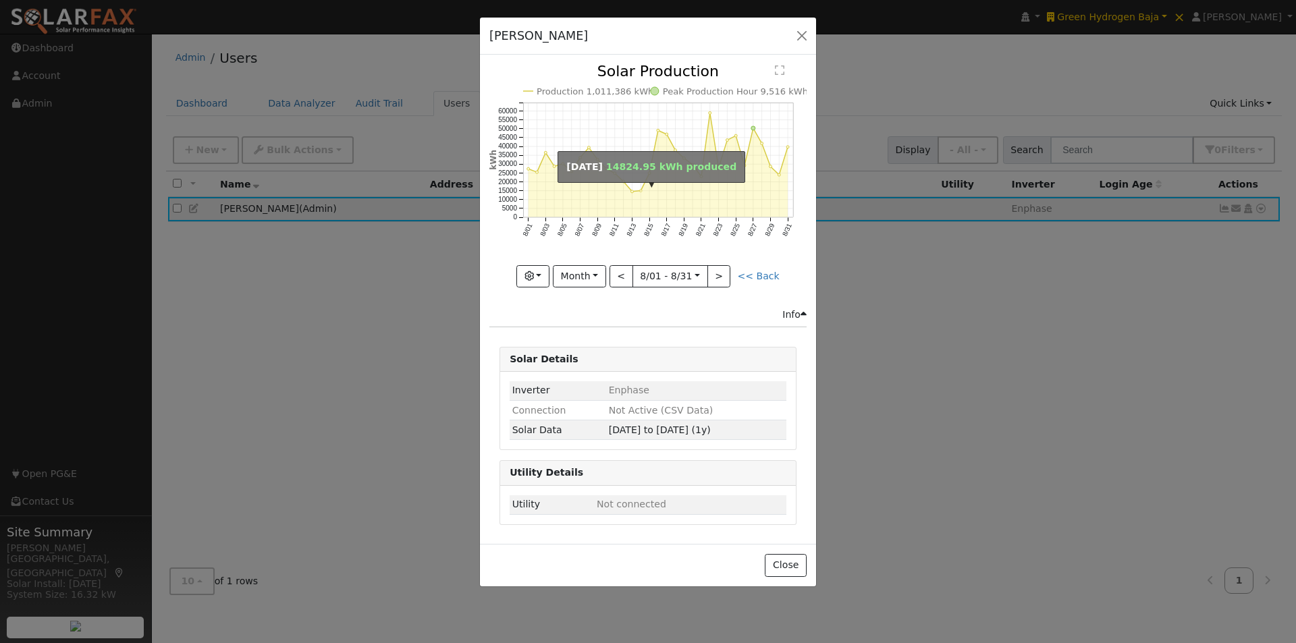
click at [642, 191] on circle "onclick=""" at bounding box center [640, 191] width 3 height 3
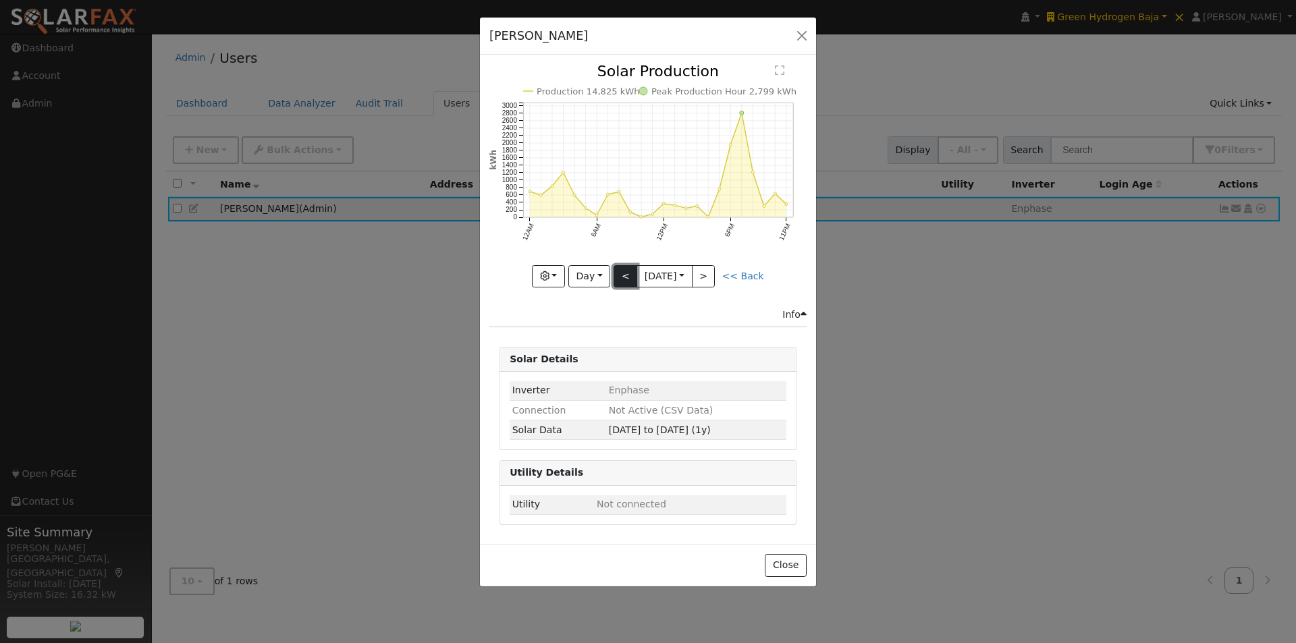
click at [628, 277] on button "<" at bounding box center [625, 276] width 24 height 23
click at [625, 273] on button "<" at bounding box center [625, 276] width 24 height 23
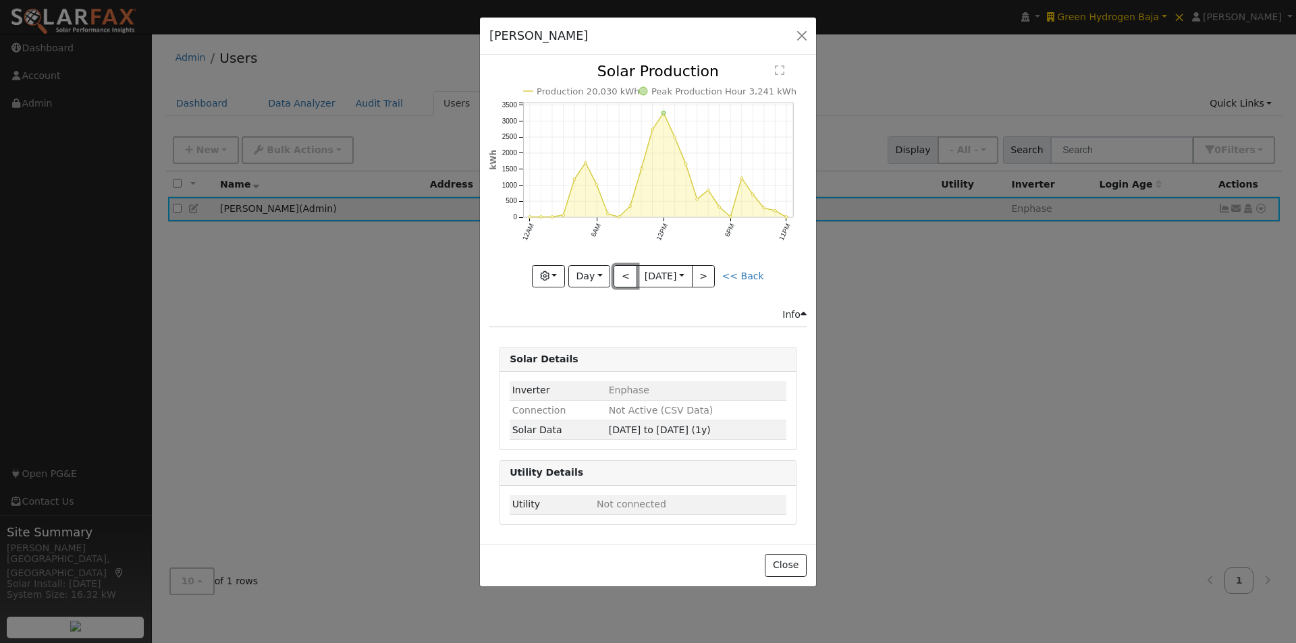
click at [625, 273] on button "<" at bounding box center [625, 276] width 24 height 23
type input "2025-08-11"
click at [784, 561] on button "Close" at bounding box center [785, 565] width 41 height 23
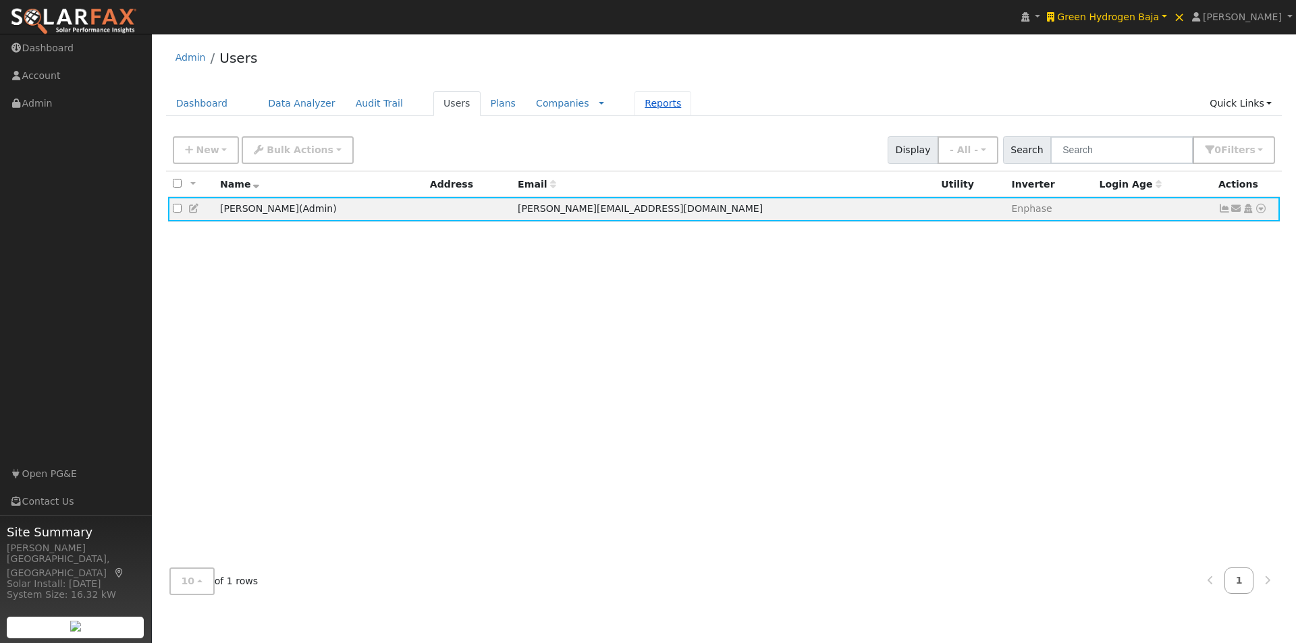
click at [634, 101] on link "Reports" at bounding box center [662, 103] width 57 height 25
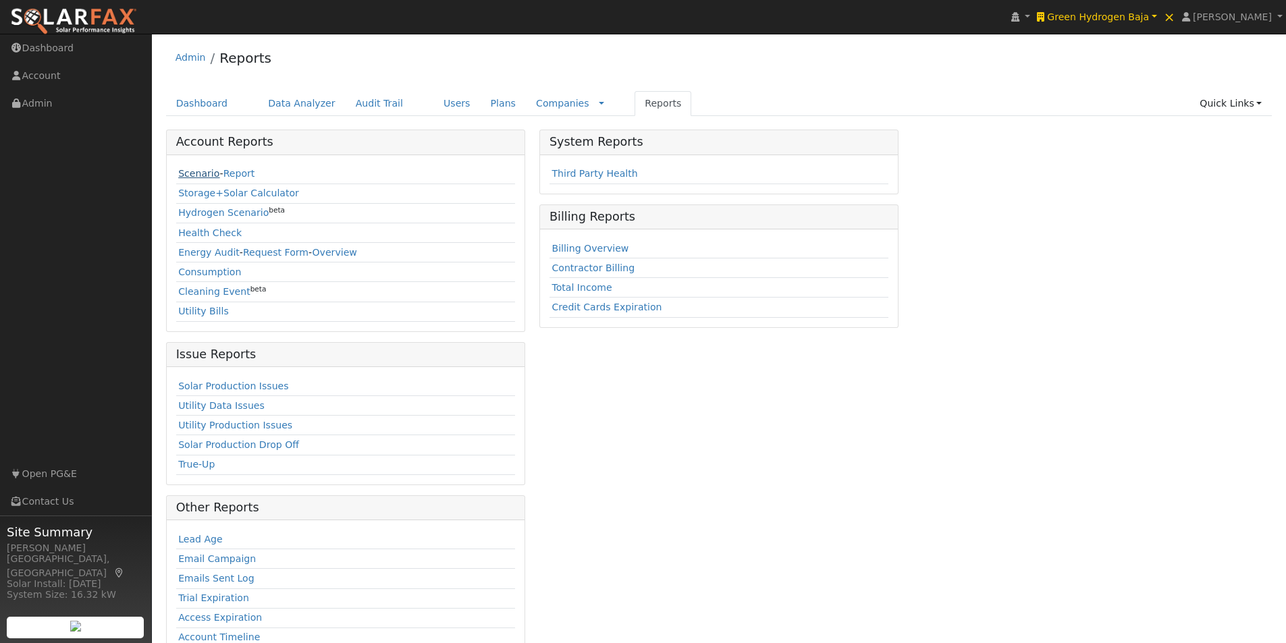
click at [195, 174] on link "Scenario" at bounding box center [198, 173] width 41 height 11
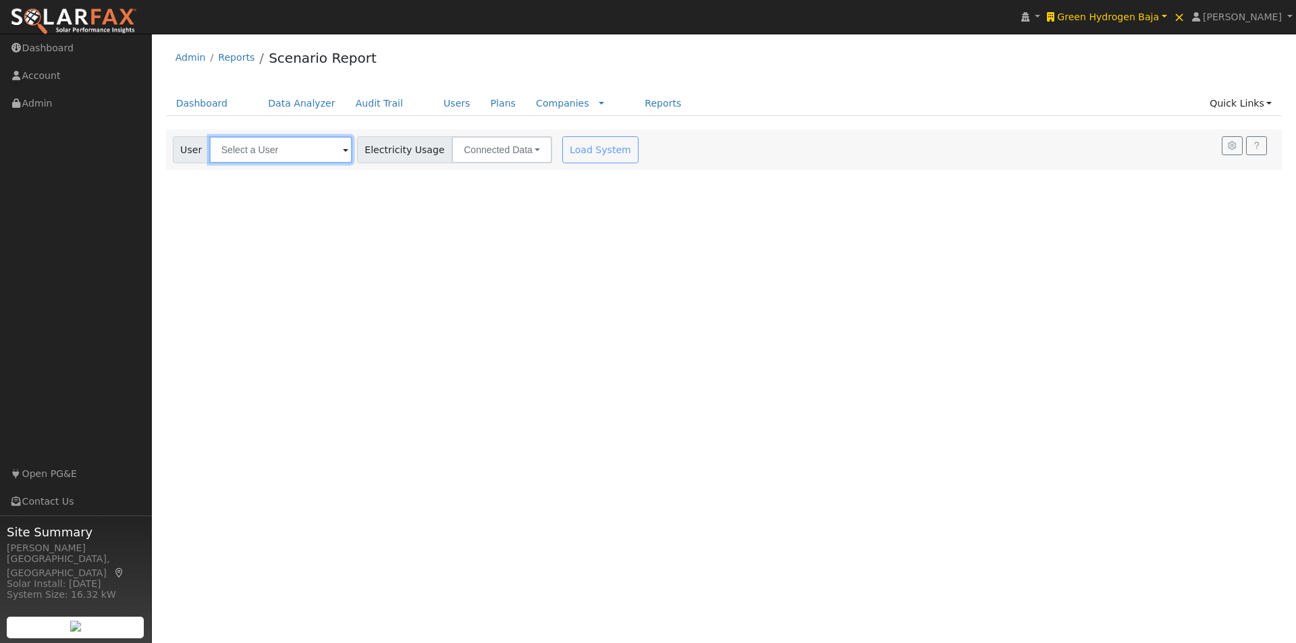
click at [282, 144] on input "text" at bounding box center [280, 149] width 143 height 27
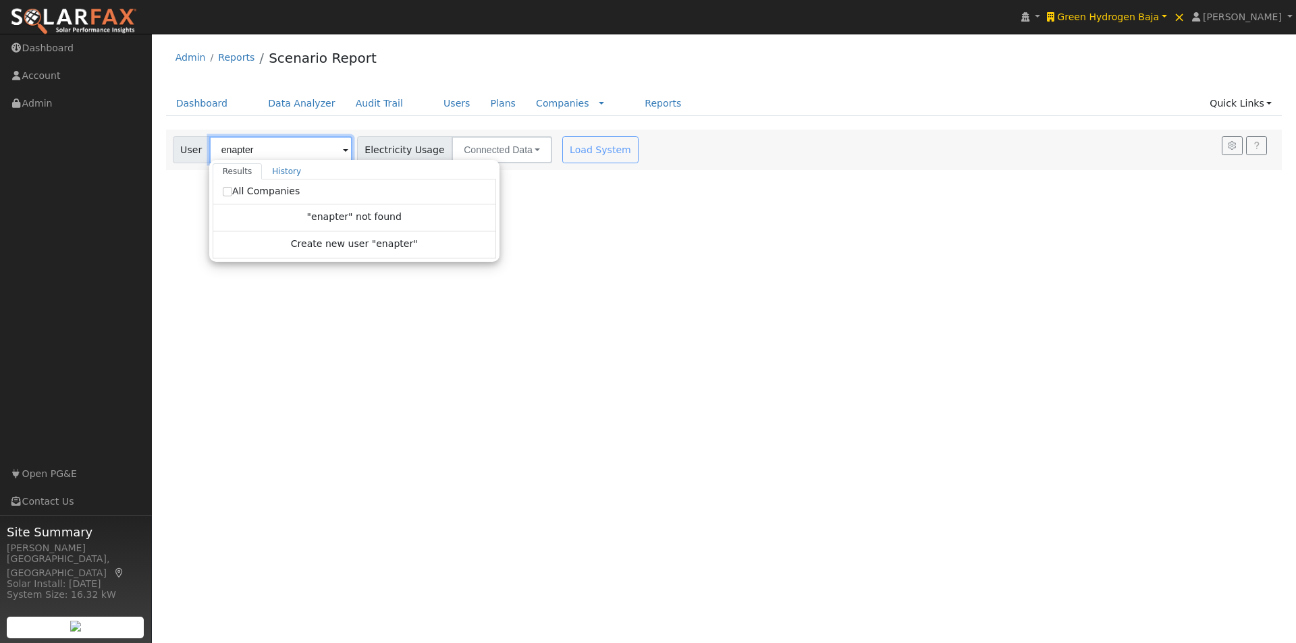
type input "enapter"
click at [224, 190] on input "All Companies" at bounding box center [227, 191] width 9 height 9
checkbox input "true"
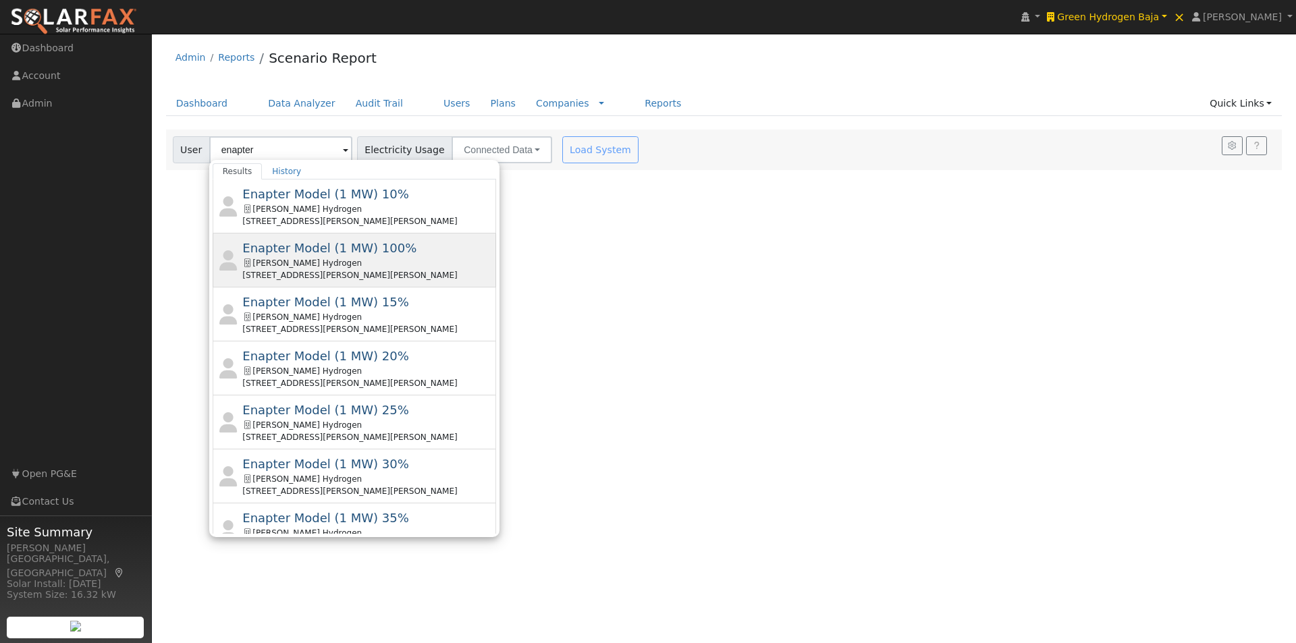
click at [281, 246] on span "Enapter Model (1 MW) 100%" at bounding box center [329, 248] width 174 height 14
type input "Enapter Model (1 MW) 100%"
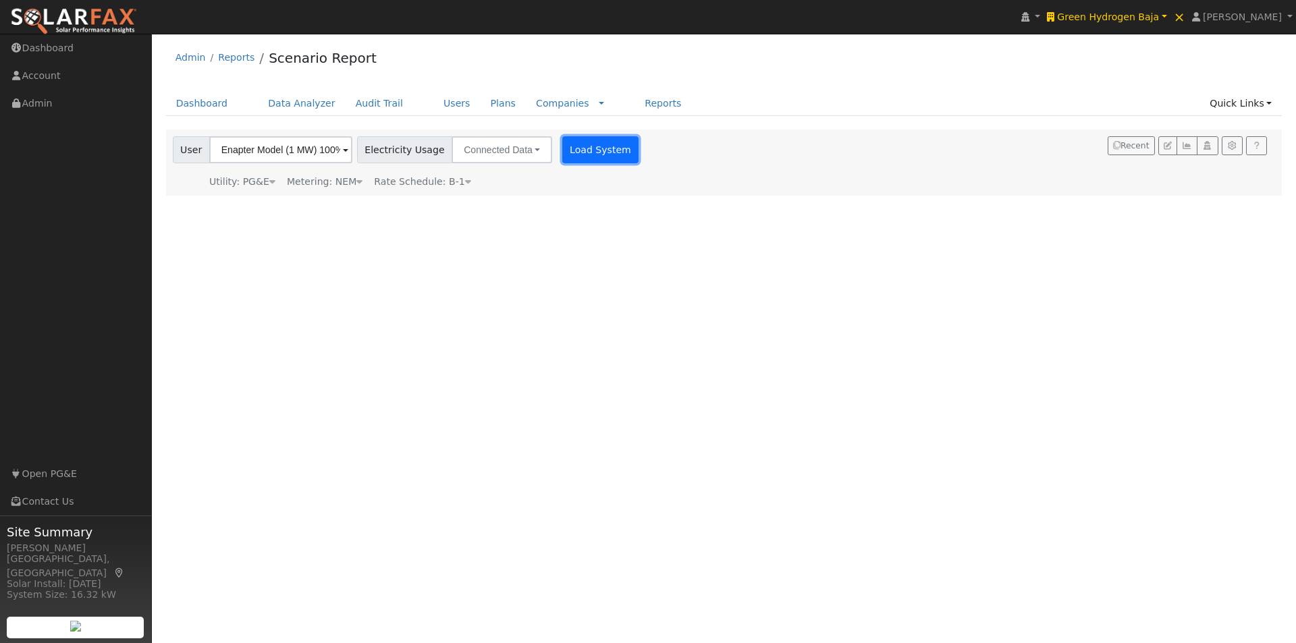
click at [578, 152] on button "Load System" at bounding box center [600, 149] width 77 height 27
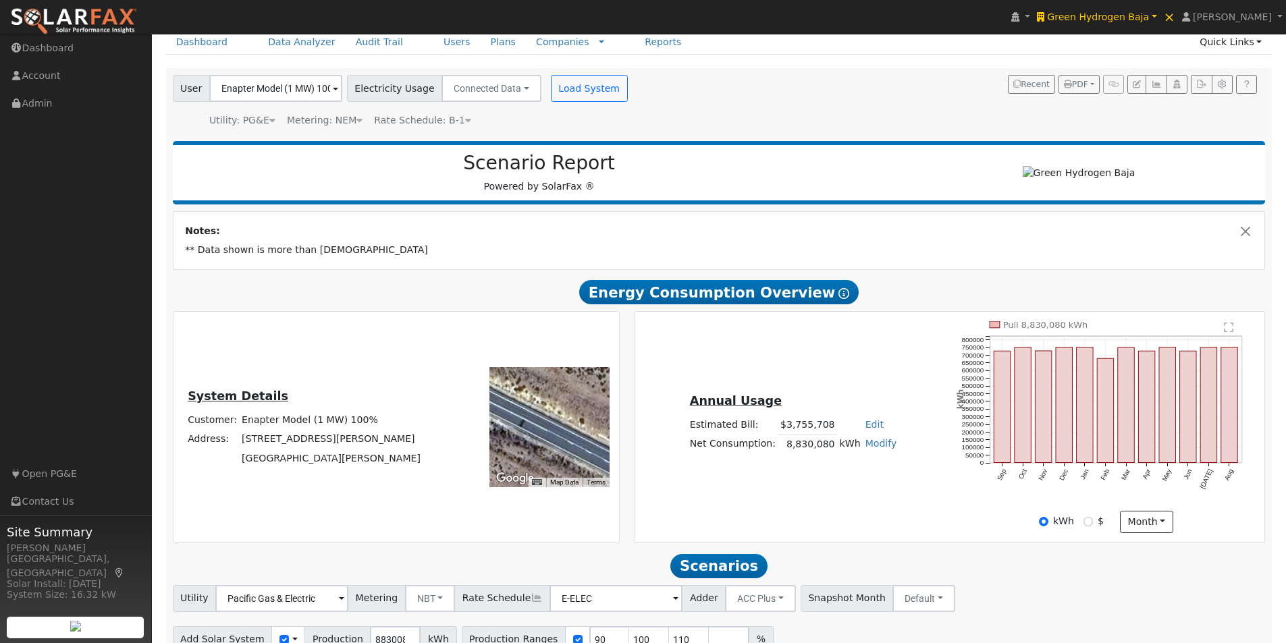
scroll to position [132, 0]
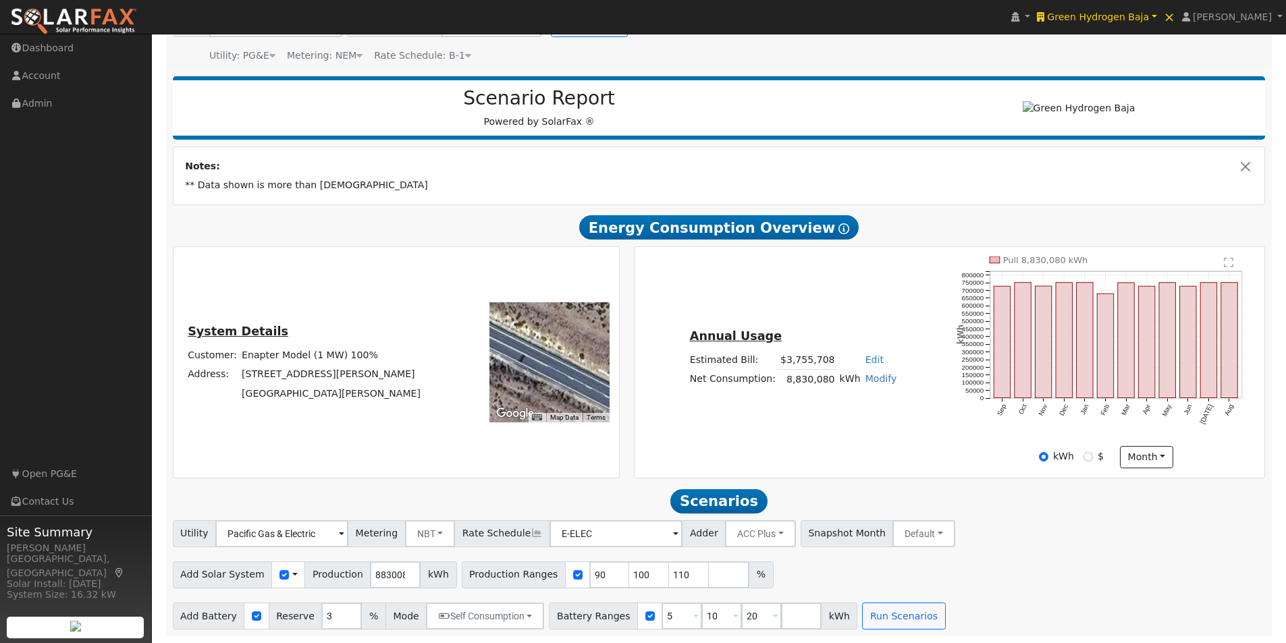
click at [292, 573] on span at bounding box center [294, 575] width 5 height 14
drag, startPoint x: 319, startPoint y: 598, endPoint x: 403, endPoint y: 461, distance: 160.9
click at [320, 597] on link "Use CSV Data" at bounding box center [329, 598] width 94 height 19
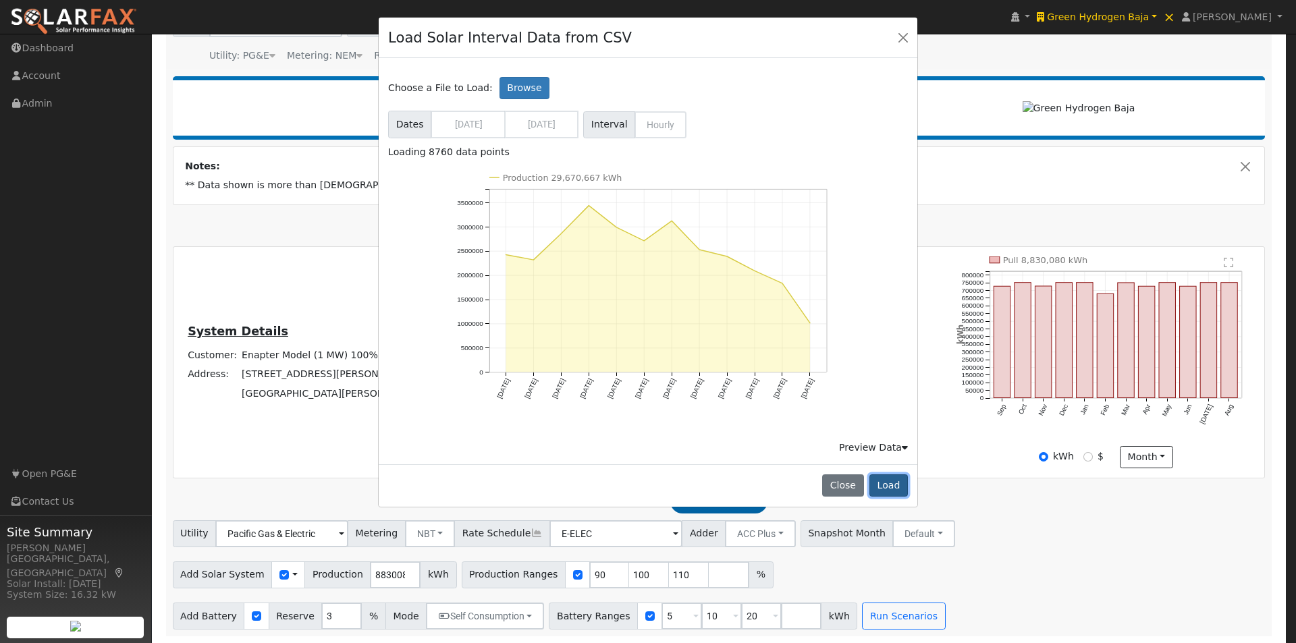
click at [894, 479] on button "Load" at bounding box center [888, 485] width 38 height 23
type input "29669382"
type input "100"
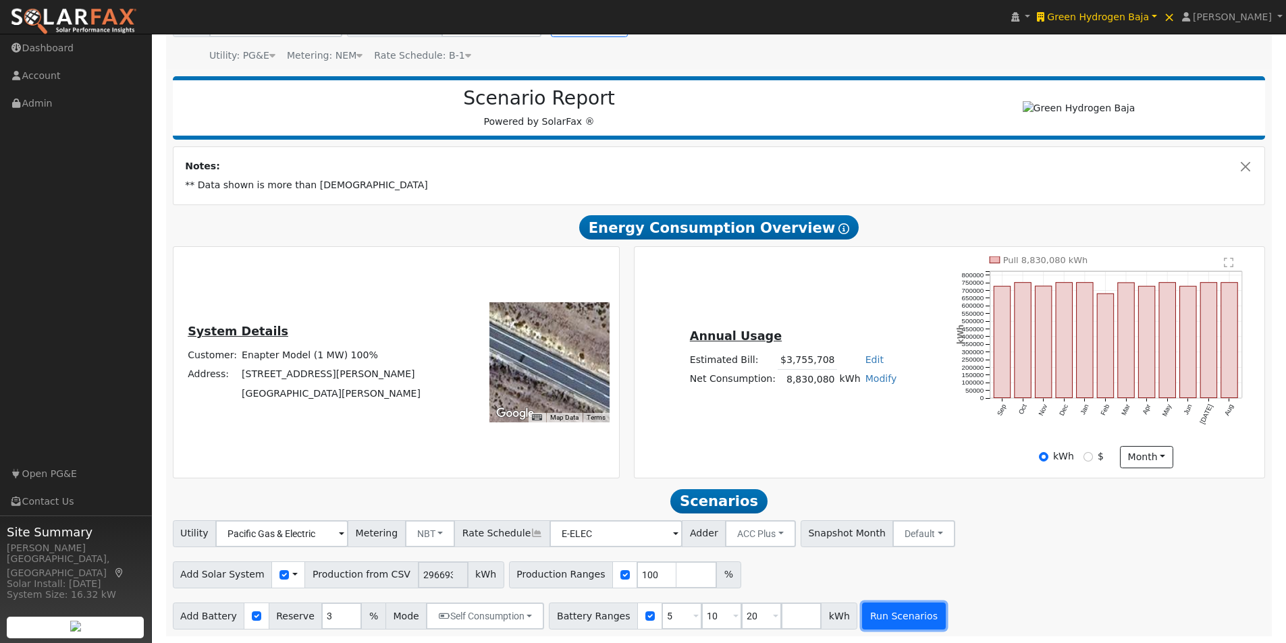
click at [863, 618] on button "Run Scenarios" at bounding box center [903, 616] width 83 height 27
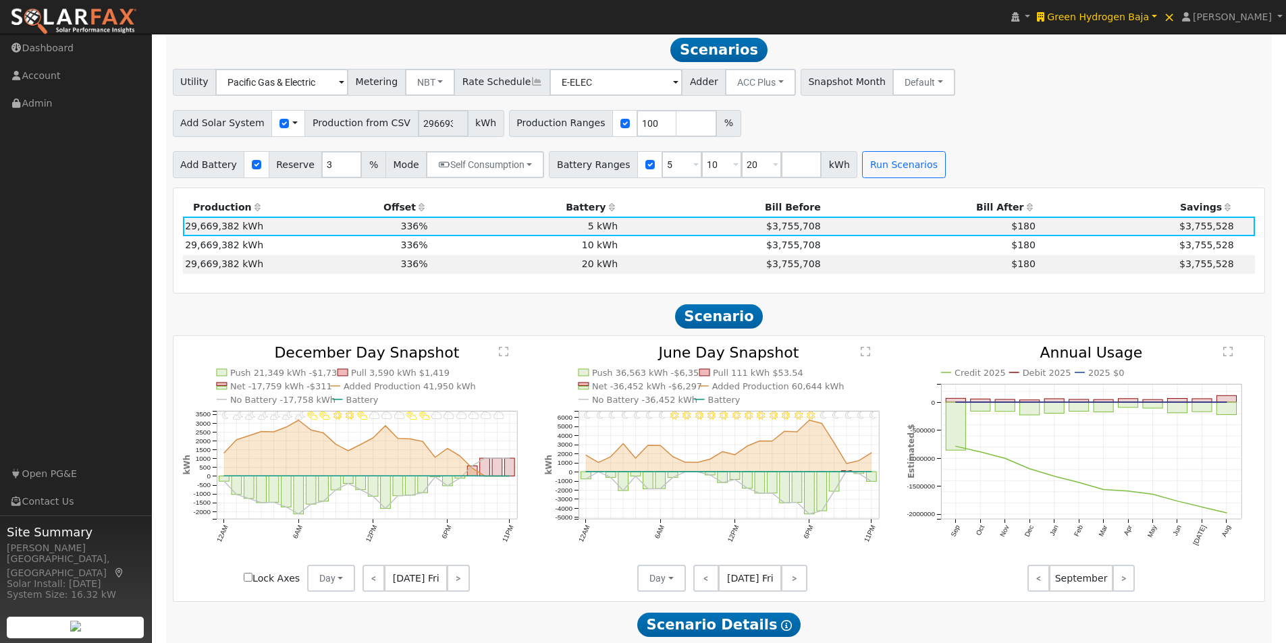
scroll to position [580, 0]
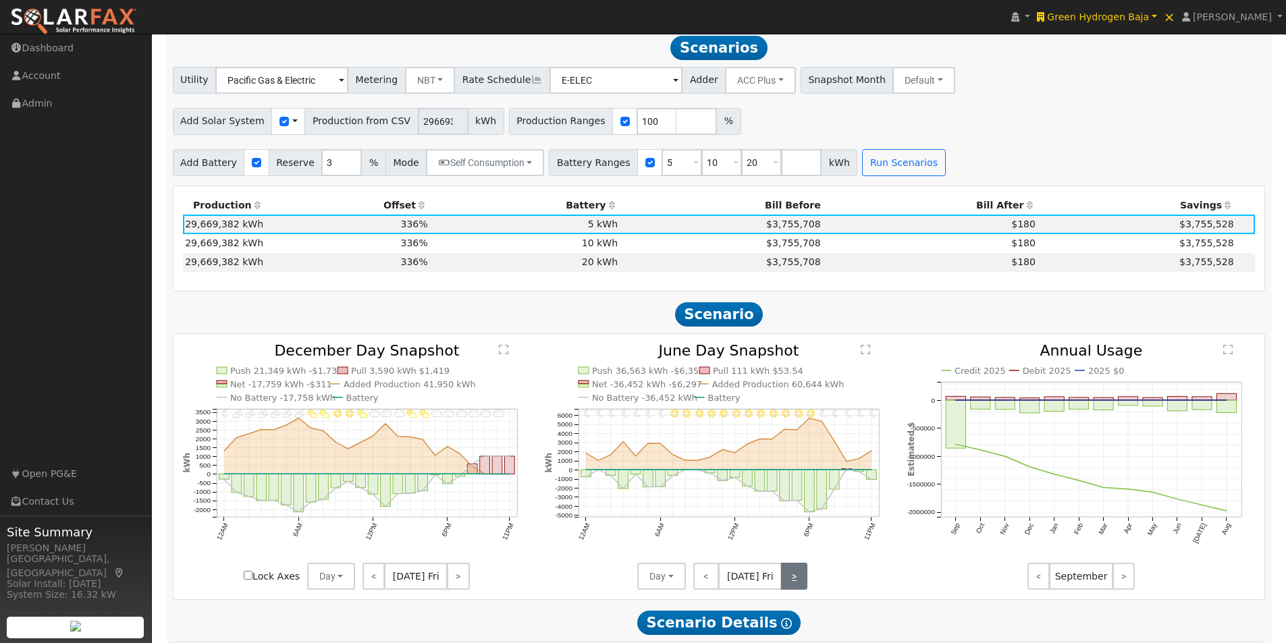
click at [792, 578] on link ">" at bounding box center [794, 576] width 26 height 27
click at [792, 578] on link ">" at bounding box center [795, 576] width 24 height 27
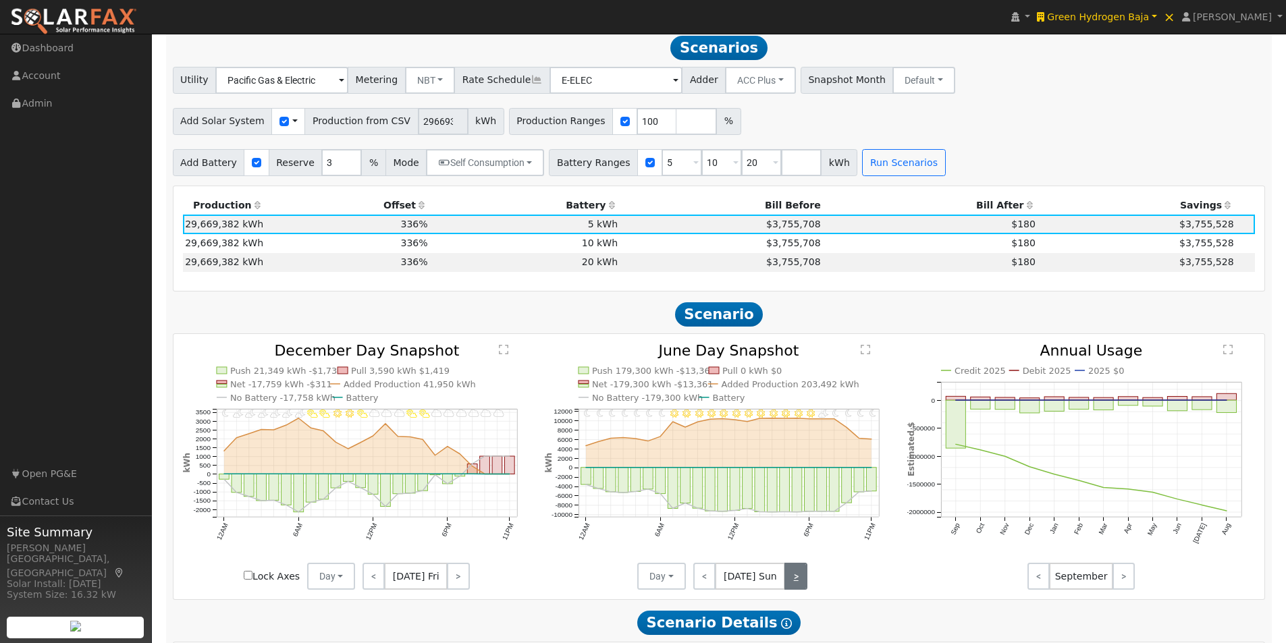
click at [792, 578] on link ">" at bounding box center [795, 576] width 23 height 27
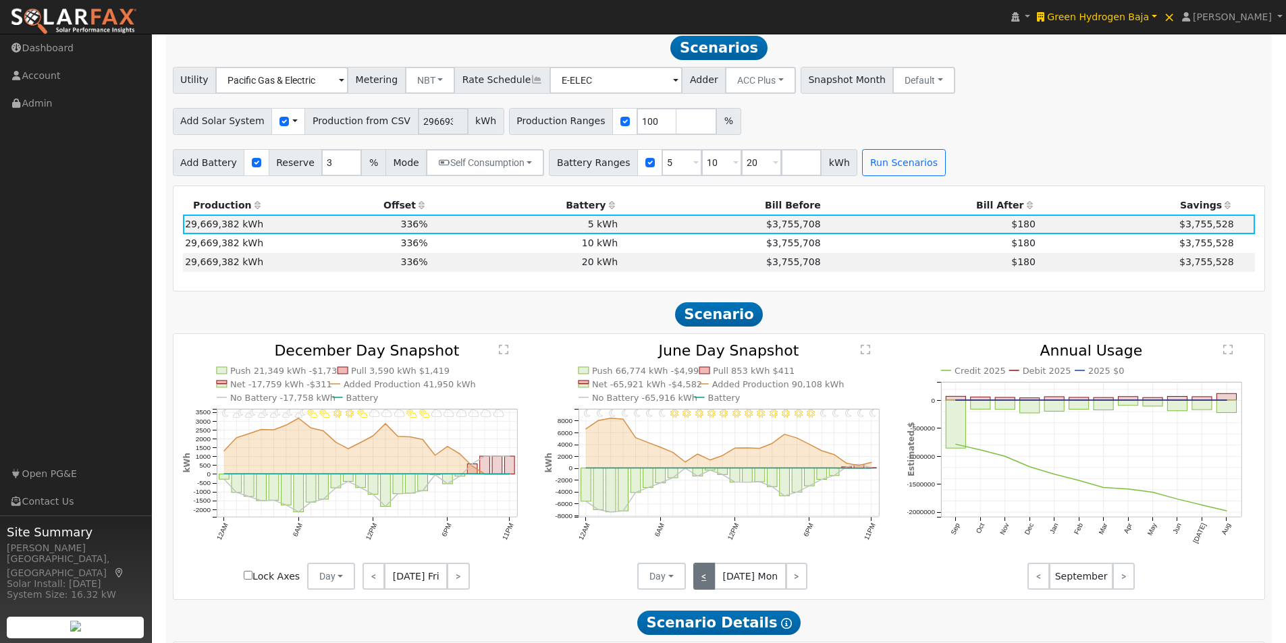
click at [705, 581] on link "<" at bounding box center [704, 576] width 22 height 27
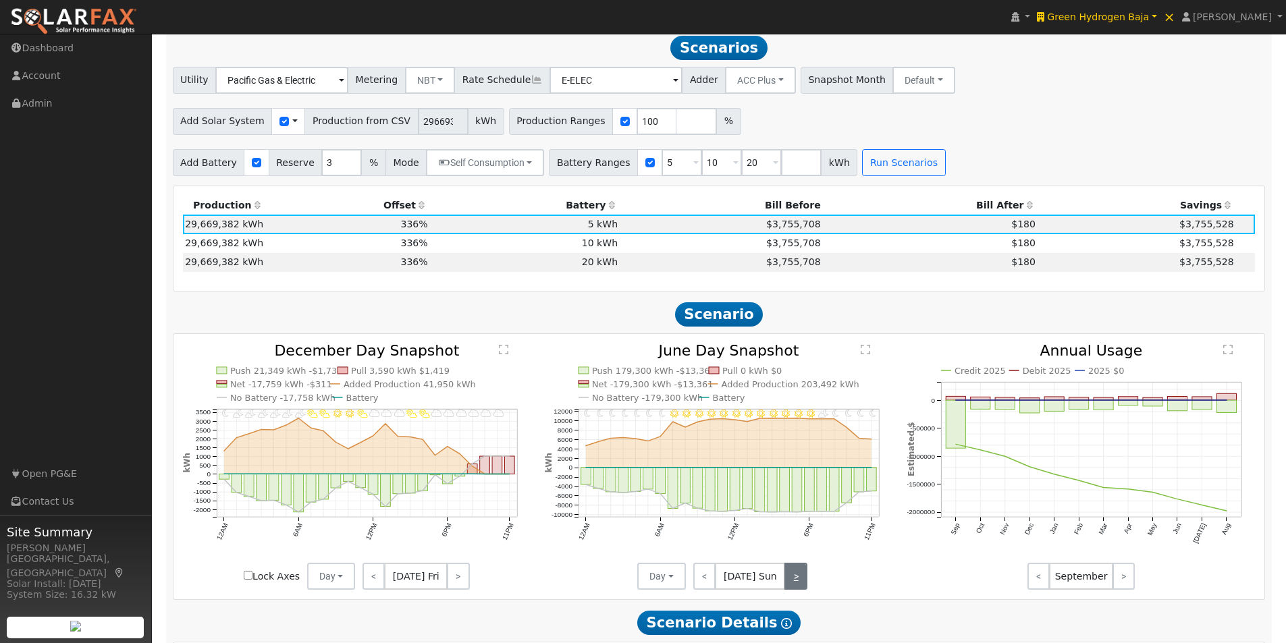
click at [789, 582] on link ">" at bounding box center [795, 576] width 23 height 27
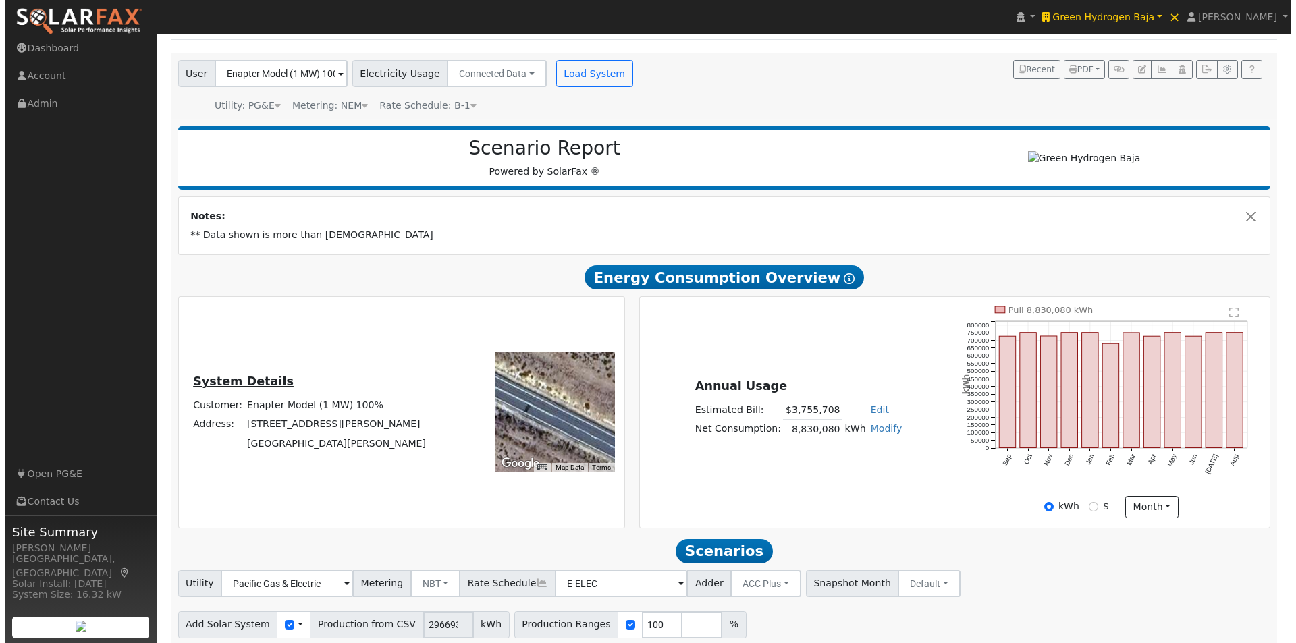
scroll to position [67, 0]
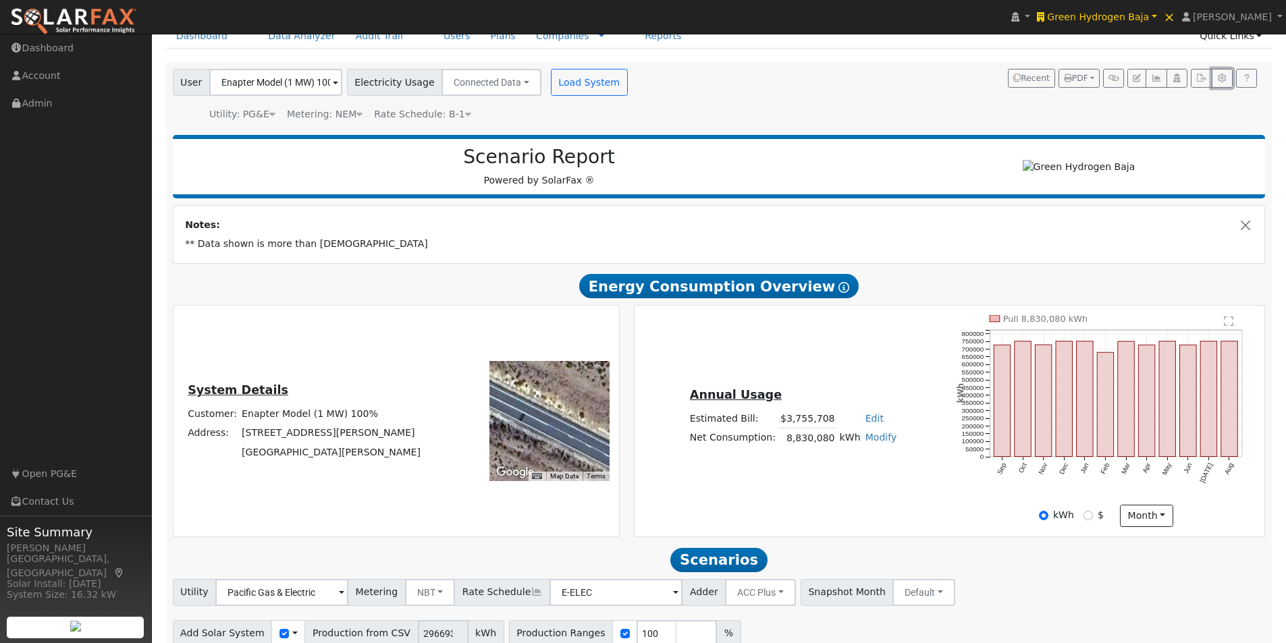
click at [1230, 76] on button "button" at bounding box center [1221, 78] width 21 height 19
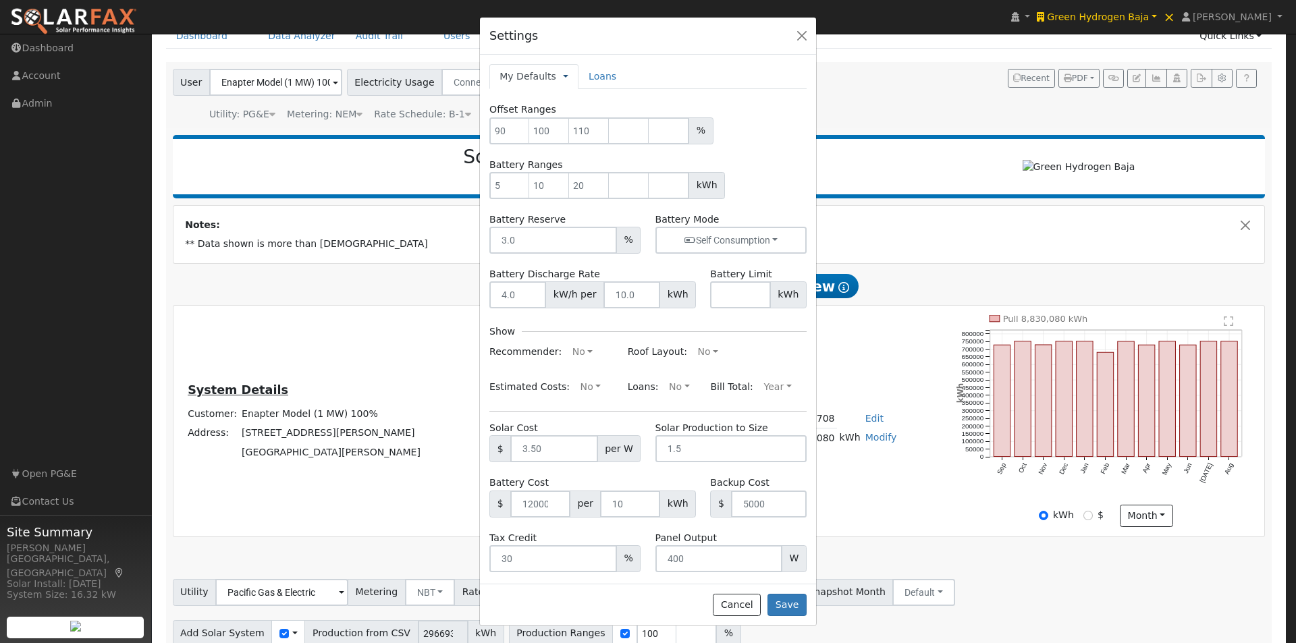
click at [563, 76] on link at bounding box center [565, 77] width 5 height 14
click at [591, 138] on link "Company Defaults" at bounding box center [617, 139] width 107 height 19
click at [507, 132] on input "number" at bounding box center [509, 130] width 40 height 27
type input "100"
click at [761, 140] on div "100 %" at bounding box center [647, 130] width 317 height 27
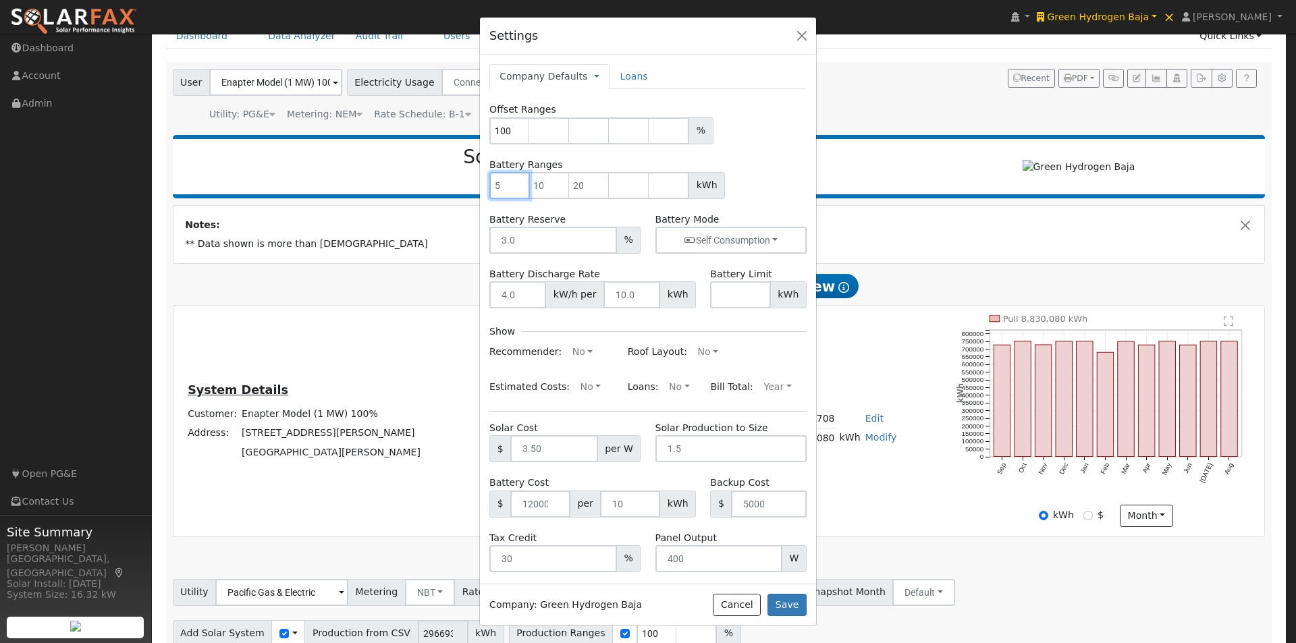
click at [504, 184] on input "number" at bounding box center [509, 185] width 40 height 27
type input "2000"
type input "4000"
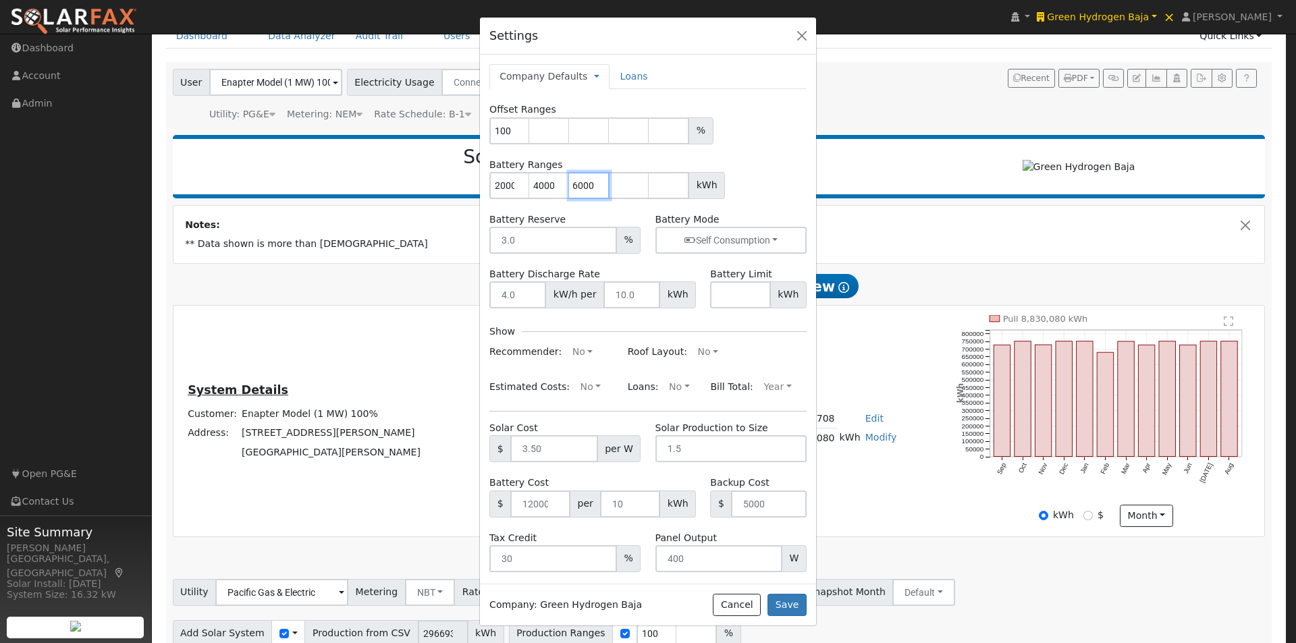
type input "6000"
type input "8000"
type input "10000"
drag, startPoint x: 777, startPoint y: 155, endPoint x: 785, endPoint y: 153, distance: 7.5
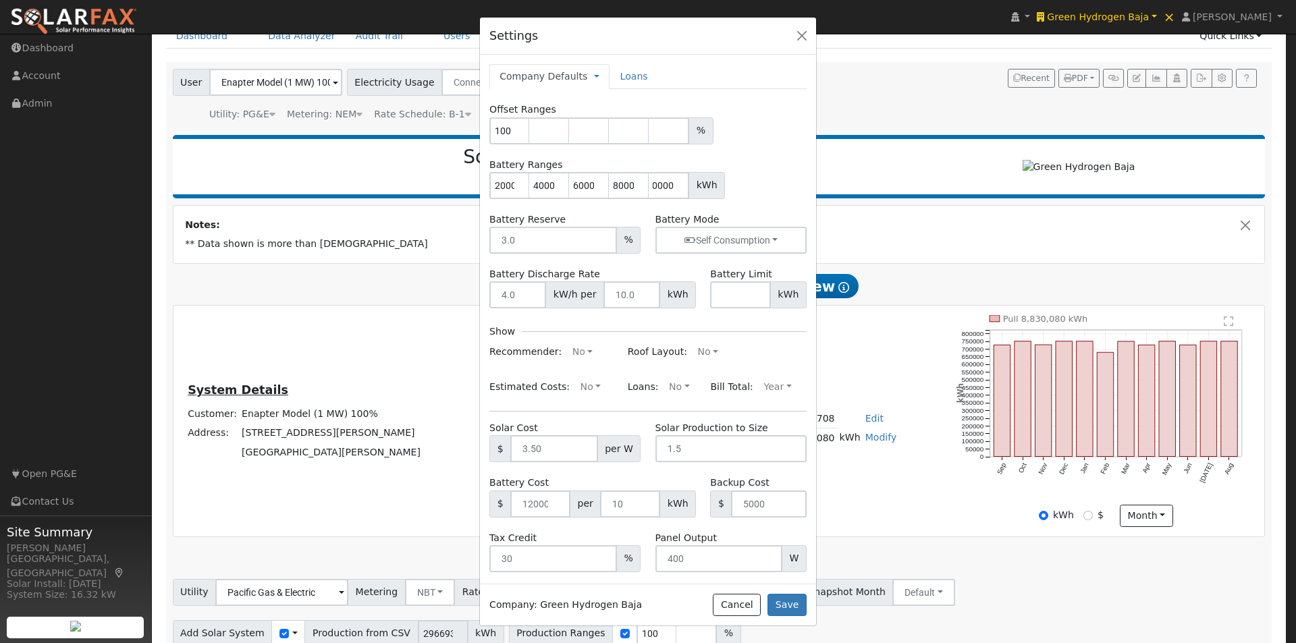
click at [783, 154] on form "Offset Ranges 100 % Battery Ranges 2000 4000 6000 8000 10000 kWh Battery Reserv…" at bounding box center [647, 337] width 317 height 469
click at [573, 356] on button "No" at bounding box center [582, 352] width 35 height 22
drag, startPoint x: 518, startPoint y: 379, endPoint x: 674, endPoint y: 356, distance: 157.6
click at [524, 377] on link "Yes" at bounding box center [553, 378] width 94 height 19
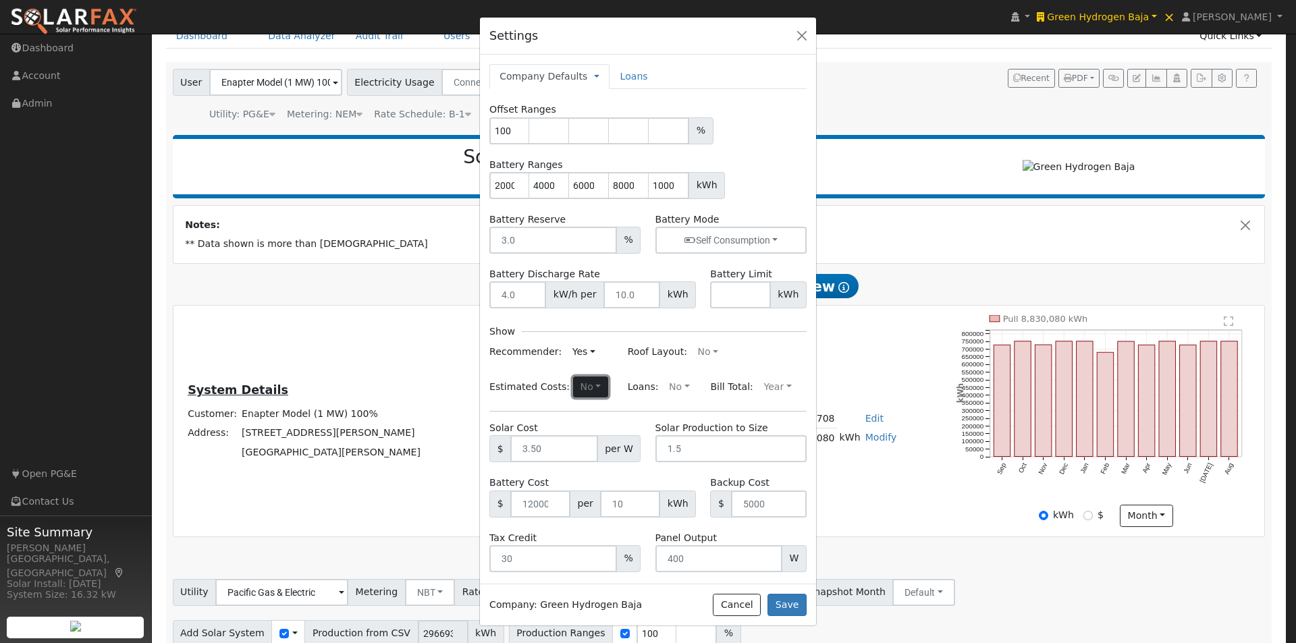
click at [593, 383] on button "No" at bounding box center [590, 388] width 35 height 22
drag, startPoint x: 521, startPoint y: 414, endPoint x: 609, endPoint y: 392, distance: 90.5
click at [524, 413] on link "Yes" at bounding box center [559, 413] width 94 height 19
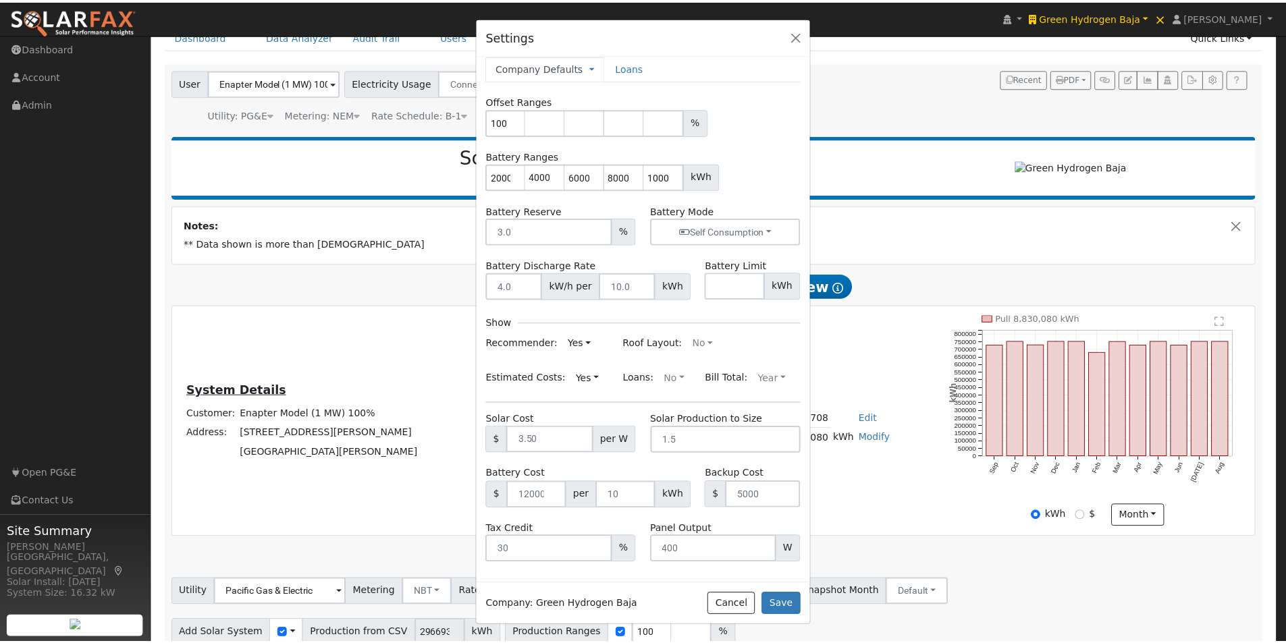
scroll to position [11, 0]
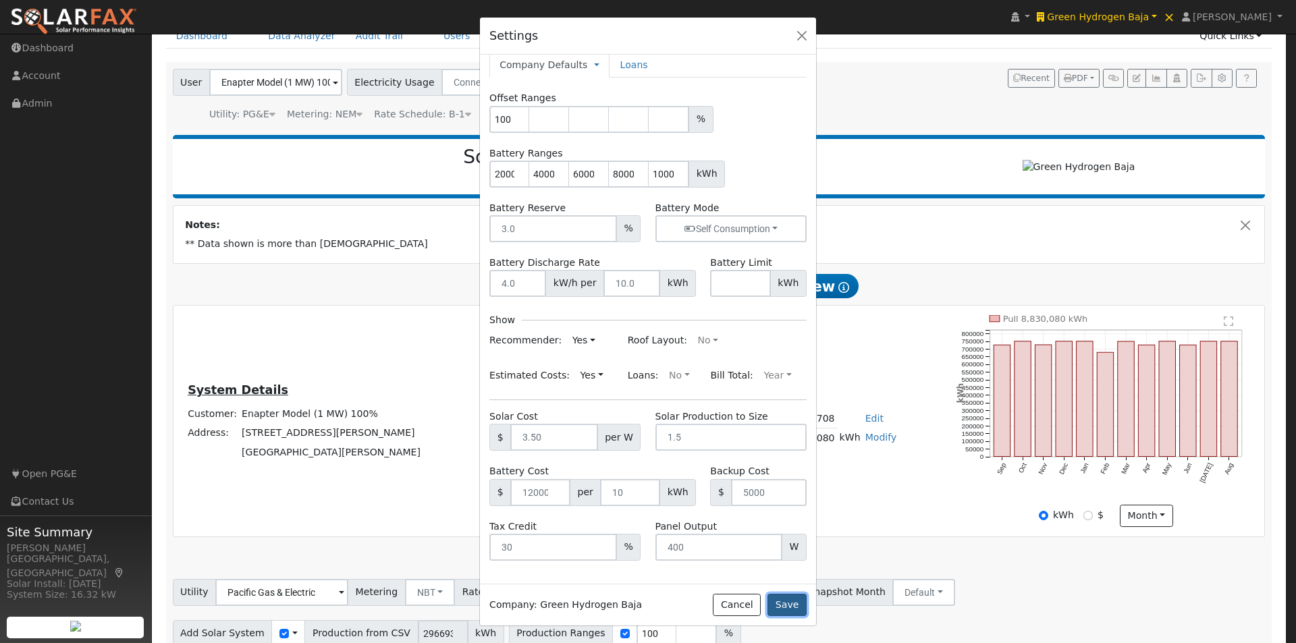
click at [788, 599] on button "Save" at bounding box center [786, 605] width 39 height 23
type input "19,779.6"
type input "2000"
type input "4000"
type input "6000"
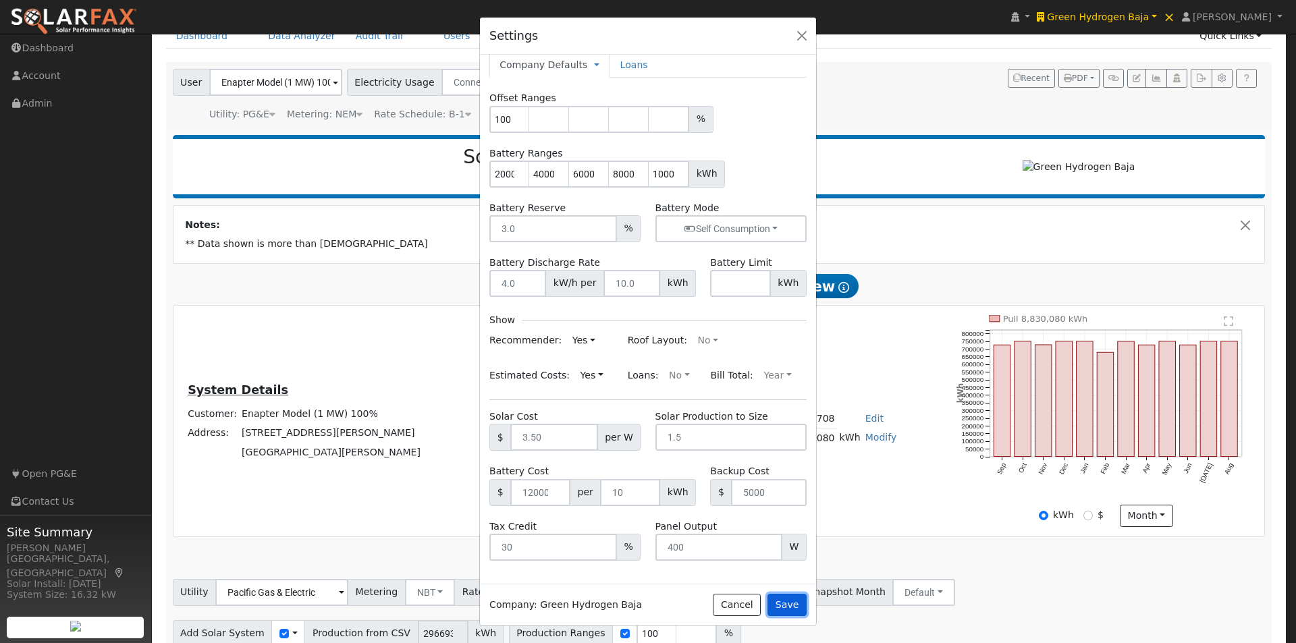
type input "8000"
type input "$69,228,558"
type input "$6,000"
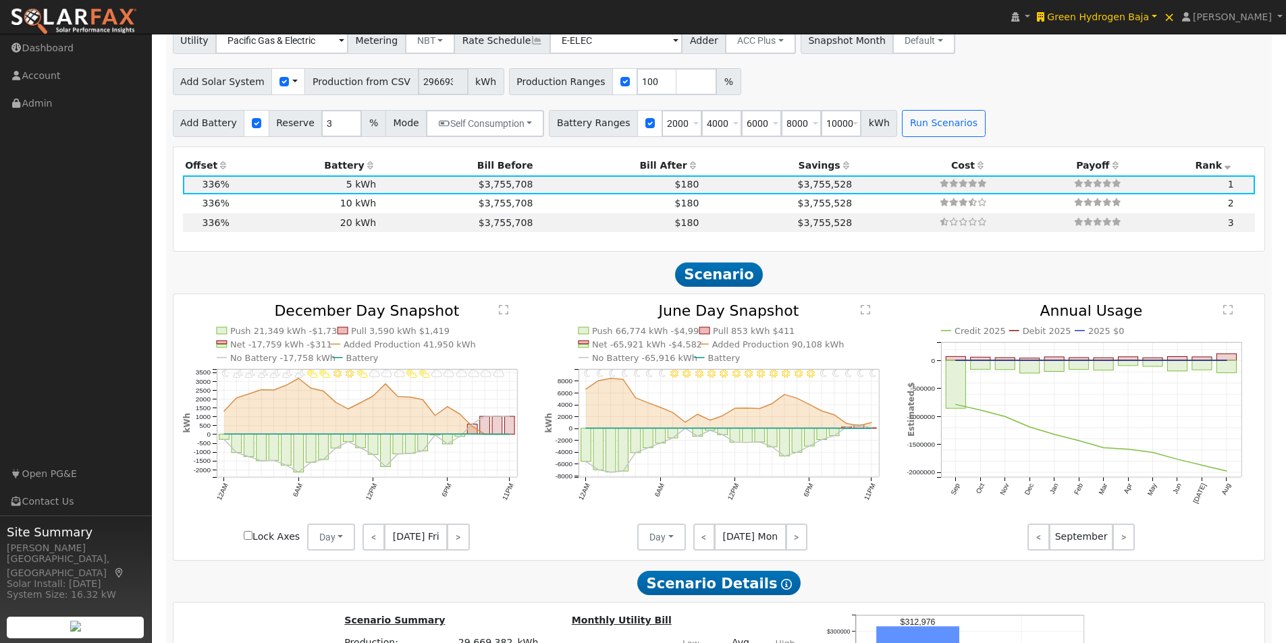
scroll to position [945, 0]
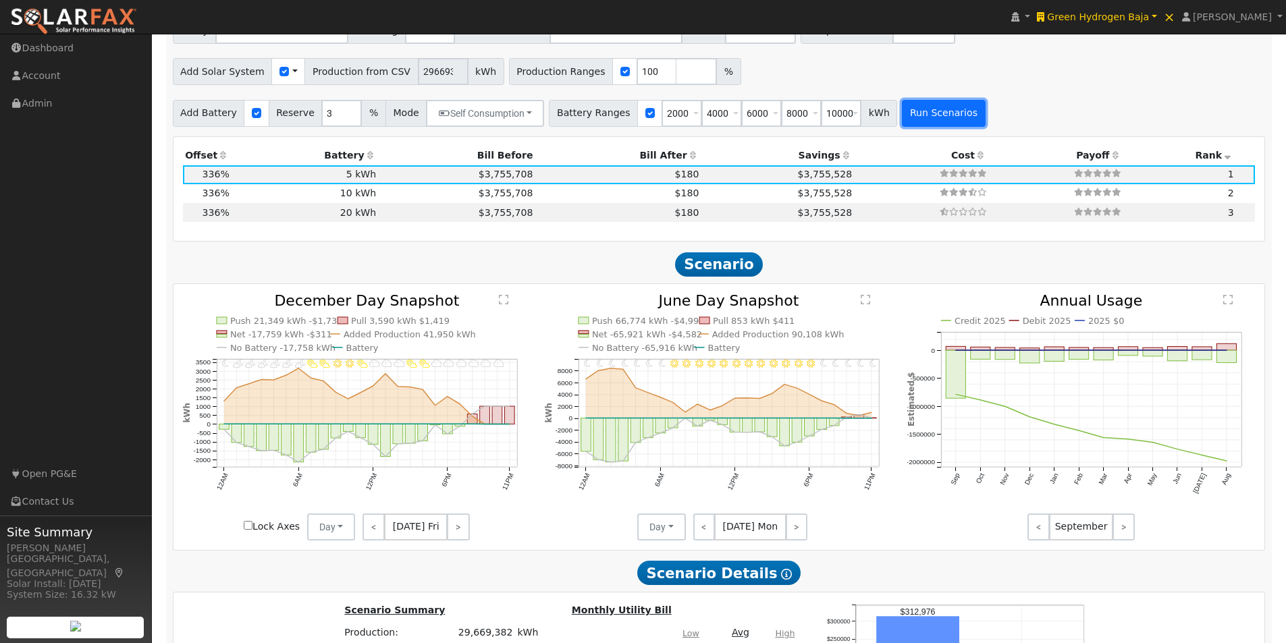
click at [902, 117] on button "Run Scenarios" at bounding box center [943, 113] width 83 height 27
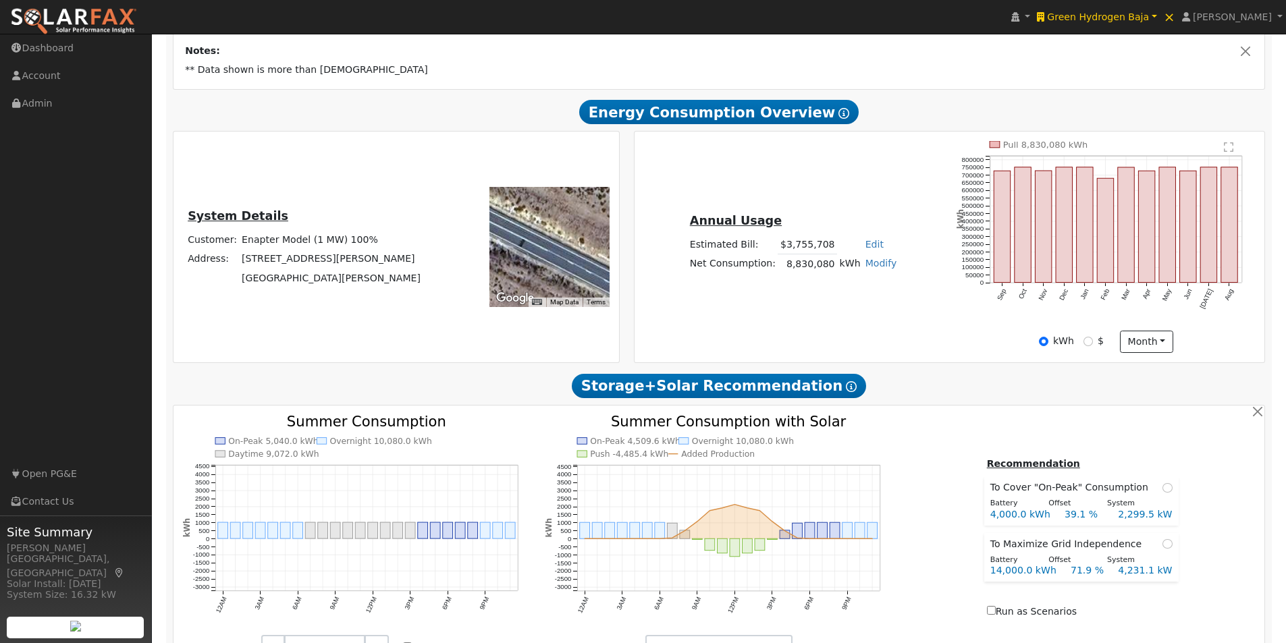
scroll to position [0, 0]
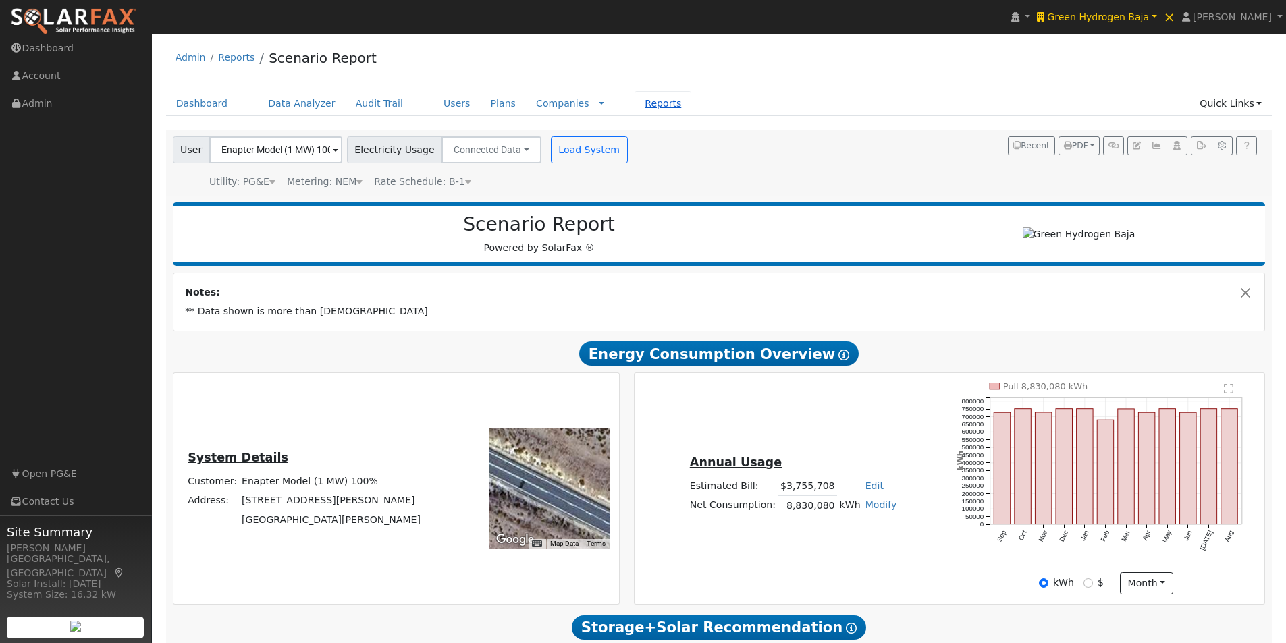
click at [634, 107] on link "Reports" at bounding box center [662, 103] width 57 height 25
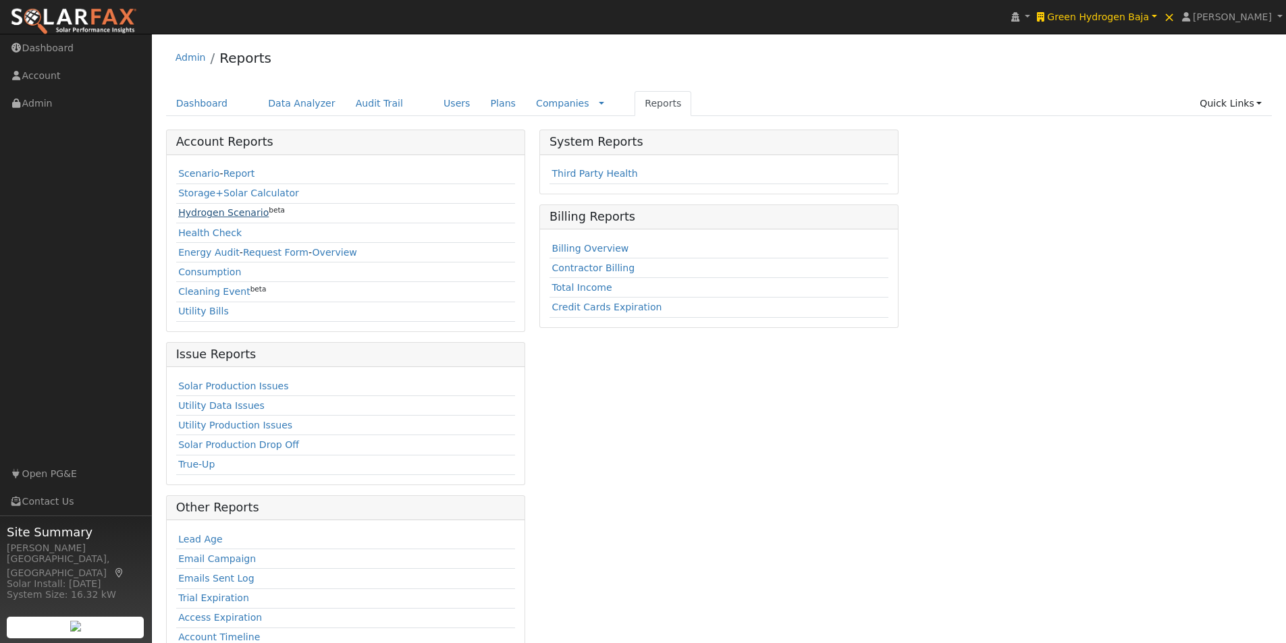
click at [185, 211] on link "Hydrogen Scenario" at bounding box center [223, 212] width 90 height 11
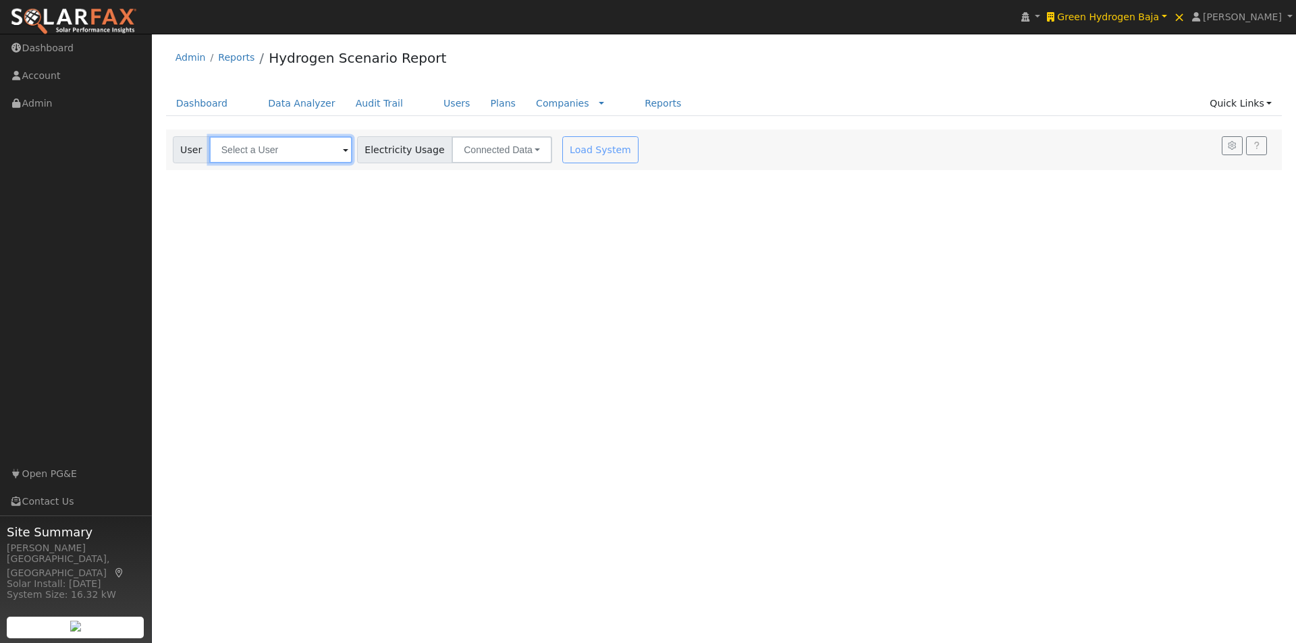
click at [291, 149] on input "text" at bounding box center [280, 149] width 143 height 27
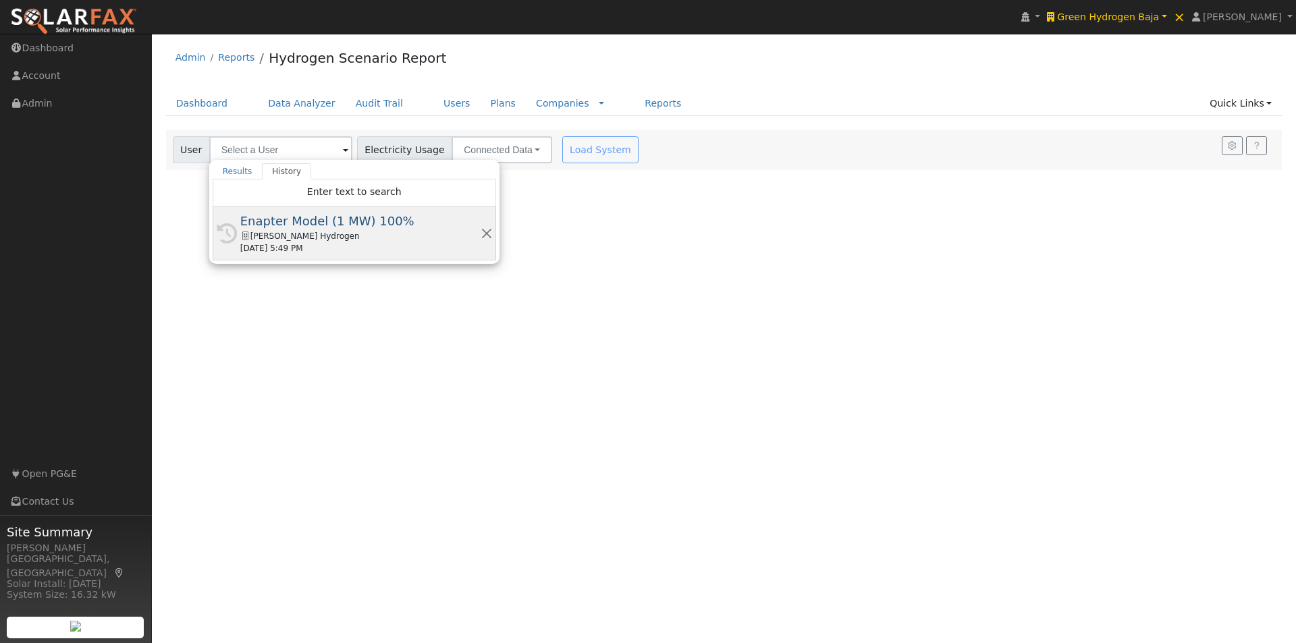
click at [299, 217] on div "Enapter Model (1 MW) 100%" at bounding box center [360, 221] width 240 height 18
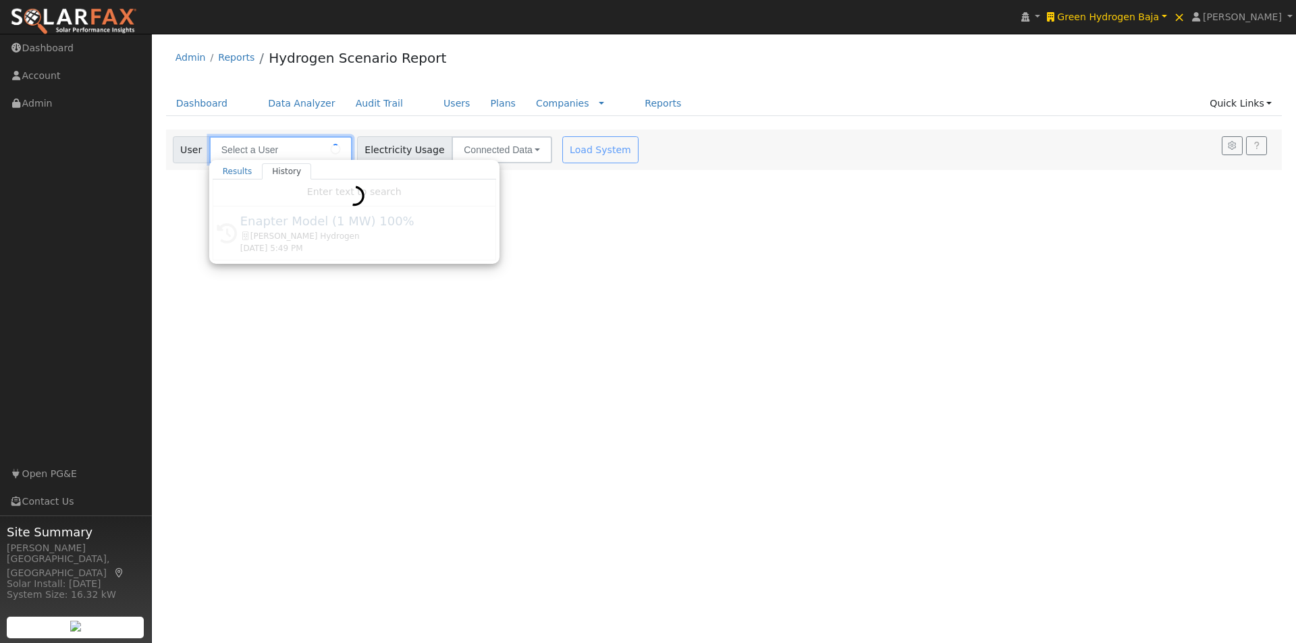
type input "Enapter Model (1 MW) 100%"
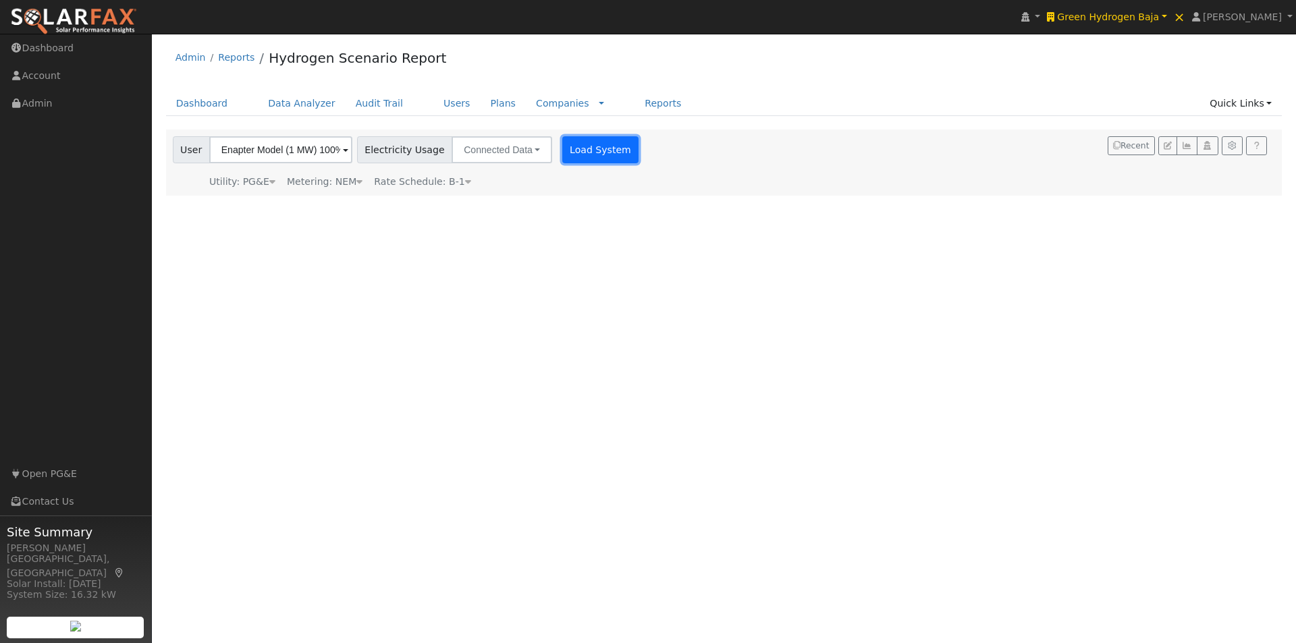
click at [570, 149] on button "Load System" at bounding box center [600, 149] width 77 height 27
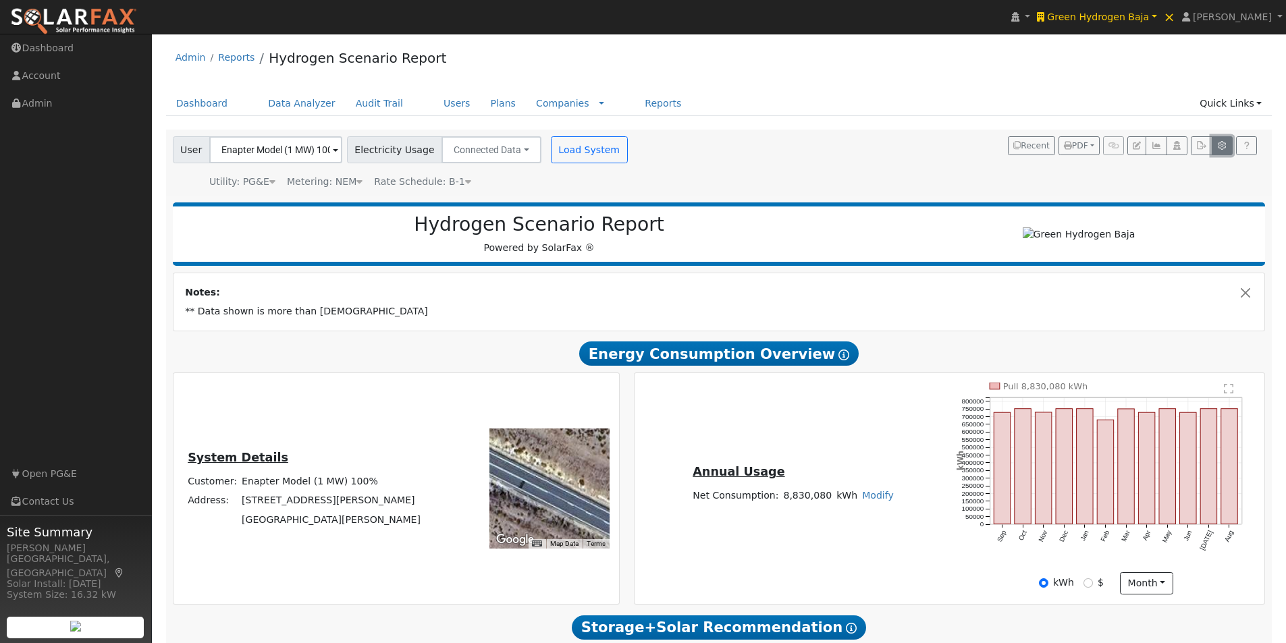
click at [1221, 142] on icon "button" at bounding box center [1222, 146] width 10 height 8
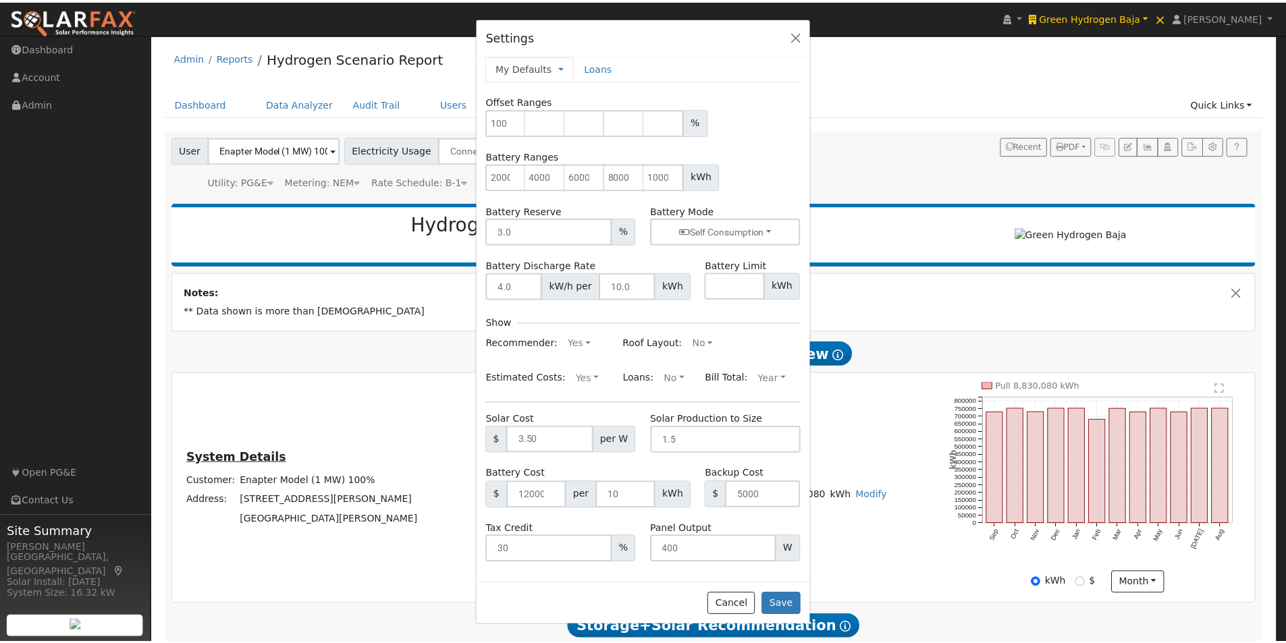
scroll to position [11, 0]
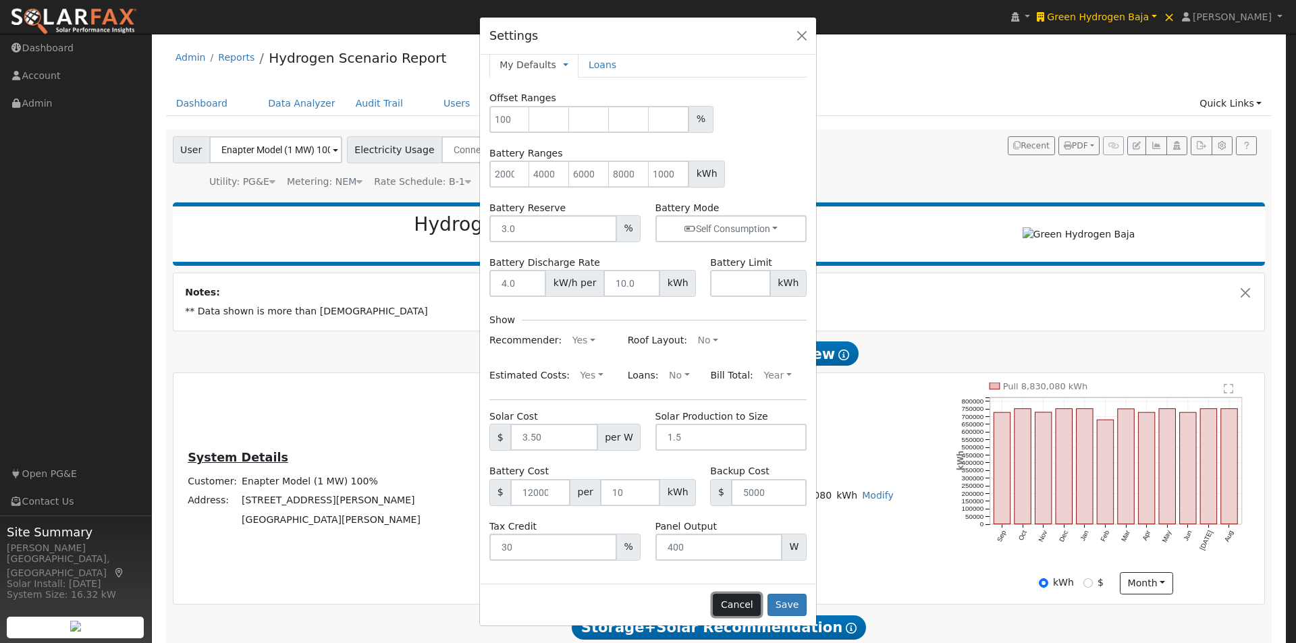
click at [741, 603] on button "Cancel" at bounding box center [737, 605] width 48 height 23
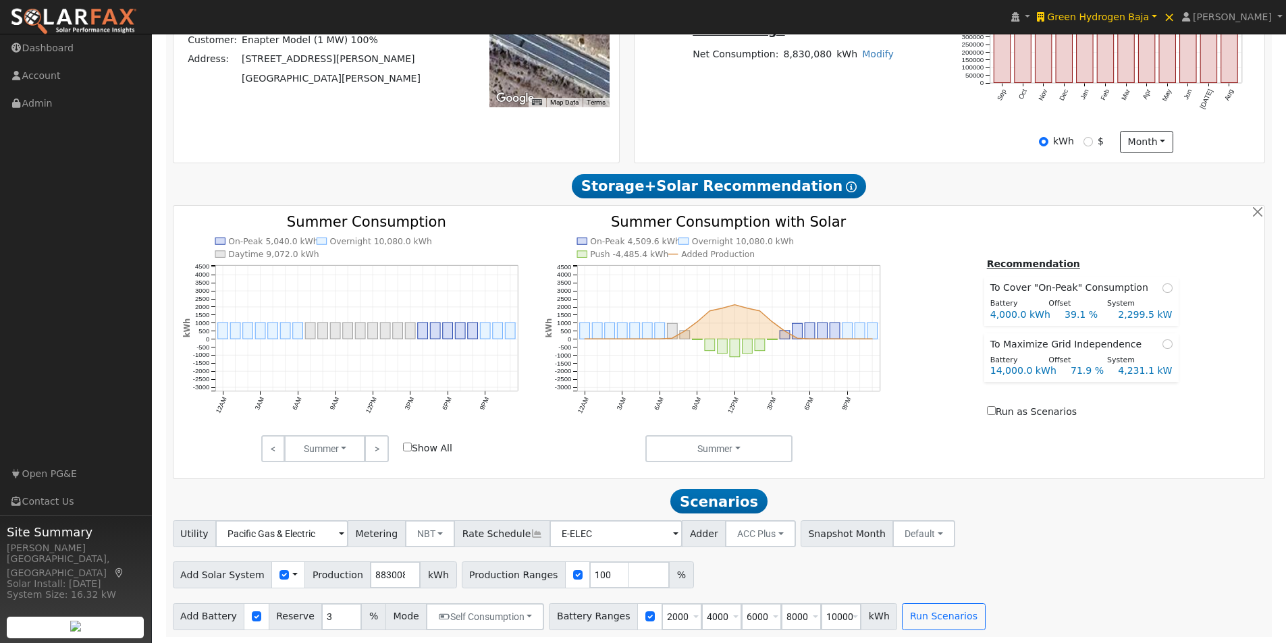
scroll to position [448, 0]
click at [292, 571] on span at bounding box center [294, 575] width 5 height 14
drag, startPoint x: 305, startPoint y: 595, endPoint x: 314, endPoint y: 580, distance: 17.2
click at [306, 593] on link "Use CSV Data" at bounding box center [329, 597] width 94 height 19
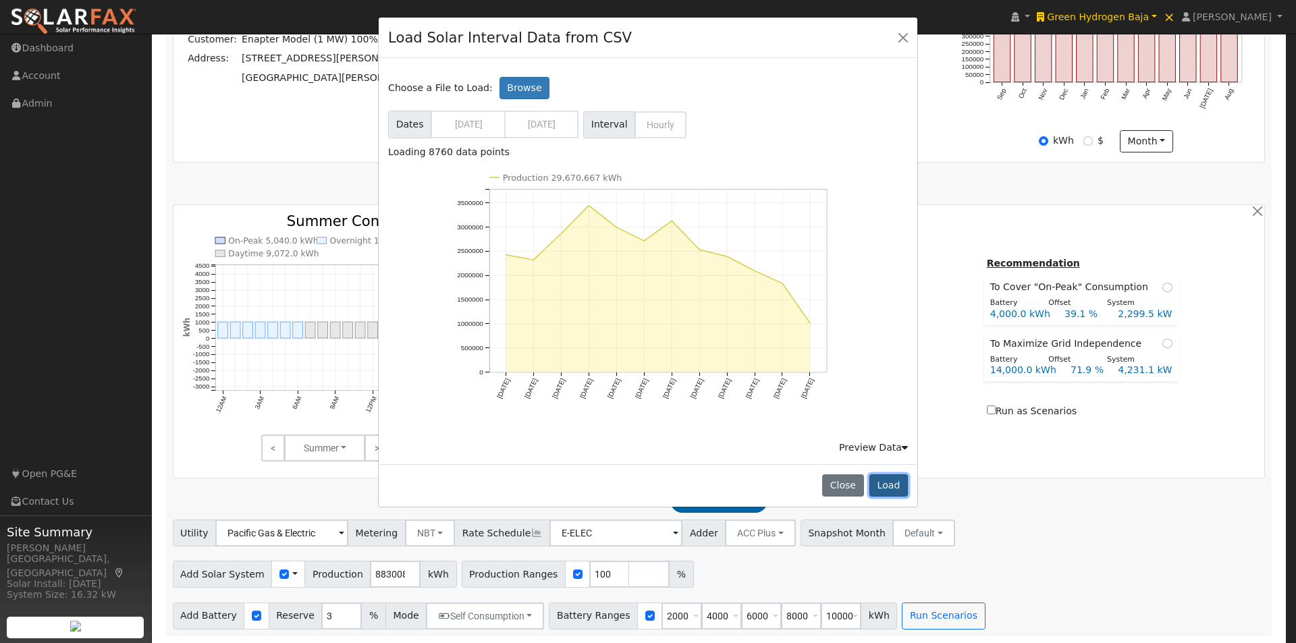
click at [896, 487] on button "Load" at bounding box center [888, 485] width 38 height 23
type input "29669382"
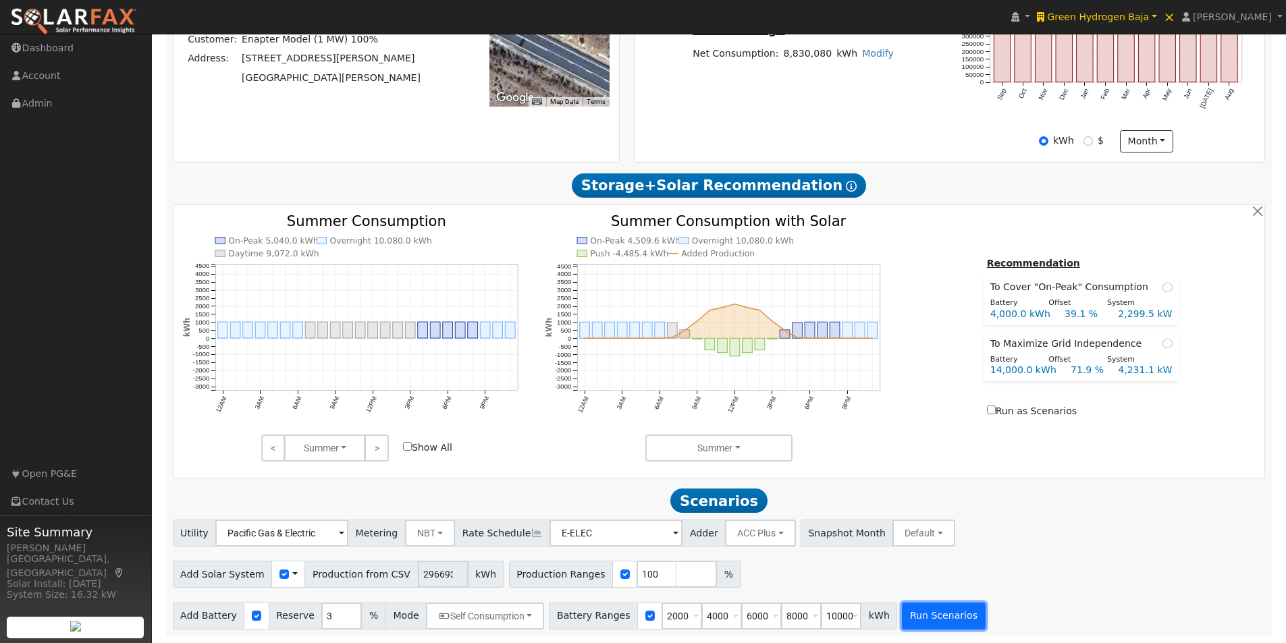
click at [923, 619] on button "Run Scenarios" at bounding box center [943, 616] width 83 height 27
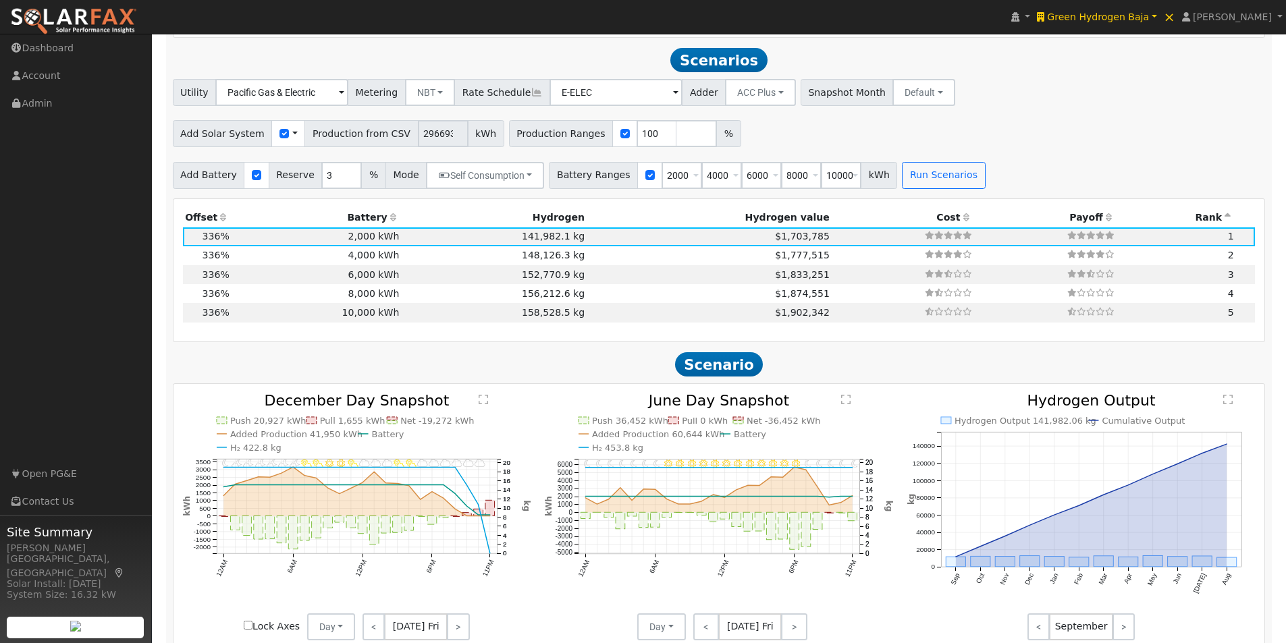
scroll to position [896, 0]
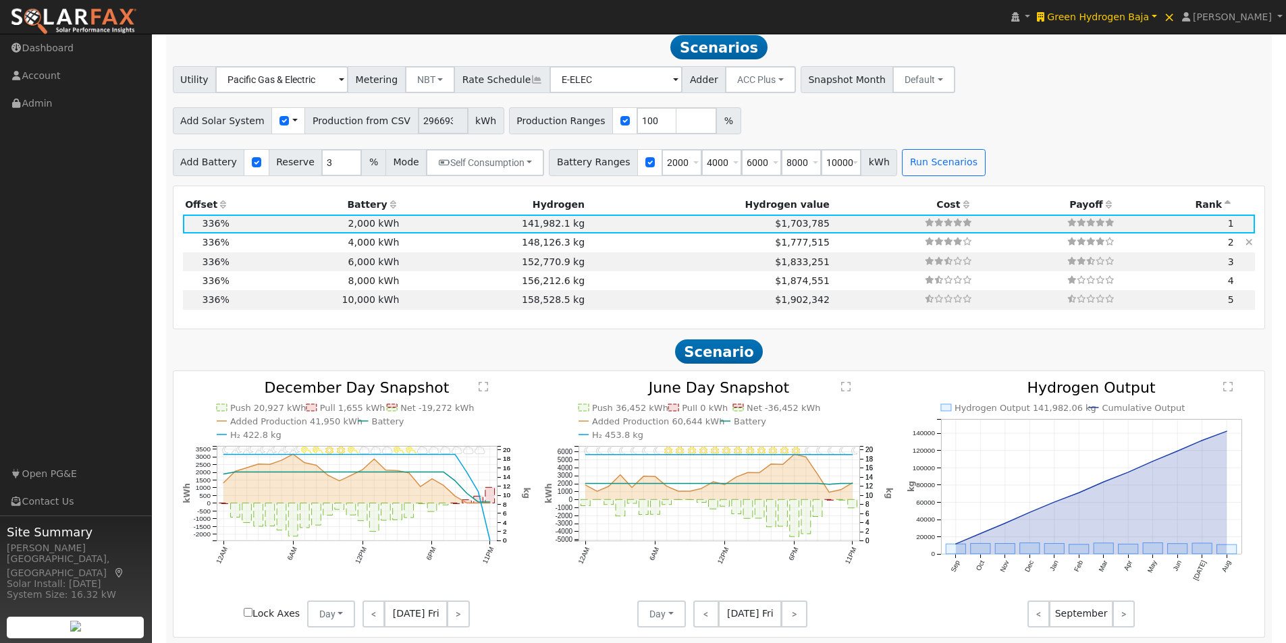
click at [391, 247] on td "4,000 kWh" at bounding box center [316, 243] width 170 height 19
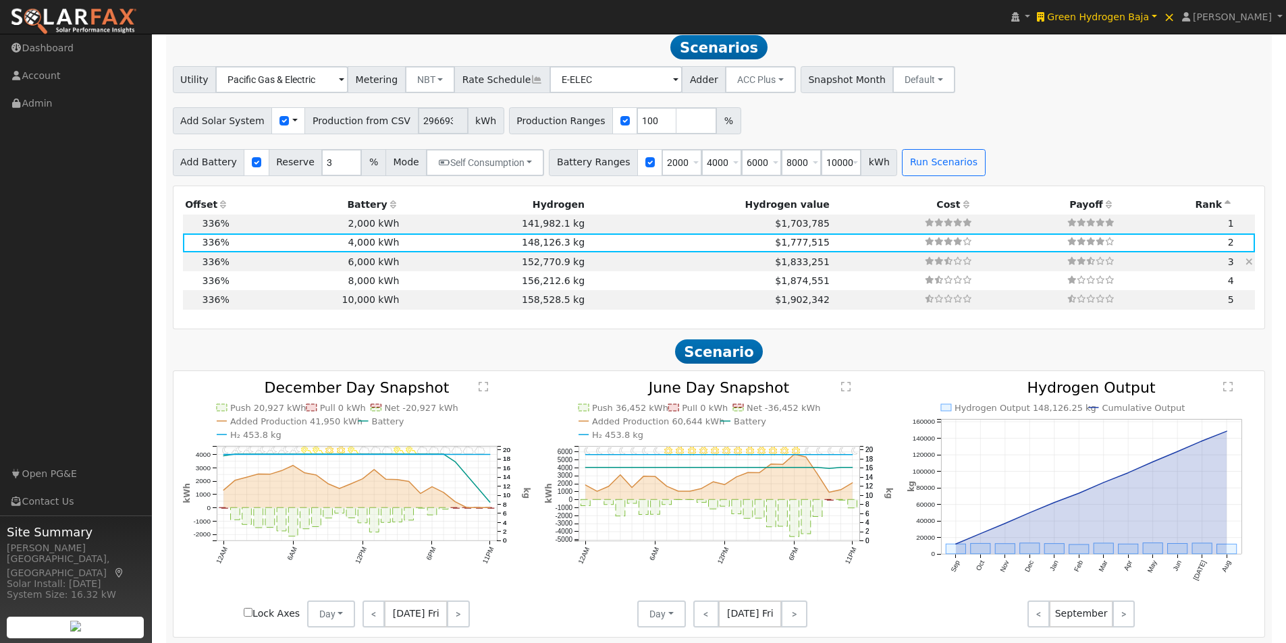
click at [390, 265] on td "6,000 kWh" at bounding box center [316, 261] width 170 height 19
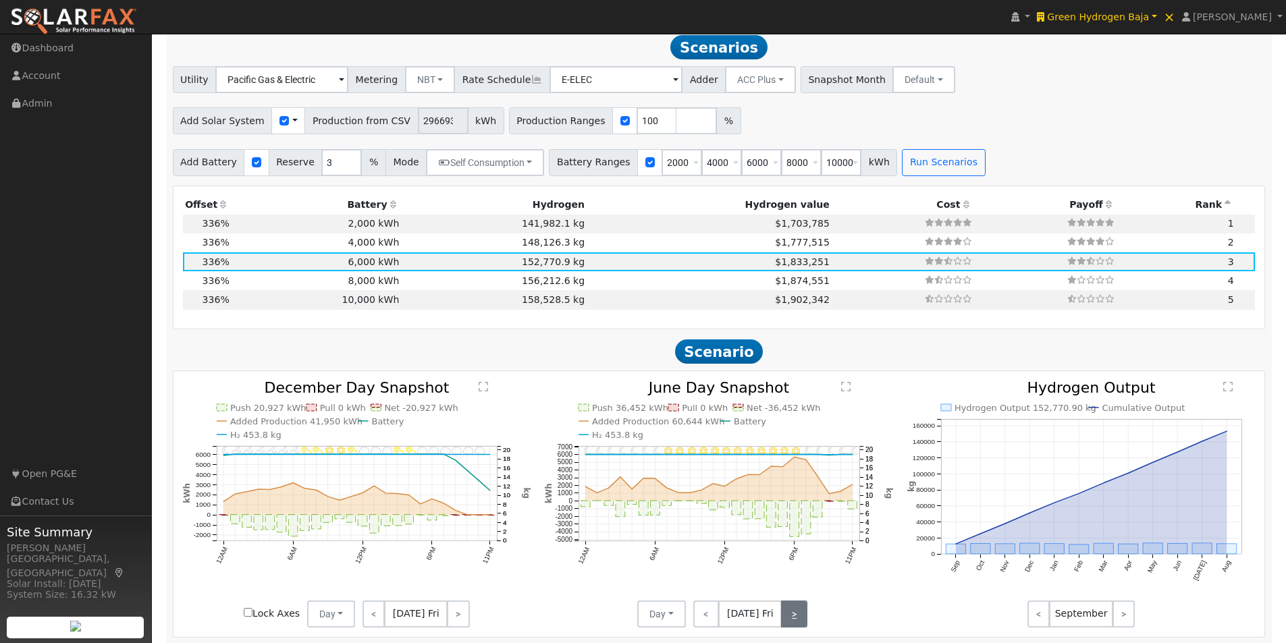
click at [789, 609] on link ">" at bounding box center [794, 614] width 26 height 27
click at [789, 613] on link ">" at bounding box center [795, 614] width 24 height 27
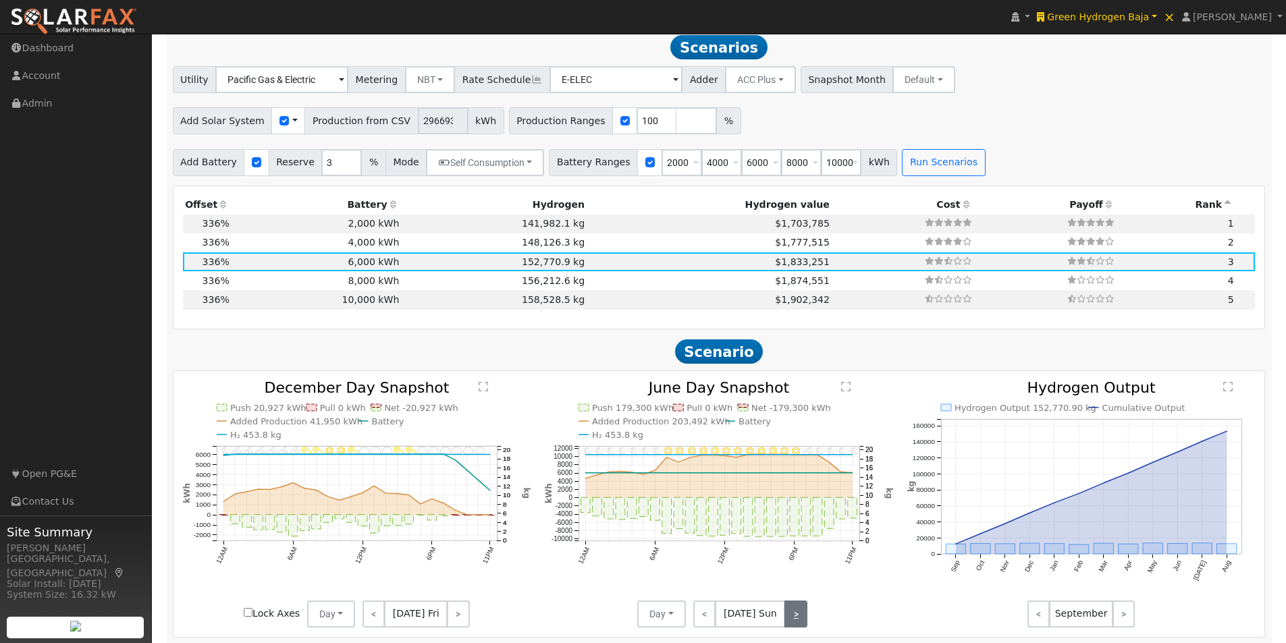
click at [789, 613] on link ">" at bounding box center [795, 614] width 23 height 27
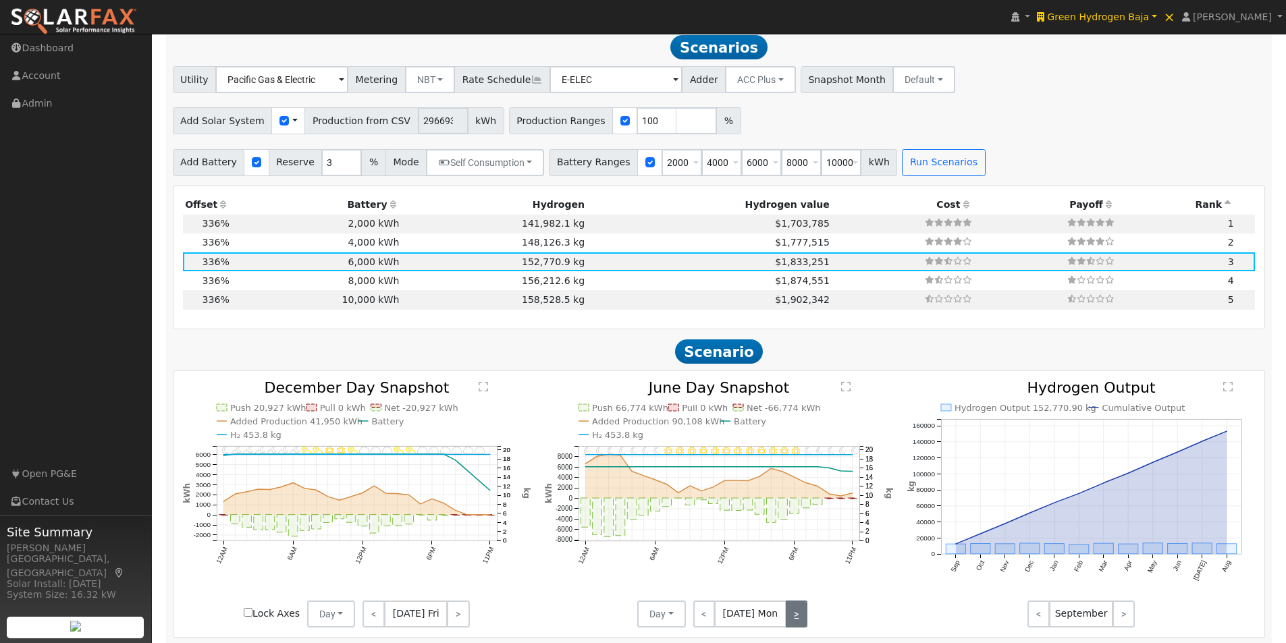
click at [789, 613] on link ">" at bounding box center [797, 614] width 22 height 27
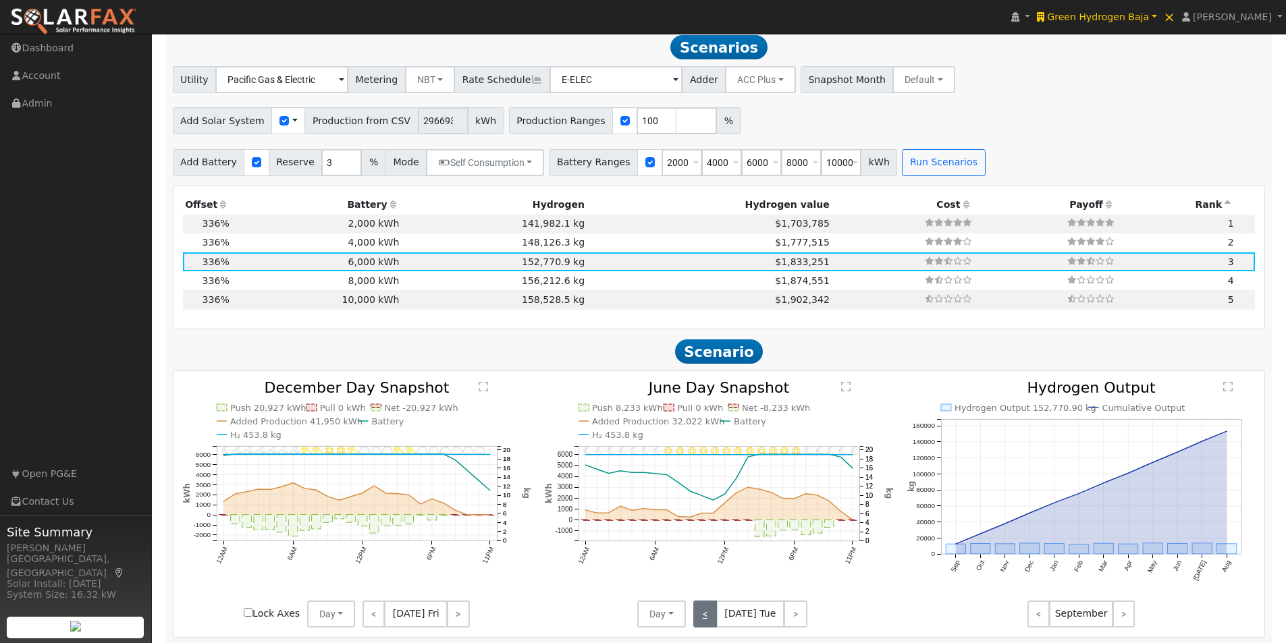
click at [701, 620] on link "<" at bounding box center [705, 614] width 24 height 27
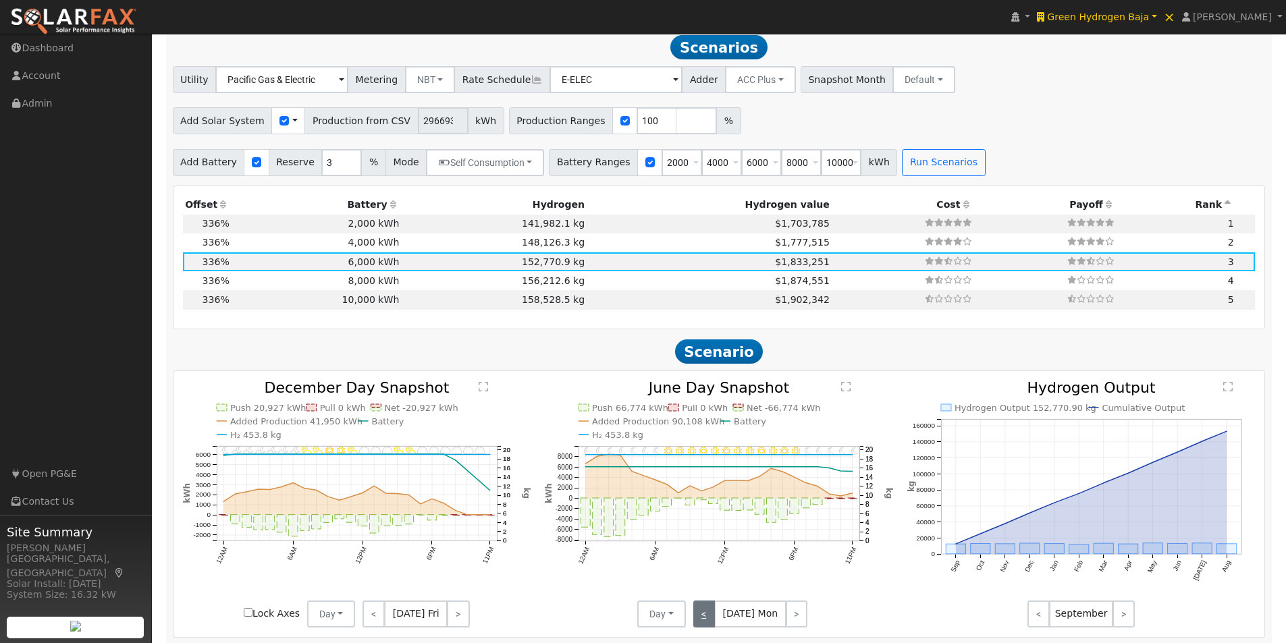
click at [701, 620] on link "<" at bounding box center [704, 614] width 22 height 27
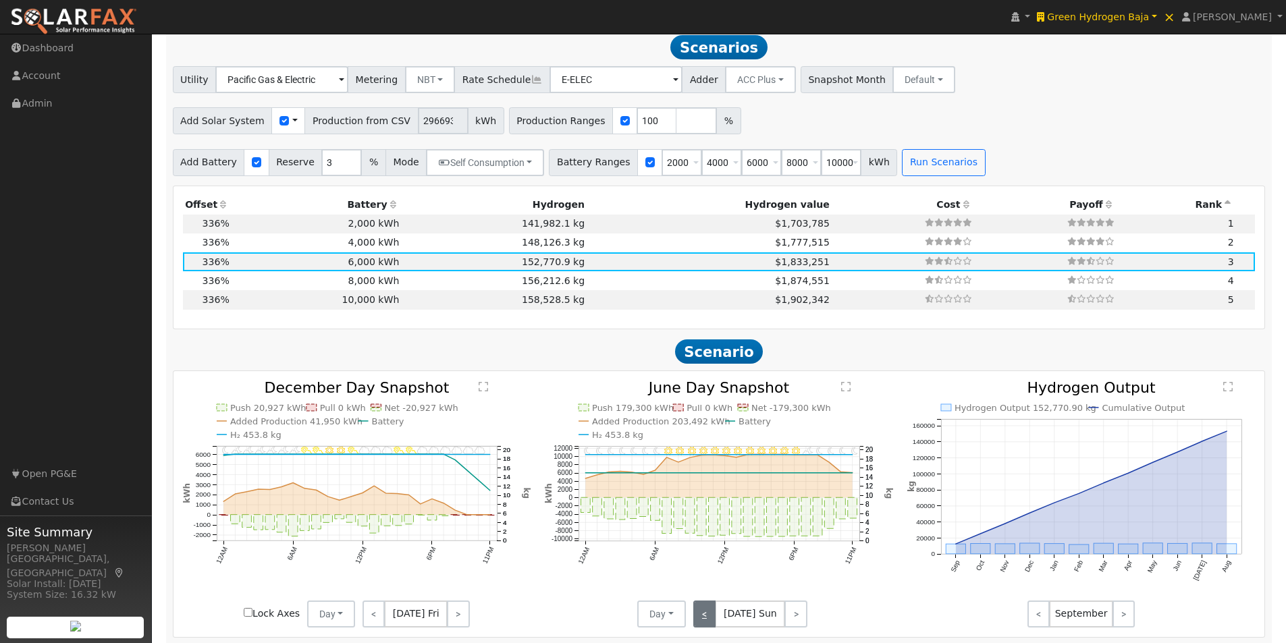
click at [701, 620] on link "<" at bounding box center [704, 614] width 23 height 27
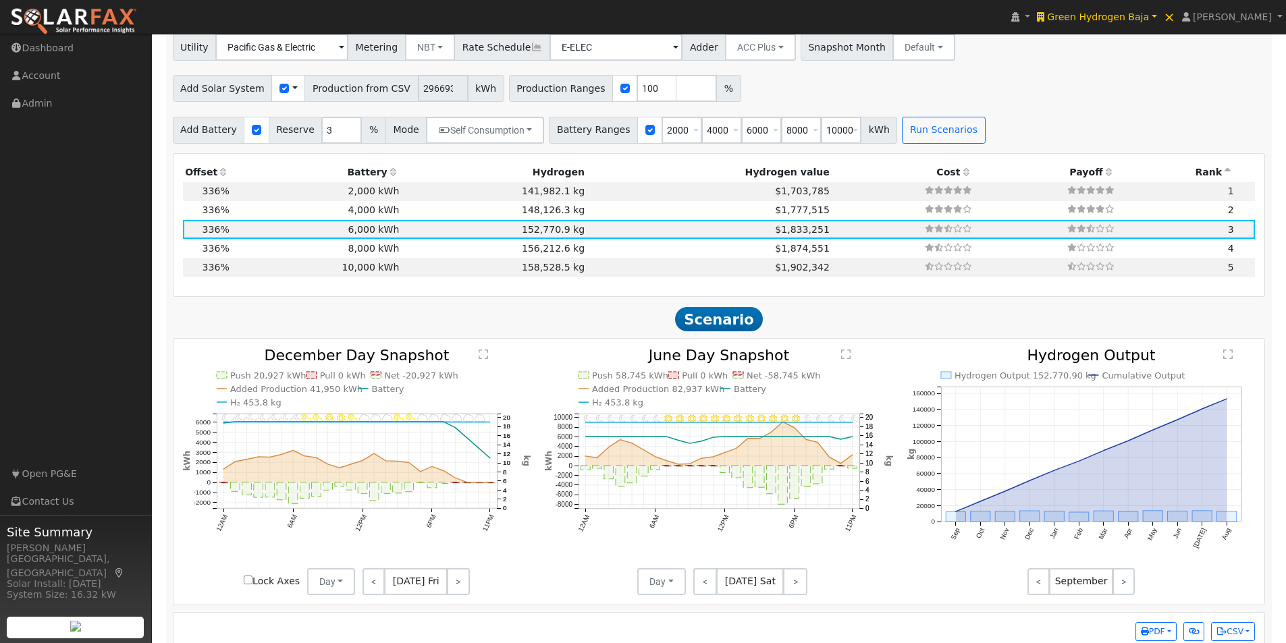
scroll to position [956, 0]
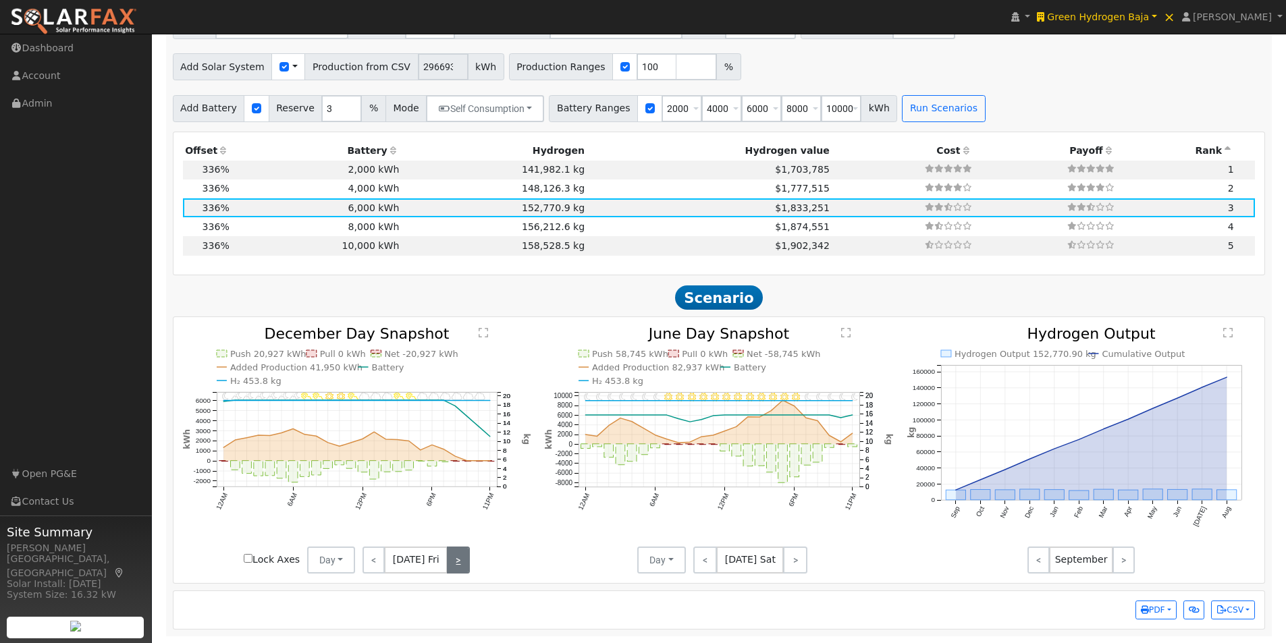
click at [456, 567] on link ">" at bounding box center [458, 560] width 22 height 27
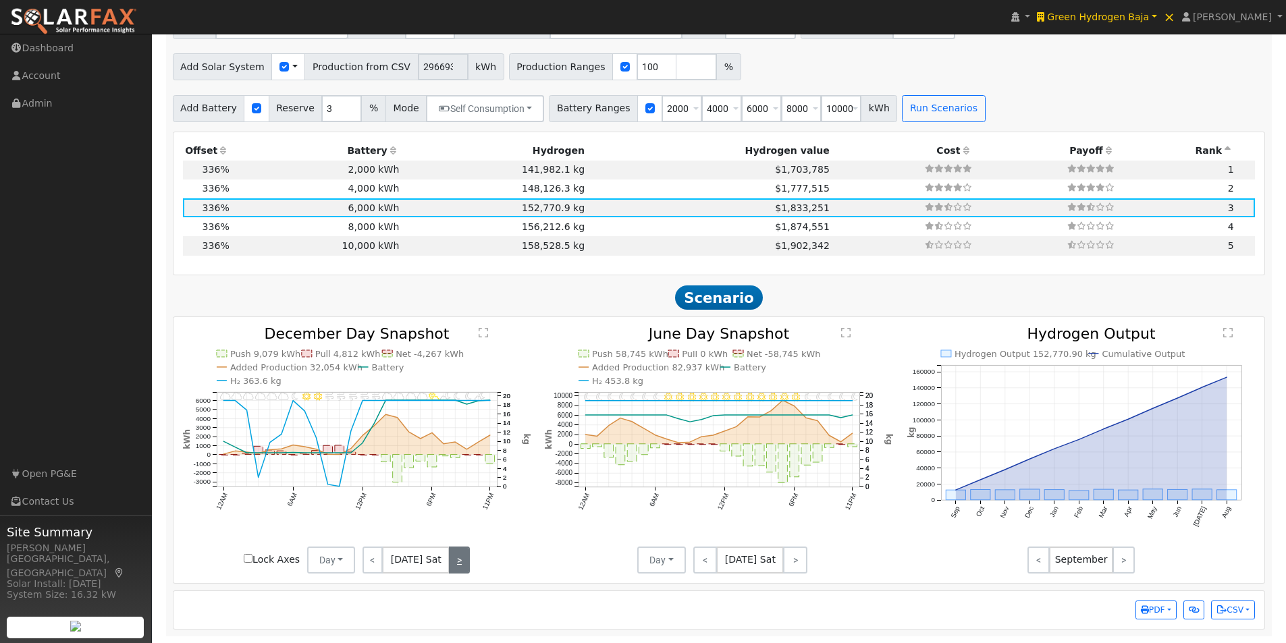
click at [456, 567] on link ">" at bounding box center [459, 560] width 20 height 27
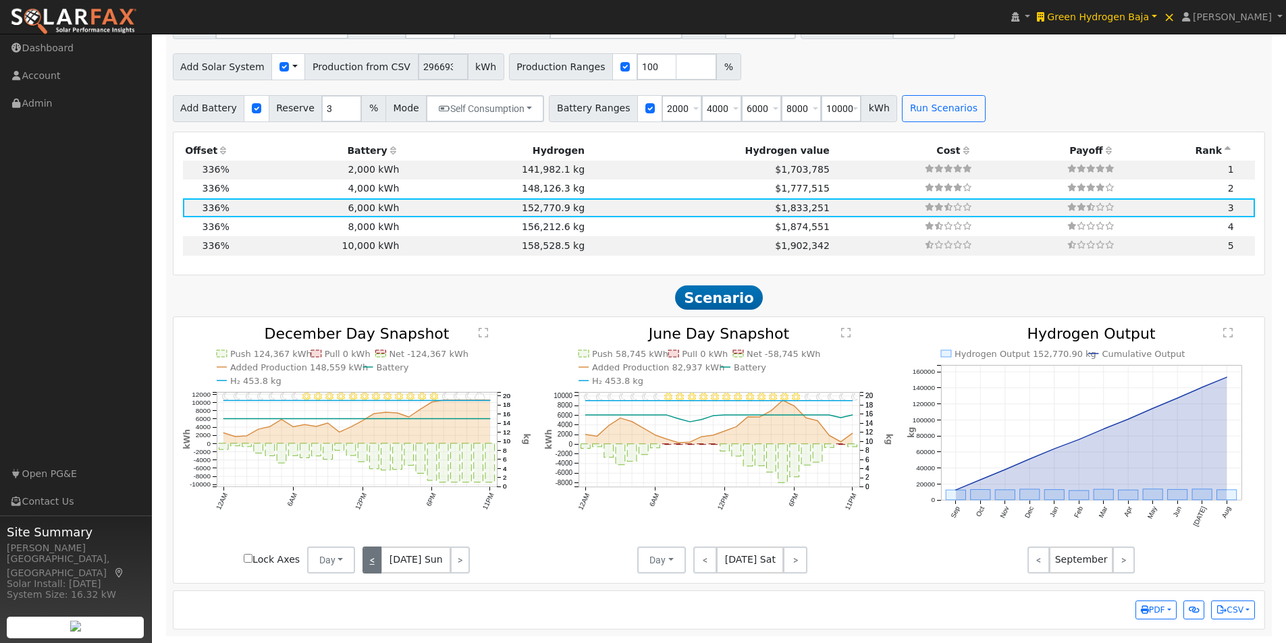
click at [369, 552] on link "<" at bounding box center [371, 560] width 19 height 27
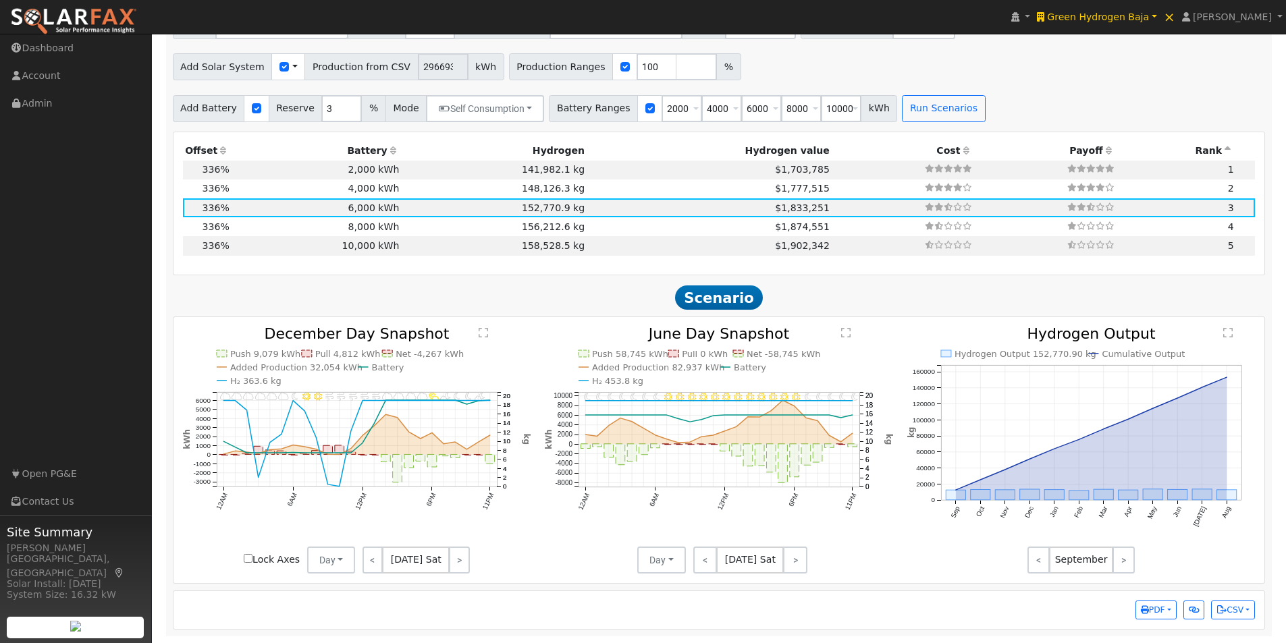
click at [487, 331] on text "" at bounding box center [482, 332] width 9 height 11
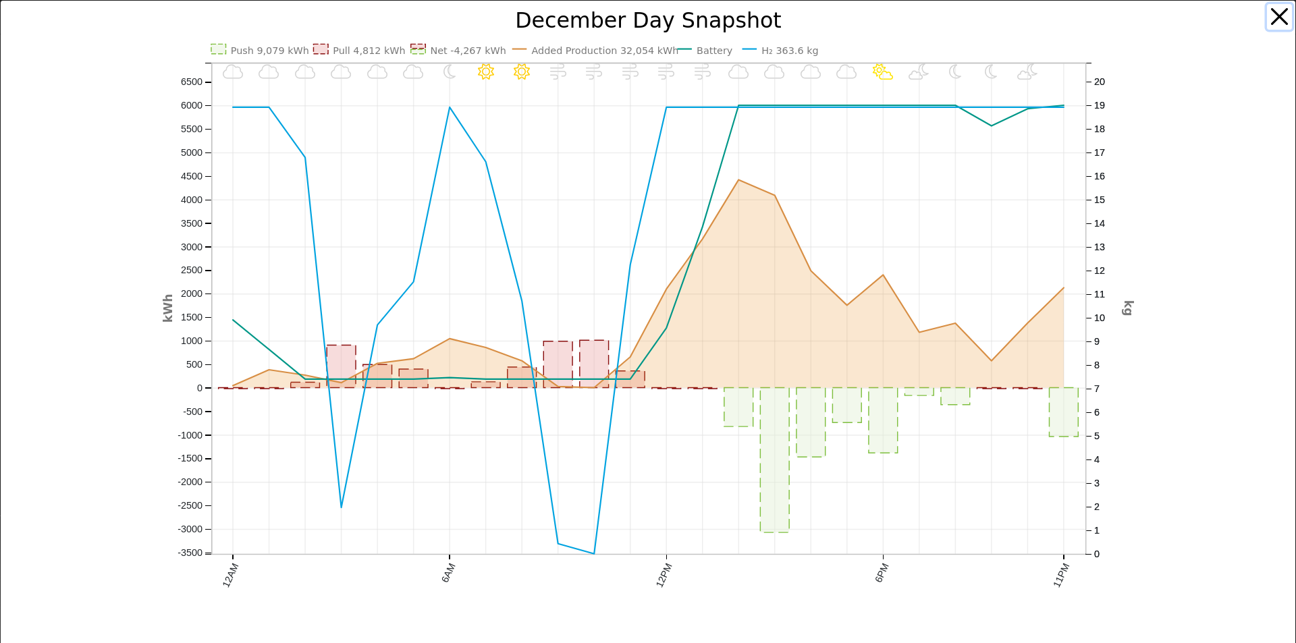
click at [1268, 13] on button "button" at bounding box center [1280, 17] width 26 height 26
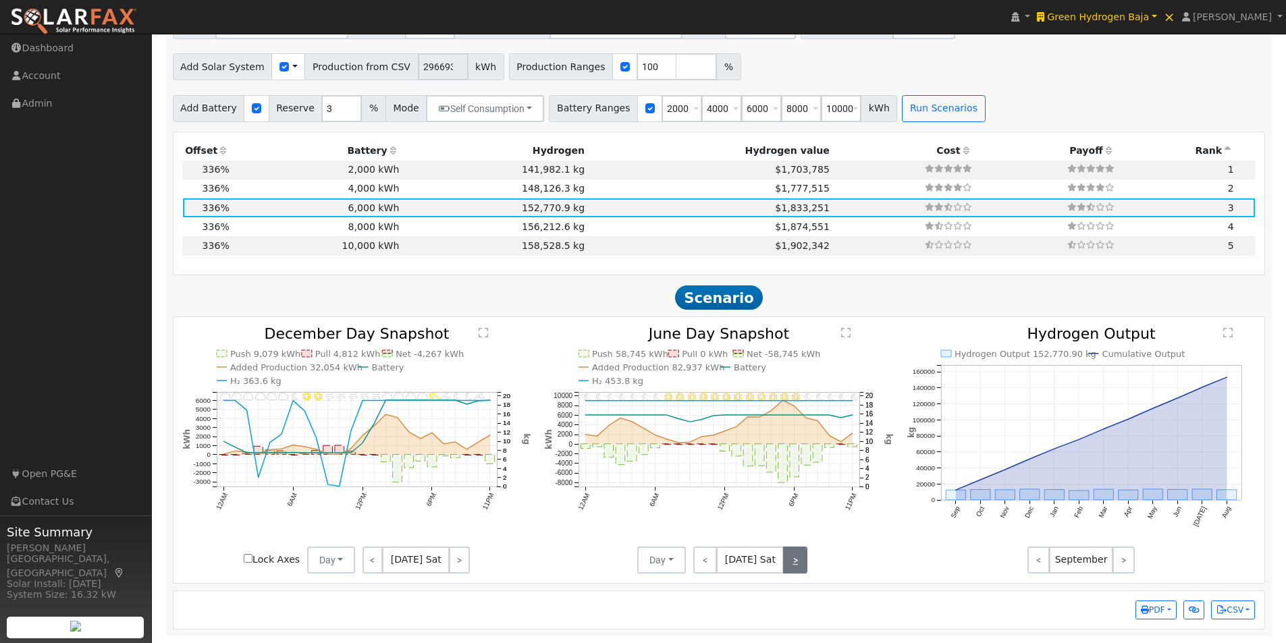
click at [790, 569] on link ">" at bounding box center [795, 560] width 24 height 27
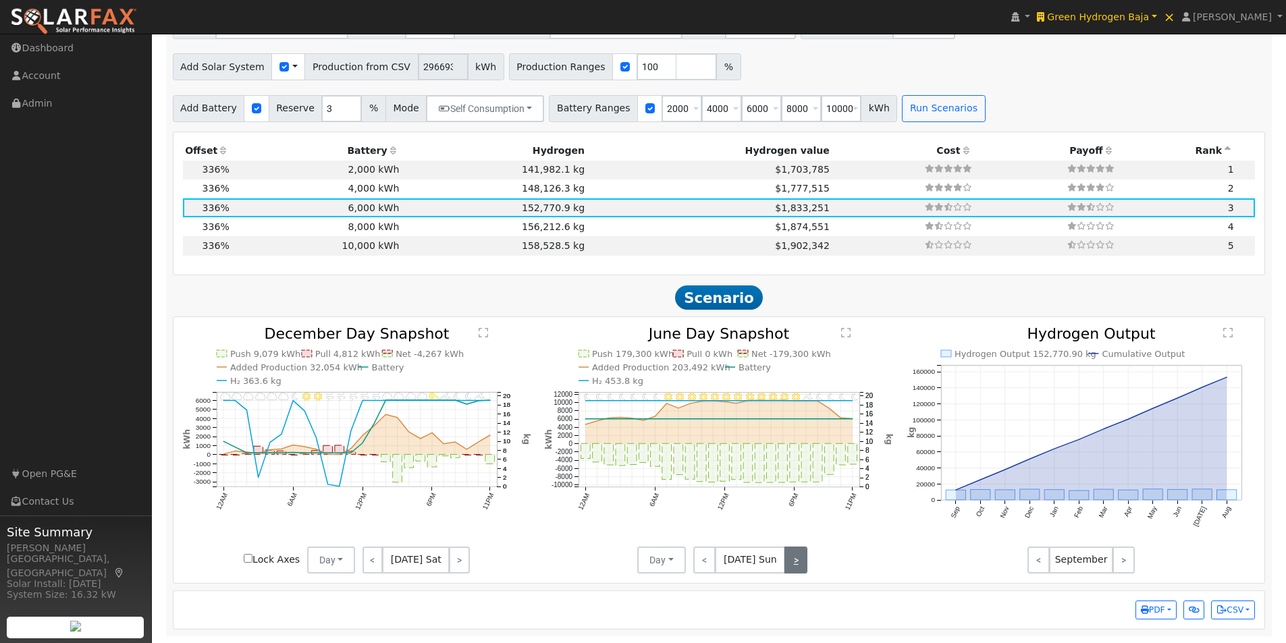
click at [791, 566] on link ">" at bounding box center [795, 560] width 23 height 27
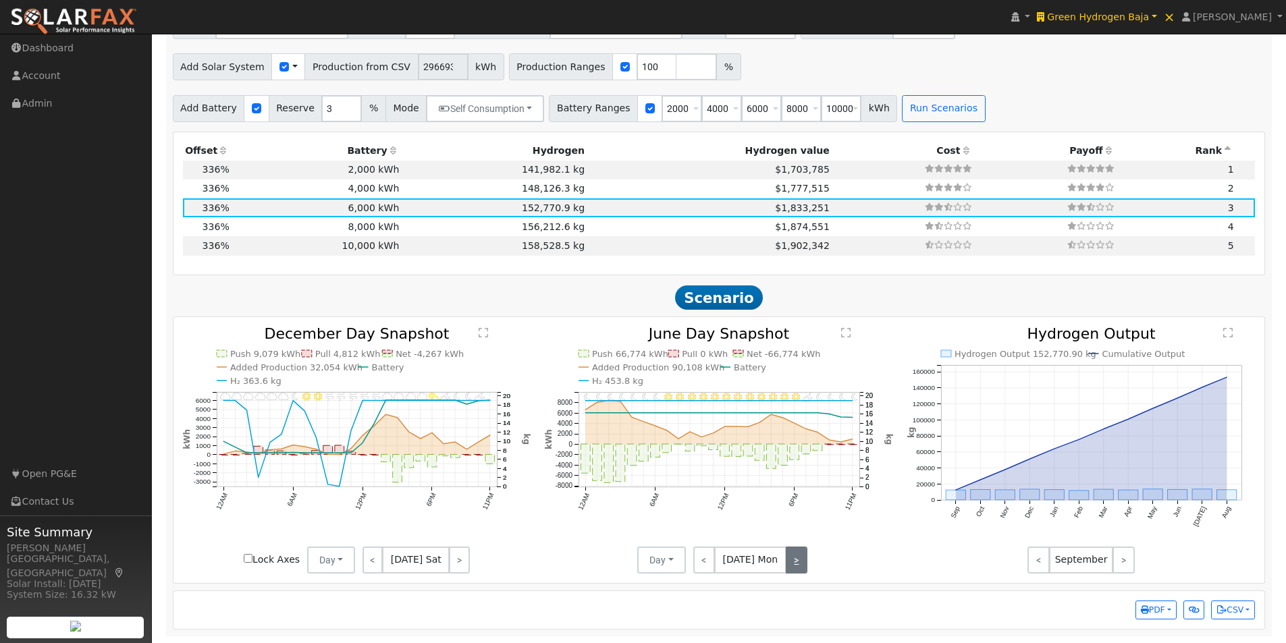
click at [791, 566] on link ">" at bounding box center [797, 560] width 22 height 27
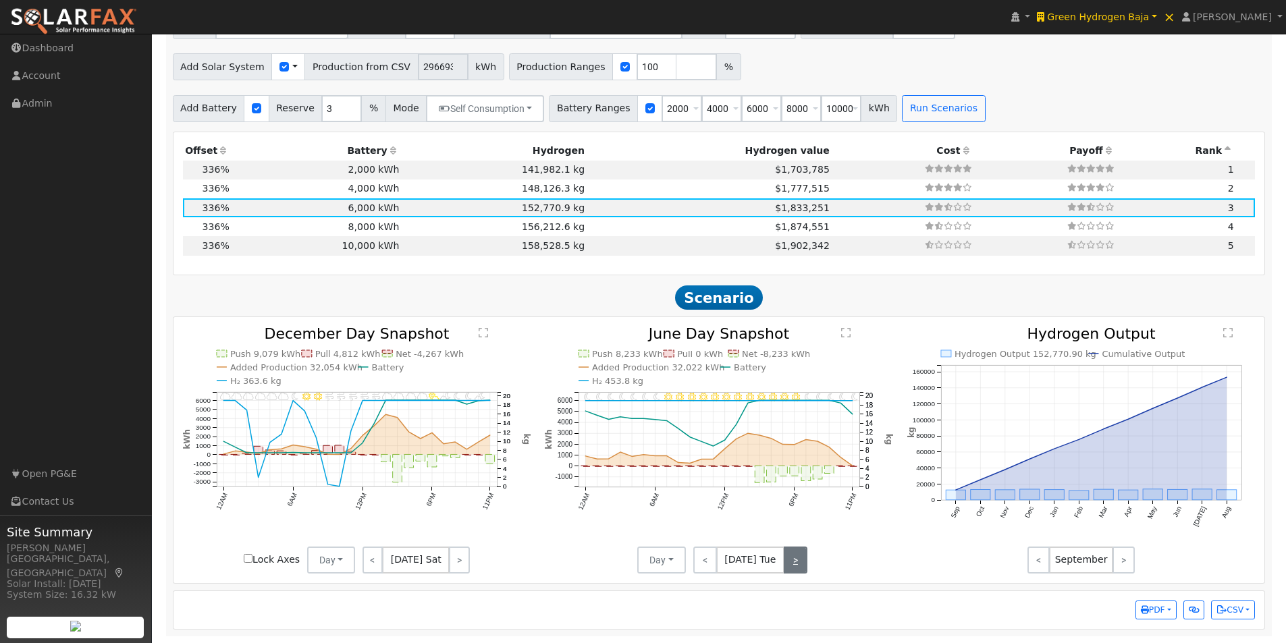
click at [794, 557] on link ">" at bounding box center [796, 560] width 24 height 27
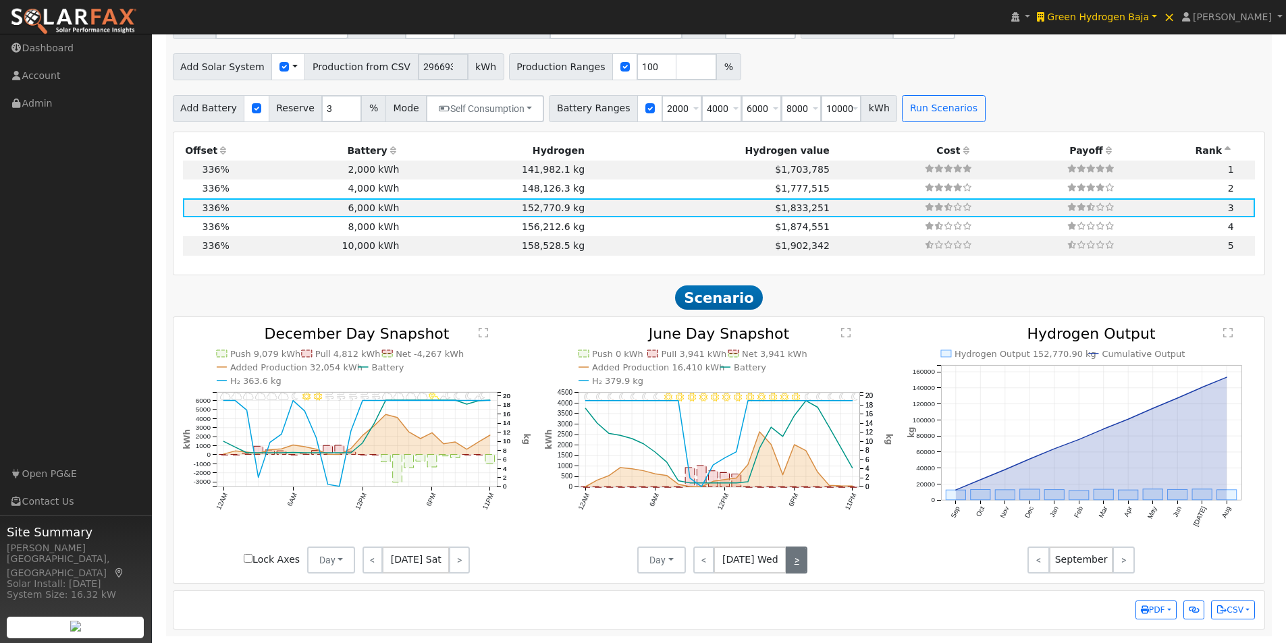
click at [794, 557] on link ">" at bounding box center [797, 560] width 22 height 27
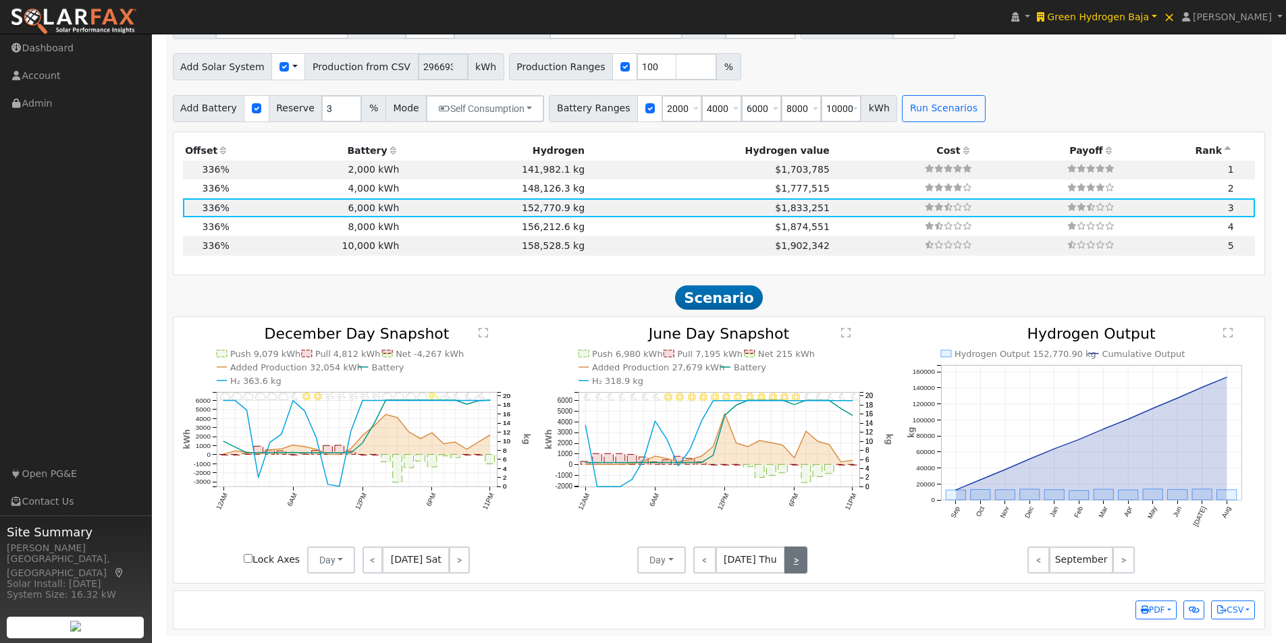
click at [794, 557] on link ">" at bounding box center [795, 560] width 23 height 27
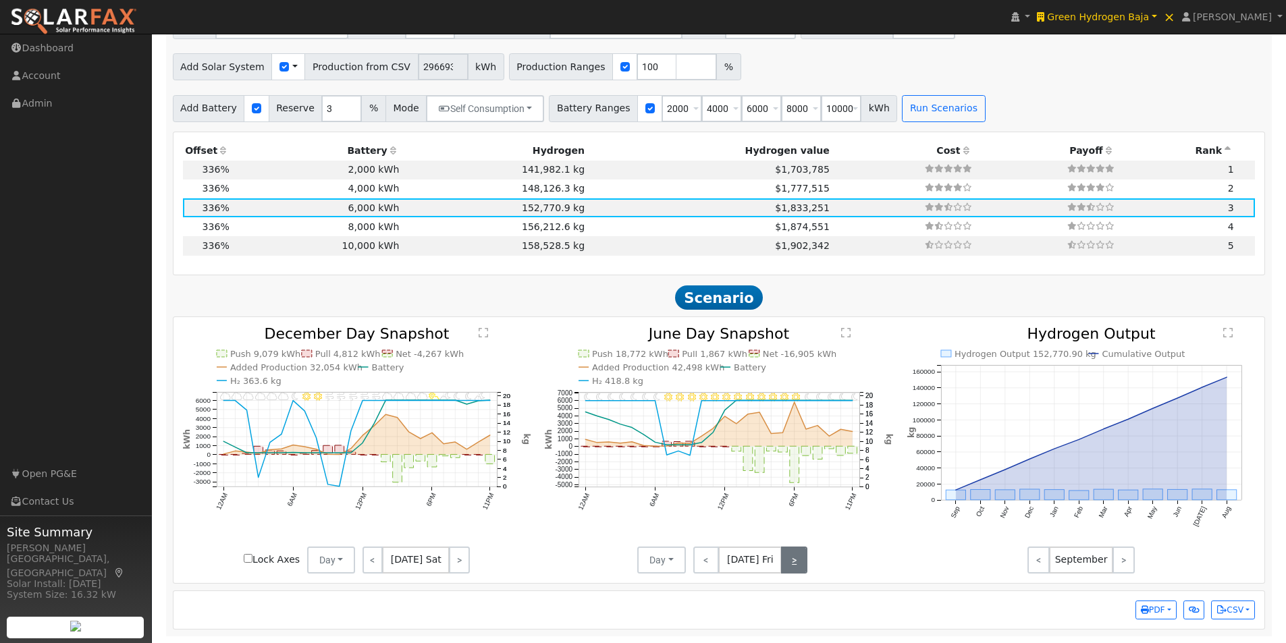
click at [792, 556] on link ">" at bounding box center [794, 560] width 26 height 27
click at [792, 556] on link ">" at bounding box center [795, 560] width 24 height 27
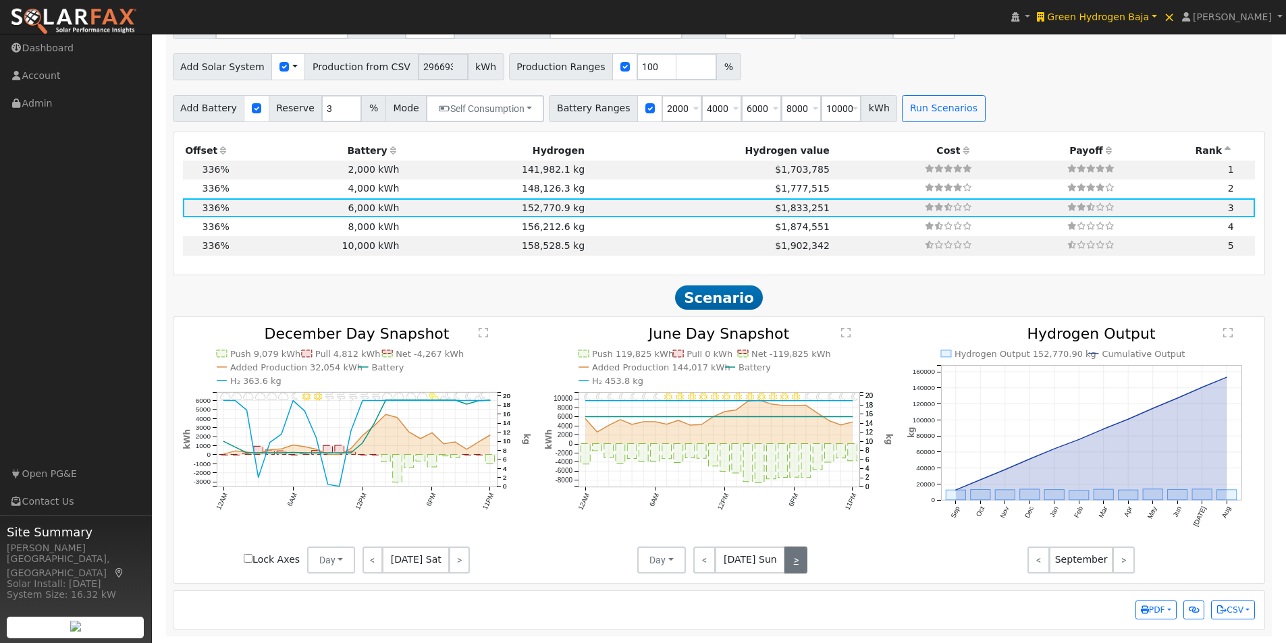
click at [792, 556] on link ">" at bounding box center [795, 560] width 23 height 27
click at [792, 556] on link ">" at bounding box center [797, 560] width 22 height 27
click at [791, 555] on link ">" at bounding box center [796, 560] width 24 height 27
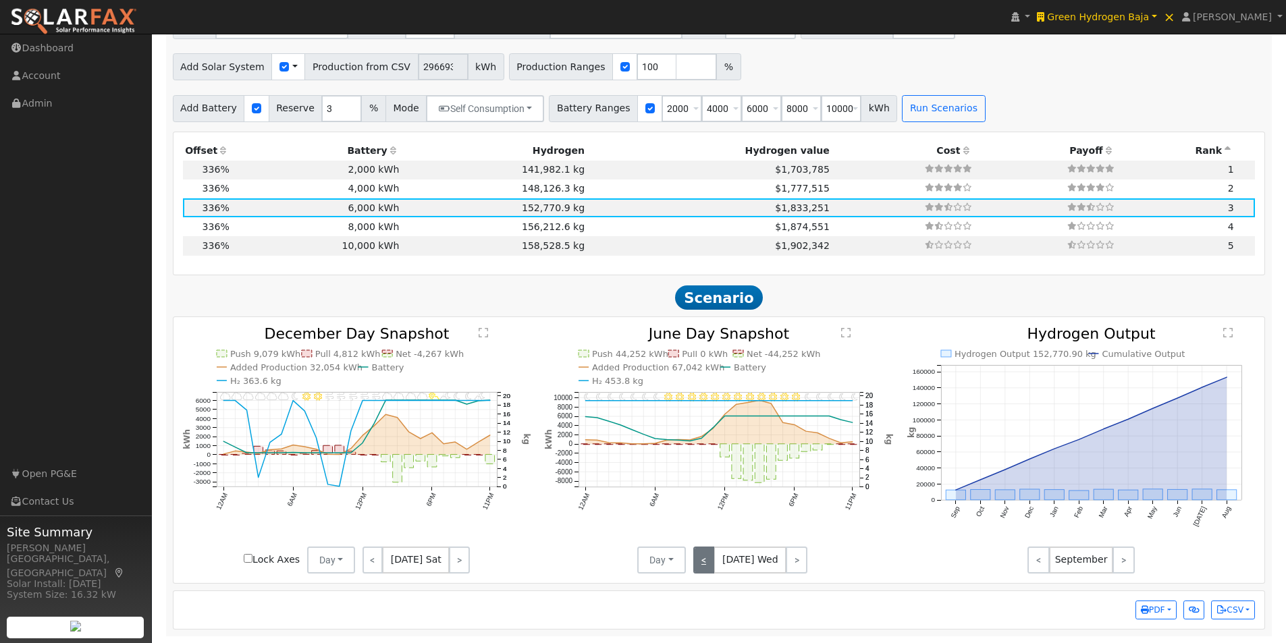
click at [707, 550] on link "<" at bounding box center [704, 560] width 22 height 27
click at [457, 219] on td "156,212.6 kg" at bounding box center [495, 226] width 186 height 19
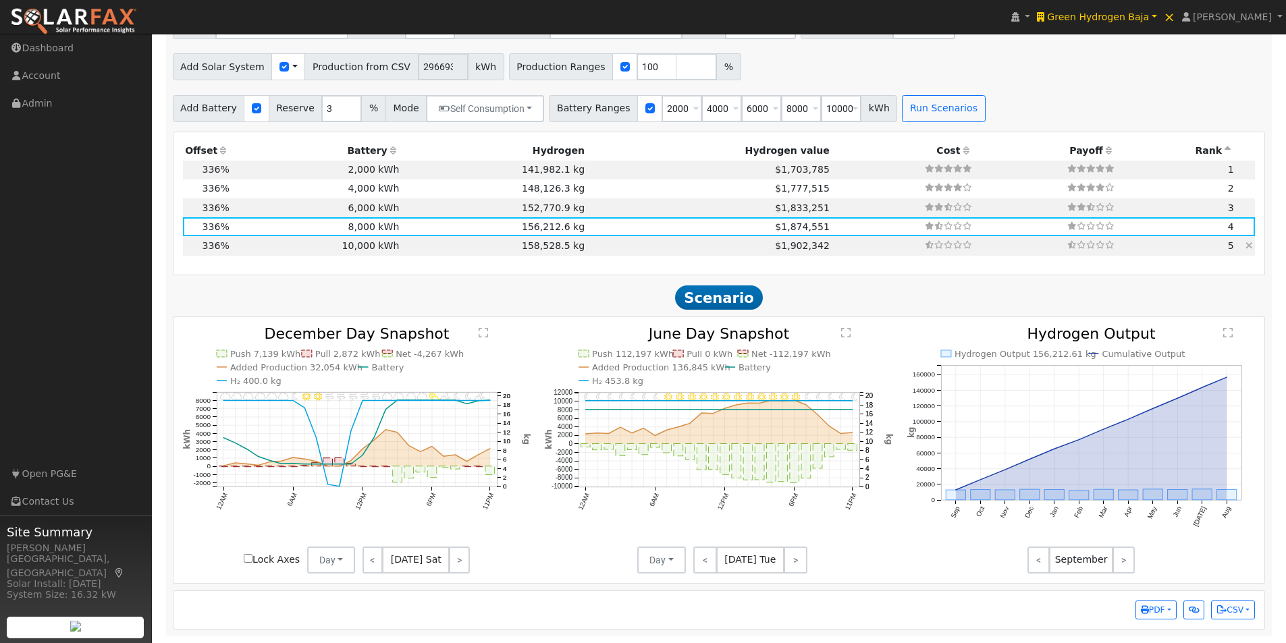
click at [463, 243] on td "158,528.5 kg" at bounding box center [495, 245] width 186 height 19
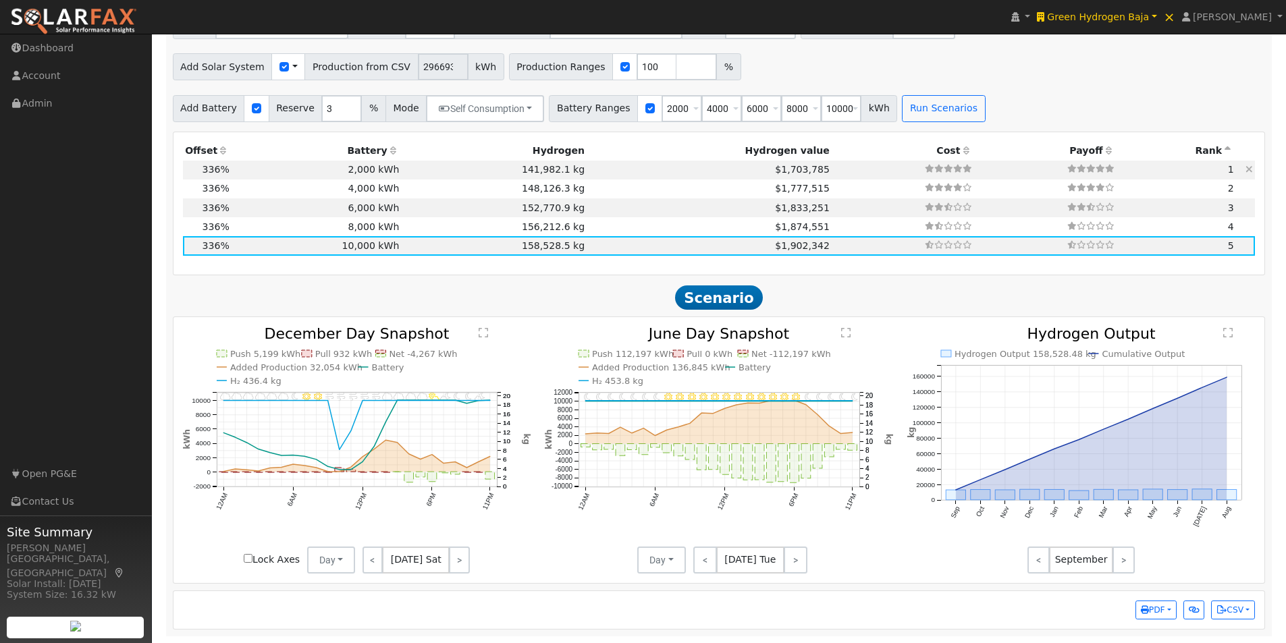
click at [410, 167] on td "141,982.1 kg" at bounding box center [495, 170] width 186 height 19
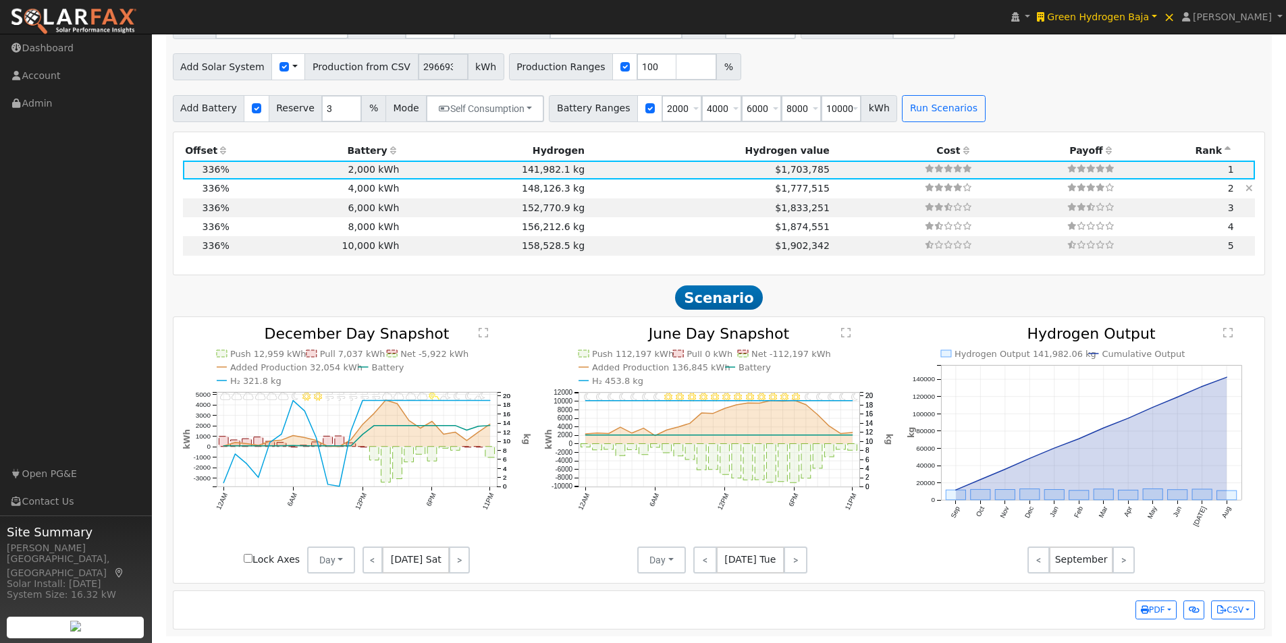
click at [387, 184] on td "4,000 kWh" at bounding box center [316, 189] width 170 height 19
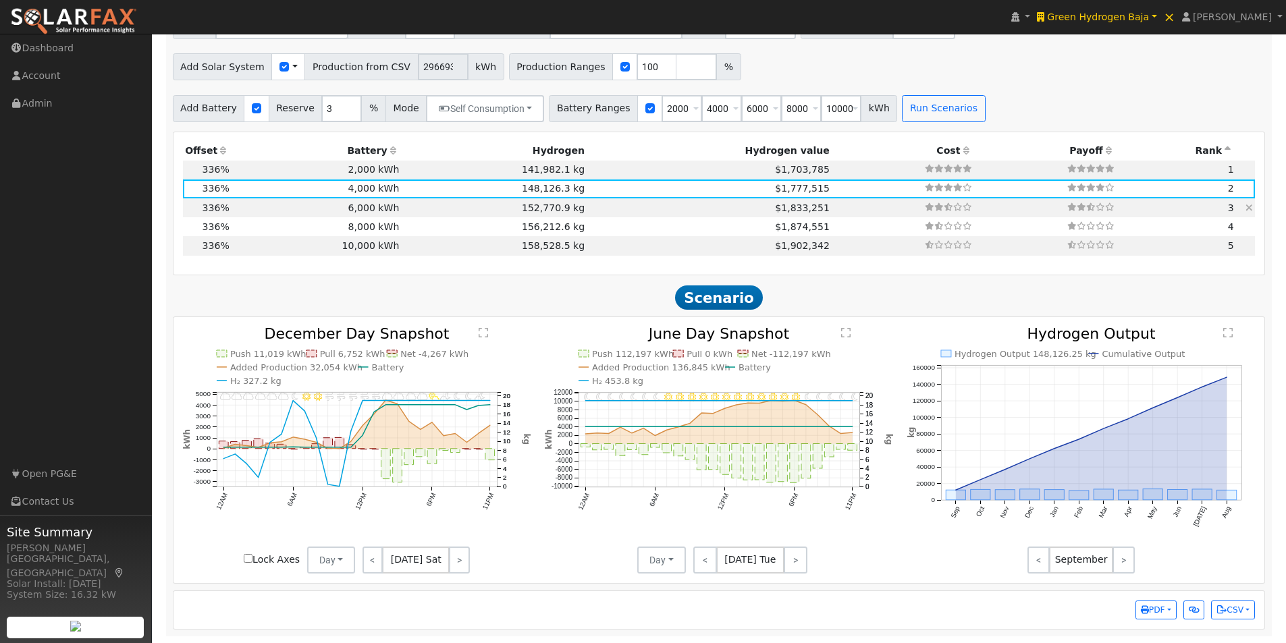
click at [381, 209] on td "6,000 kWh" at bounding box center [316, 207] width 170 height 19
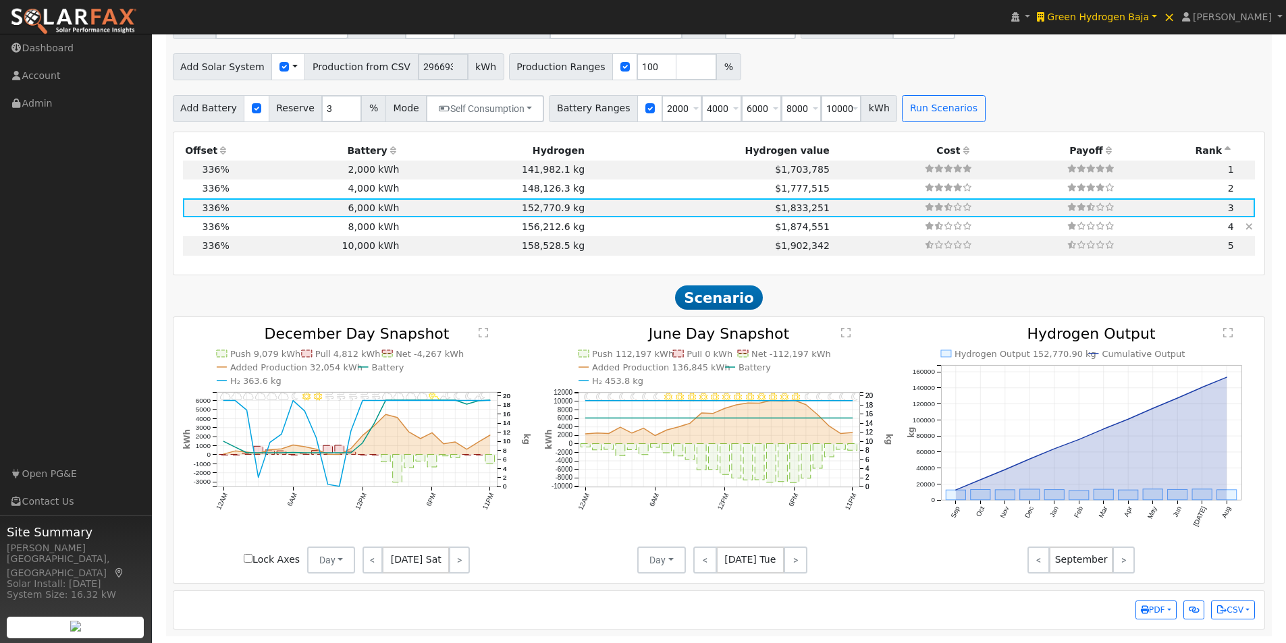
click at [379, 225] on td "8,000 kWh" at bounding box center [316, 226] width 170 height 19
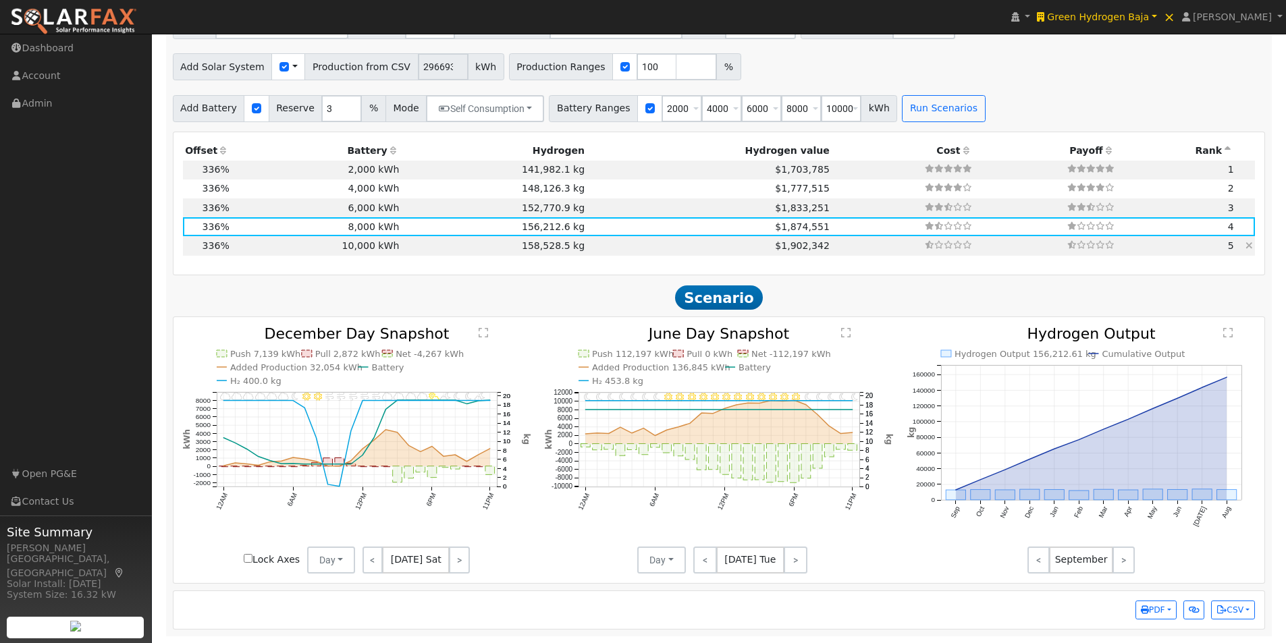
click at [377, 240] on td "10,000 kWh" at bounding box center [316, 245] width 170 height 19
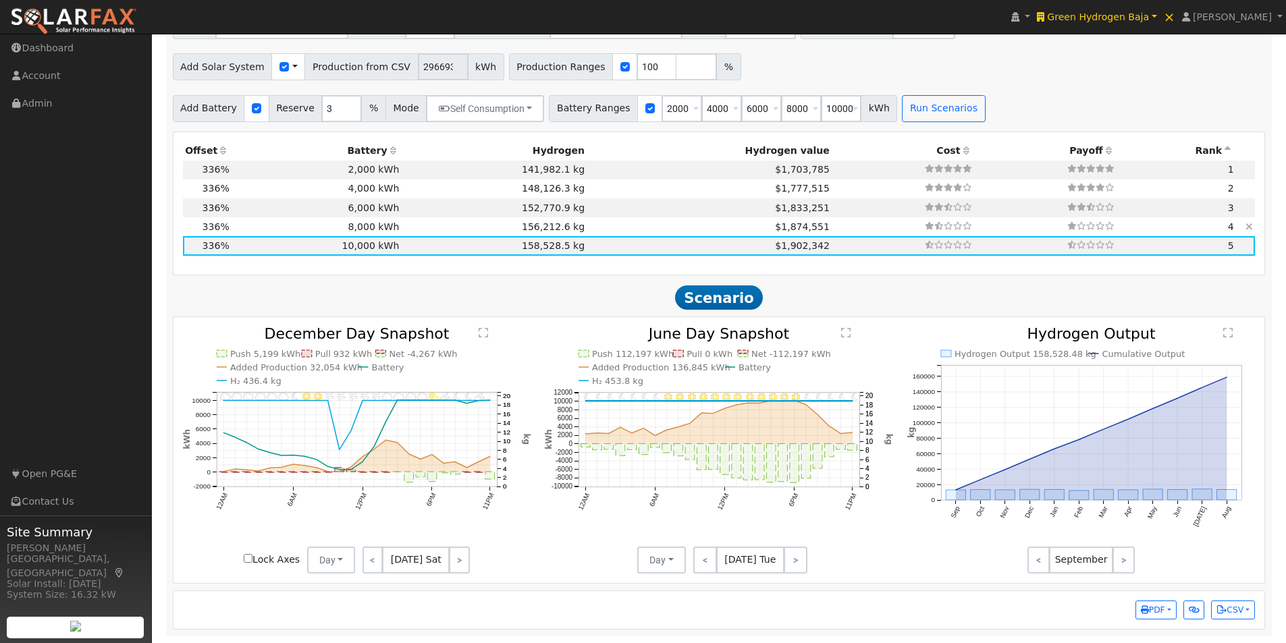
click at [482, 224] on td "156,212.6 kg" at bounding box center [495, 226] width 186 height 19
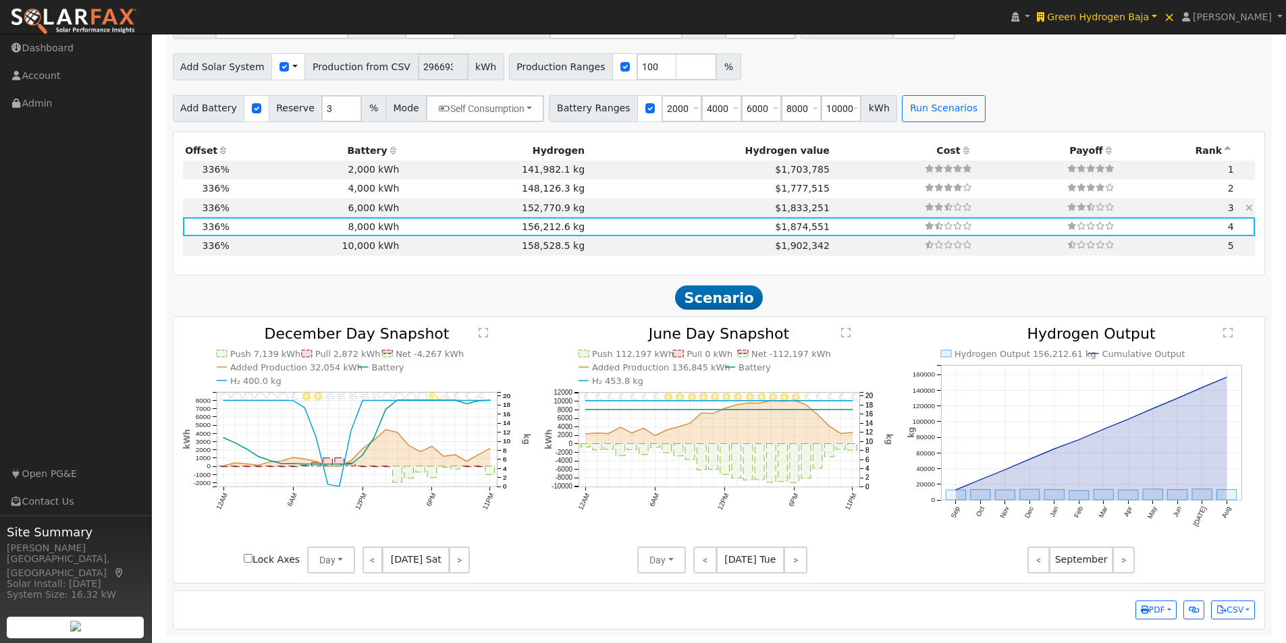
click at [462, 209] on td "152,770.9 kg" at bounding box center [495, 207] width 186 height 19
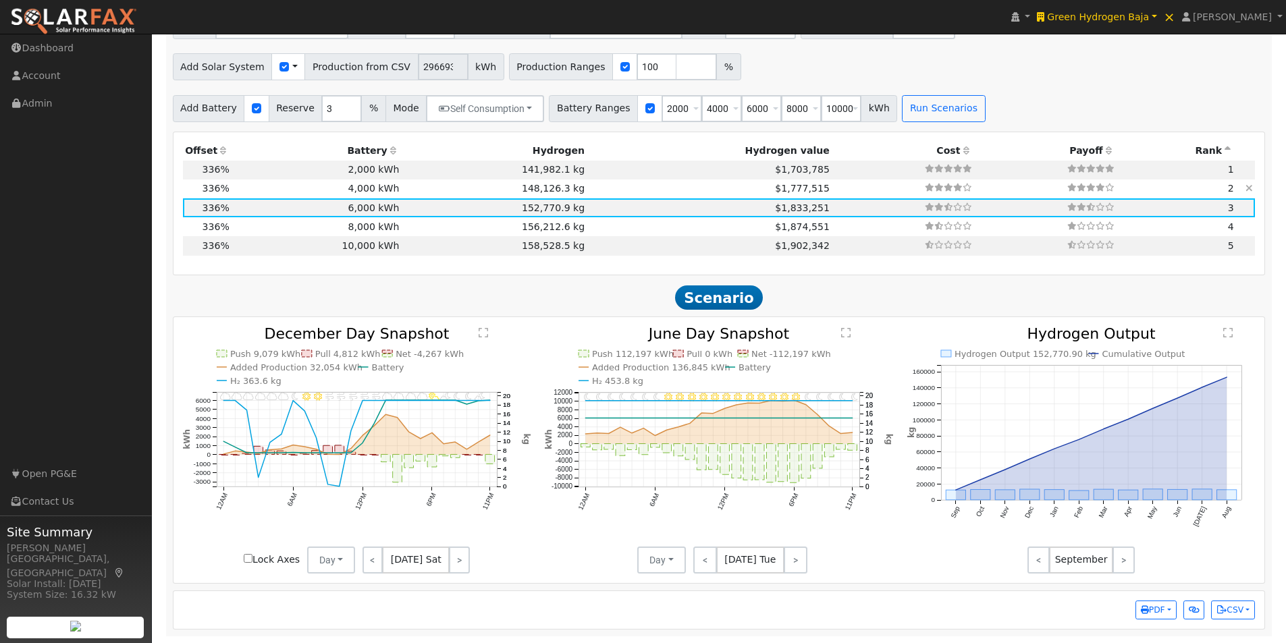
click at [462, 188] on td "148,126.3 kg" at bounding box center [495, 189] width 186 height 19
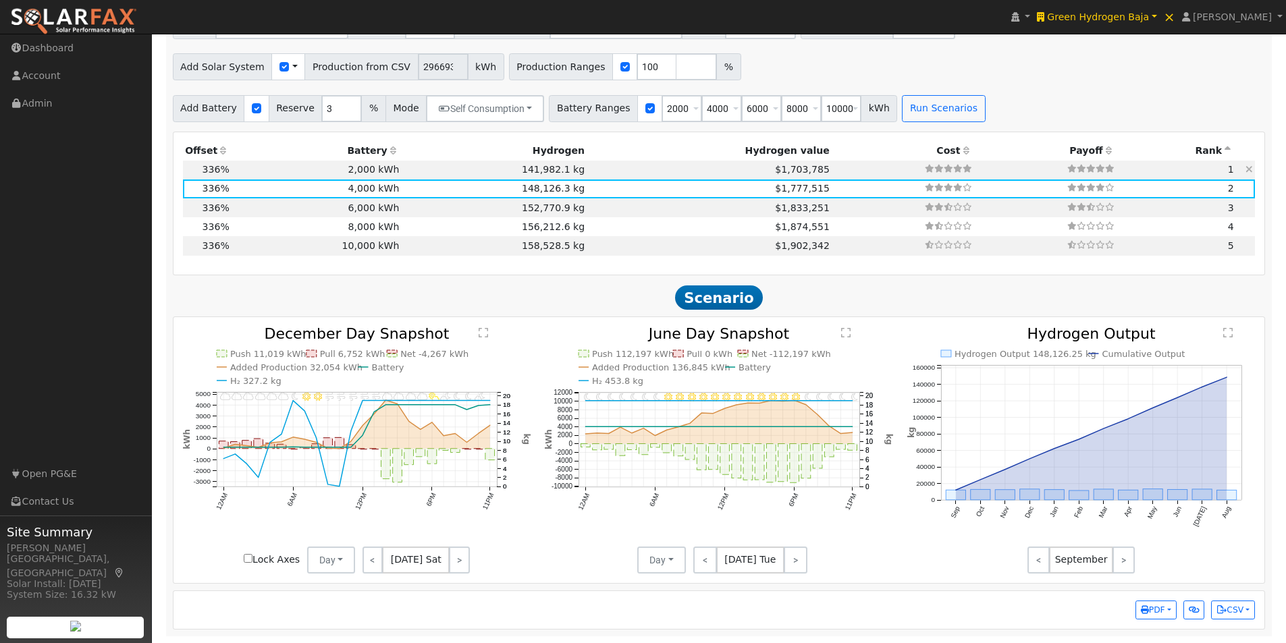
click at [466, 165] on td "141,982.1 kg" at bounding box center [495, 170] width 186 height 19
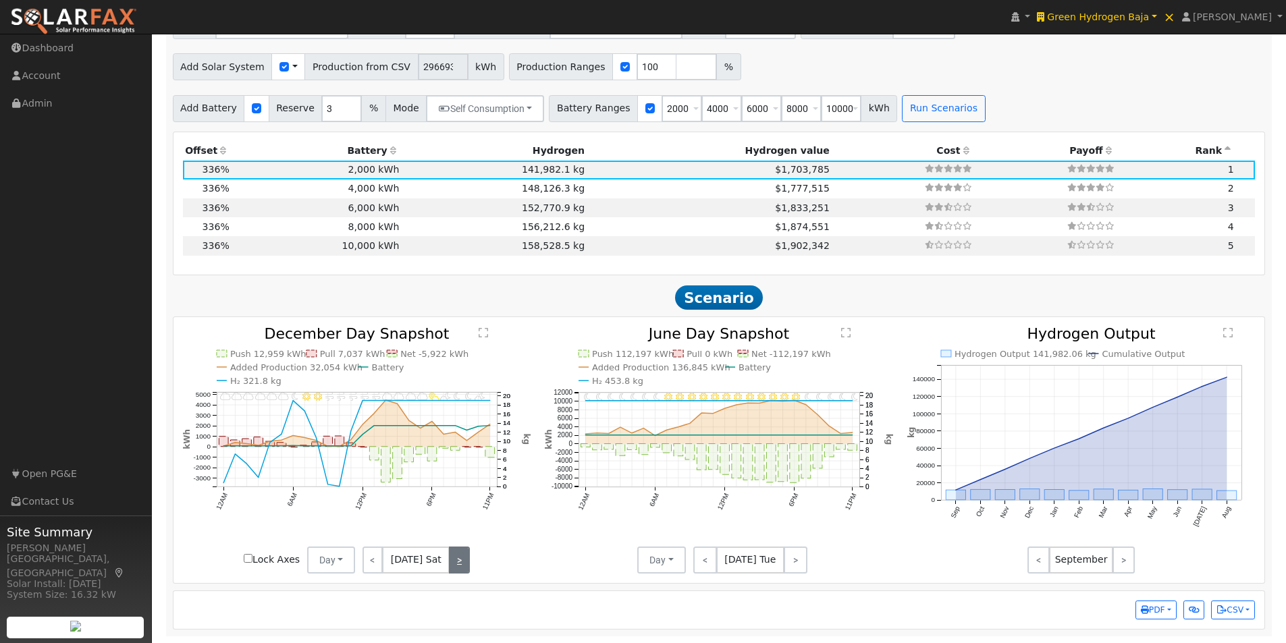
click at [452, 557] on link ">" at bounding box center [459, 560] width 20 height 27
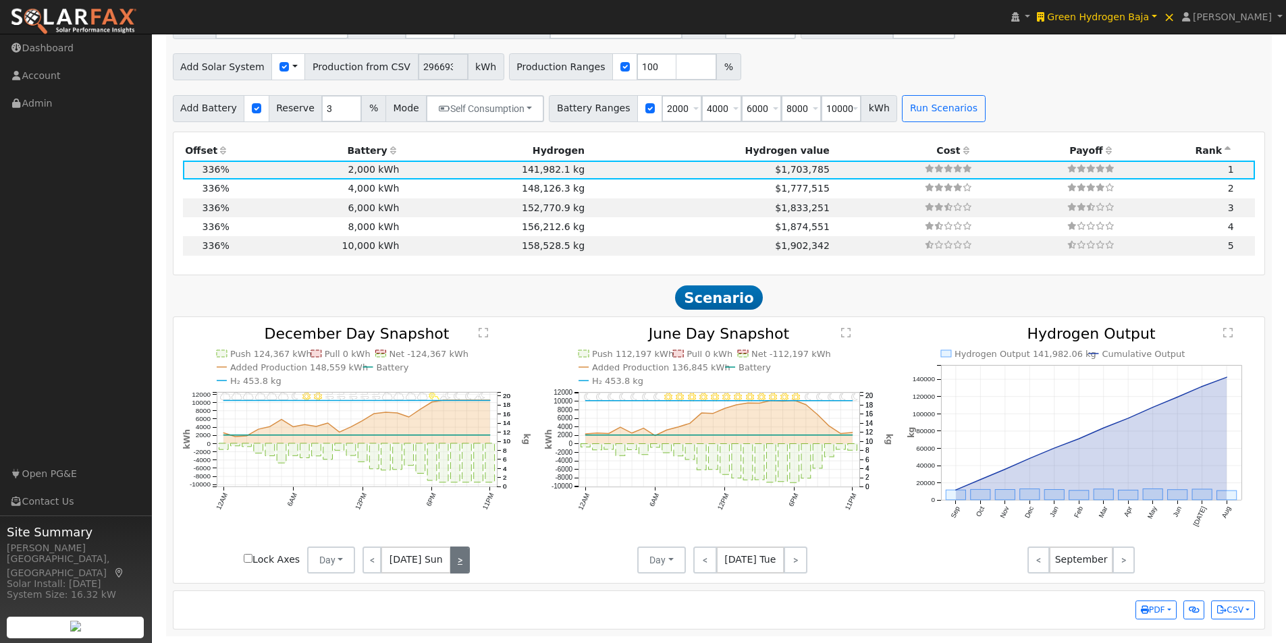
click at [452, 557] on link ">" at bounding box center [459, 560] width 19 height 27
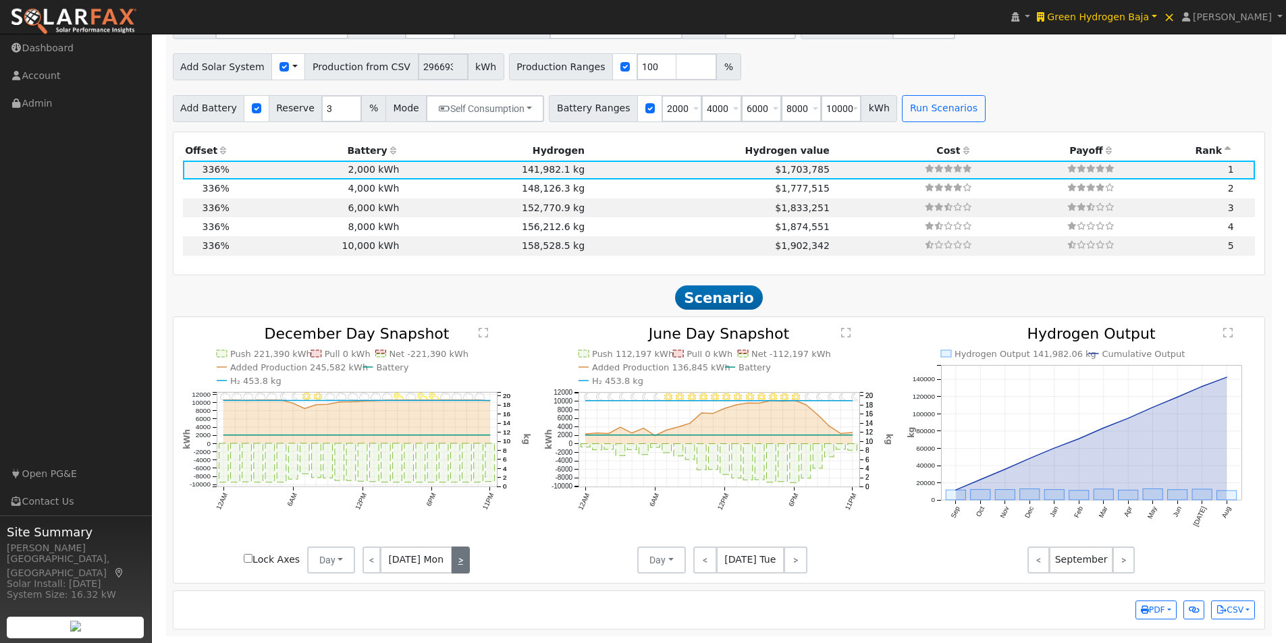
click at [452, 557] on link ">" at bounding box center [460, 560] width 18 height 27
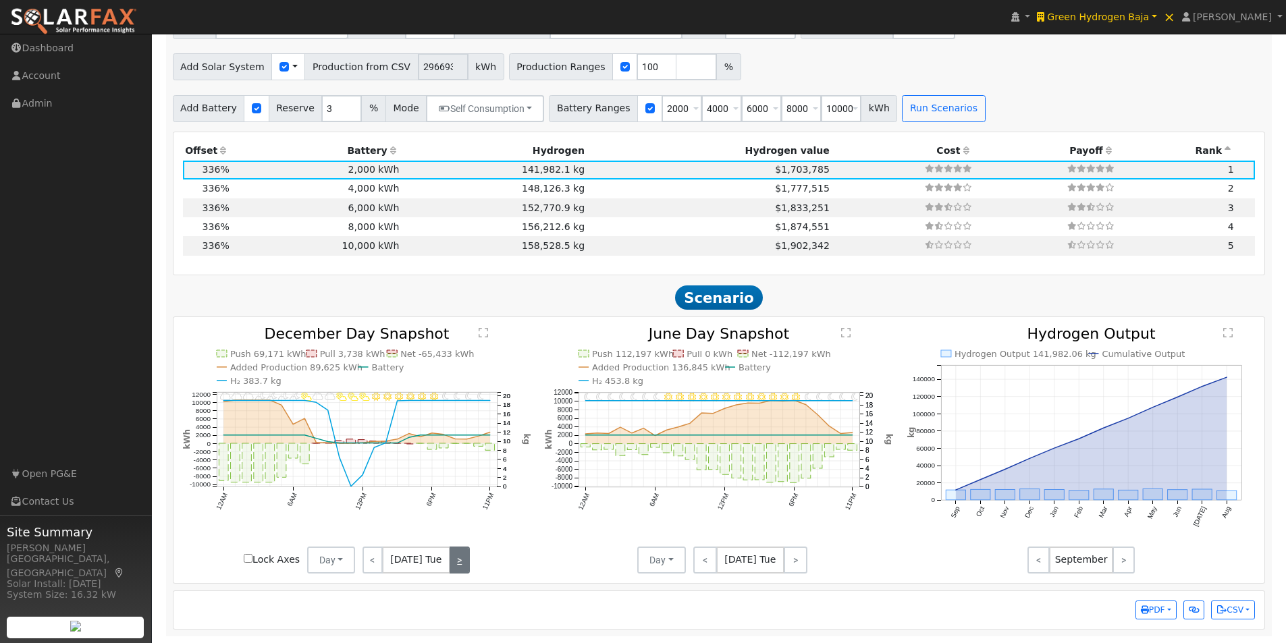
click at [452, 557] on link ">" at bounding box center [459, 560] width 20 height 27
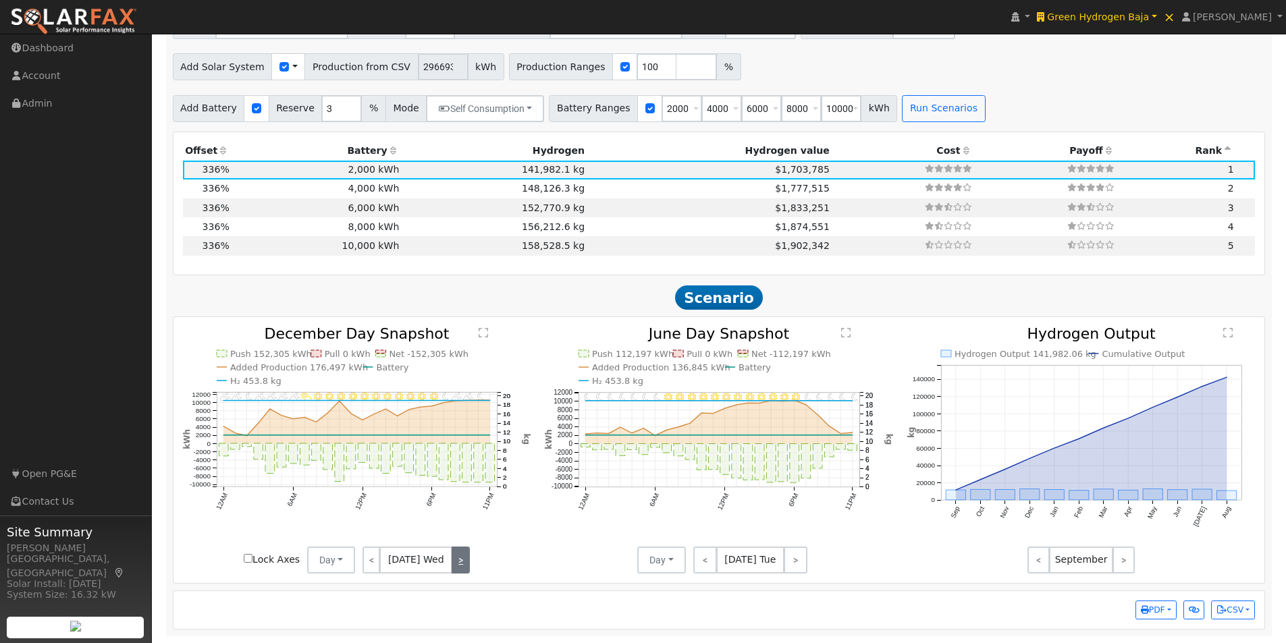
click at [452, 557] on link ">" at bounding box center [460, 560] width 18 height 27
click at [452, 557] on link ">" at bounding box center [460, 560] width 20 height 27
click at [452, 557] on link ">" at bounding box center [458, 560] width 22 height 27
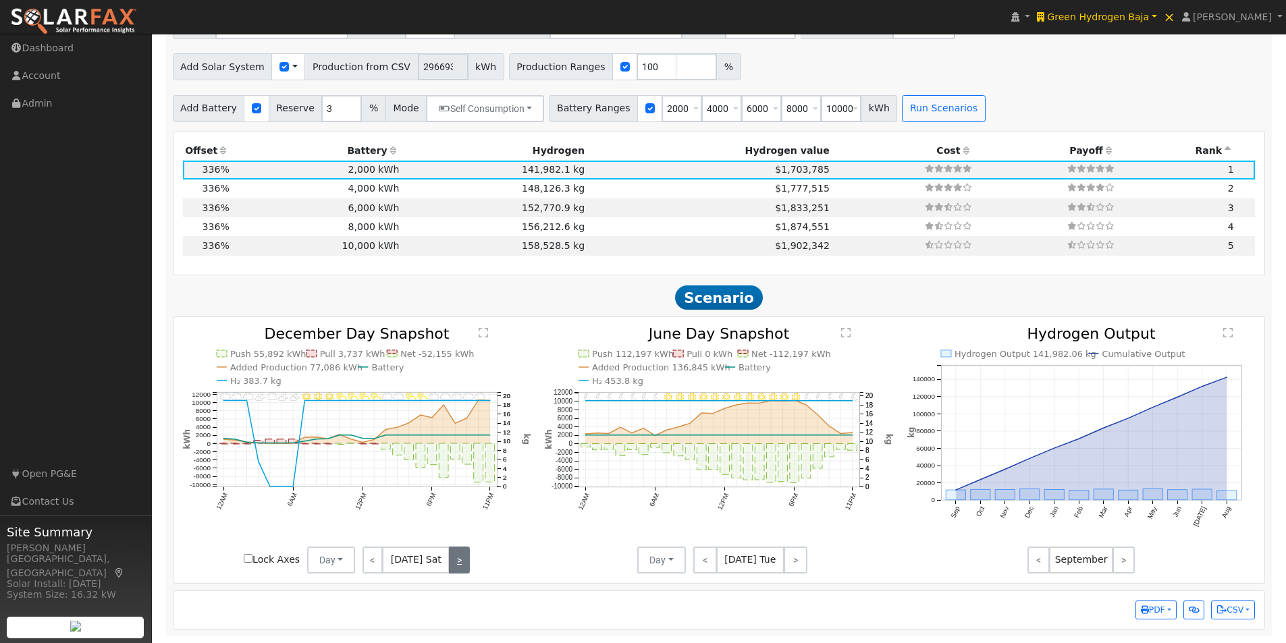
click at [452, 556] on link ">" at bounding box center [459, 560] width 20 height 27
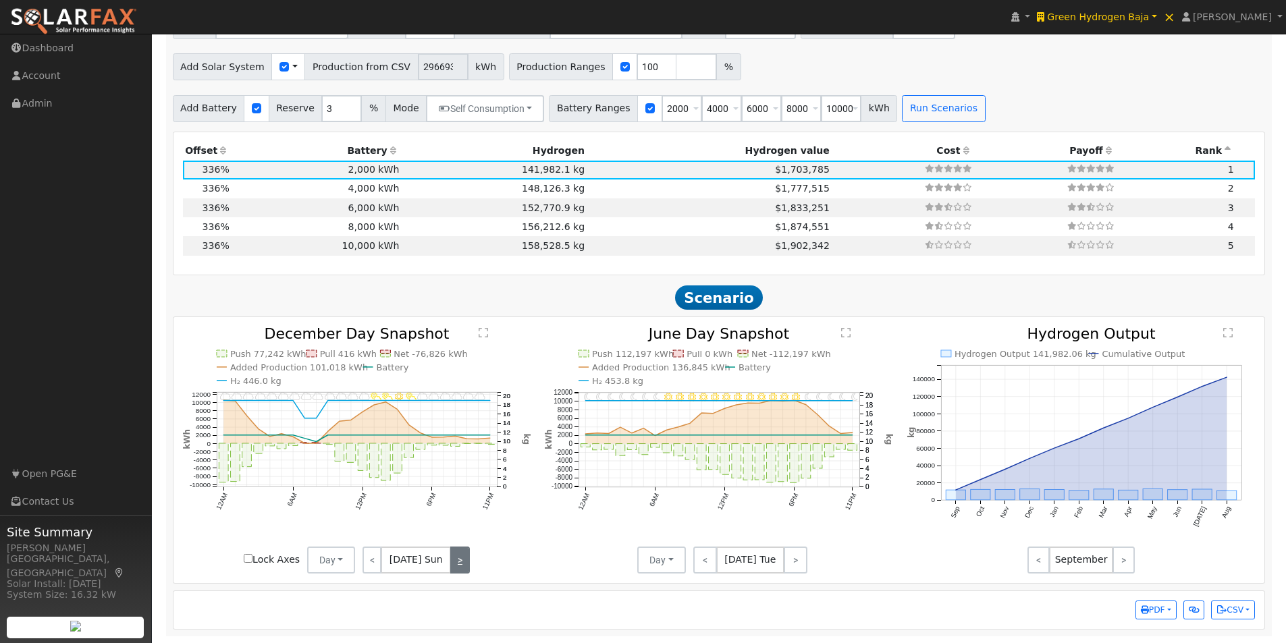
click at [452, 556] on link ">" at bounding box center [459, 560] width 19 height 27
click at [452, 556] on link ">" at bounding box center [460, 560] width 18 height 27
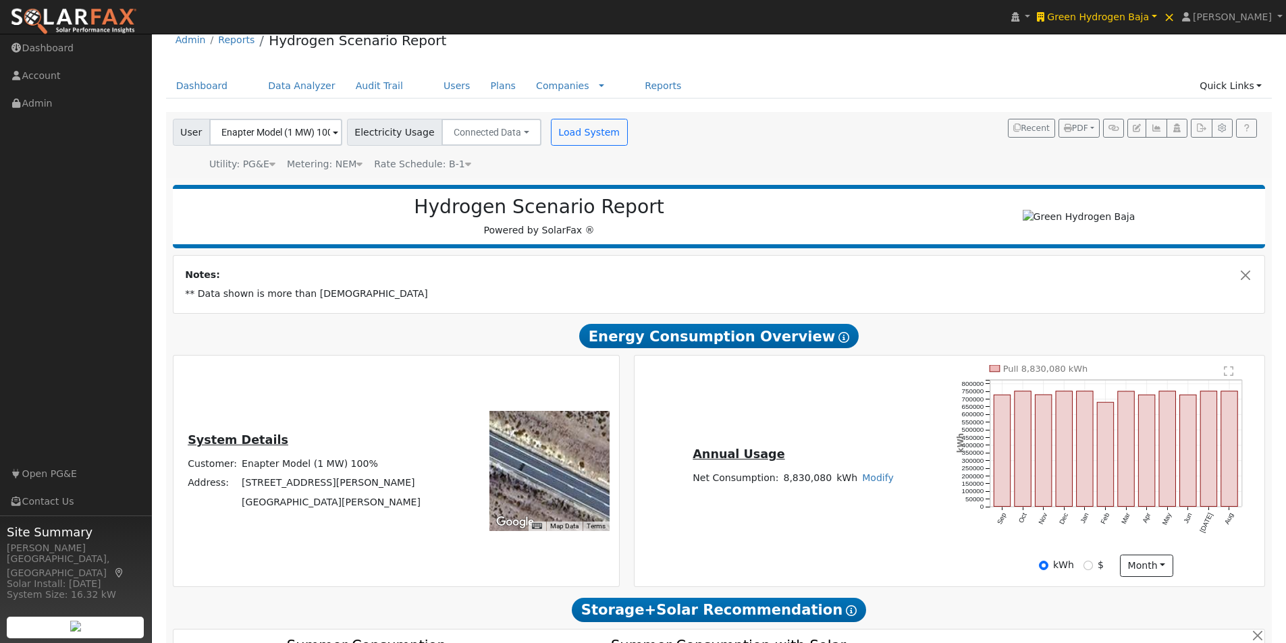
scroll to position [0, 0]
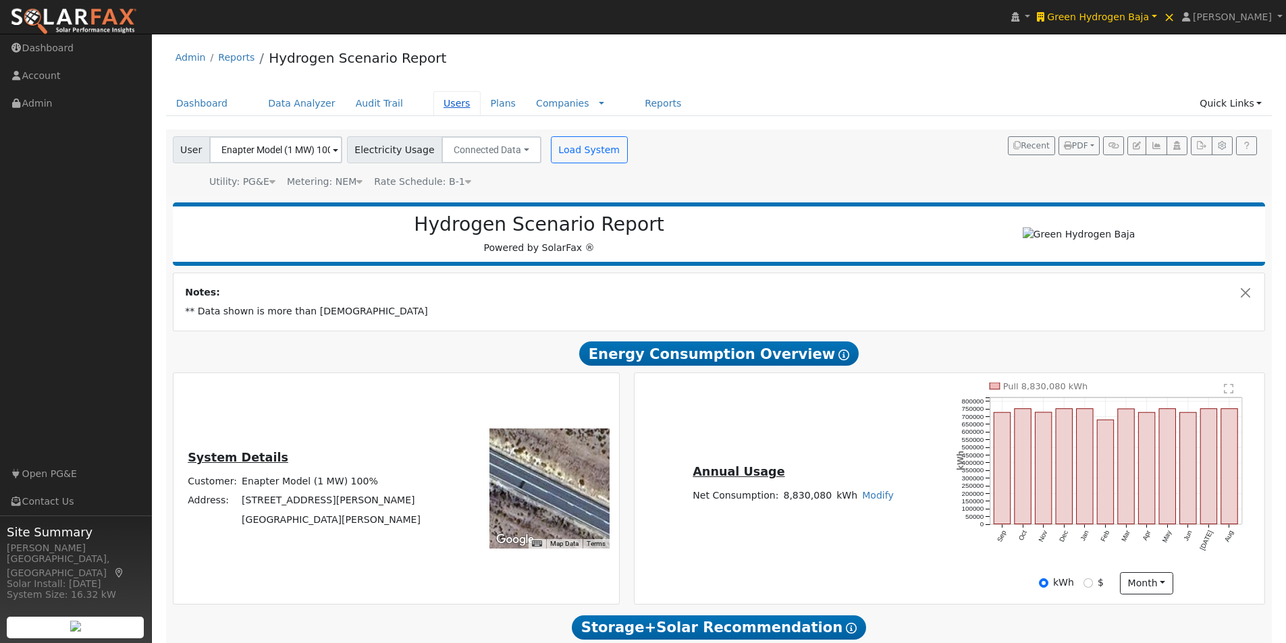
click at [433, 102] on link "Users" at bounding box center [456, 103] width 47 height 25
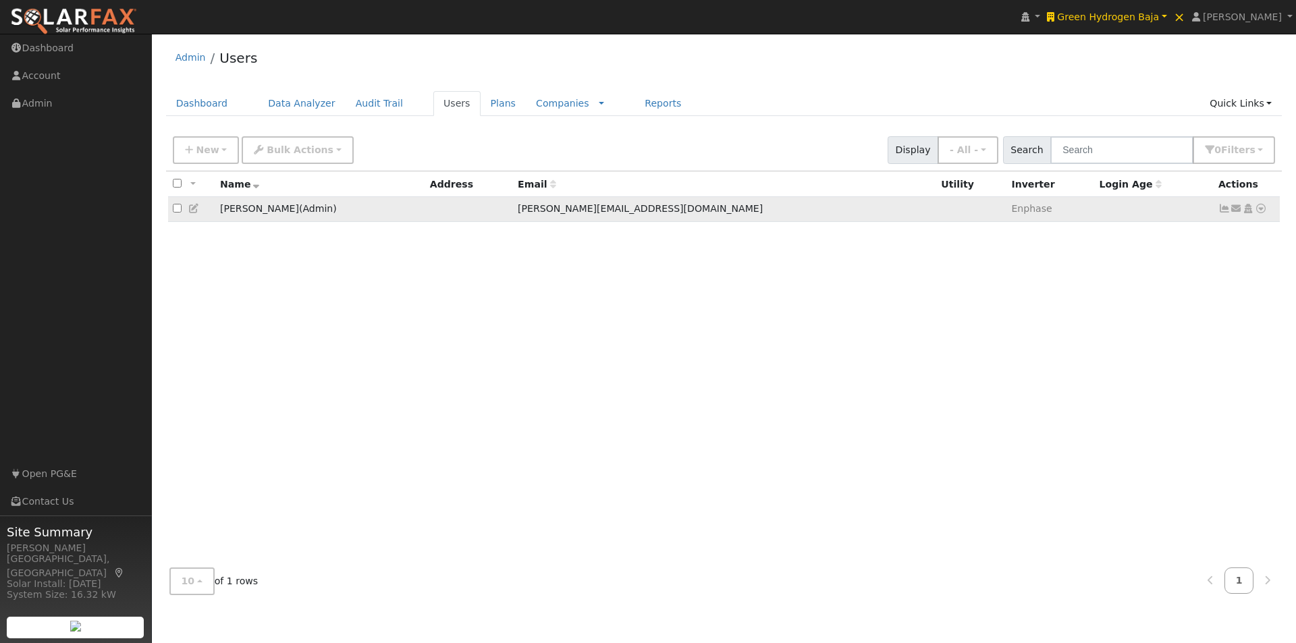
click at [1261, 211] on icon at bounding box center [1261, 208] width 12 height 9
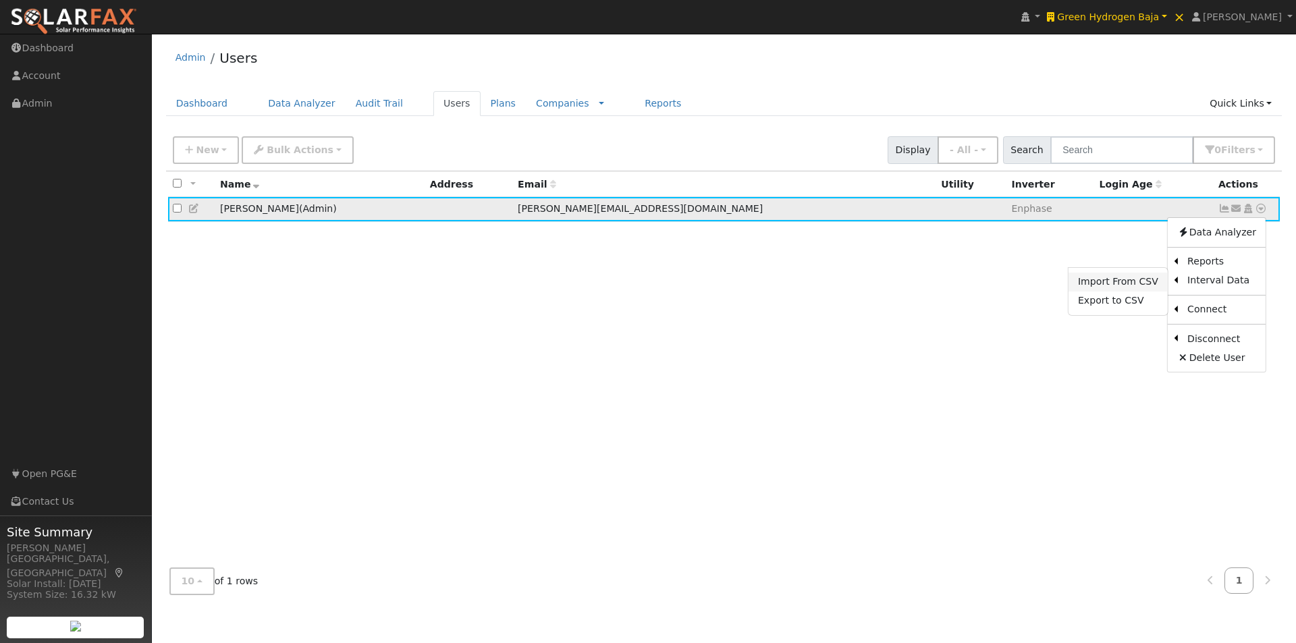
click at [1099, 280] on link "Import From CSV" at bounding box center [1117, 282] width 99 height 19
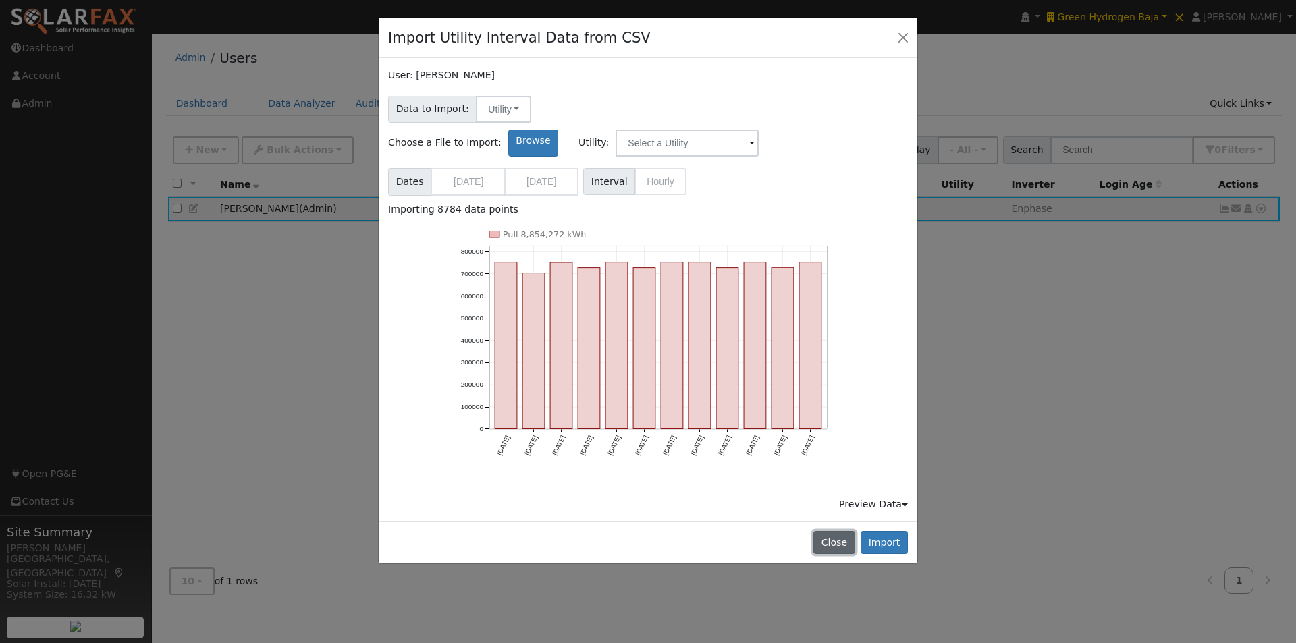
click at [837, 531] on button "Close" at bounding box center [833, 542] width 41 height 23
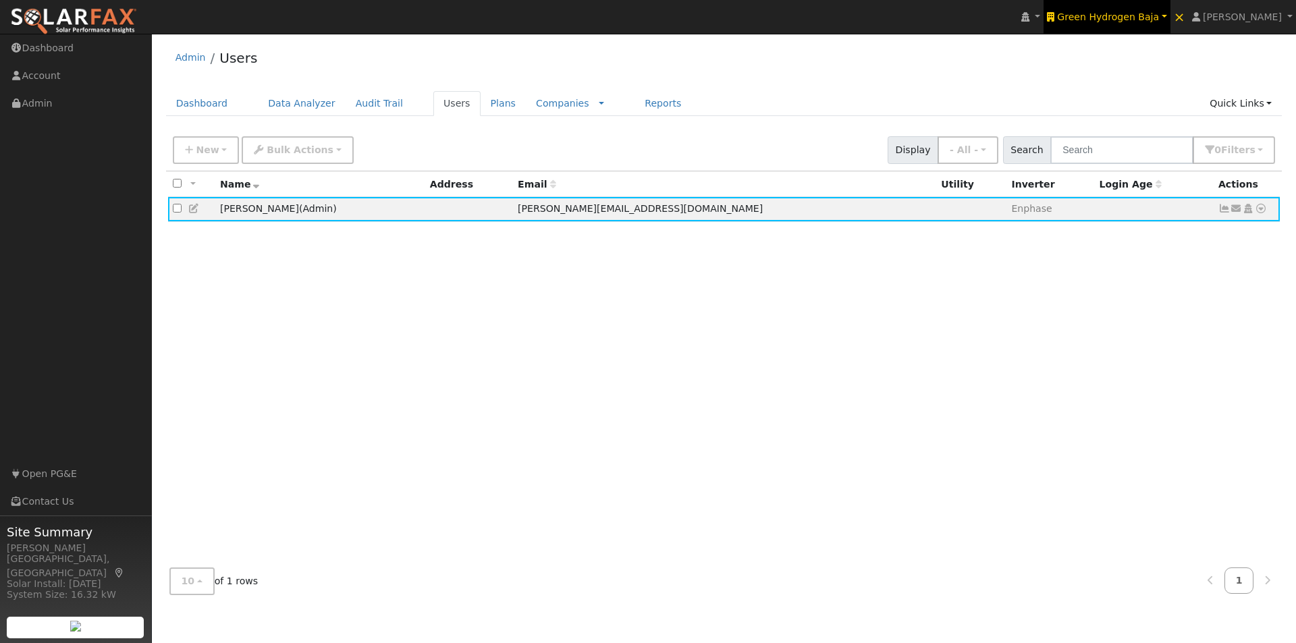
click at [1126, 16] on span "Green Hydrogen Baja" at bounding box center [1108, 16] width 102 height 11
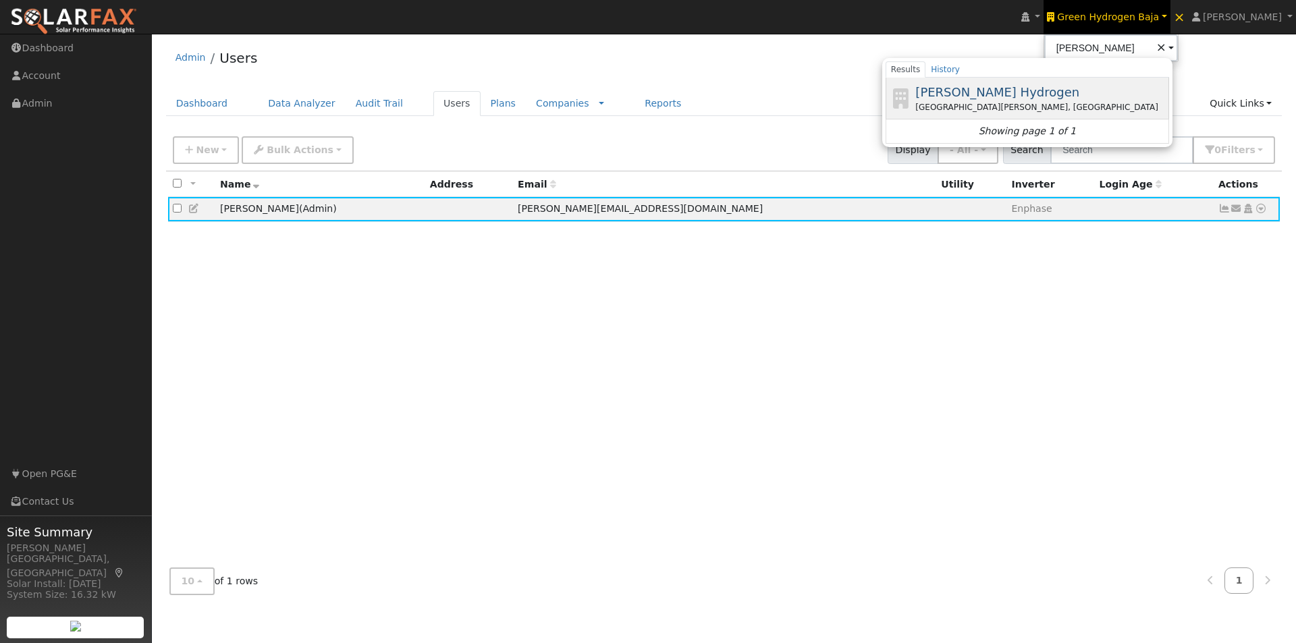
click at [984, 87] on span "[PERSON_NAME] Hydrogen" at bounding box center [997, 92] width 164 height 14
type input "[PERSON_NAME] Hydrogen"
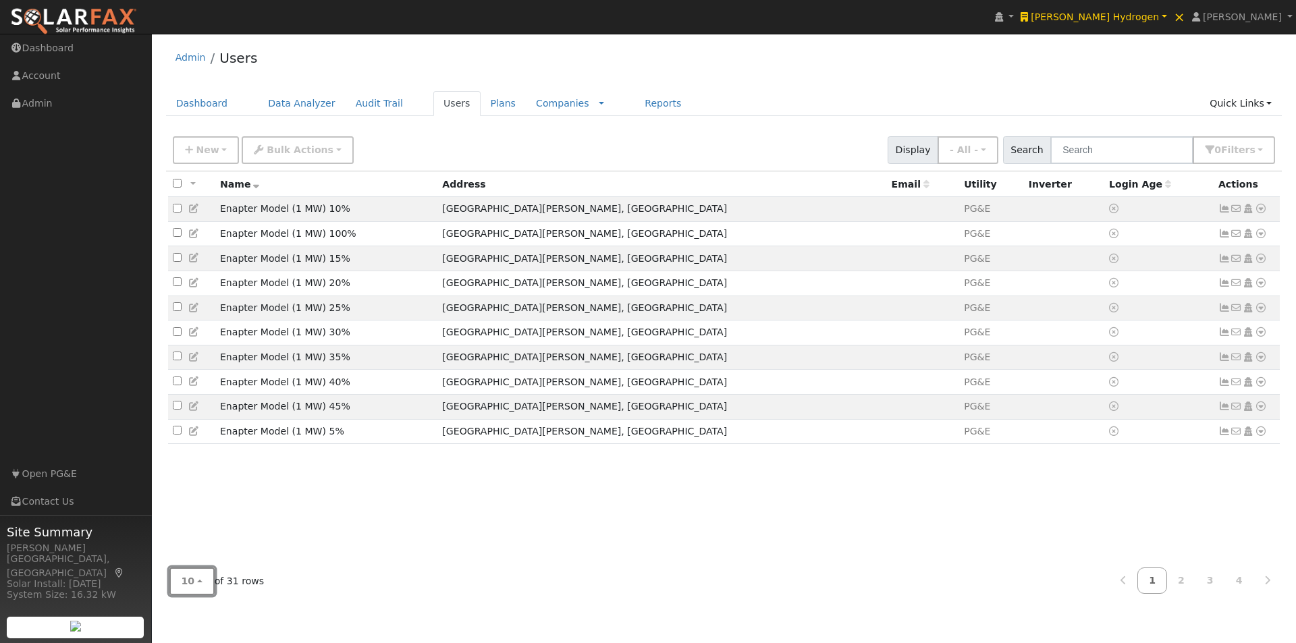
drag, startPoint x: 180, startPoint y: 586, endPoint x: 204, endPoint y: 510, distance: 79.2
click at [182, 582] on button "10" at bounding box center [191, 582] width 45 height 28
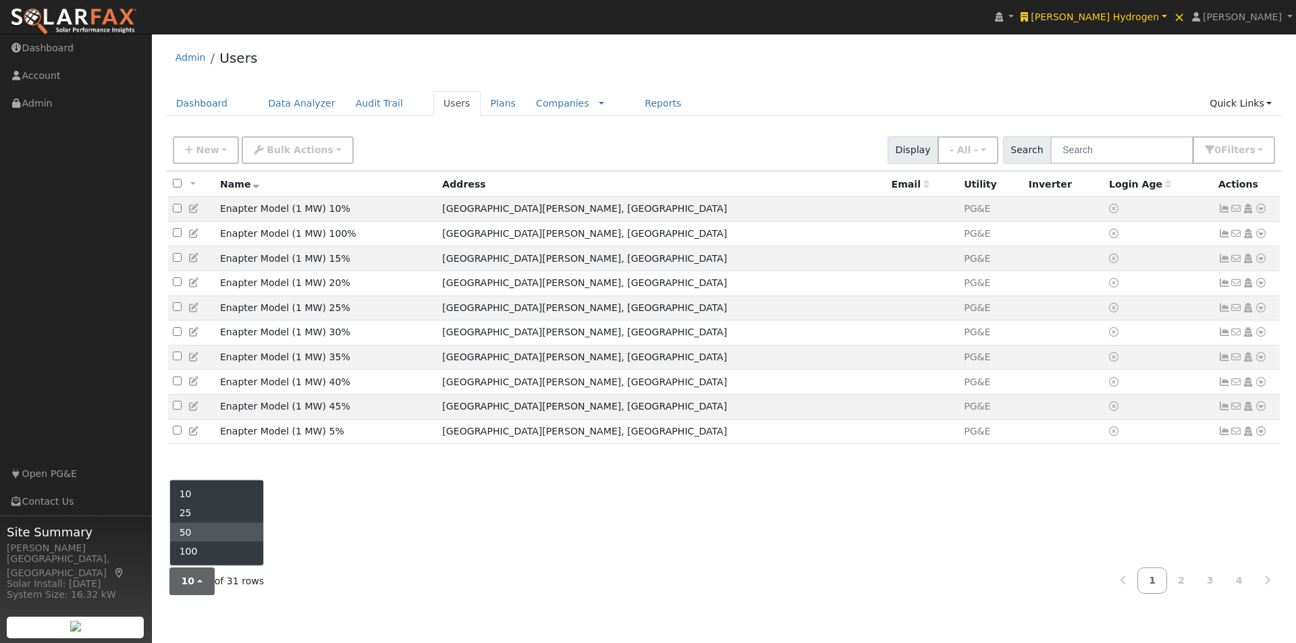
click at [196, 530] on link "50" at bounding box center [217, 532] width 94 height 19
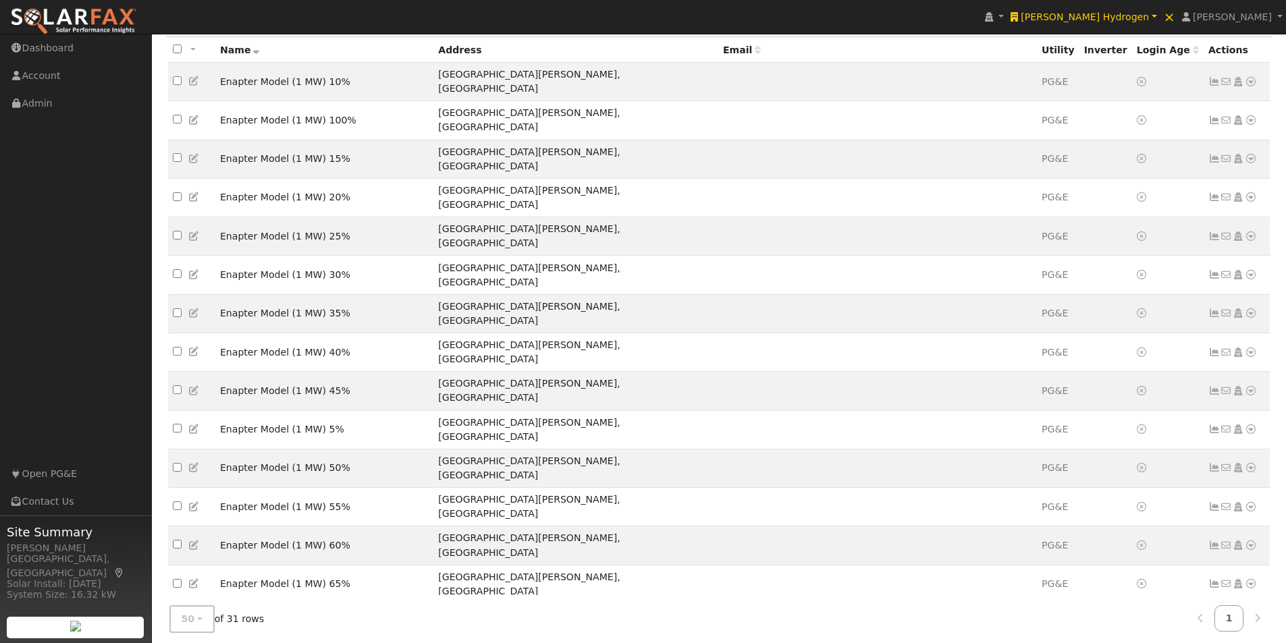
scroll to position [418, 0]
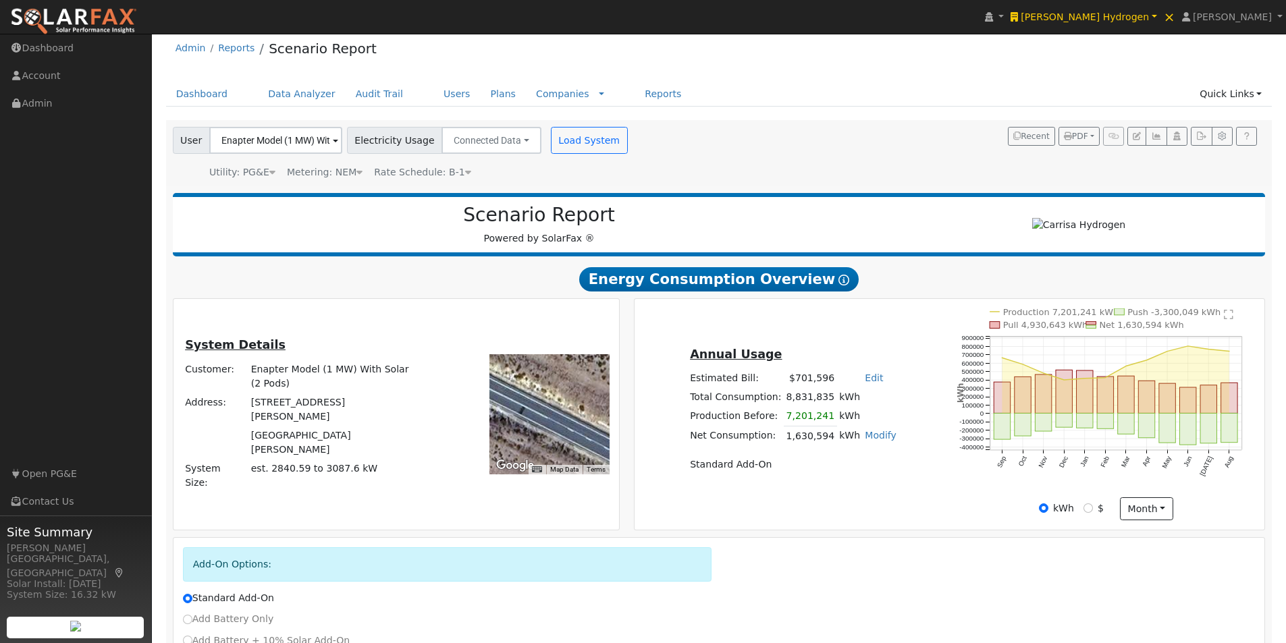
scroll to position [101, 0]
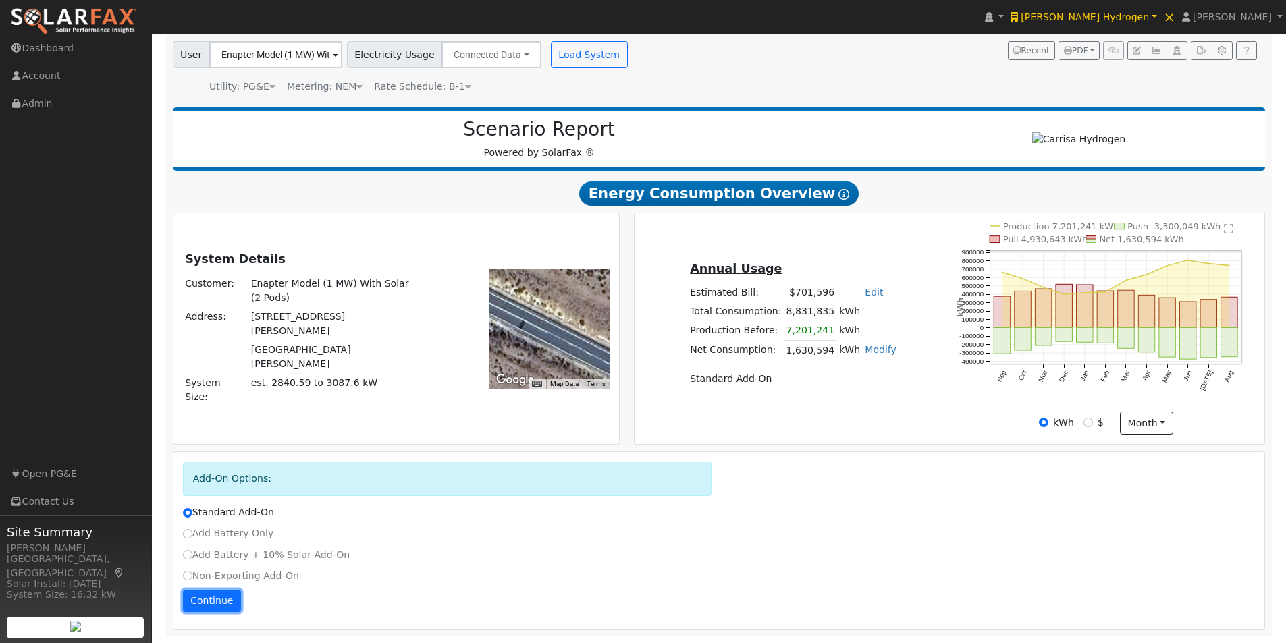
click at [194, 597] on button "Continue" at bounding box center [212, 601] width 58 height 23
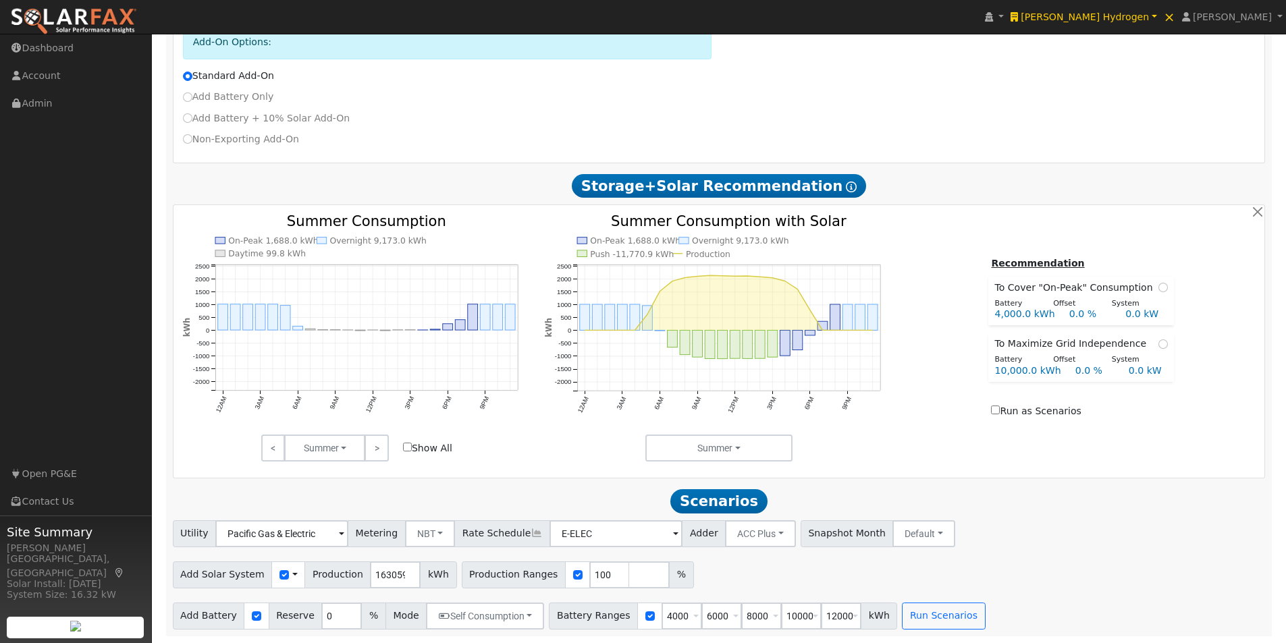
scroll to position [538, 0]
click at [913, 615] on button "Run Scenarios" at bounding box center [943, 616] width 83 height 27
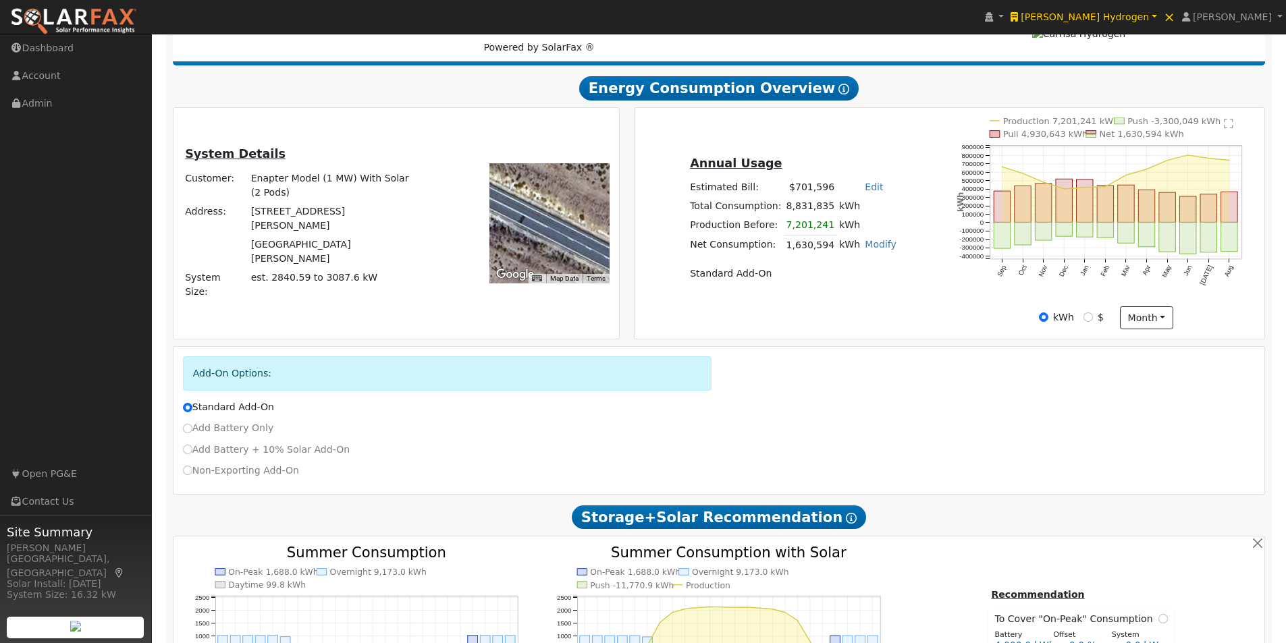
scroll to position [0, 0]
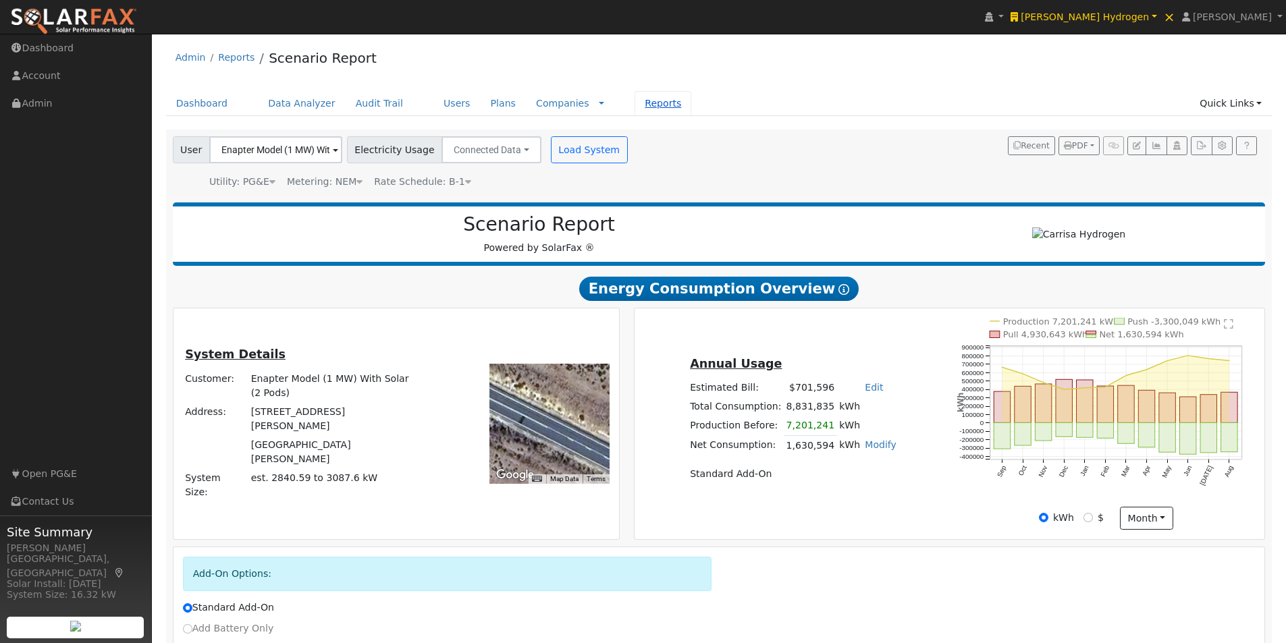
click at [634, 105] on link "Reports" at bounding box center [662, 103] width 57 height 25
click at [634, 101] on link "Reports" at bounding box center [662, 103] width 57 height 25
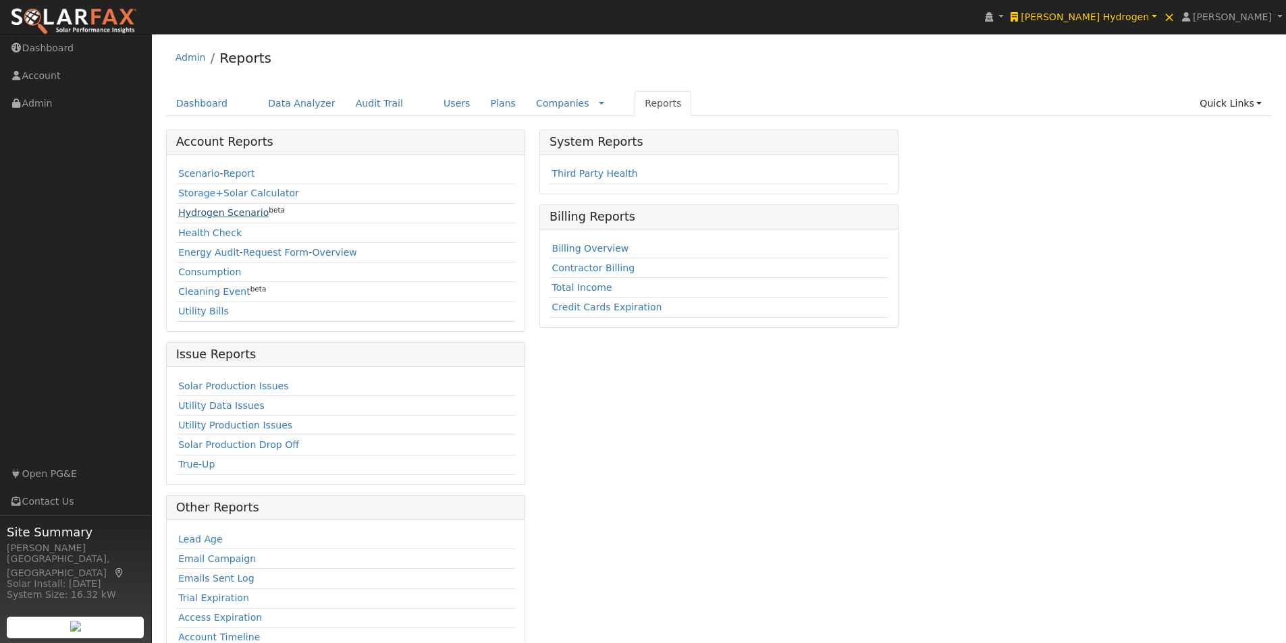
click at [186, 212] on link "Hydrogen Scenario" at bounding box center [223, 212] width 90 height 11
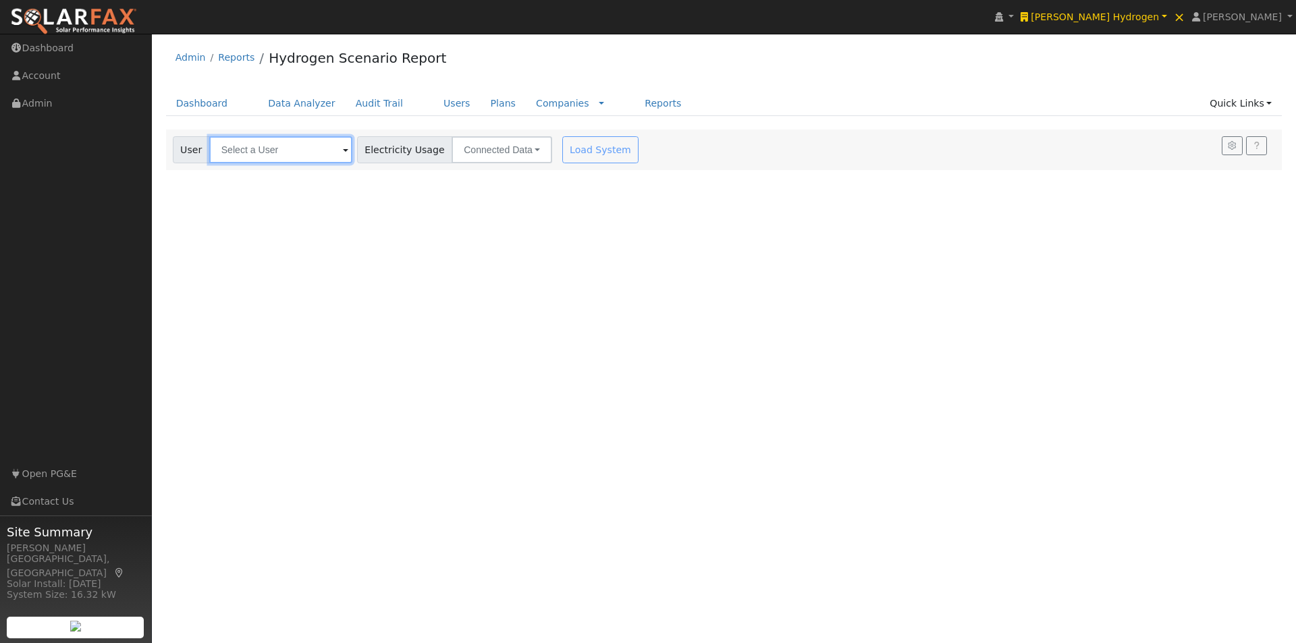
click at [296, 146] on input "text" at bounding box center [280, 149] width 143 height 27
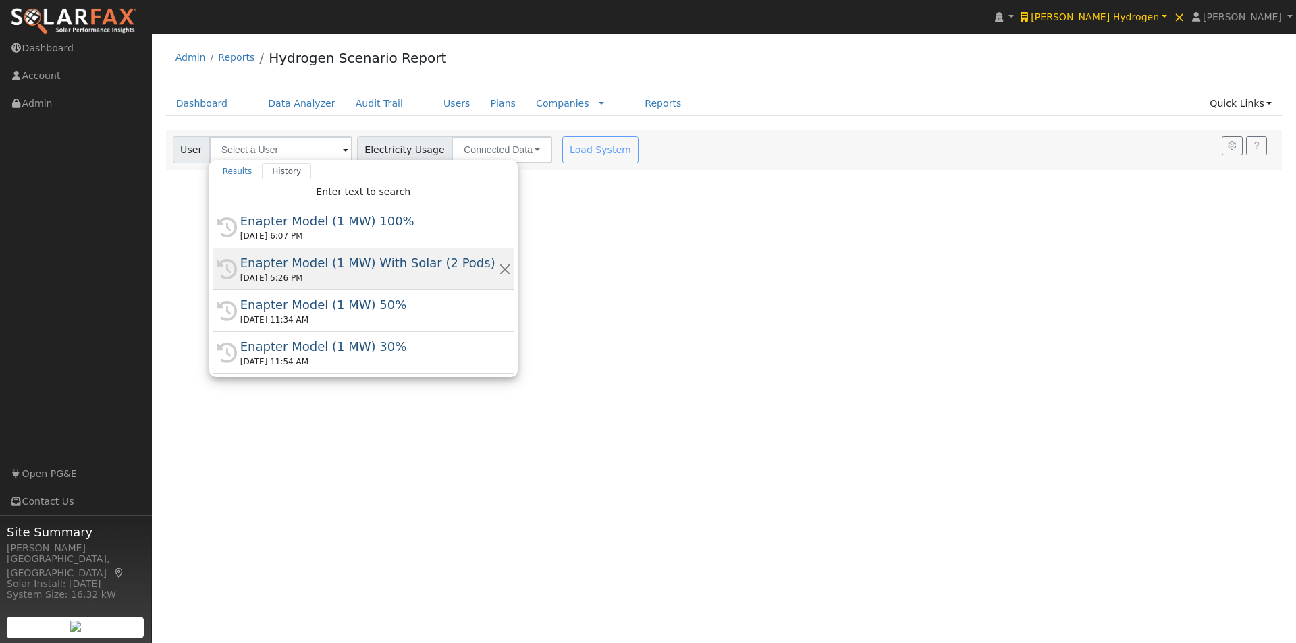
click at [300, 266] on div "Enapter Model (1 MW) With Solar (2 Pods)" at bounding box center [369, 263] width 258 height 18
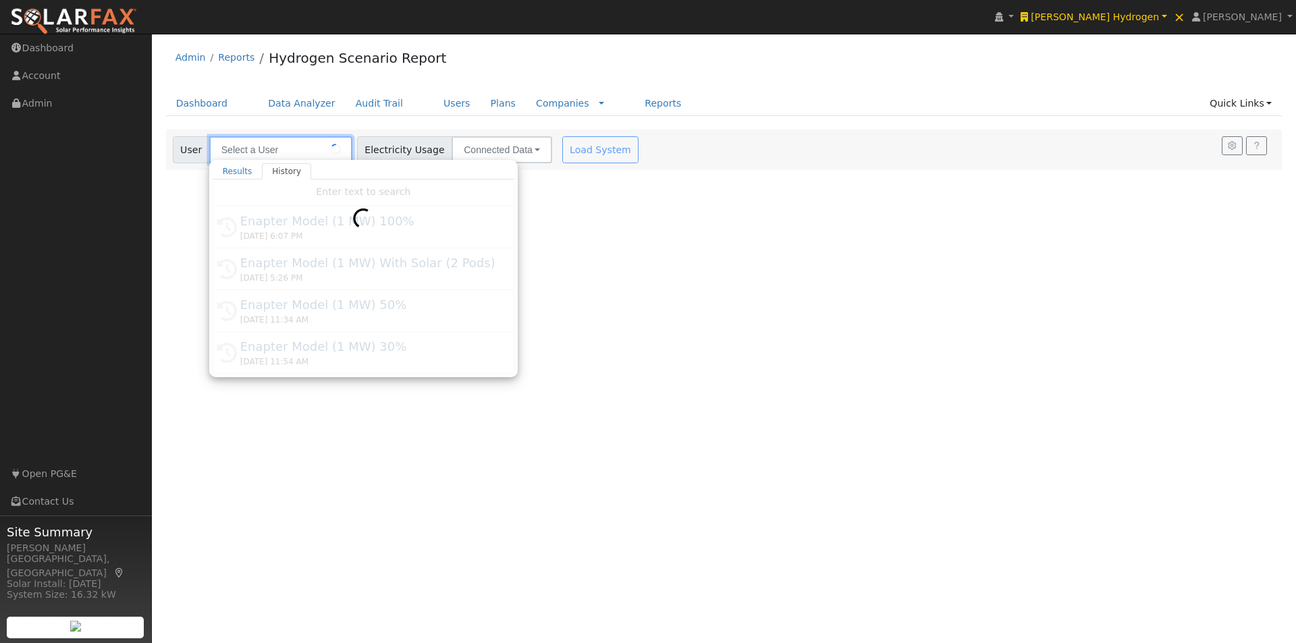
type input "Enapter Model (1 MW) With Solar (2 Pods)"
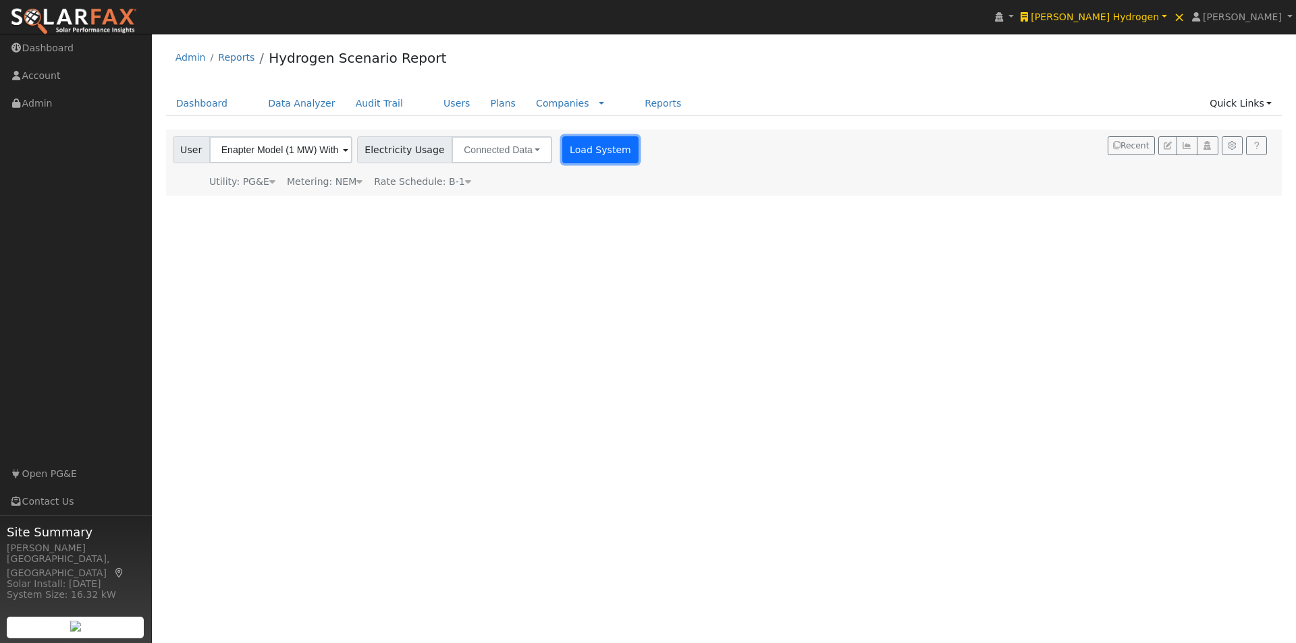
click at [584, 154] on button "Load System" at bounding box center [600, 149] width 77 height 27
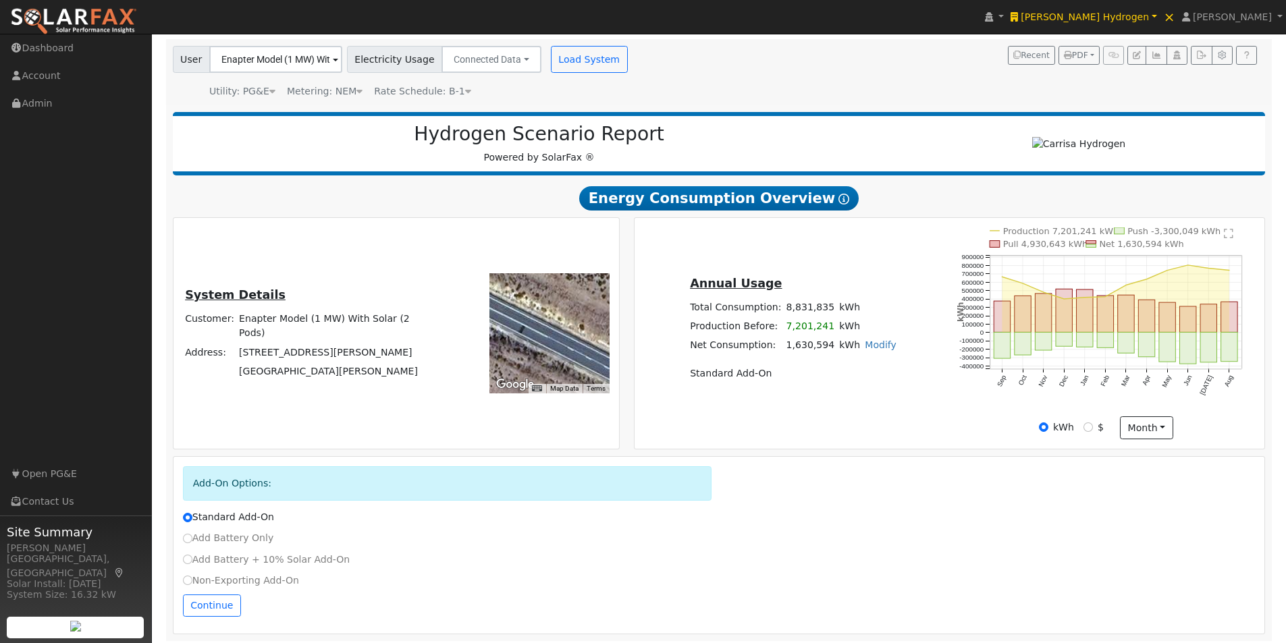
scroll to position [101, 0]
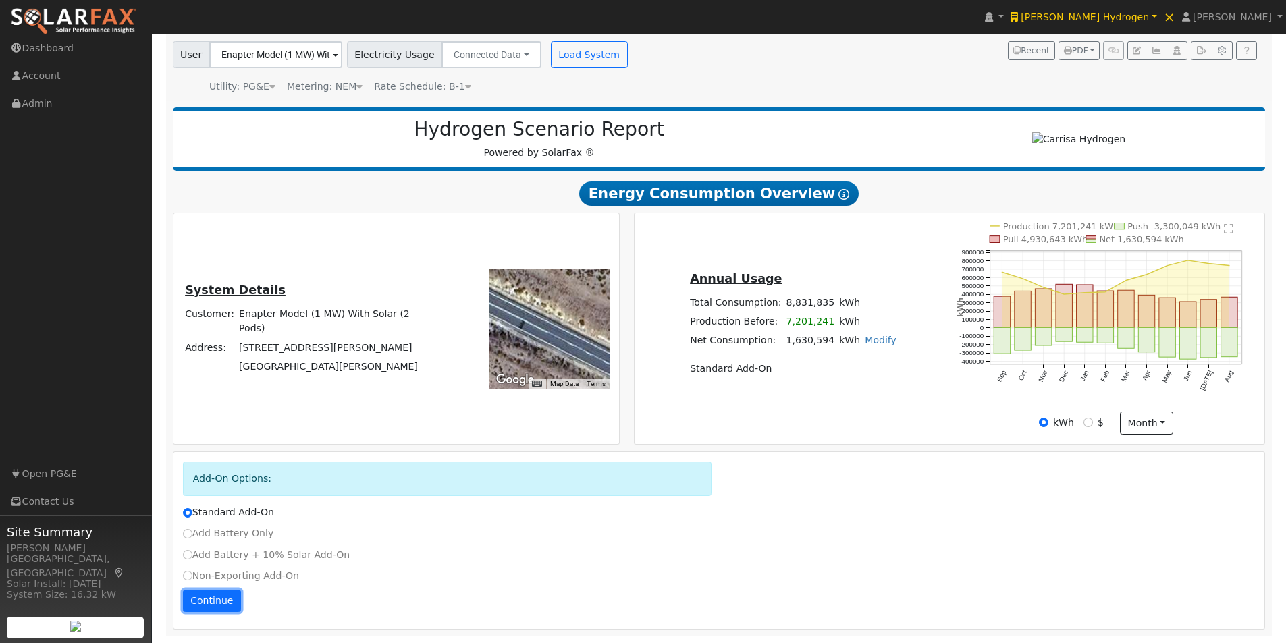
click at [195, 595] on button "Continue" at bounding box center [212, 601] width 58 height 23
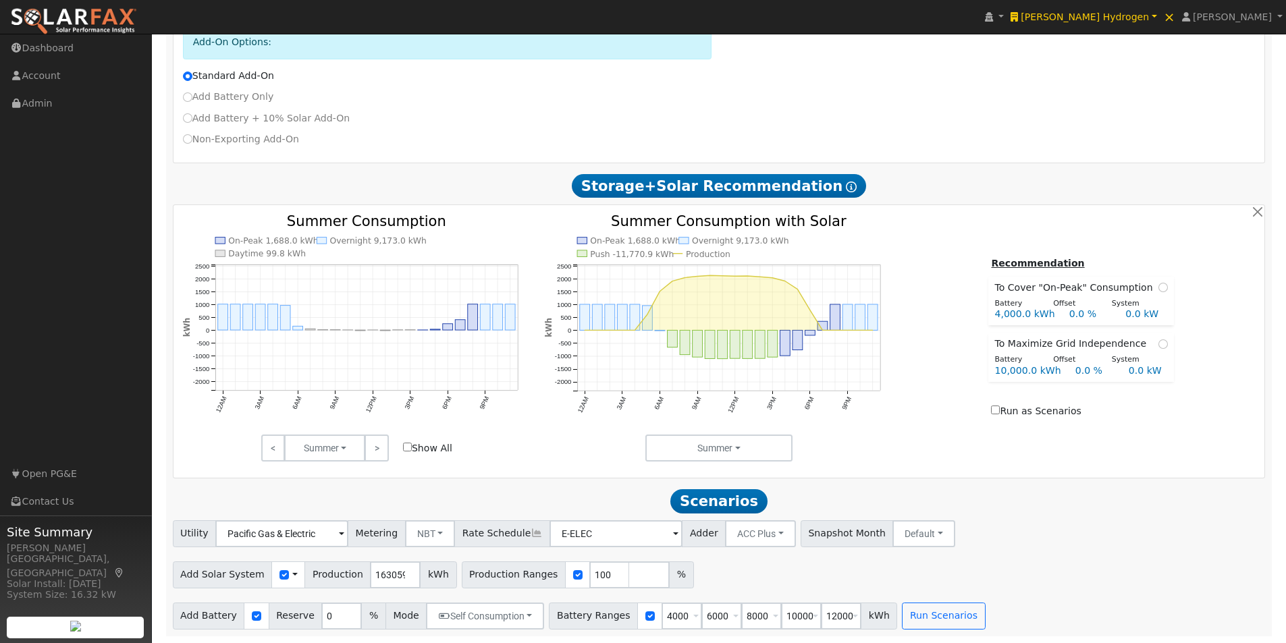
scroll to position [538, 0]
click at [903, 615] on button "Run Scenarios" at bounding box center [943, 616] width 83 height 27
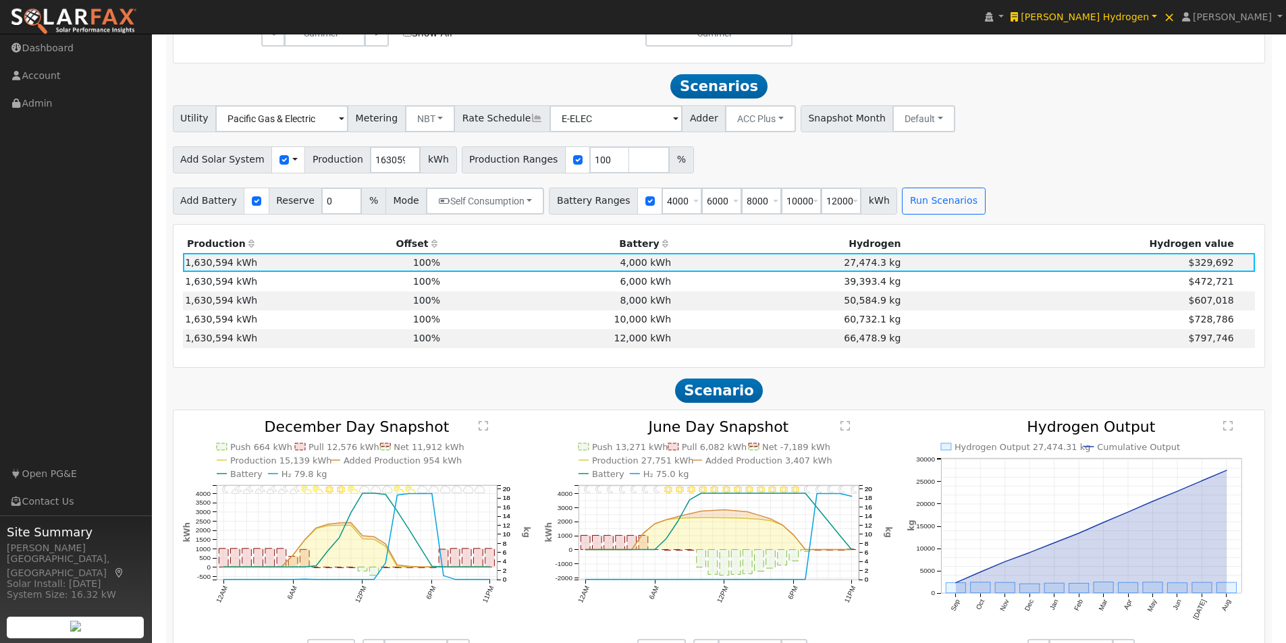
scroll to position [985, 0]
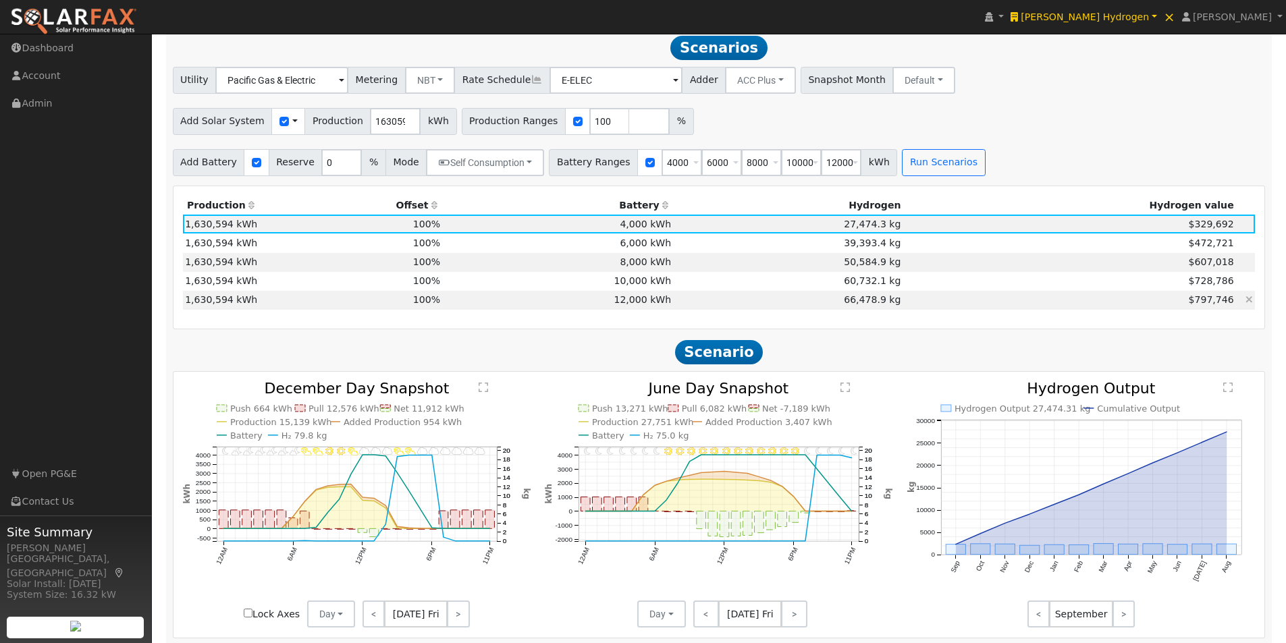
click at [618, 300] on td "12,000 kWh" at bounding box center [558, 300] width 231 height 19
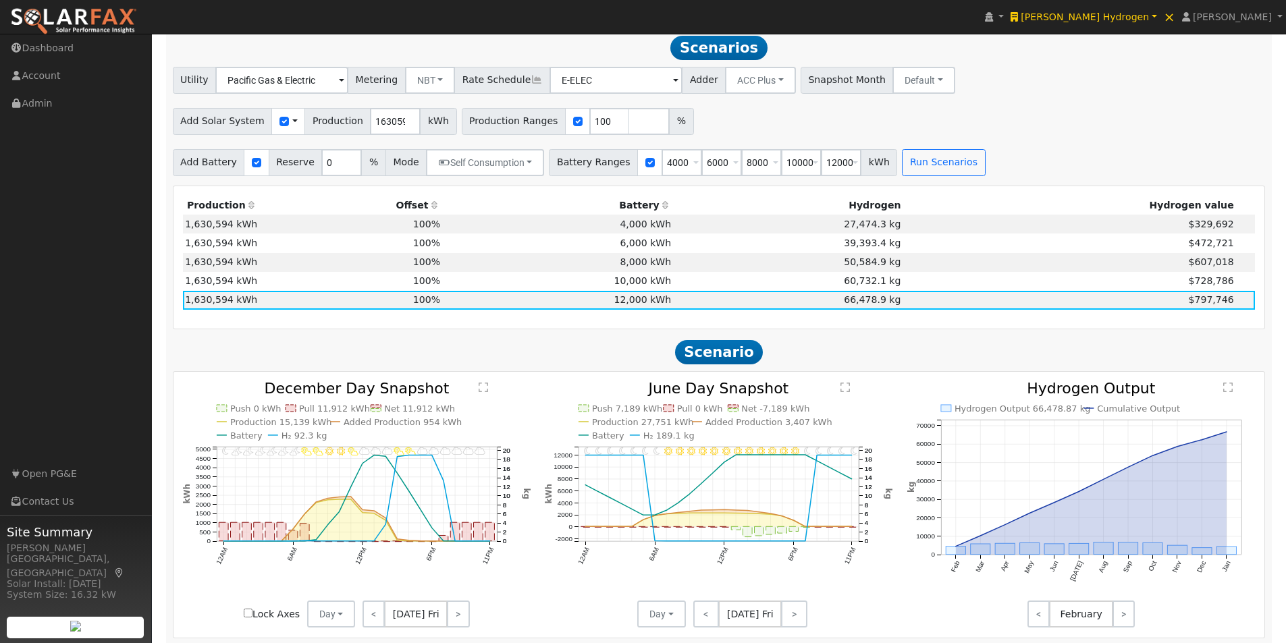
click at [292, 122] on span at bounding box center [294, 121] width 5 height 14
click at [310, 150] on link "Use CSV Data" at bounding box center [329, 145] width 94 height 19
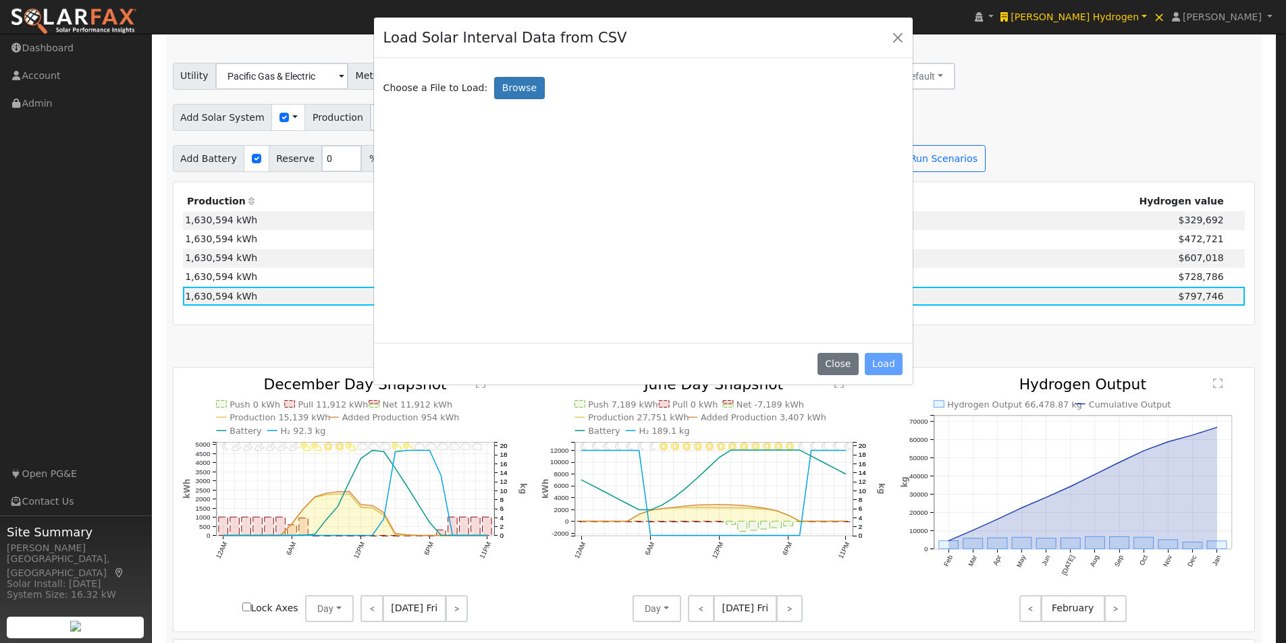
scroll to position [987, 0]
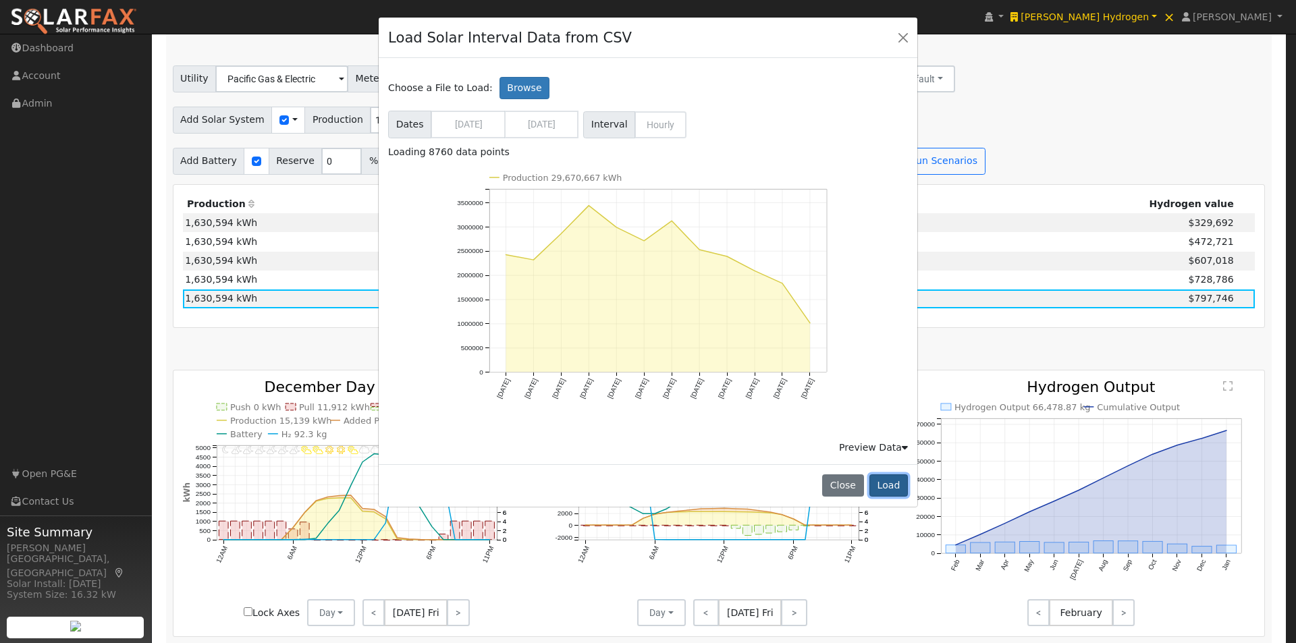
click at [890, 483] on button "Load" at bounding box center [888, 485] width 38 height 23
type input "29669382"
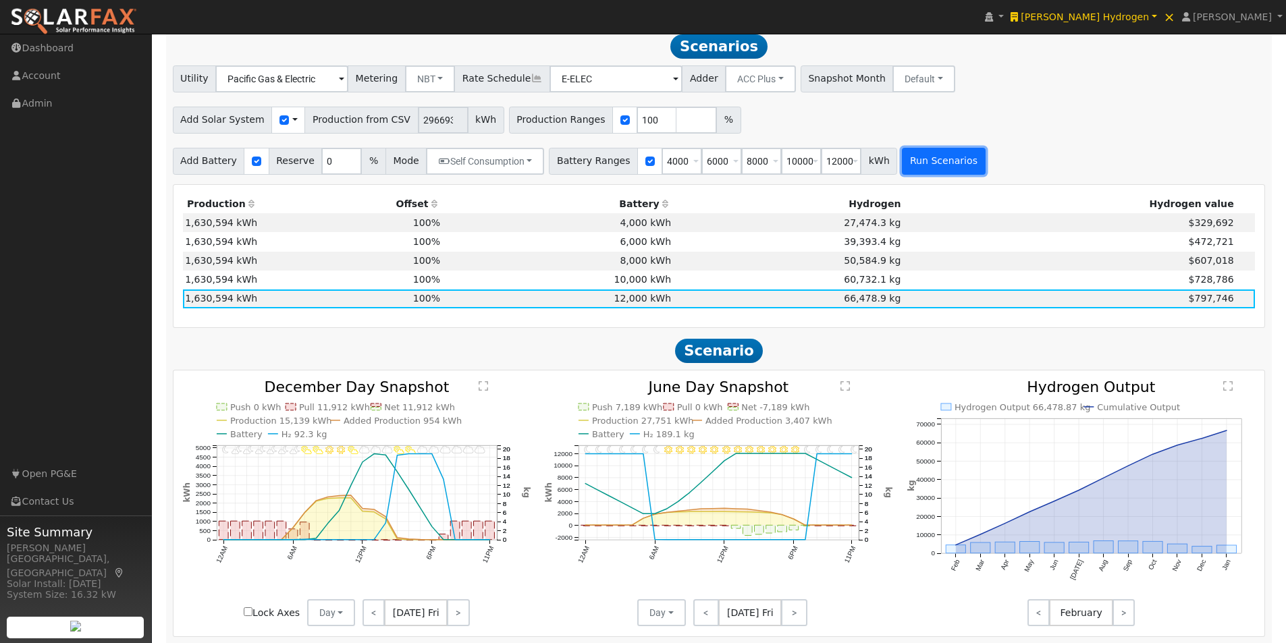
click at [921, 167] on button "Run Scenarios" at bounding box center [943, 161] width 83 height 27
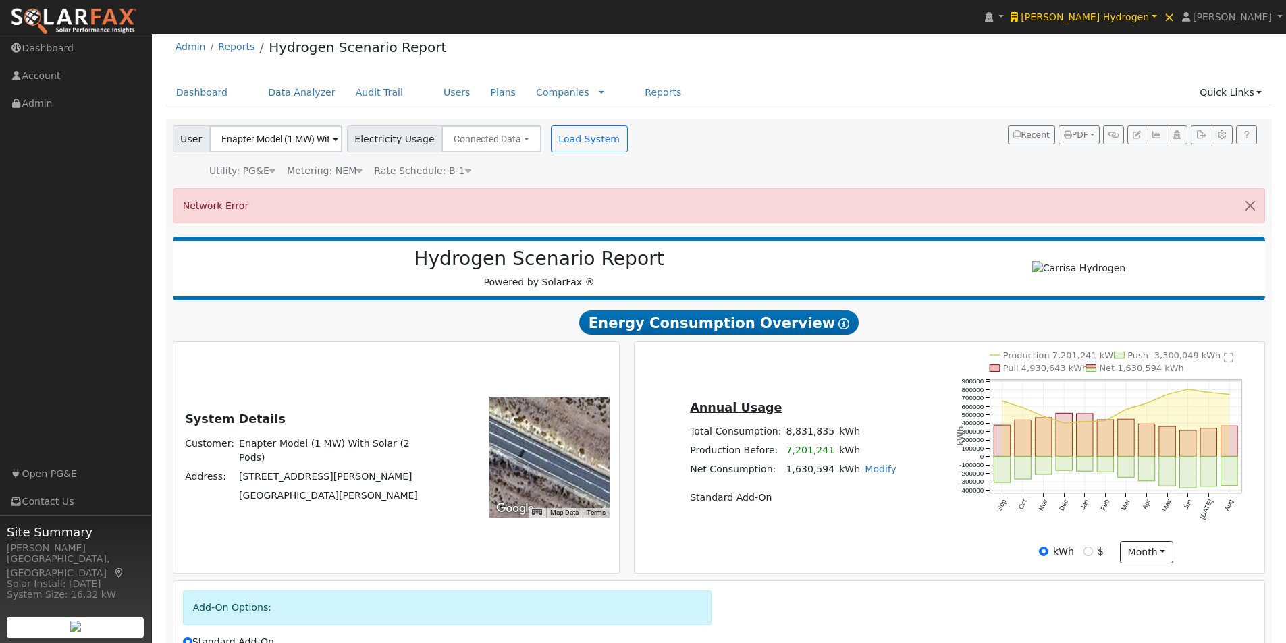
scroll to position [0, 0]
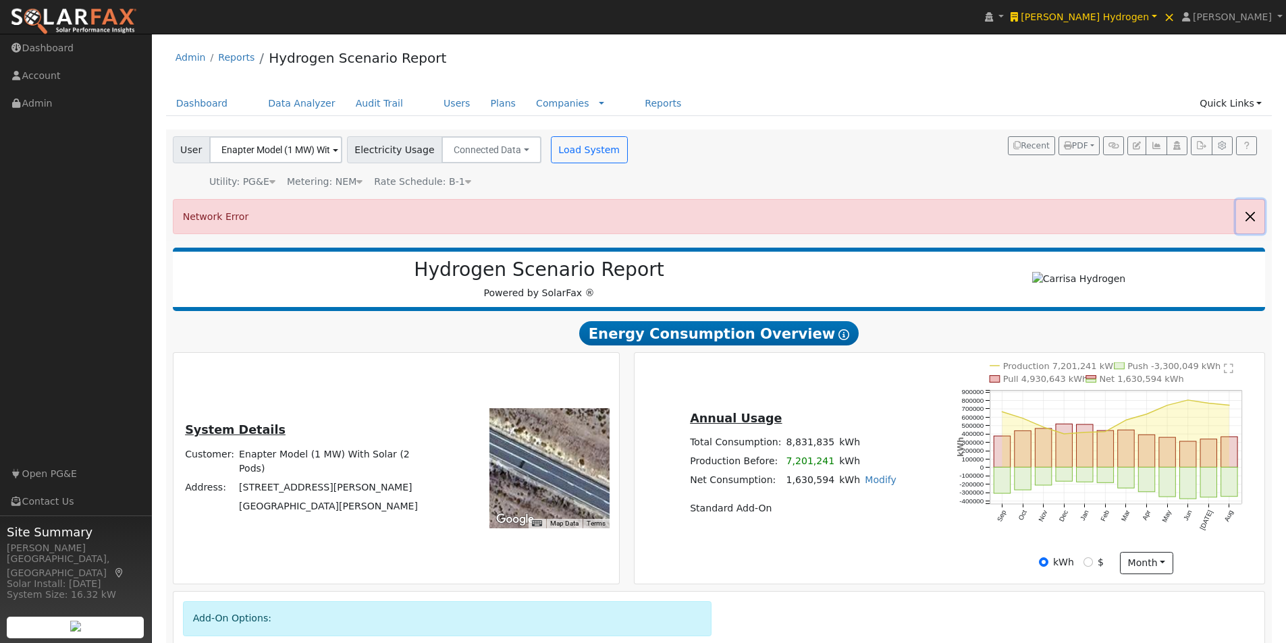
click at [1249, 215] on button "button" at bounding box center [1250, 216] width 28 height 33
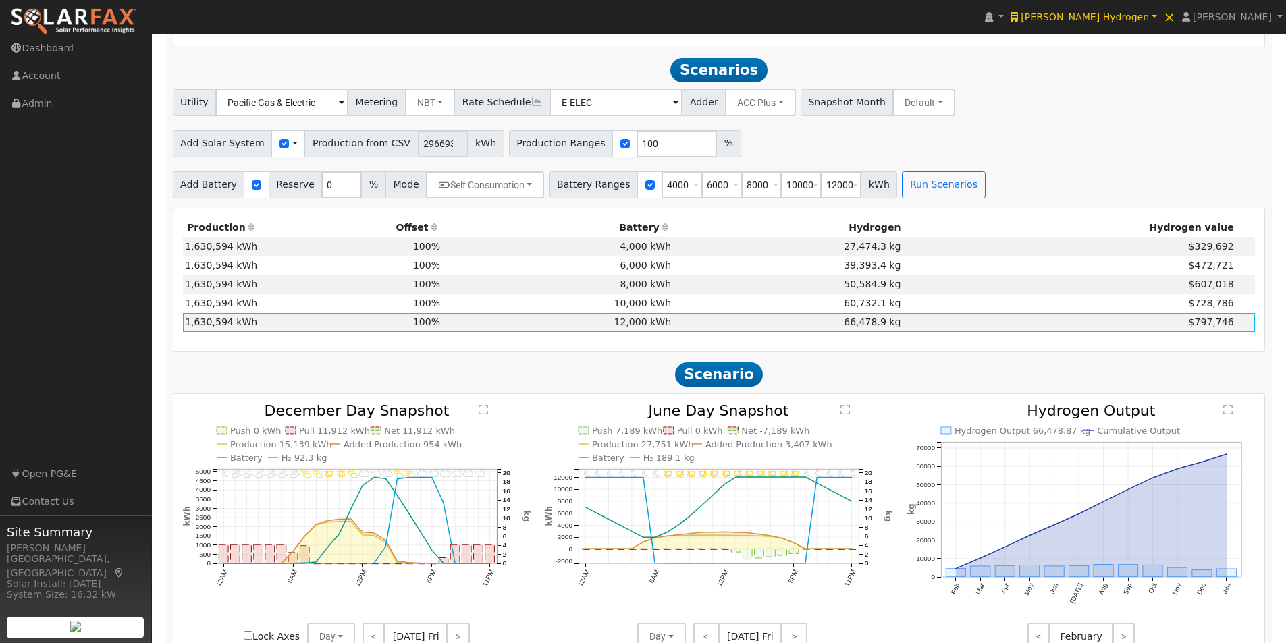
scroll to position [775, 0]
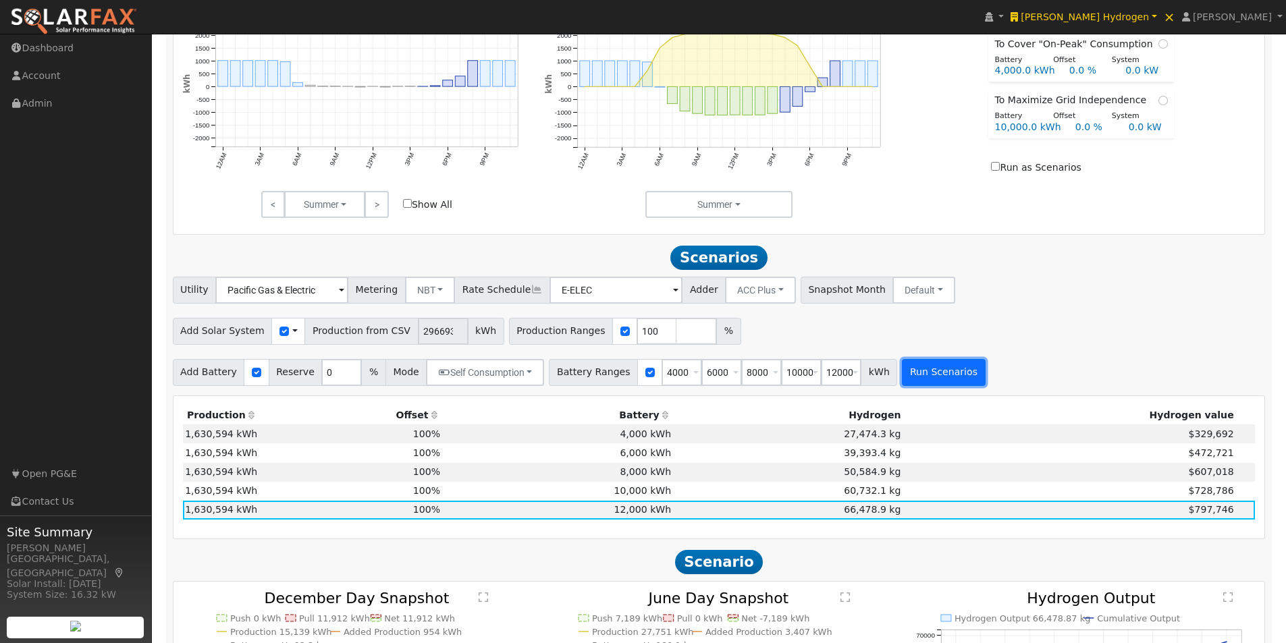
click at [921, 380] on button "Run Scenarios" at bounding box center [943, 372] width 83 height 27
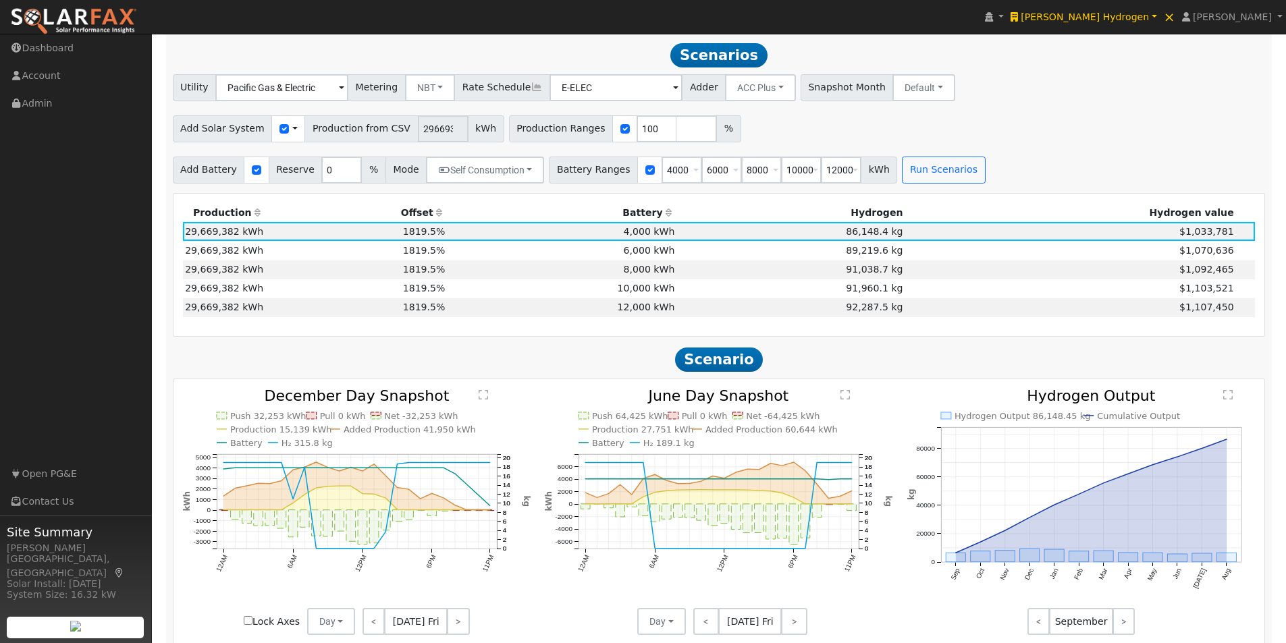
scroll to position [985, 0]
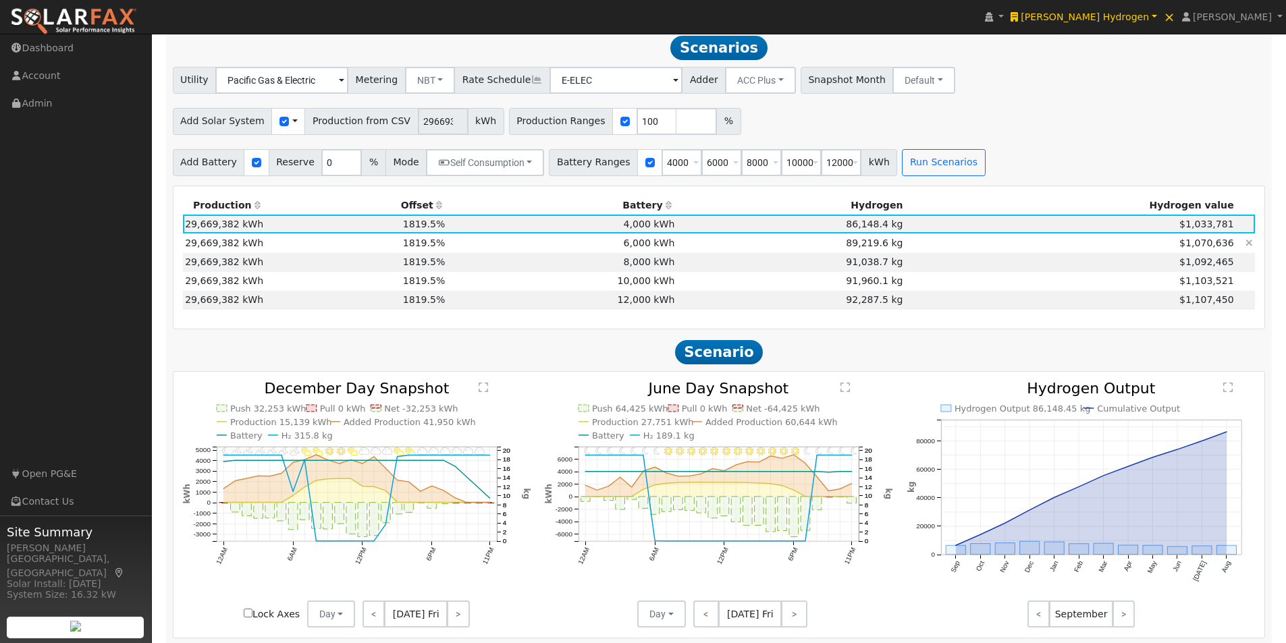
click at [515, 248] on td "6,000 kWh" at bounding box center [561, 243] width 229 height 19
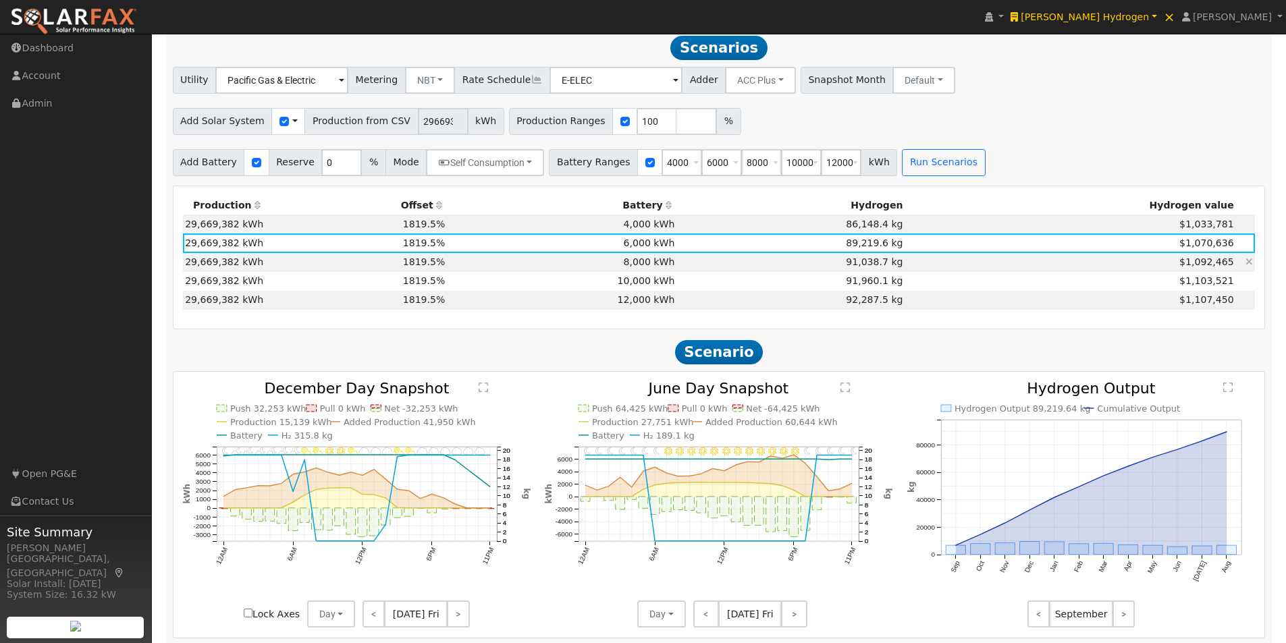
click at [497, 263] on td "8,000 kWh" at bounding box center [561, 262] width 229 height 19
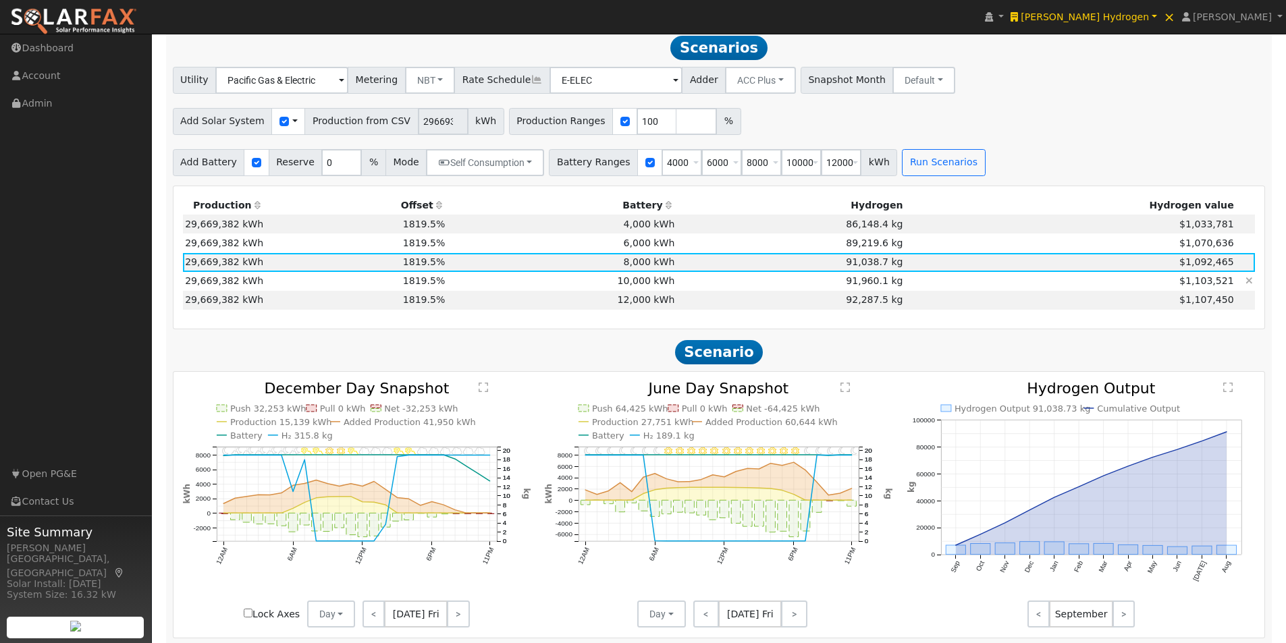
click at [487, 291] on td "10,000 kWh" at bounding box center [561, 281] width 229 height 19
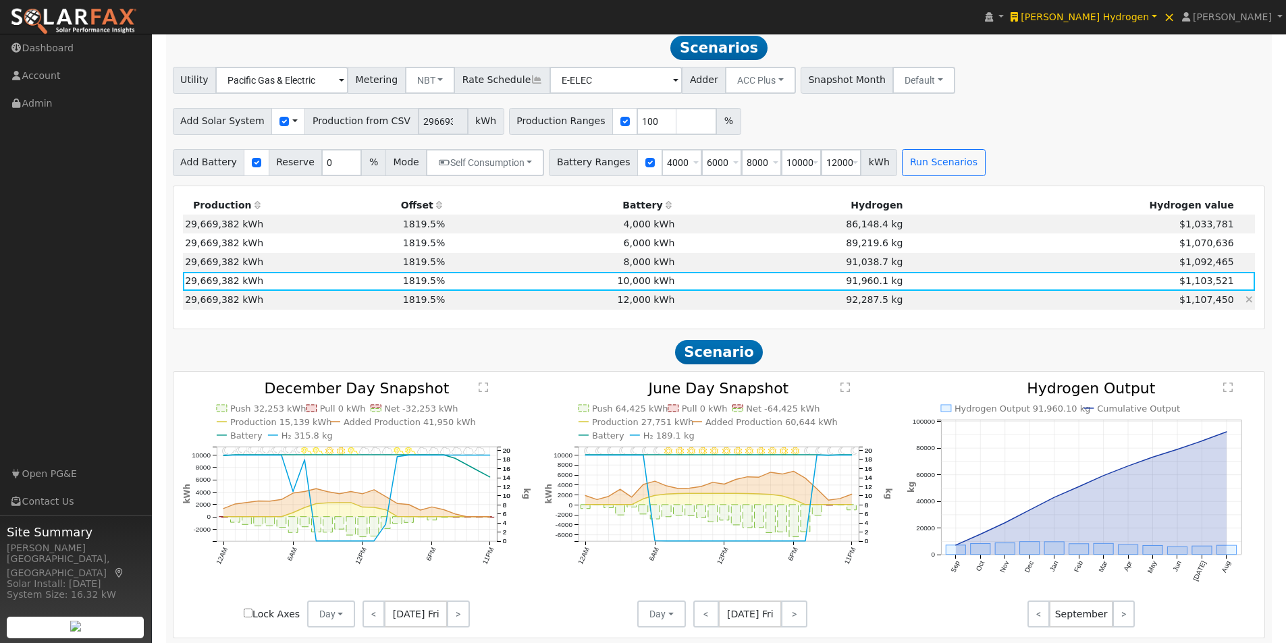
click at [484, 310] on td "12,000 kWh" at bounding box center [561, 300] width 229 height 19
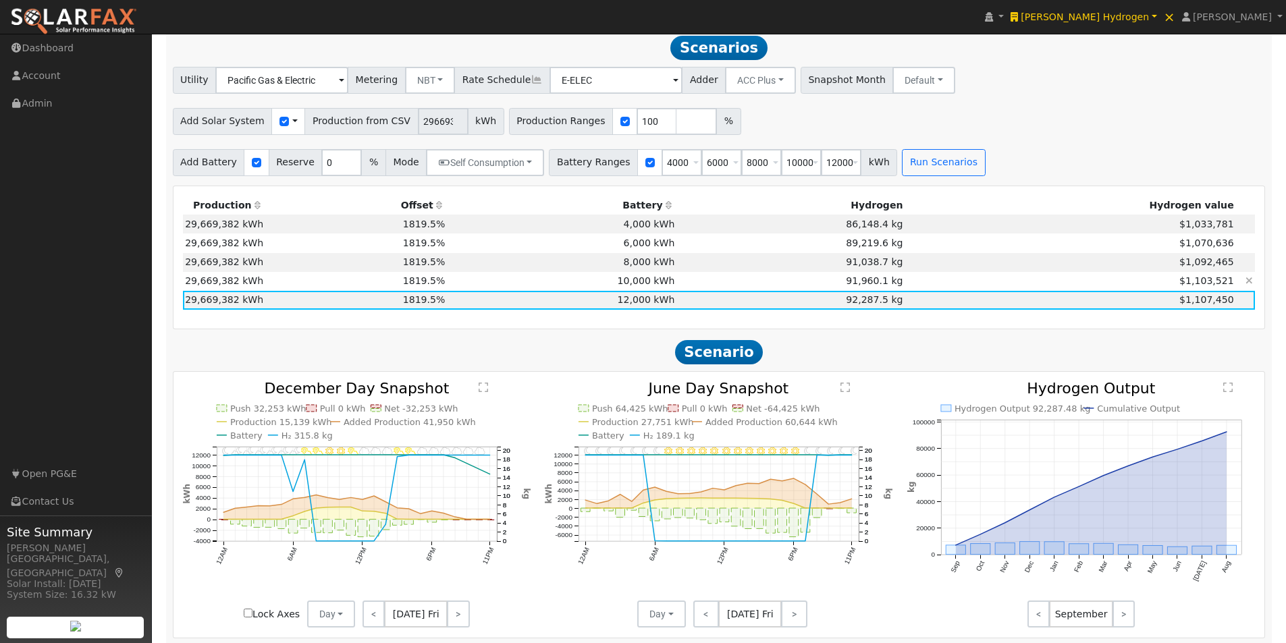
click at [483, 284] on td "10,000 kWh" at bounding box center [561, 281] width 229 height 19
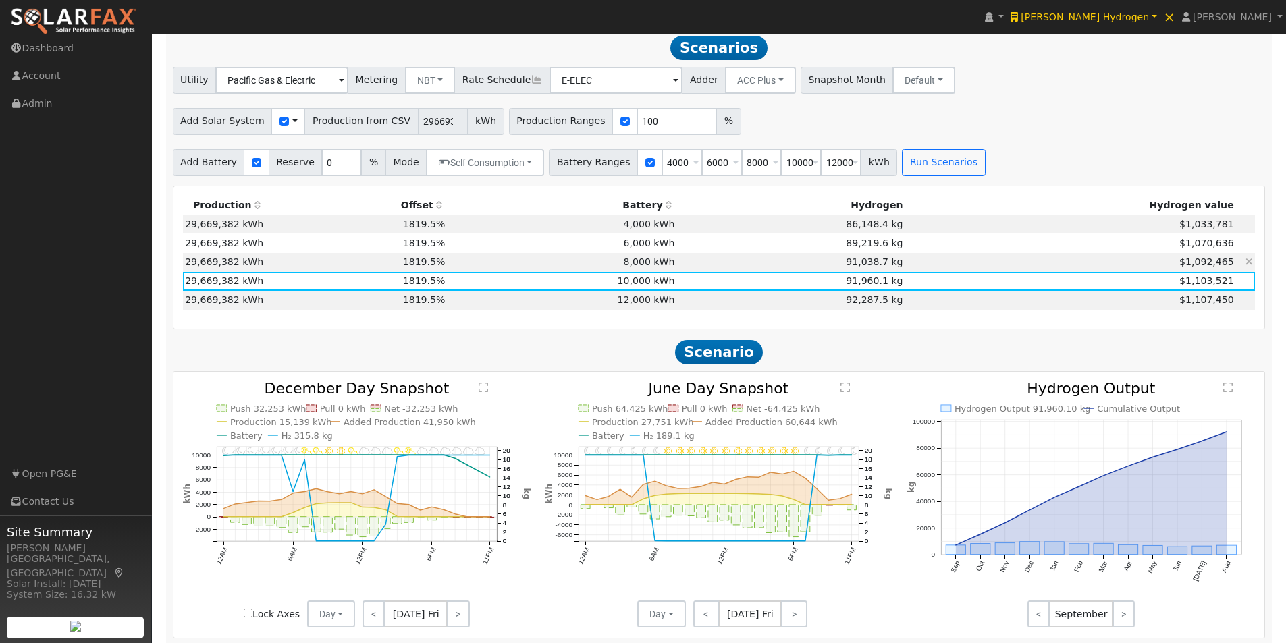
click at [483, 265] on td "8,000 kWh" at bounding box center [561, 262] width 229 height 19
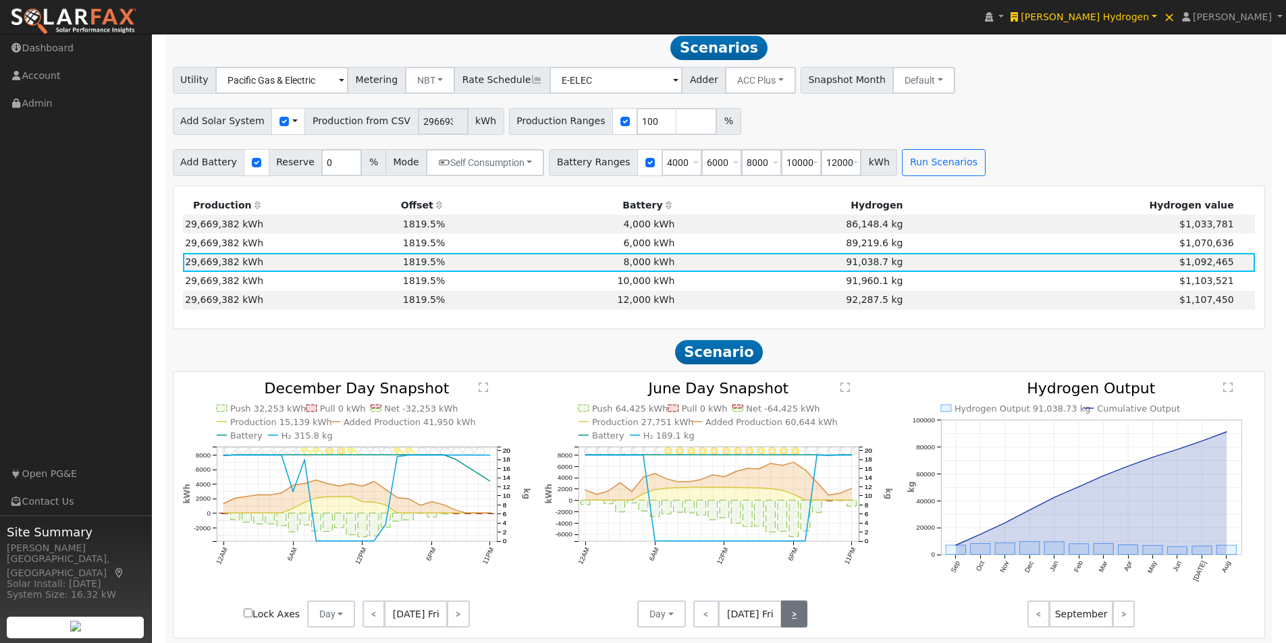
click at [790, 626] on link ">" at bounding box center [794, 614] width 26 height 27
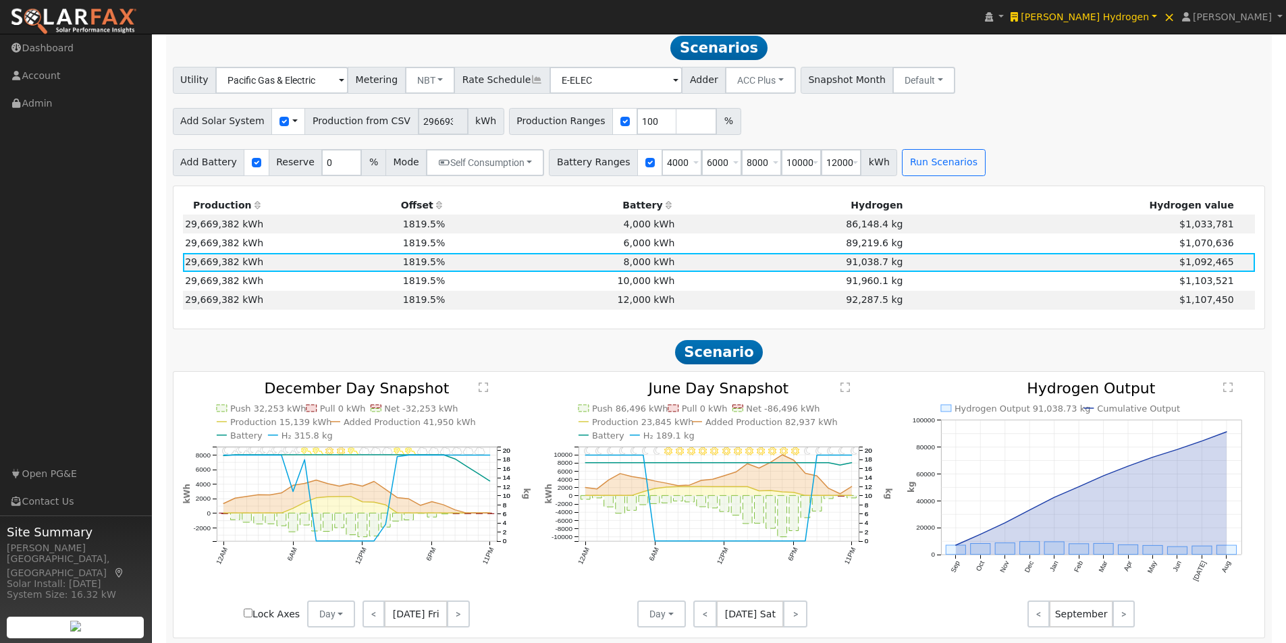
click at [848, 393] on text "" at bounding box center [845, 387] width 9 height 11
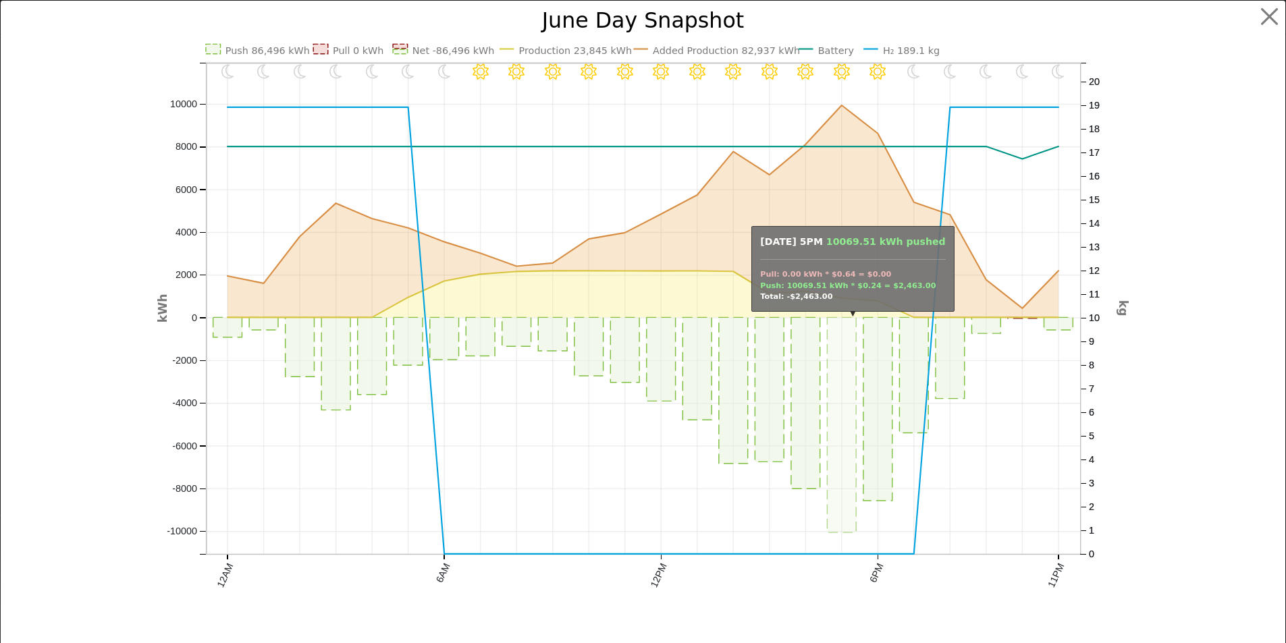
scroll to position [987, 0]
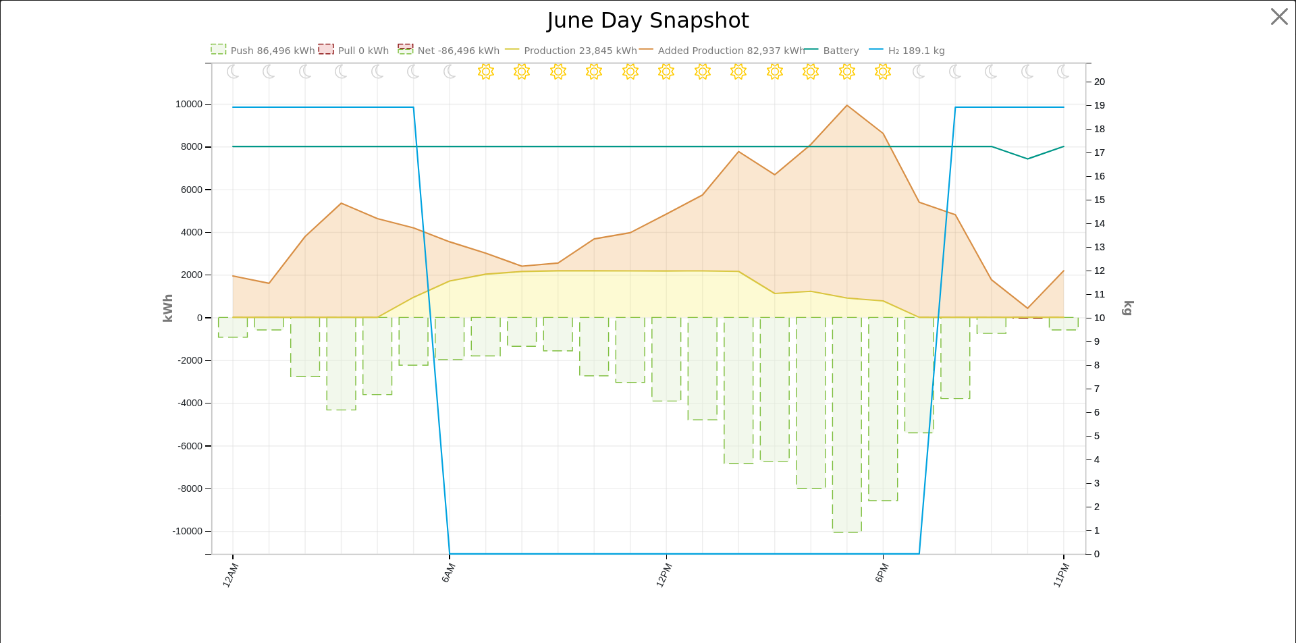
click at [899, 46] on text "H₂ 189.1 kg" at bounding box center [915, 50] width 57 height 11
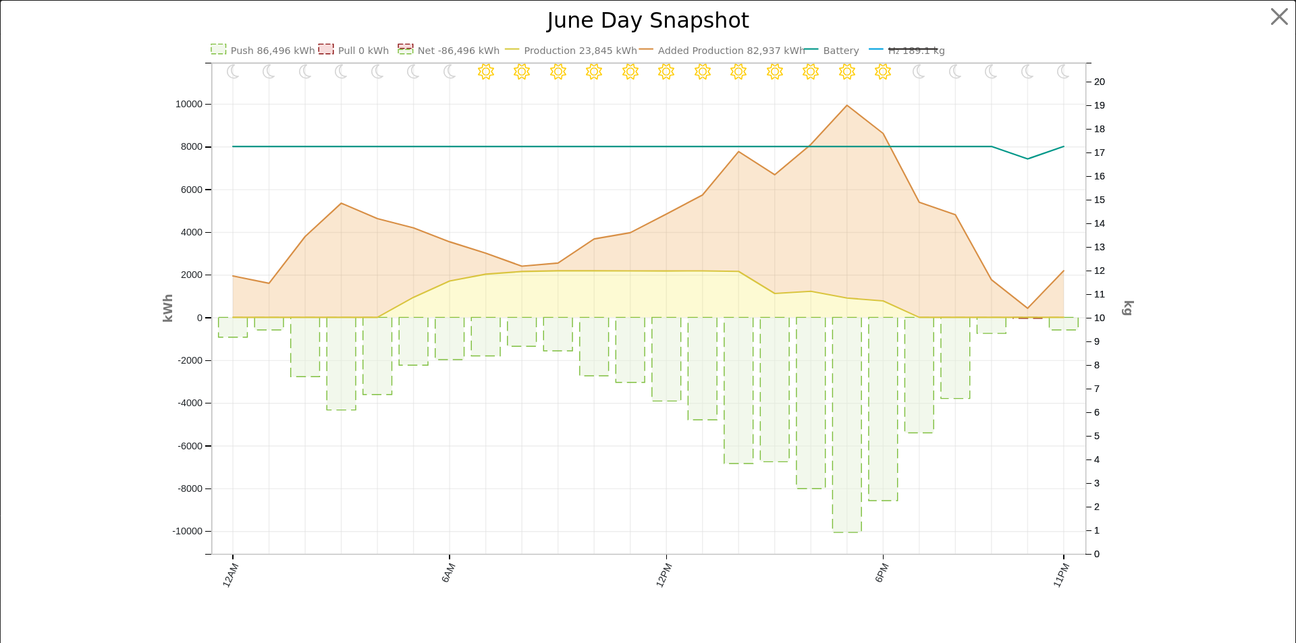
click at [824, 53] on text "Battery" at bounding box center [841, 50] width 36 height 11
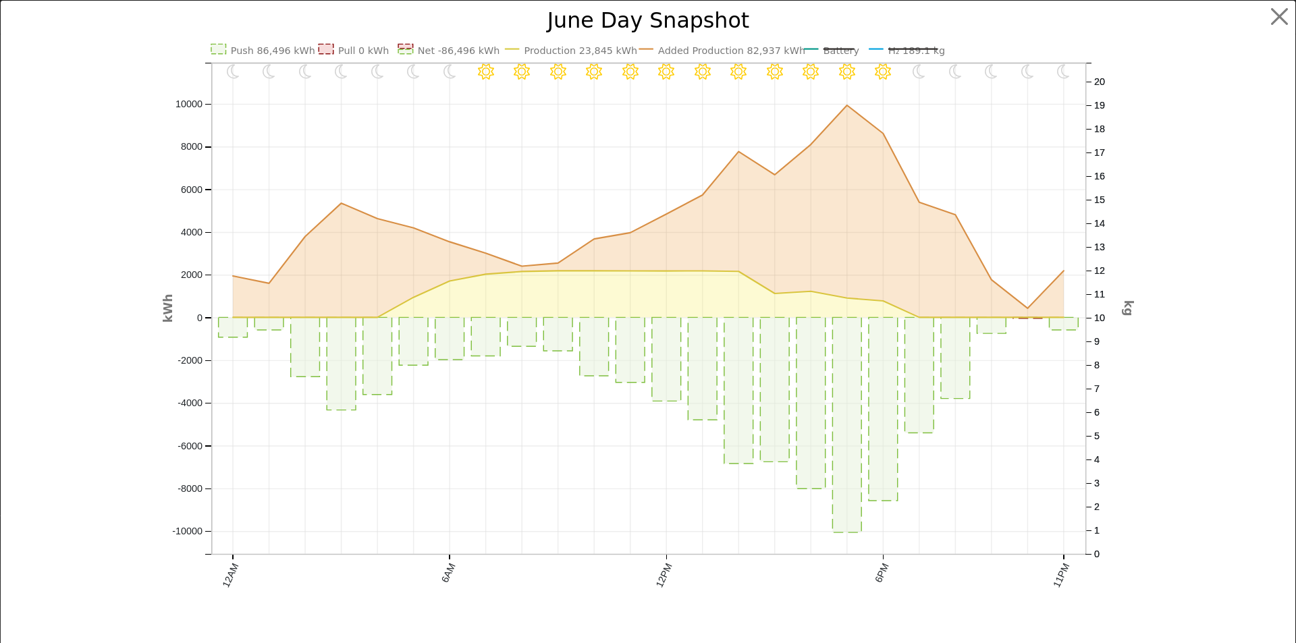
click at [825, 51] on text "Battery" at bounding box center [841, 50] width 36 height 11
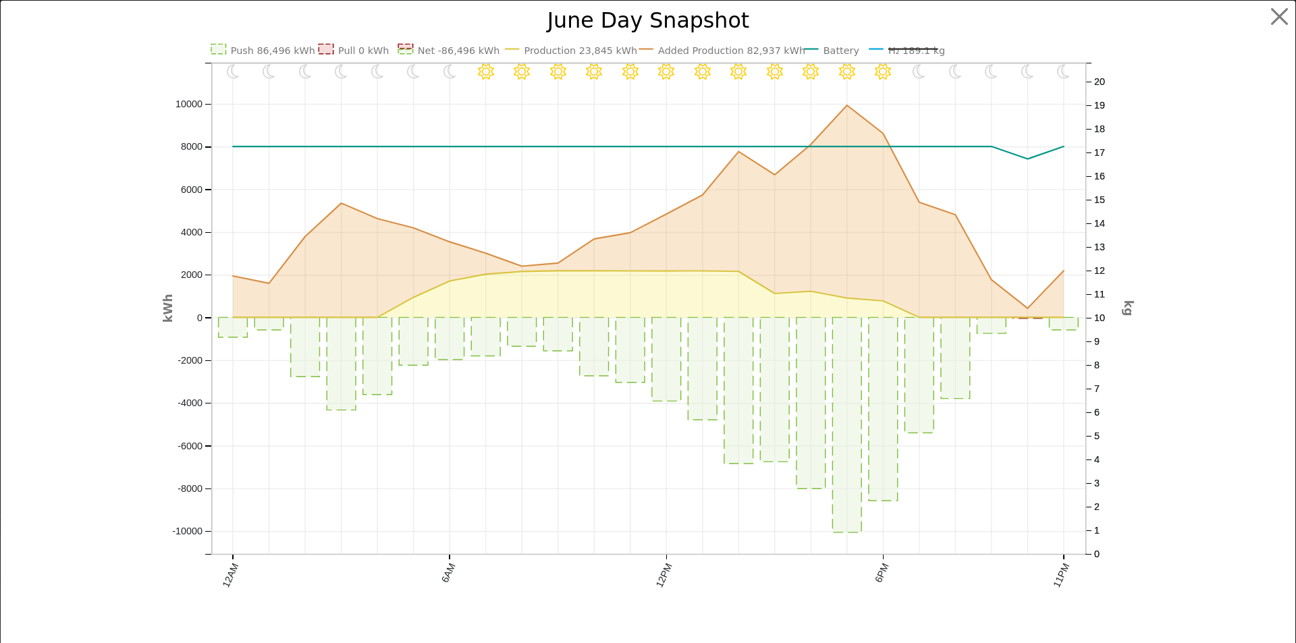
click at [902, 48] on text "H₂ 189.1 kg" at bounding box center [915, 50] width 57 height 11
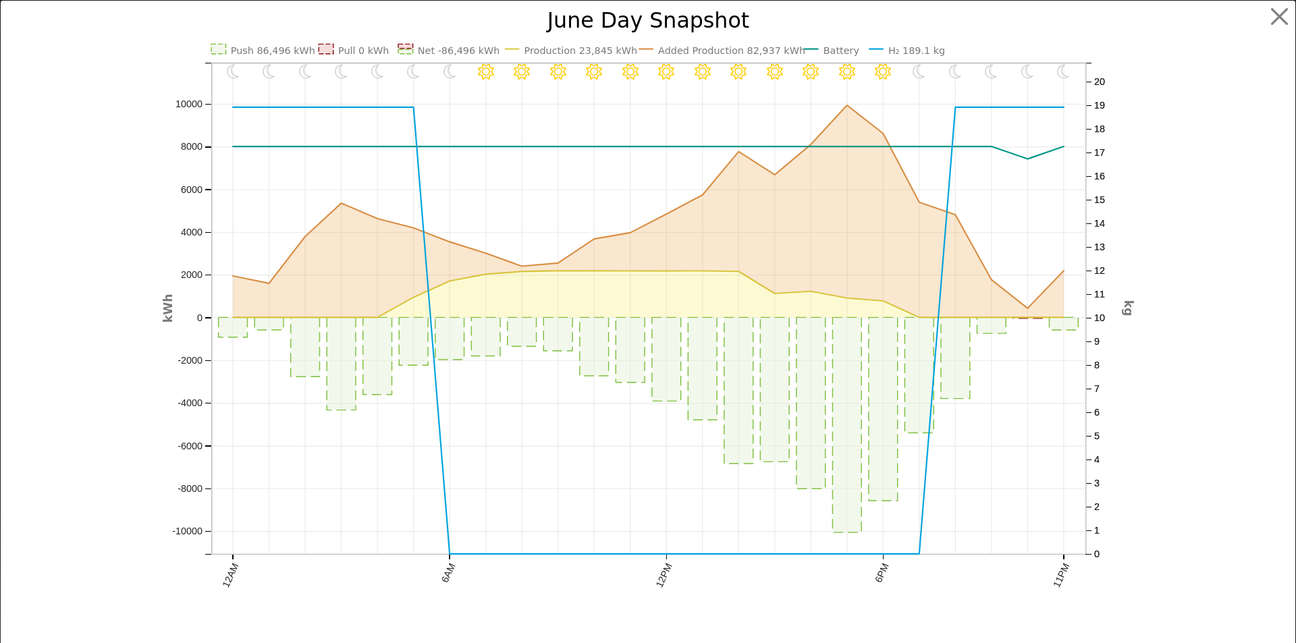
click at [902, 48] on text "H₂ 189.1 kg" at bounding box center [915, 50] width 57 height 11
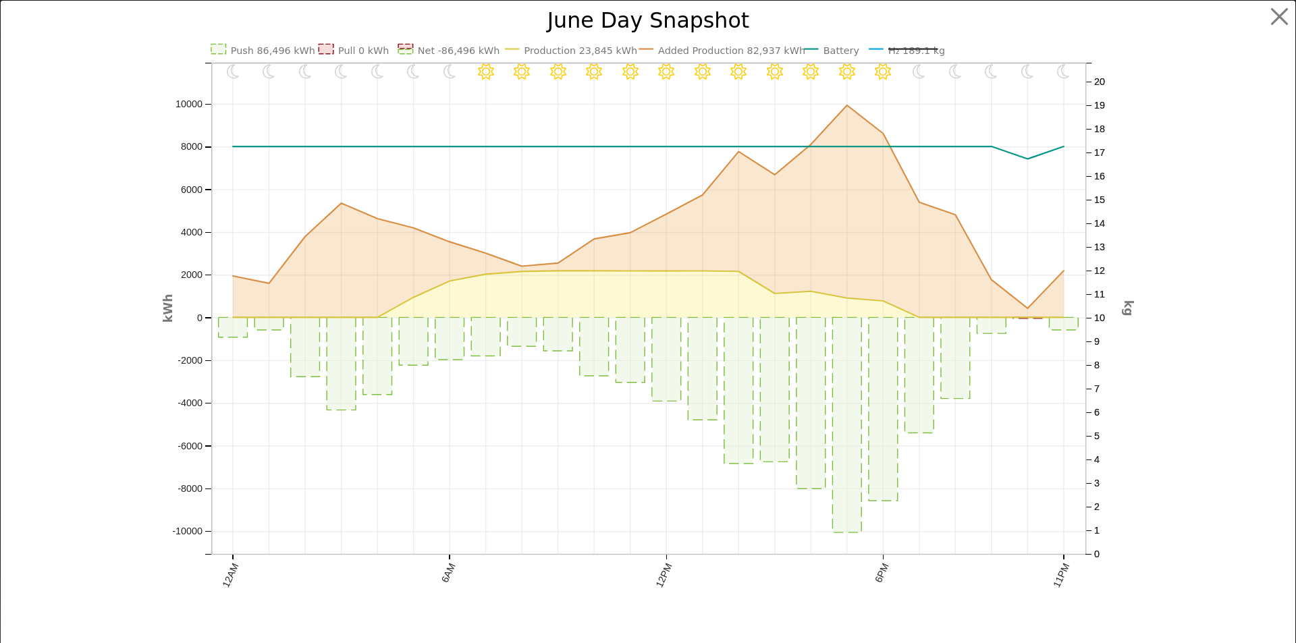
click at [830, 51] on text "Battery" at bounding box center [841, 50] width 36 height 11
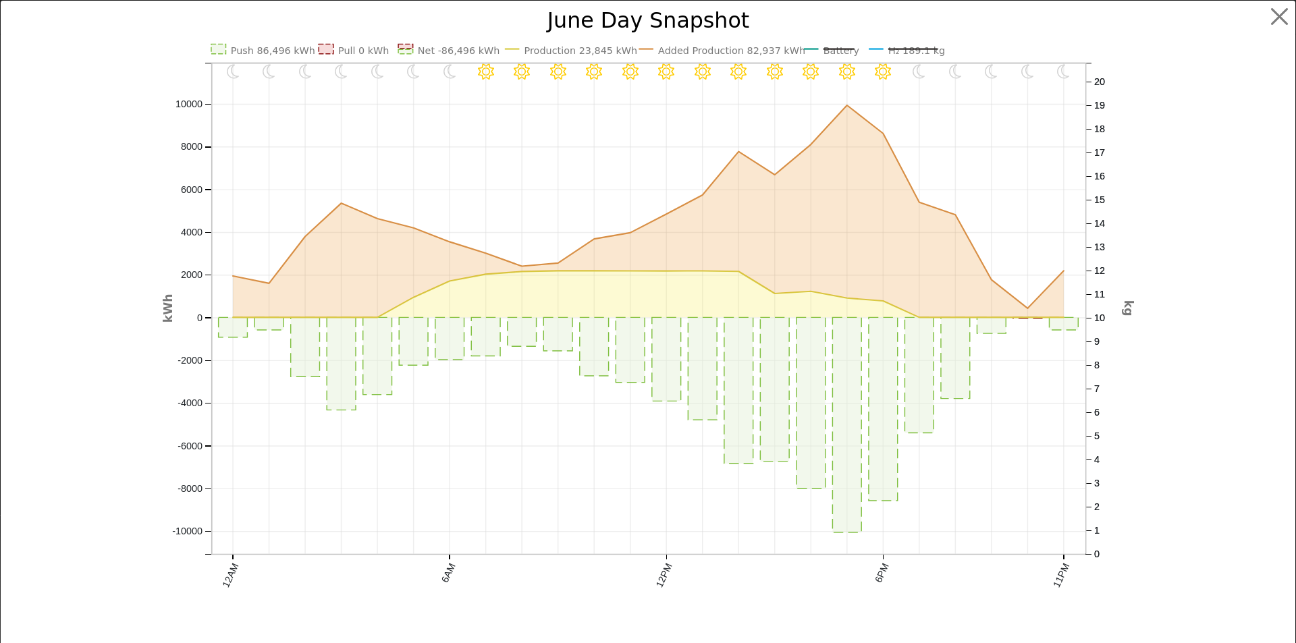
click at [829, 48] on text "Battery" at bounding box center [841, 50] width 36 height 11
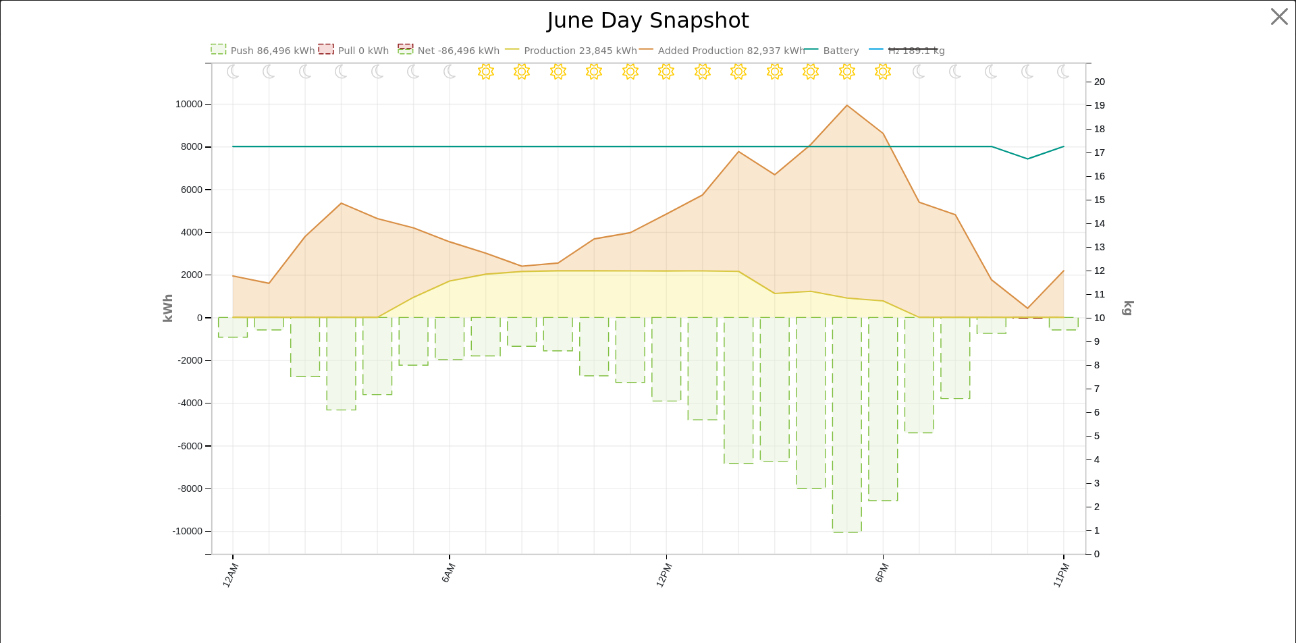
click at [903, 51] on text "H₂ 189.1 kg" at bounding box center [915, 50] width 57 height 11
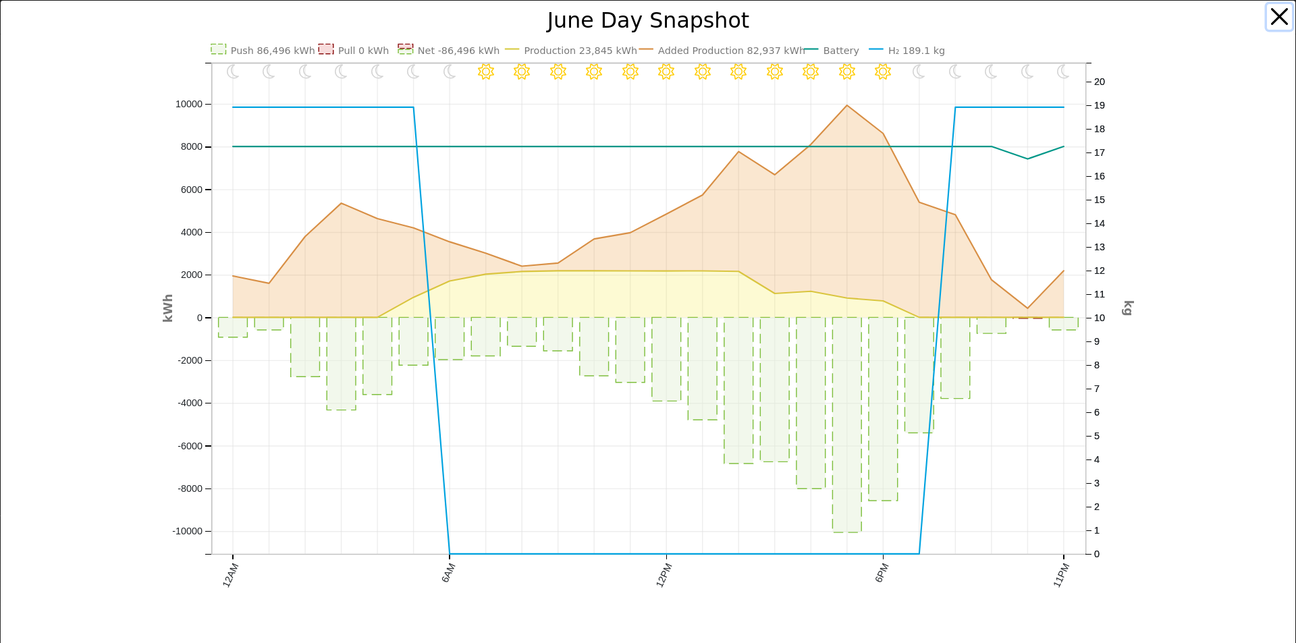
click at [1273, 17] on button "button" at bounding box center [1280, 17] width 26 height 26
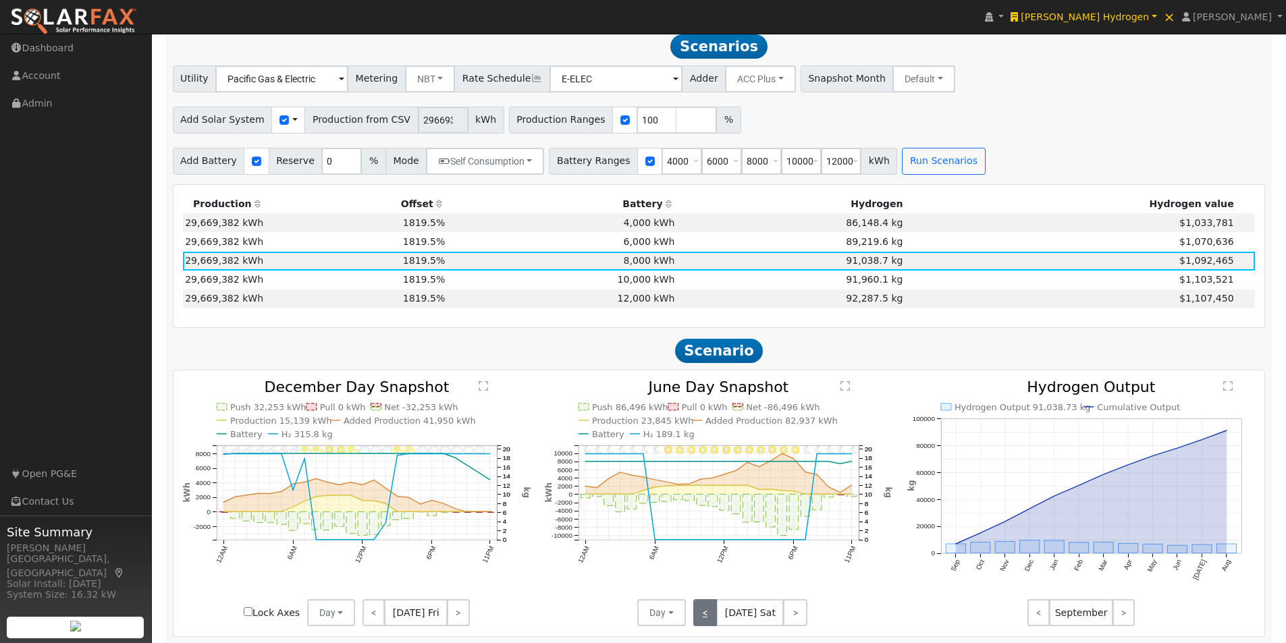
click at [708, 611] on link "<" at bounding box center [705, 612] width 24 height 27
click at [704, 613] on link "<" at bounding box center [706, 612] width 26 height 27
click at [704, 613] on link "<" at bounding box center [704, 612] width 23 height 27
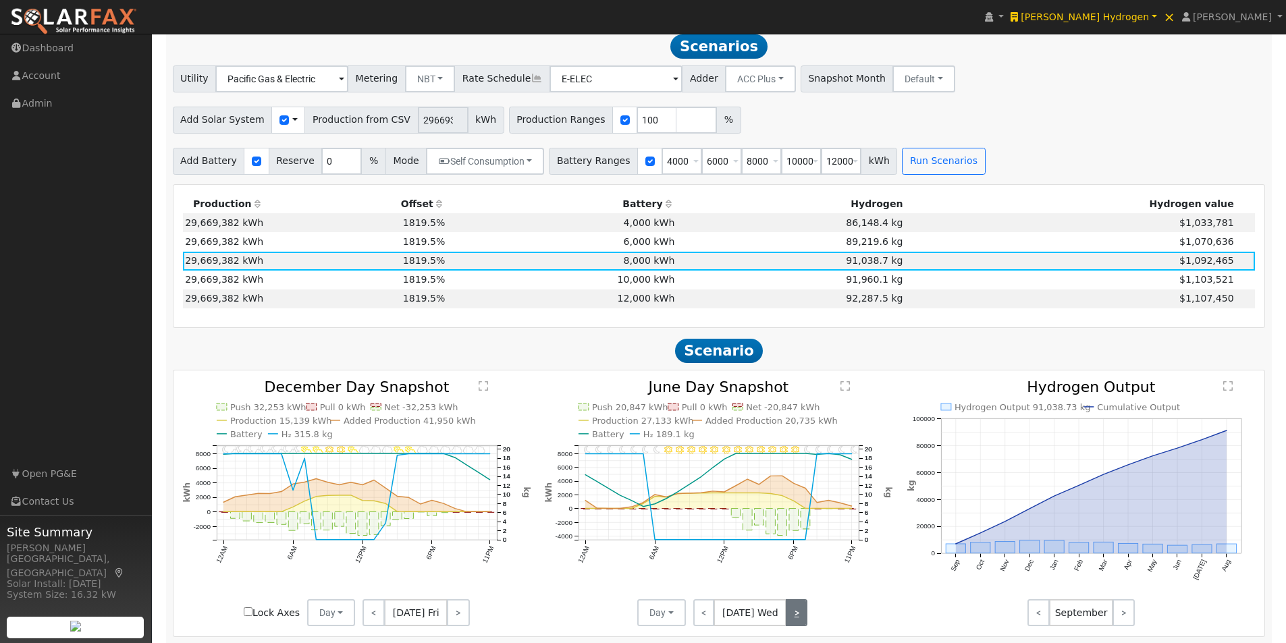
click at [794, 614] on link ">" at bounding box center [797, 612] width 22 height 27
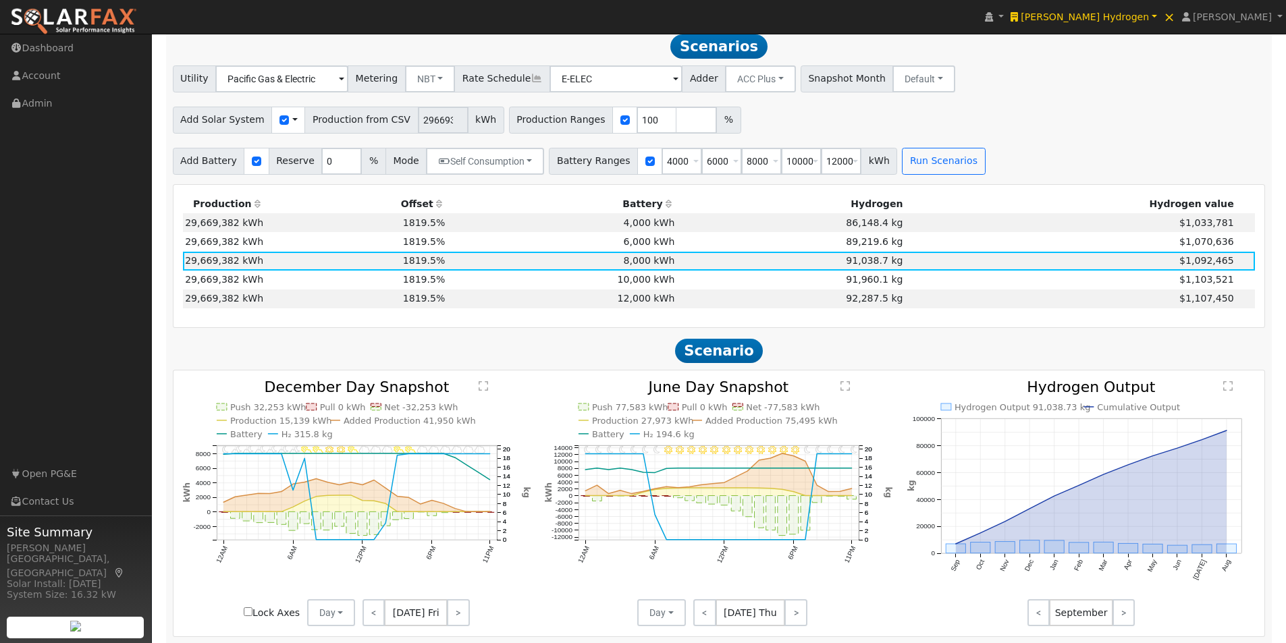
click at [845, 391] on text "" at bounding box center [845, 386] width 9 height 11
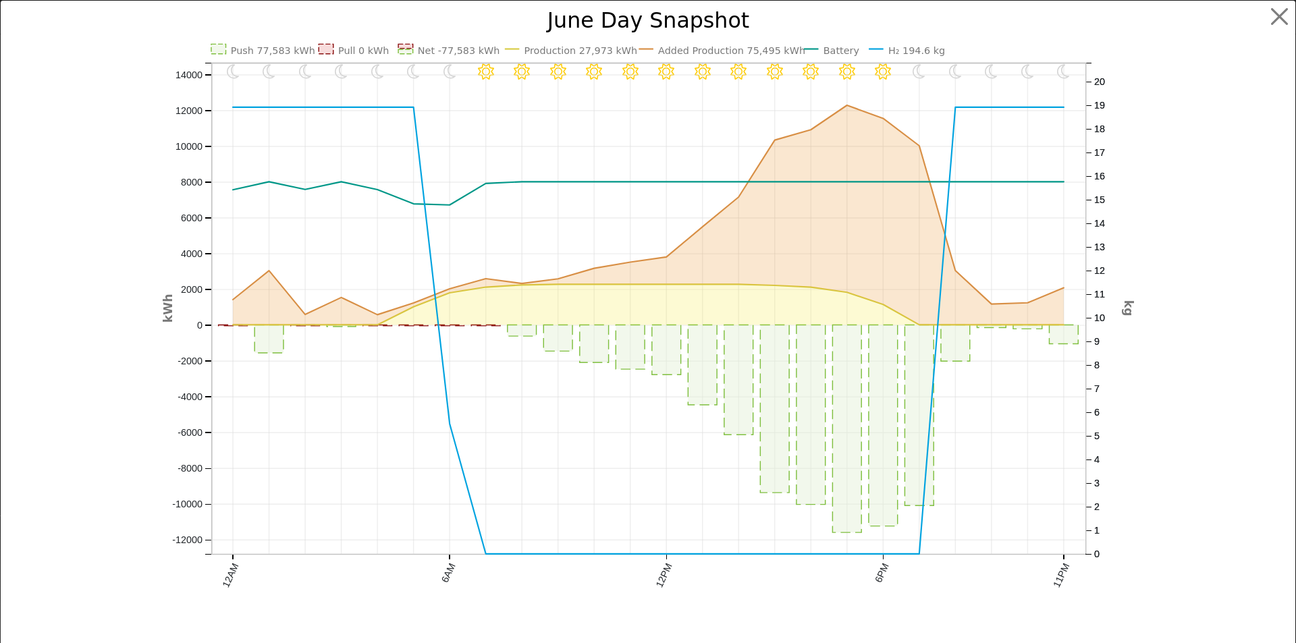
click at [823, 51] on text "Battery" at bounding box center [841, 50] width 36 height 11
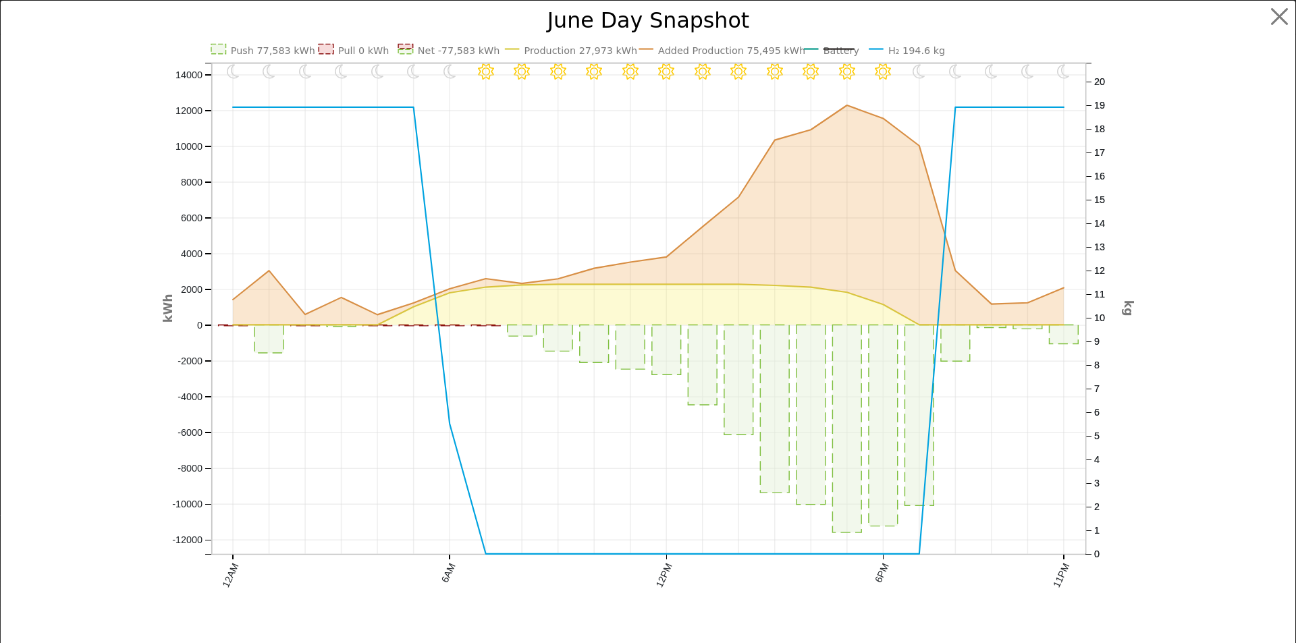
click at [905, 49] on text "H₂ 194.6 kg" at bounding box center [915, 50] width 57 height 11
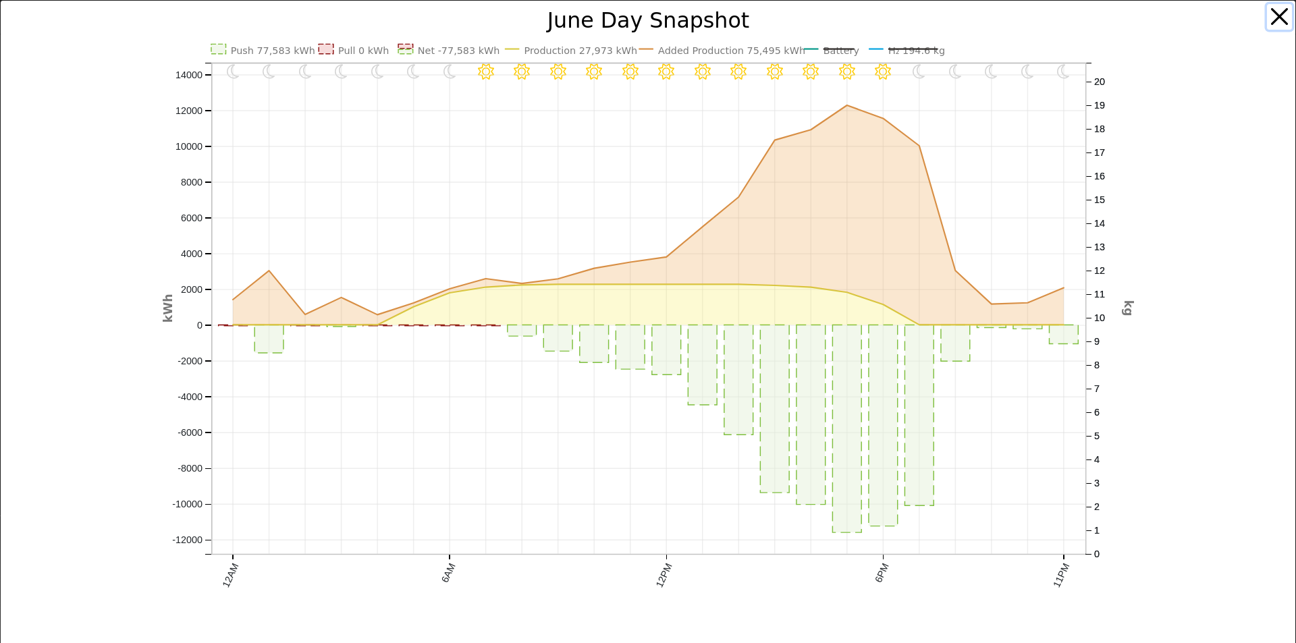
drag, startPoint x: 1274, startPoint y: 12, endPoint x: 1219, endPoint y: 76, distance: 83.7
click at [1274, 17] on button "button" at bounding box center [1280, 17] width 26 height 26
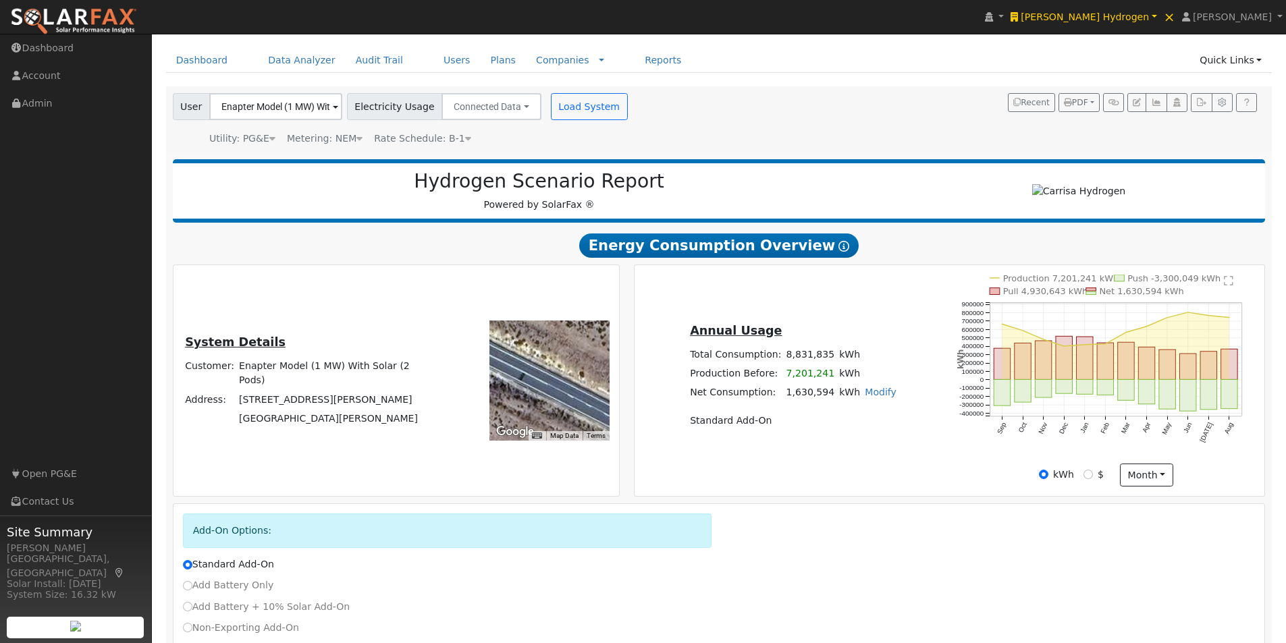
scroll to position [0, 0]
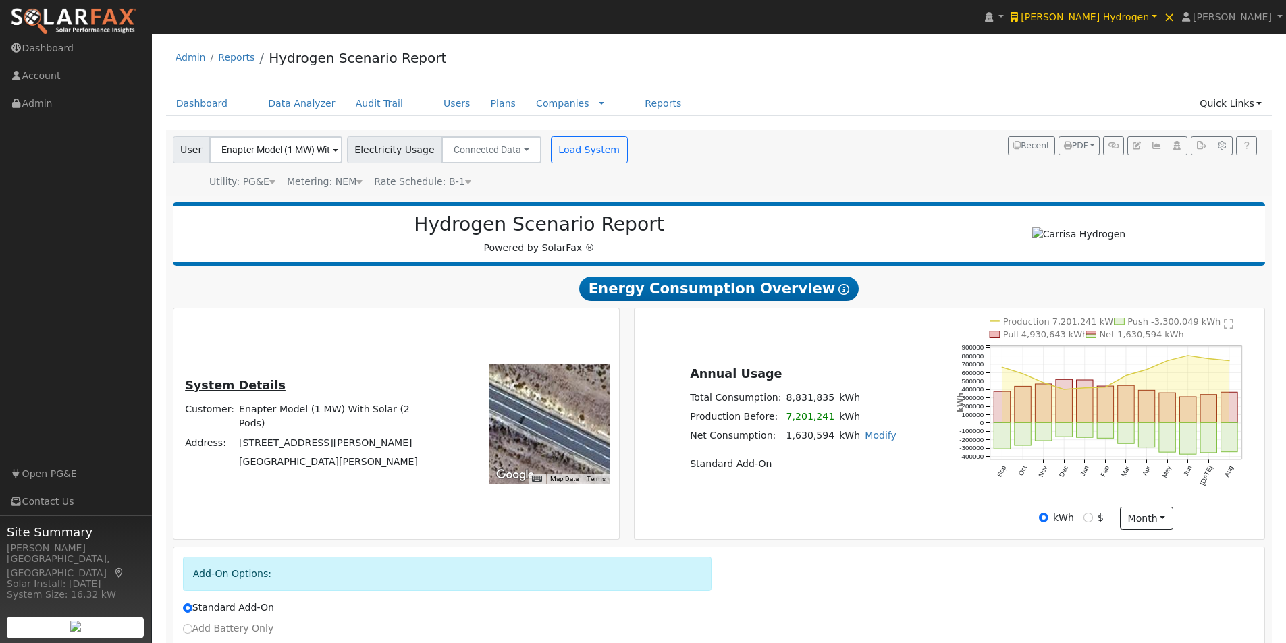
click at [1227, 329] on text "" at bounding box center [1228, 324] width 9 height 11
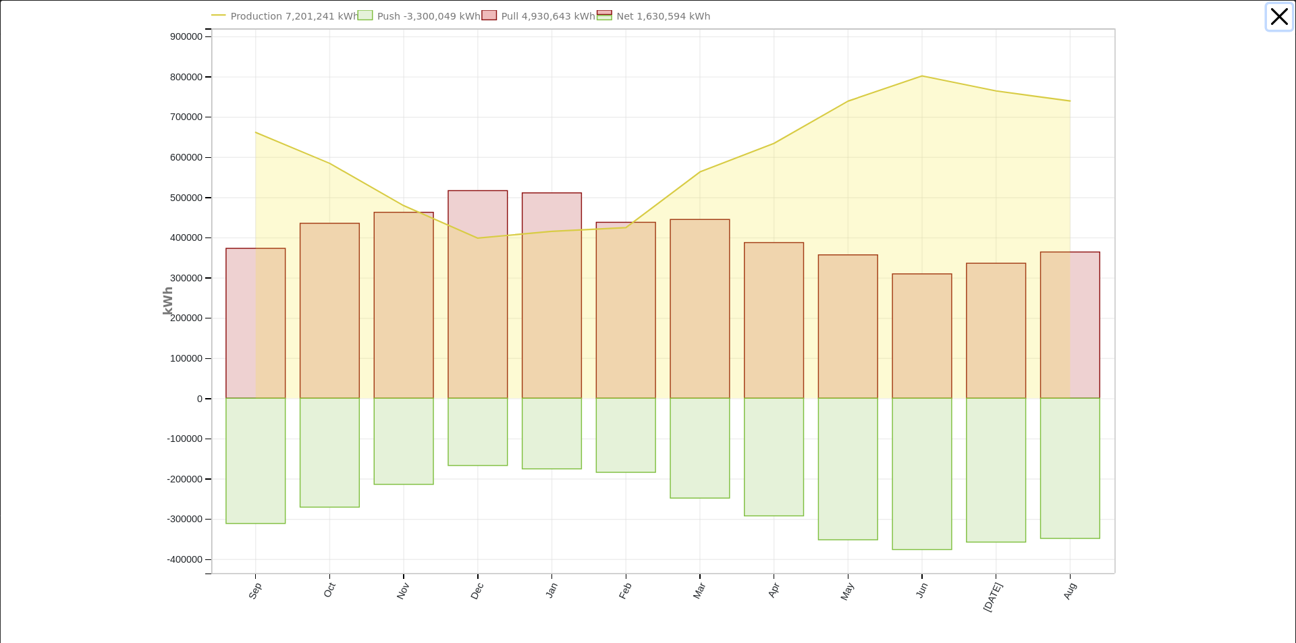
click at [1270, 17] on button "button" at bounding box center [1280, 17] width 26 height 26
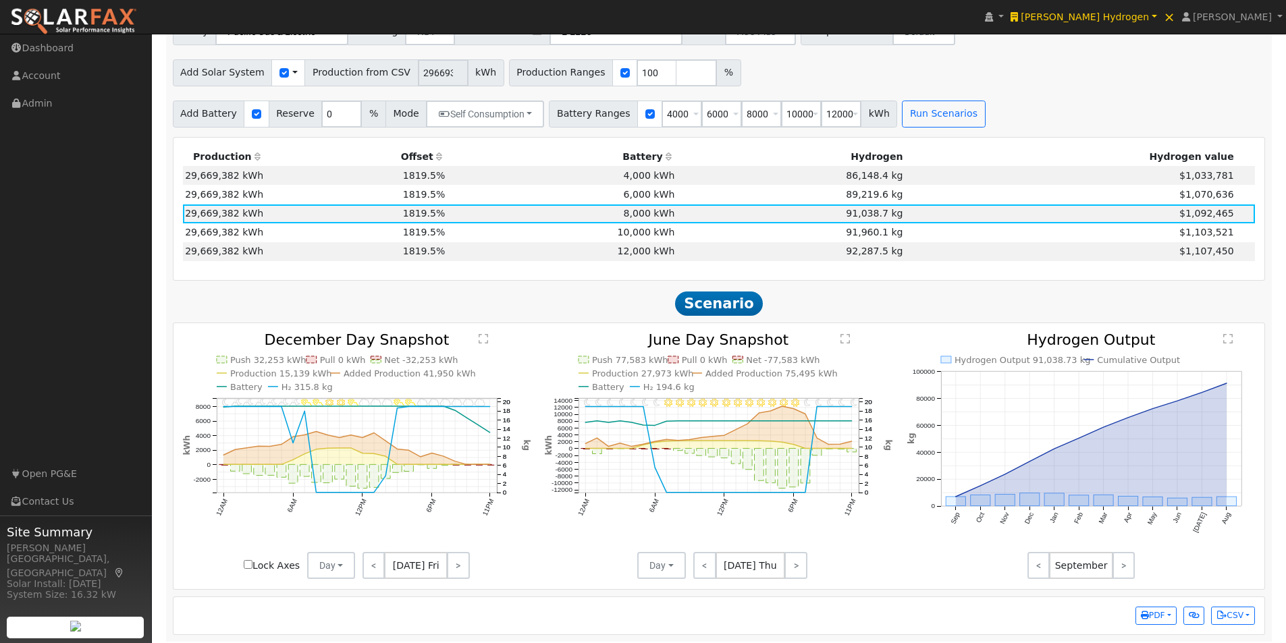
scroll to position [1045, 0]
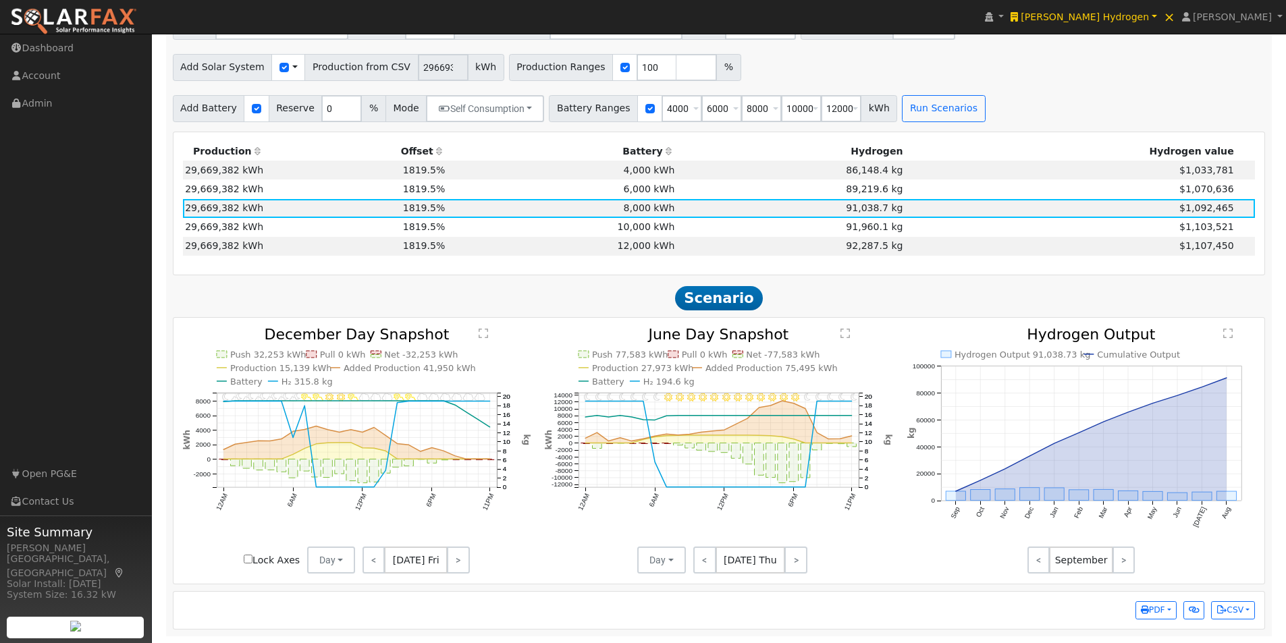
click at [846, 332] on text "" at bounding box center [845, 333] width 9 height 11
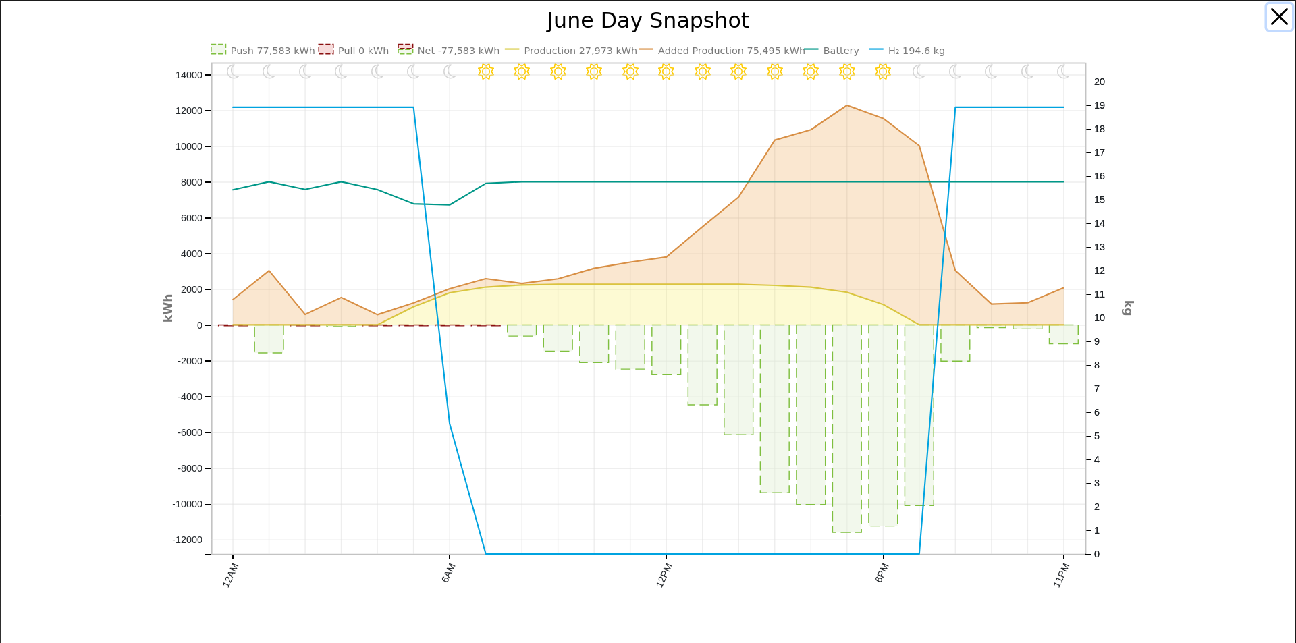
click at [1267, 14] on button "button" at bounding box center [1280, 17] width 26 height 26
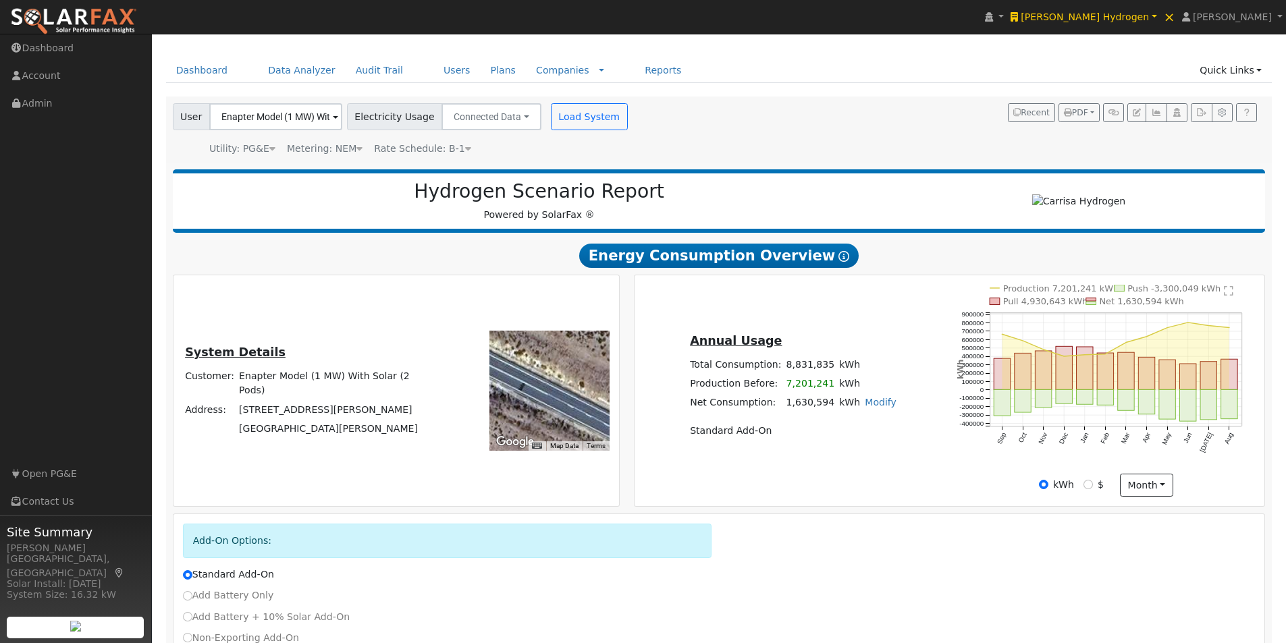
scroll to position [0, 0]
